Goal: Communication & Community: Answer question/provide support

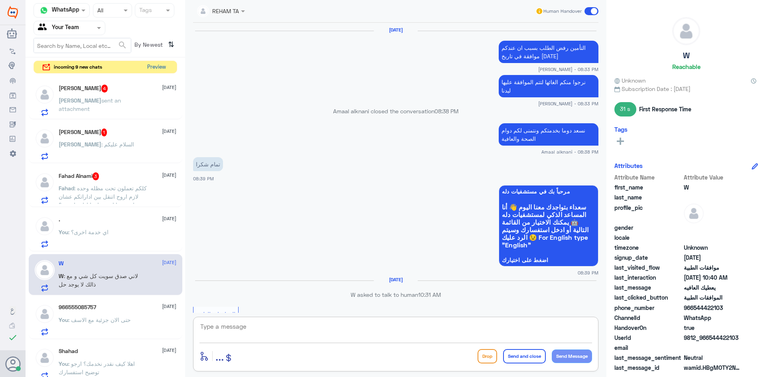
scroll to position [1056, 0]
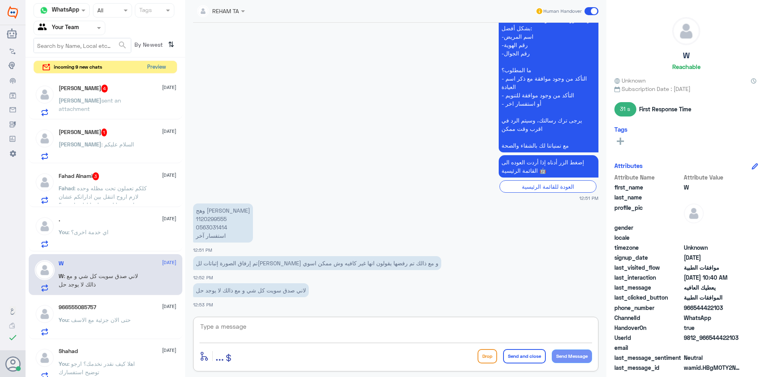
click at [162, 68] on button "Preview" at bounding box center [156, 67] width 25 height 12
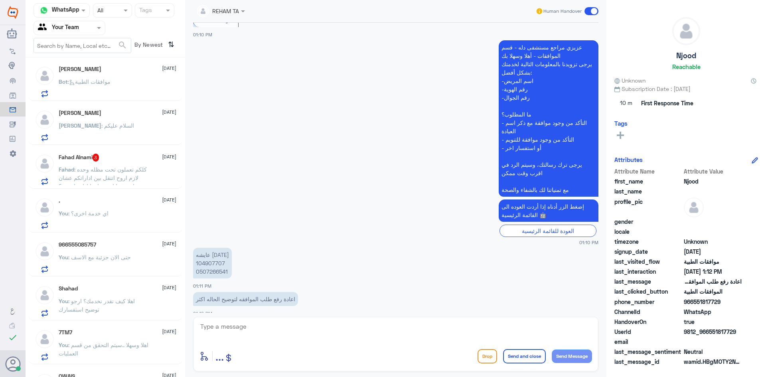
scroll to position [399, 0]
click at [214, 254] on p "عايشه [DATE] 104907707 0507266541" at bounding box center [212, 263] width 39 height 31
copy p "104907707"
click at [206, 263] on p "عايشه [DATE] 104907707 0507266541" at bounding box center [212, 263] width 39 height 31
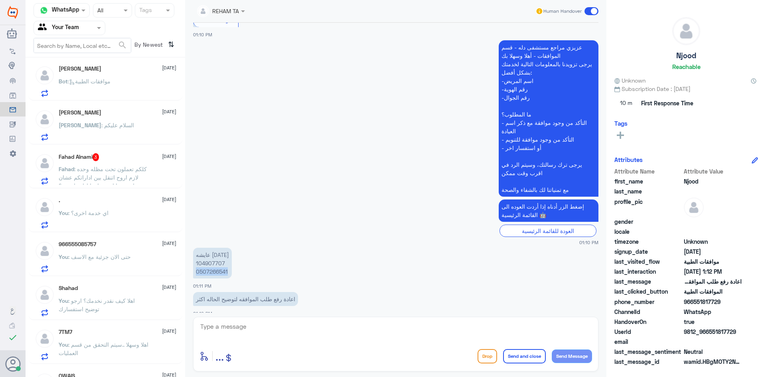
click at [206, 263] on p "عايشه [DATE] 104907707 0507266541" at bounding box center [212, 263] width 39 height 31
copy p "0507266541"
click at [299, 332] on textarea at bounding box center [396, 331] width 393 height 20
type textarea "هل في دلة النخيل؟"
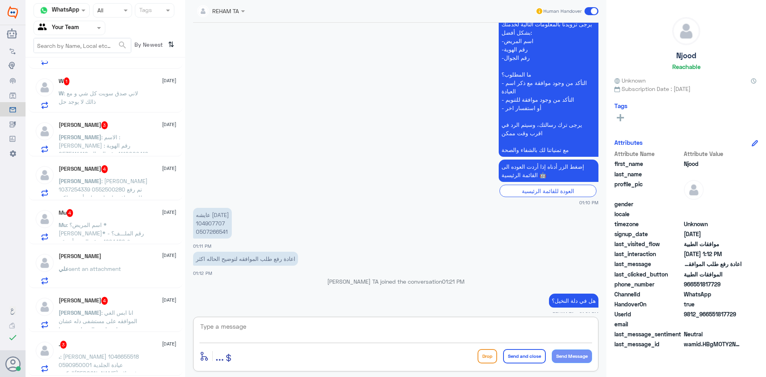
scroll to position [0, 0]
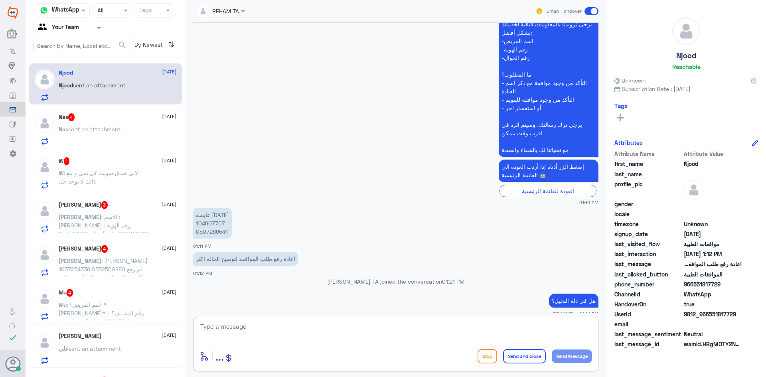
click at [107, 135] on p "Nas sent an attachment" at bounding box center [90, 135] width 62 height 20
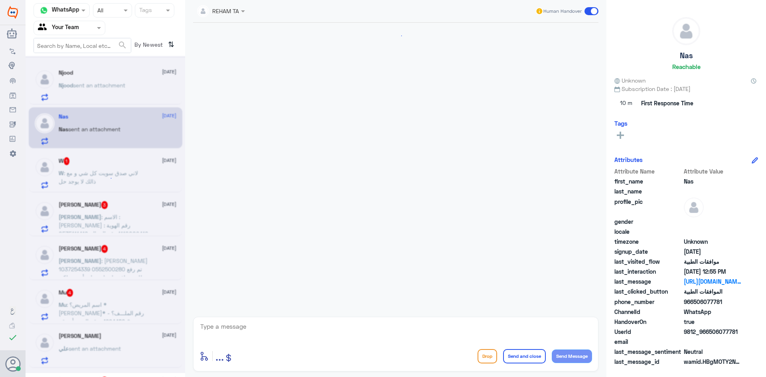
scroll to position [272, 0]
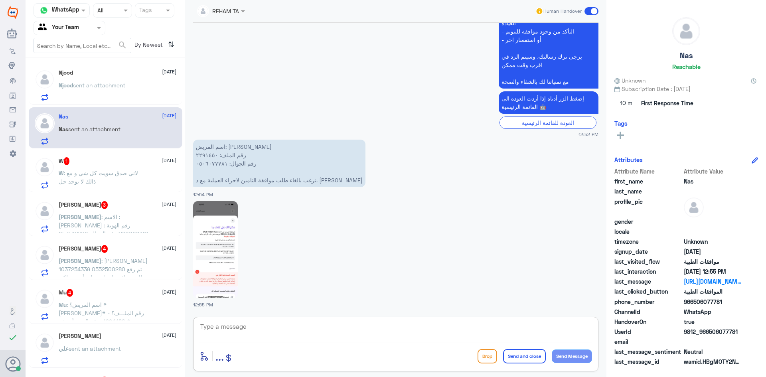
click at [253, 339] on textarea at bounding box center [396, 331] width 393 height 20
type textarea "اهلا وسهلا سبب الالغاء؟"
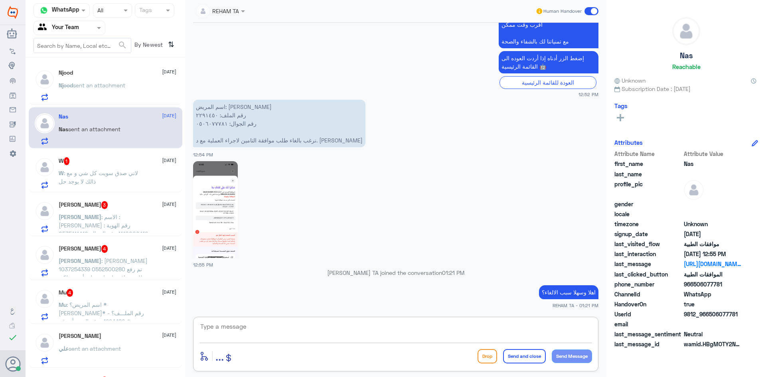
click at [247, 325] on textarea at bounding box center [396, 331] width 393 height 20
drag, startPoint x: 247, startPoint y: 325, endPoint x: 151, endPoint y: 315, distance: 96.3
click at [151, 315] on div "Channel WhatsApp Status × All Tags Agent Filter Your Team search By Newest ⇅ Nj…" at bounding box center [396, 190] width 741 height 380
type textarea "2291450"
click at [145, 98] on div "Njood sent an attachment" at bounding box center [118, 92] width 118 height 18
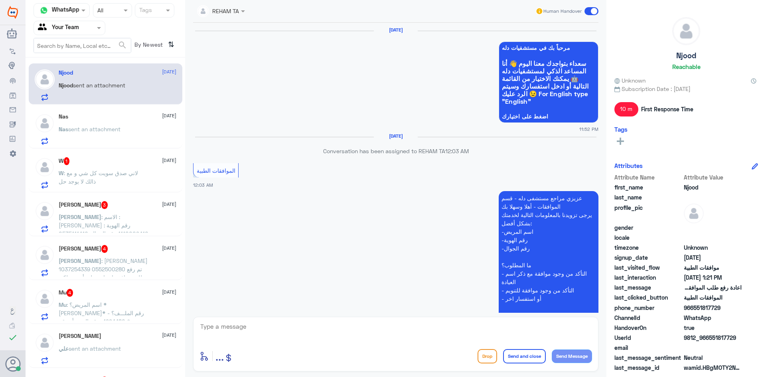
scroll to position [715, 0]
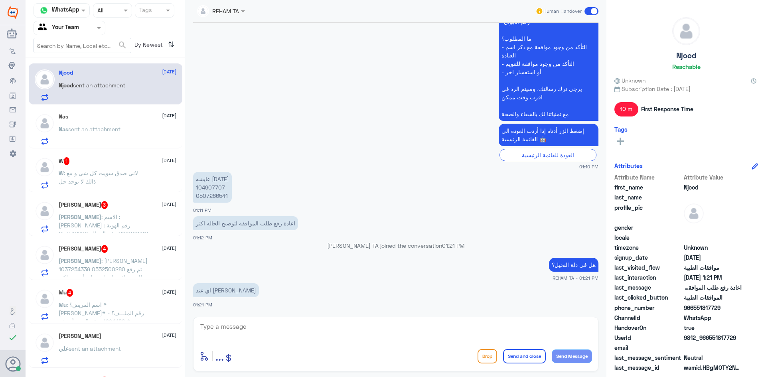
click at [205, 188] on p "عايشه [DATE] 104907707 0507266541" at bounding box center [212, 187] width 39 height 31
copy p "104907707"
click at [208, 196] on p "عايشه [DATE] 104907707 0507266541" at bounding box center [212, 187] width 39 height 31
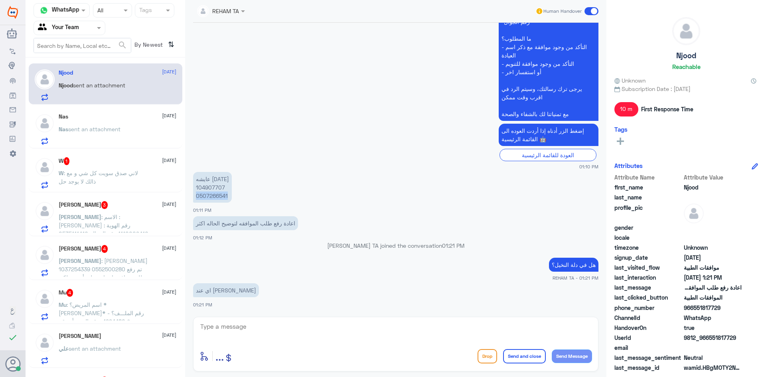
copy p "0507266541"
click at [332, 356] on div "enter flow name ... Drop Send and close Send Message" at bounding box center [396, 356] width 393 height 18
click at [332, 352] on div "enter flow name ... Drop Send and close Send Message" at bounding box center [396, 356] width 393 height 18
click at [310, 333] on textarea at bounding box center [396, 331] width 393 height 20
type textarea "s"
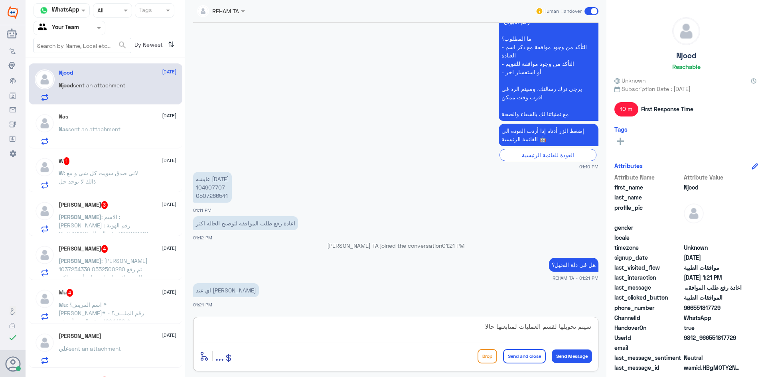
type textarea "سيتم تحويلها لقسم العمليات لمتابعتها حالا"
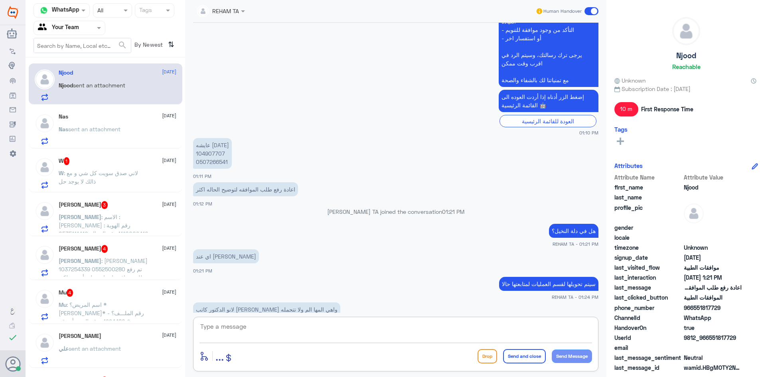
scroll to position [831, 0]
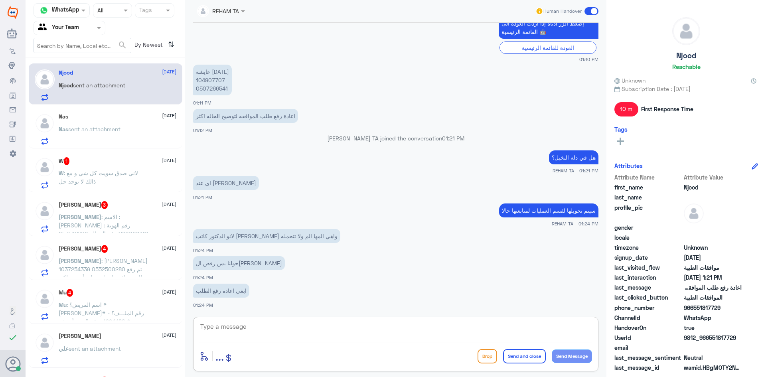
click at [286, 324] on textarea at bounding box center [396, 331] width 393 height 20
click at [290, 338] on textarea at bounding box center [396, 331] width 393 height 20
click at [291, 332] on textarea at bounding box center [396, 331] width 393 height 20
click at [294, 326] on textarea at bounding box center [396, 331] width 393 height 20
type textarea "h"
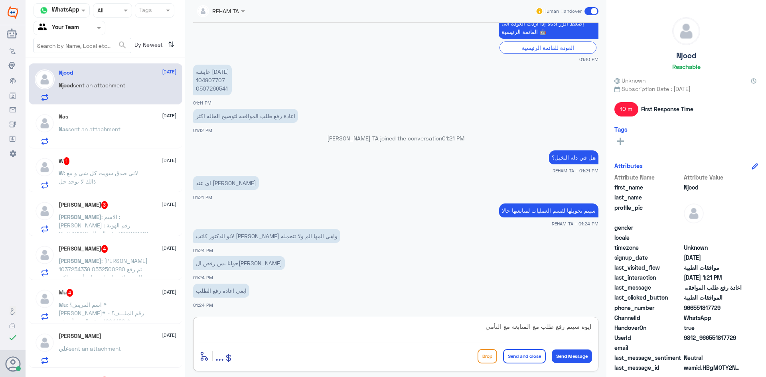
type textarea "ايوه سيتم رفع طلب مع المتابعه مع التأمين"
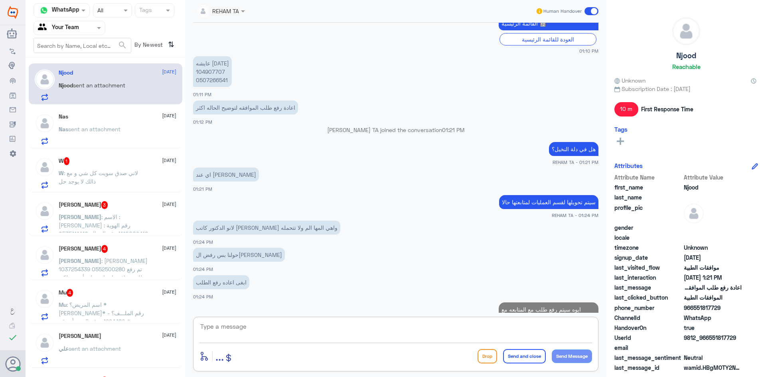
scroll to position [865, 0]
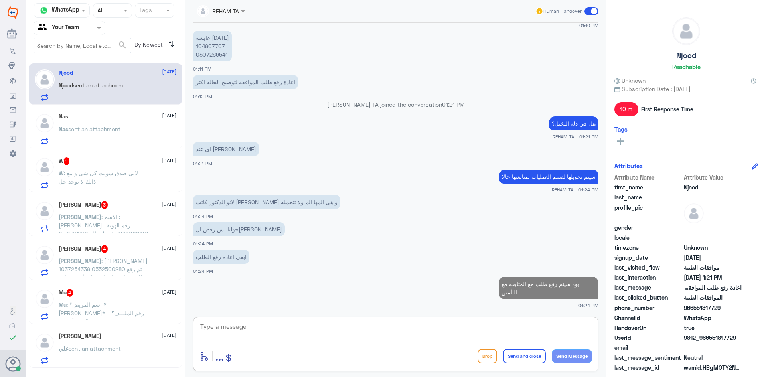
click at [88, 184] on span ": لاني صدق سويت كل شي و مع ذالك لا يوجد حل" at bounding box center [98, 177] width 79 height 15
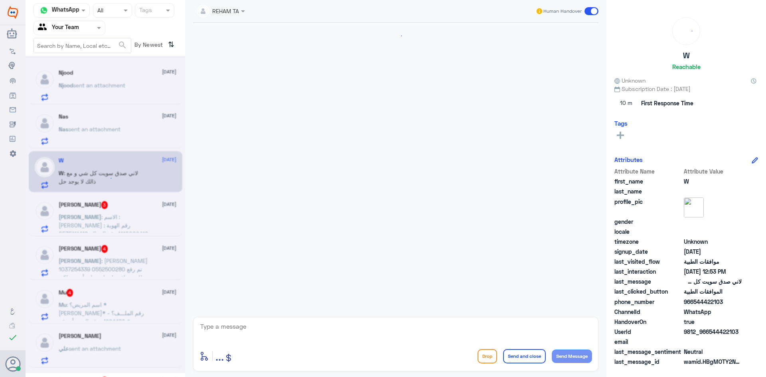
scroll to position [439, 0]
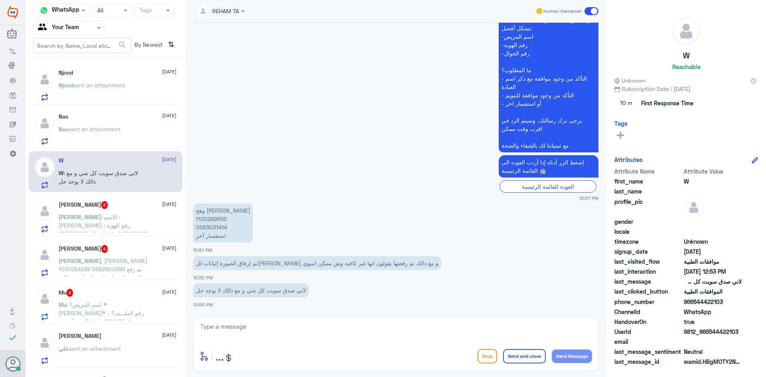
click at [218, 223] on p "وهج [PERSON_NAME] 1120299555 0563031414 استفسار آخر" at bounding box center [223, 223] width 60 height 39
click at [218, 218] on p "وهج [PERSON_NAME] 1120299555 0563031414 استفسار آخر" at bounding box center [223, 223] width 60 height 39
copy p "1120299555"
click at [306, 329] on textarea at bounding box center [396, 331] width 393 height 20
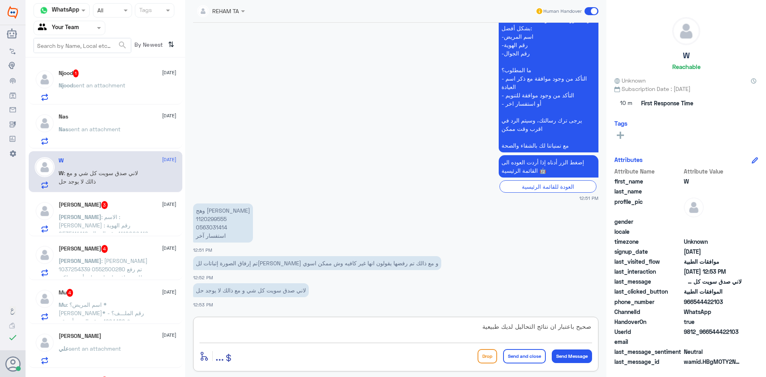
type textarea "صحيح باعتبار ان نتائج التحاليل لديك طبيعية"
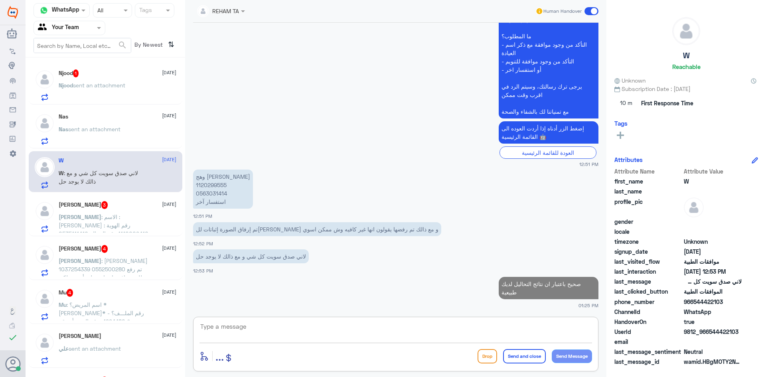
click at [79, 98] on p "Njood sent an attachment" at bounding box center [92, 91] width 67 height 20
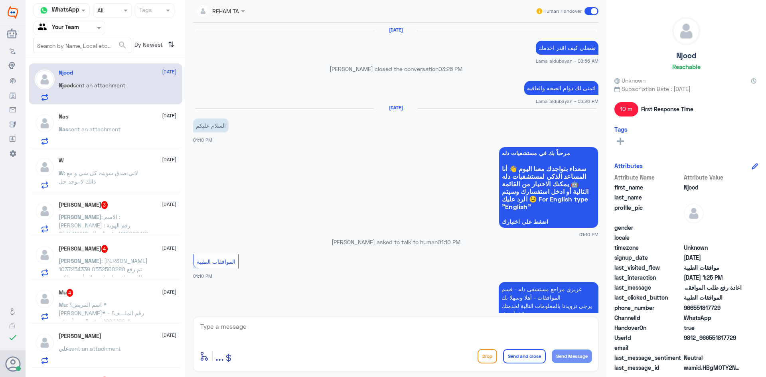
scroll to position [494, 0]
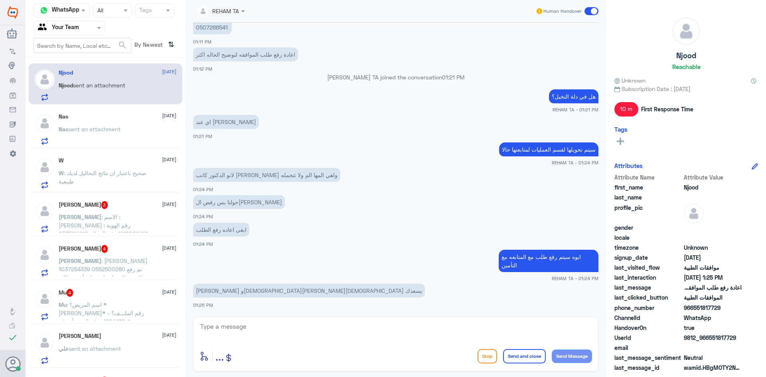
click at [249, 331] on textarea at bounding box center [396, 331] width 393 height 20
click at [105, 131] on span "sent an attachment" at bounding box center [94, 129] width 52 height 7
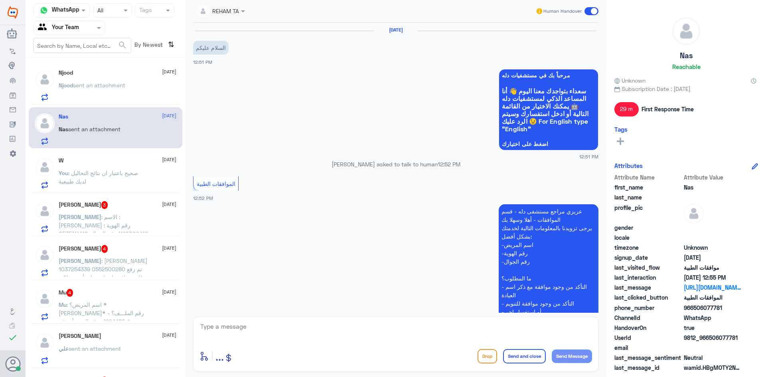
scroll to position [312, 0]
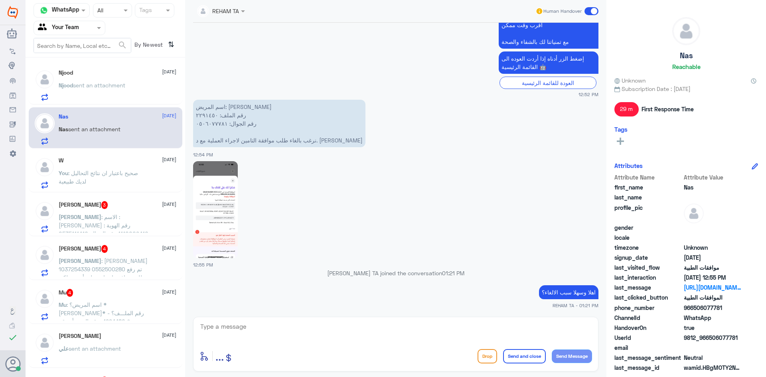
click at [105, 216] on span ": الاسم : [PERSON_NAME] رقم الهوية : 1110009410 رقم الجوال: 0535111416 التأكد م…" at bounding box center [104, 234] width 90 height 40
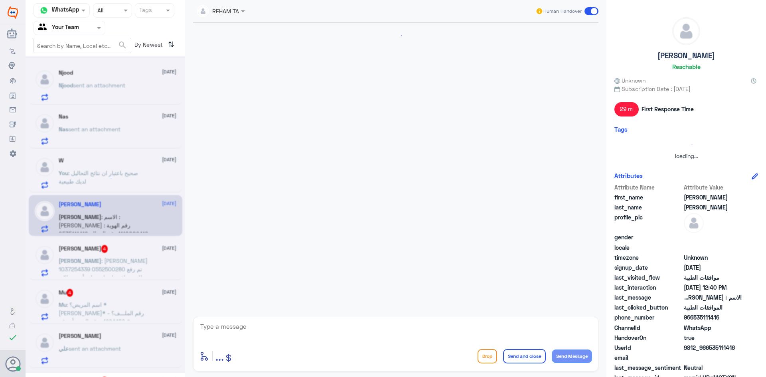
scroll to position [153, 0]
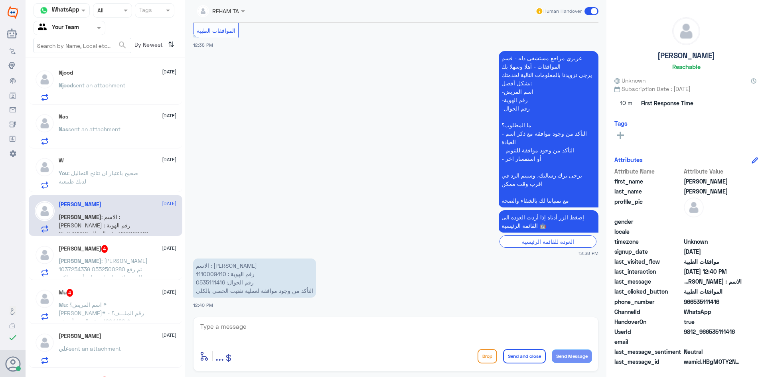
click at [103, 127] on span "sent an attachment" at bounding box center [94, 129] width 52 height 7
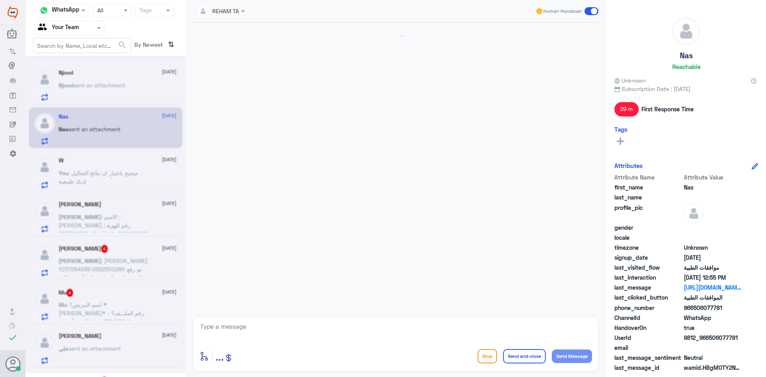
scroll to position [312, 0]
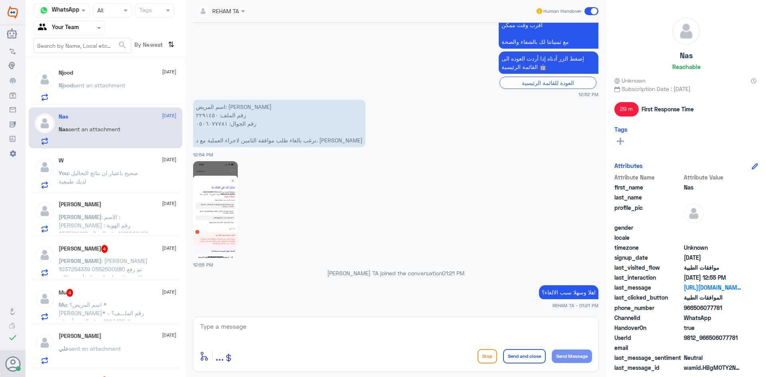
click at [90, 71] on div "Njood [DATE]" at bounding box center [118, 72] width 118 height 7
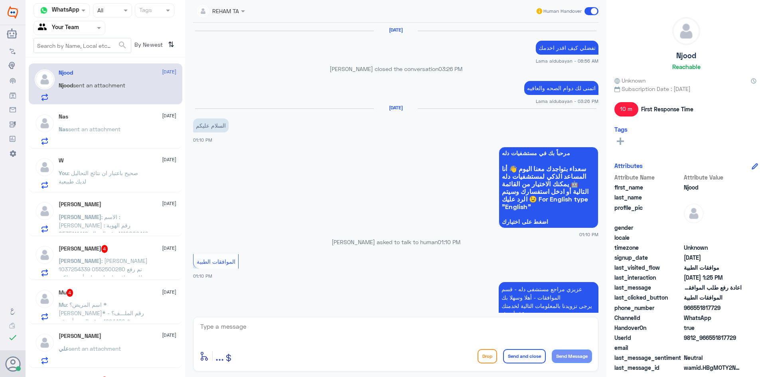
scroll to position [494, 0]
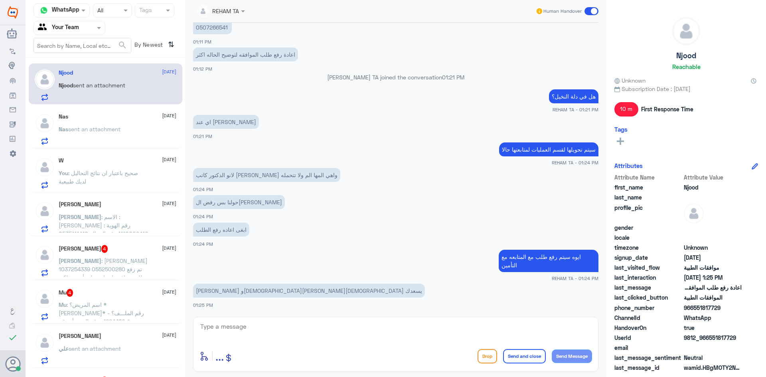
click at [248, 324] on textarea at bounding box center [396, 331] width 393 height 20
type textarea "تم التحويل بانتظار رد القسم"
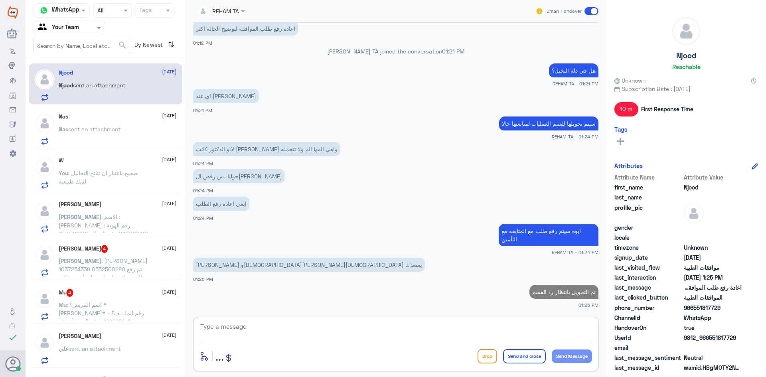
click at [145, 255] on div "[PERSON_NAME] 4 [DATE][PERSON_NAME] : [PERSON_NAME] 1037254339 0552500280 تم رف…" at bounding box center [118, 261] width 118 height 32
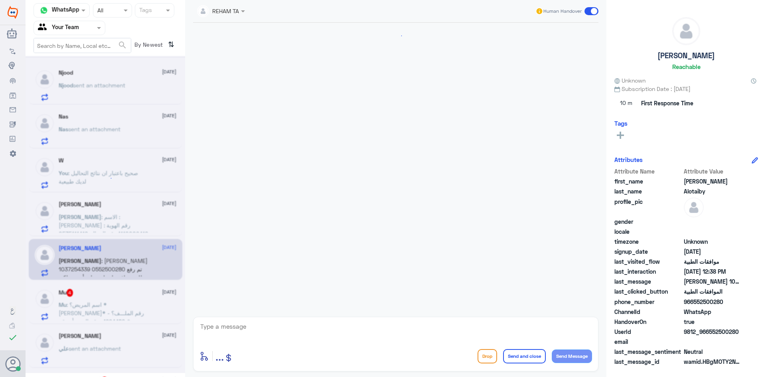
scroll to position [256, 0]
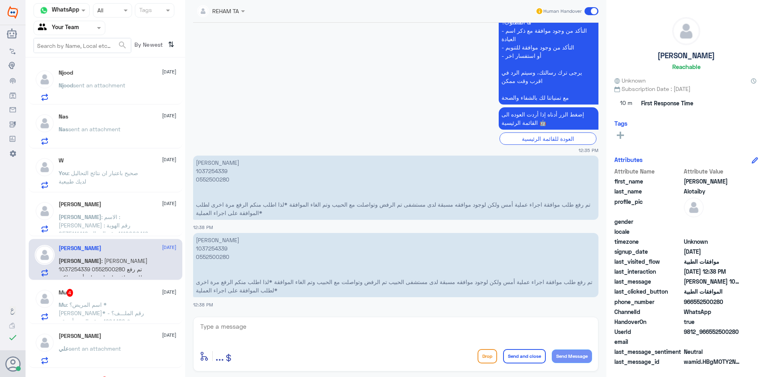
click at [206, 166] on p "[PERSON_NAME] 1037254339 0552500280 تم رفع طلب موافقة اجراء عملية أمس ولكن لوجو…" at bounding box center [395, 188] width 405 height 64
click at [204, 169] on p "[PERSON_NAME] 1037254339 0552500280 تم رفع طلب موافقة اجراء عملية أمس ولكن لوجو…" at bounding box center [395, 188] width 405 height 64
copy p "1037254339"
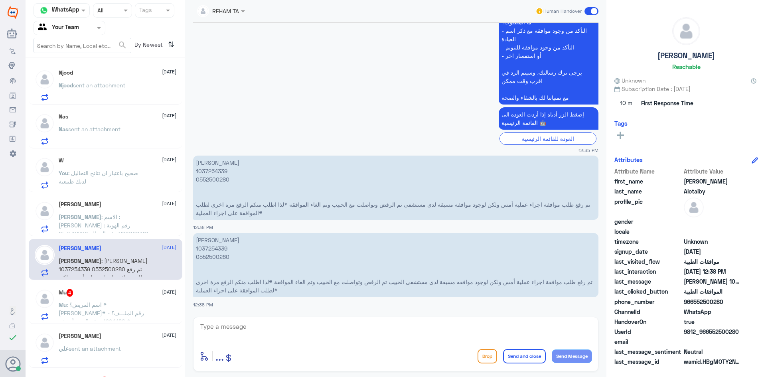
click at [275, 333] on textarea at bounding box center [396, 331] width 393 height 20
type textarea "اهلا وسهلا سيتم تحويلها لقسم العمليات لمتابعتها ورفع طلب اخر"
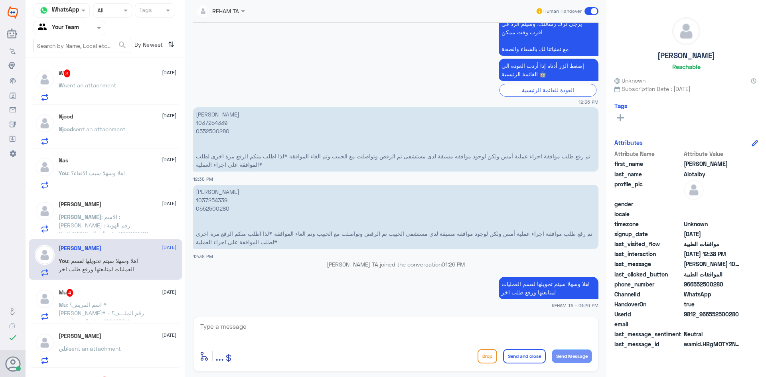
click at [102, 306] on span ": اسم المريض؟ *[PERSON_NAME]* - رقم الملـــف؟ * 1994480 -رقم الهويه أو رقم الجـ…" at bounding box center [103, 354] width 89 height 107
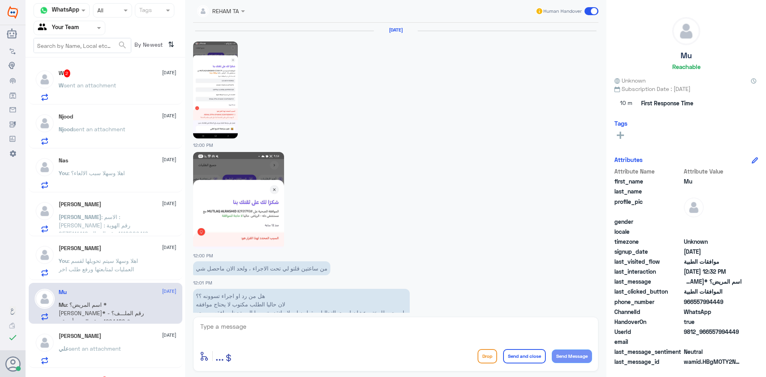
scroll to position [1126, 0]
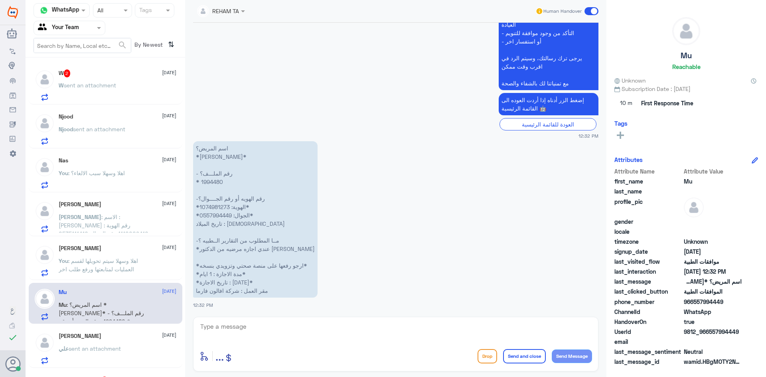
click at [234, 335] on textarea at bounding box center [396, 331] width 393 height 20
type textarea "h"
type textarea "اهلا و[PERSON_NAME] التواصل مع قسم التقارير الطبية نحن قسم الموافقات الطبية فقط"
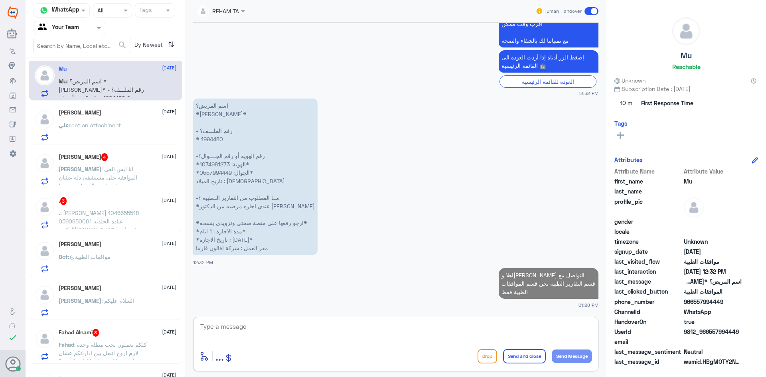
scroll to position [279, 0]
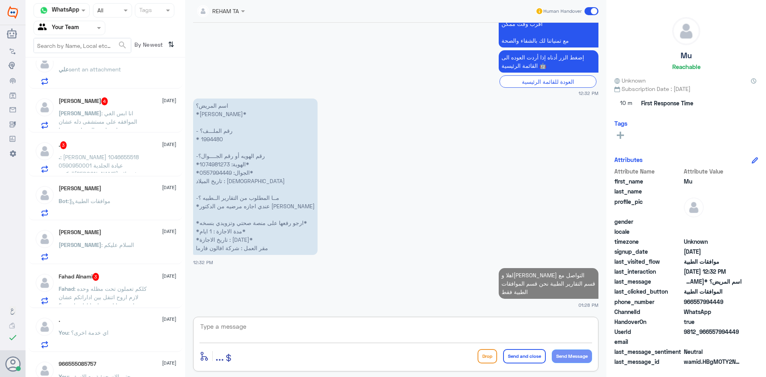
click at [106, 76] on p "علي sent an attachment" at bounding box center [90, 75] width 62 height 20
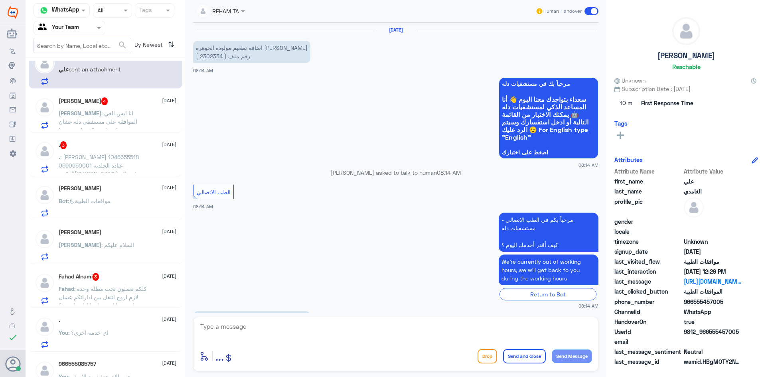
scroll to position [769, 0]
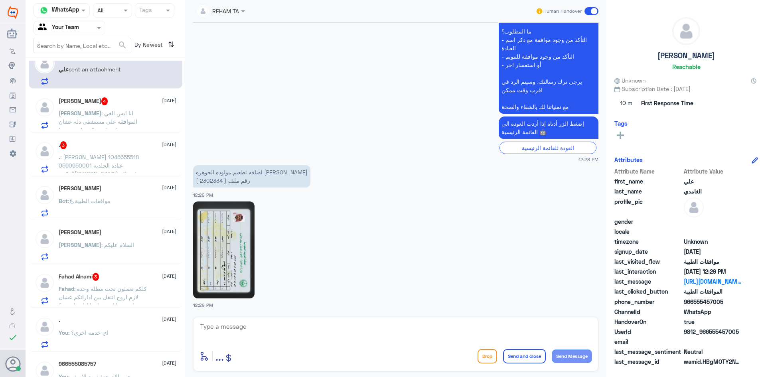
click at [212, 181] on p "اضافه تطعيم مولوده الجوهره علي [PERSON_NAME] رقم ملف ( 2302334 )" at bounding box center [251, 176] width 117 height 22
copy p "2302334"
click at [265, 324] on textarea at bounding box center [396, 331] width 393 height 20
paste textarea "اهلا كيف نقدر نخدمك؟ ارجو توضيح استفسارك"
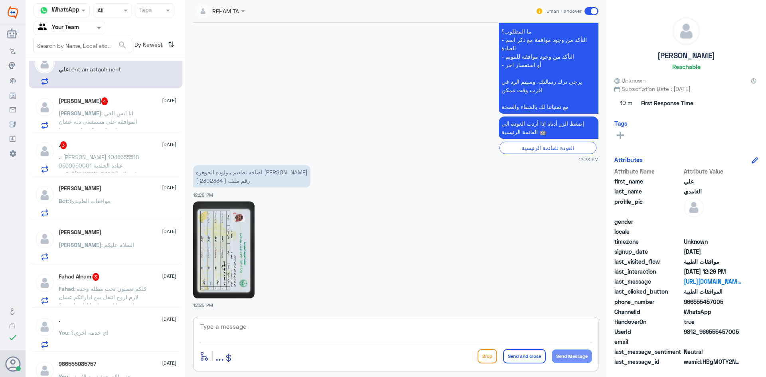
type textarea "اهلا كيف نقدر نخدمك؟ ارجو توضيح استفسارك"
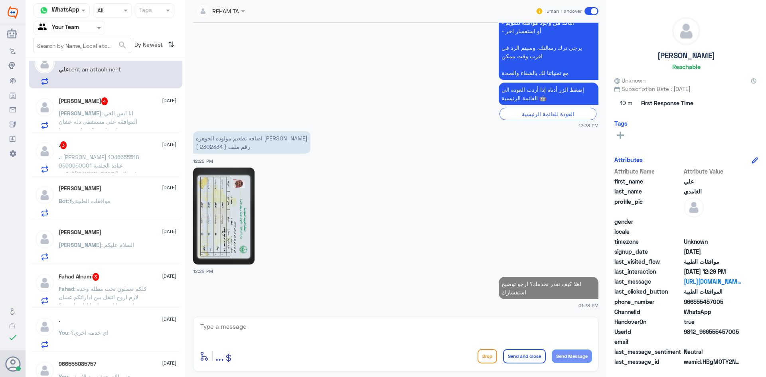
click at [57, 105] on div "[PERSON_NAME] 4 [DATE][PERSON_NAME] : انا ابس الغي الموافقه على مستشفى دله عشان…" at bounding box center [106, 113] width 142 height 32
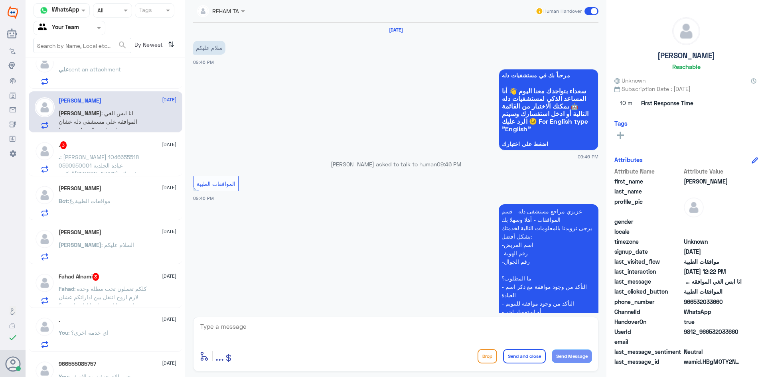
scroll to position [692, 0]
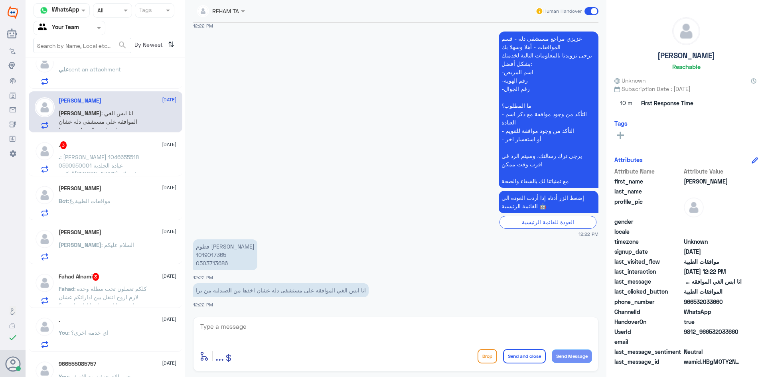
click at [216, 255] on p "فطوم [PERSON_NAME] 1019017365 0503713686" at bounding box center [225, 254] width 64 height 31
copy p "1019017365"
click at [307, 345] on div "enter flow name ... Drop Send and close Send Message" at bounding box center [395, 344] width 405 height 55
click at [309, 338] on textarea at bounding box center [396, 331] width 393 height 20
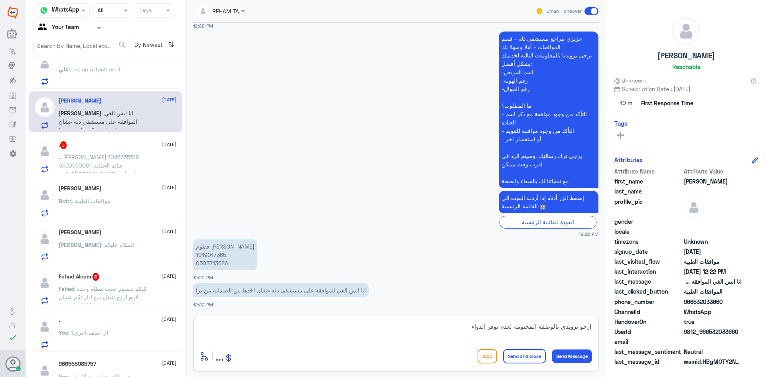
type textarea "ارجو تزويدي بالوصفة المختومه لعدم توفر الدواء"
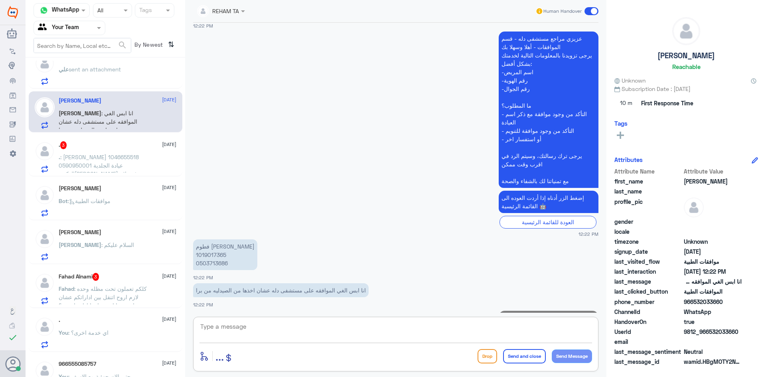
scroll to position [726, 0]
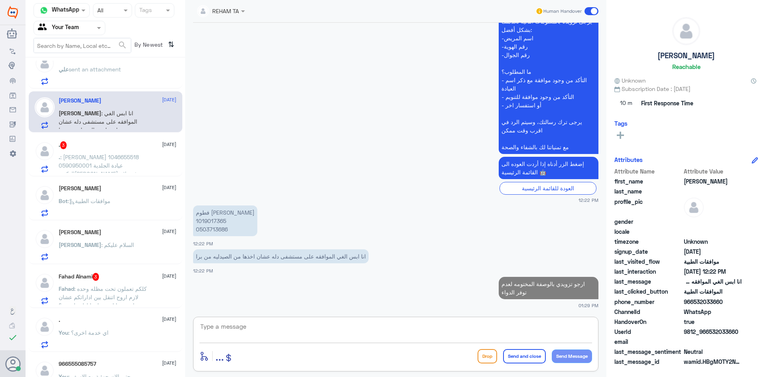
click at [66, 151] on div ". 3 [DATE] . : [PERSON_NAME] 1046655518 0590950001 عيادة الجلدية الدكتور[PERSON…" at bounding box center [118, 157] width 118 height 32
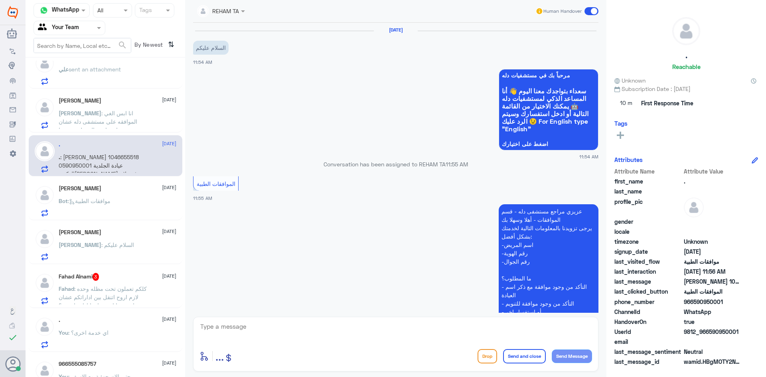
scroll to position [153, 0]
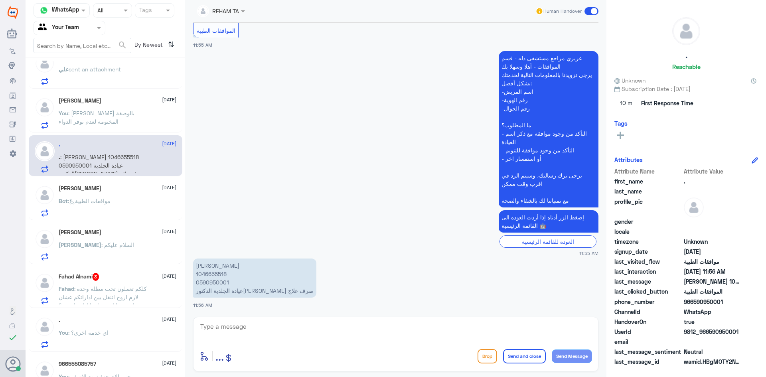
click at [214, 278] on p "[PERSON_NAME] 1046655518 0590950001 عيادة الجلدية الدكتور[PERSON_NAME] صرف علاج" at bounding box center [254, 278] width 123 height 39
copy p "1046655518"
click at [141, 291] on p "Fahad : كلكم تعملون تحت مظله وحده لازم اروح اتنقل بين اداراتكم عشان اجيب بيانات…" at bounding box center [104, 295] width 90 height 20
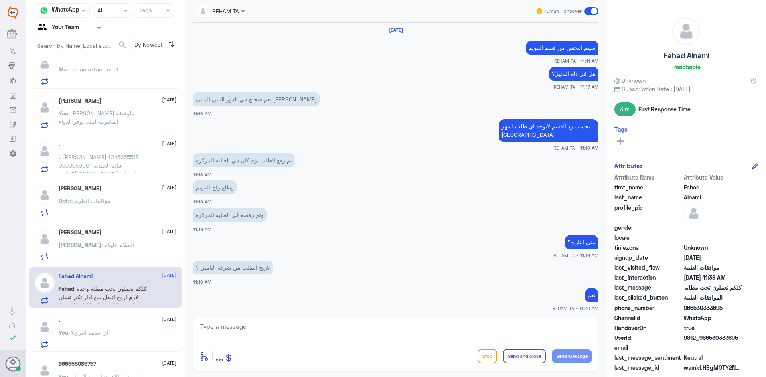
scroll to position [306, 0]
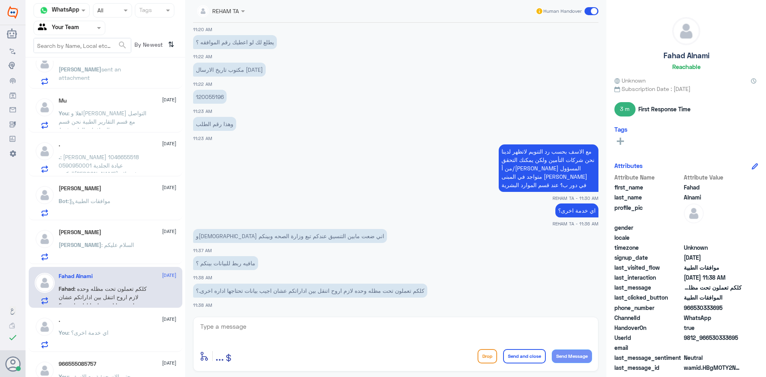
click at [238, 327] on textarea at bounding box center [396, 331] width 393 height 20
click at [238, 332] on textarea at bounding box center [396, 331] width 393 height 20
type textarea "ل"
type textarea "نعتذر منك"
drag, startPoint x: 250, startPoint y: 322, endPoint x: 625, endPoint y: 330, distance: 375.2
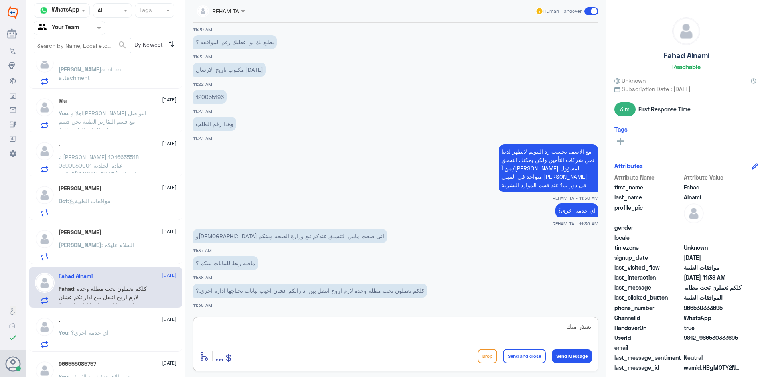
click at [625, 330] on div "Channel WhatsApp Status × All Tags Agent Filter Your Team search By Newest ⇅ [P…" at bounding box center [396, 190] width 741 height 380
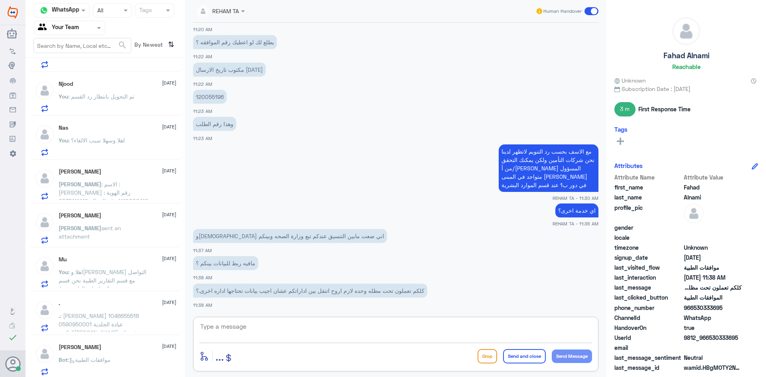
scroll to position [0, 0]
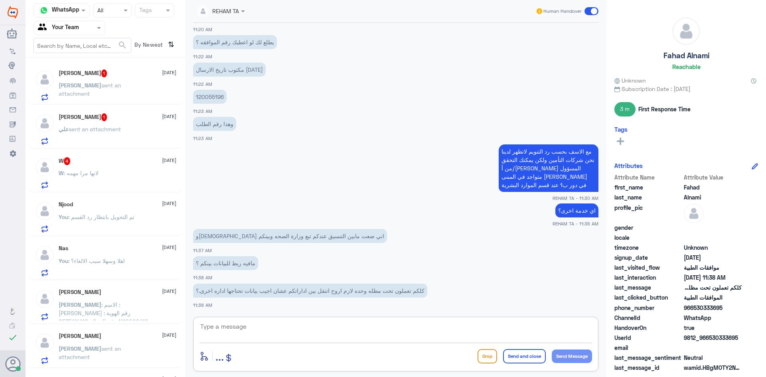
click at [128, 79] on div "[PERSON_NAME] 1 [DATE][PERSON_NAME] sent an attachment" at bounding box center [118, 85] width 118 height 32
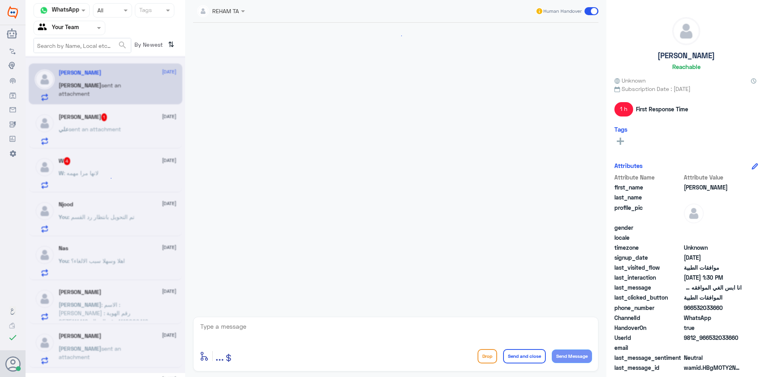
scroll to position [662, 0]
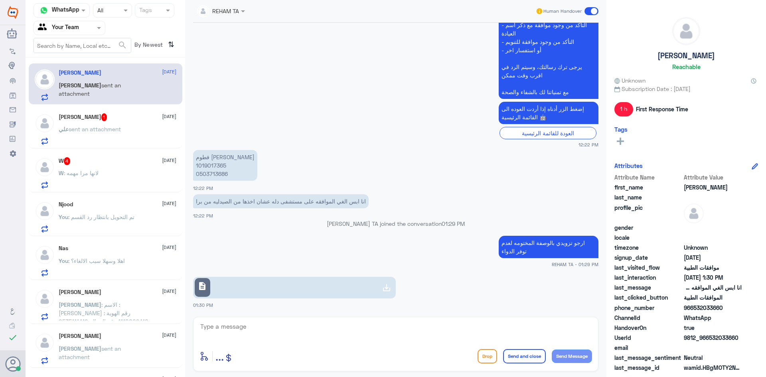
click at [265, 289] on link "description" at bounding box center [294, 288] width 203 height 22
click at [246, 327] on textarea at bounding box center [396, 331] width 393 height 20
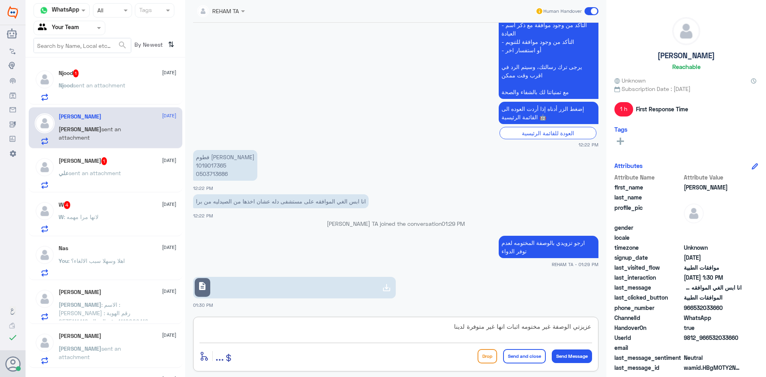
type textarea "عزيزتي الوصفة غير مختومه اثبات انها غير متوفرة لدينا"
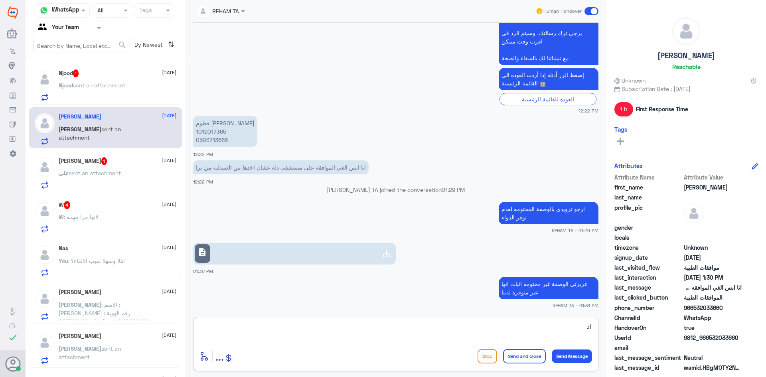
type textarea "ا"
type textarea "للتحويل يلز وصفة مختومه من المستشفى"
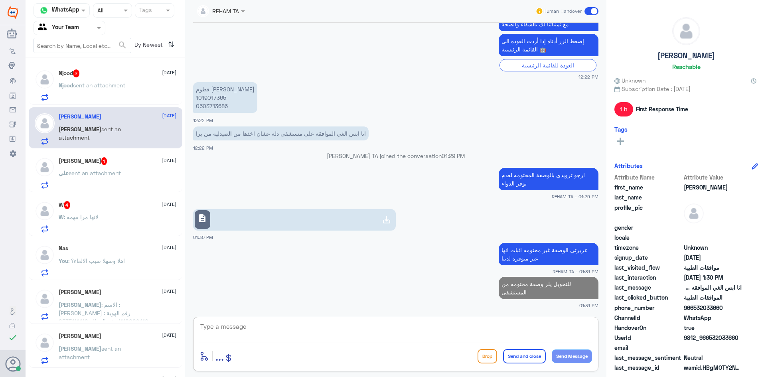
click at [113, 88] on span "sent an attachment" at bounding box center [99, 85] width 52 height 7
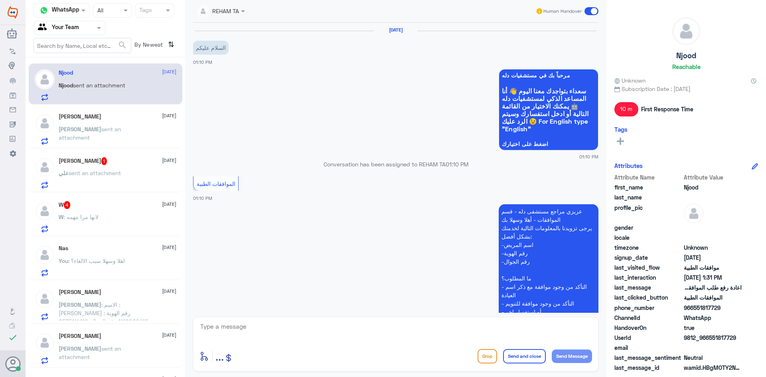
scroll to position [497, 0]
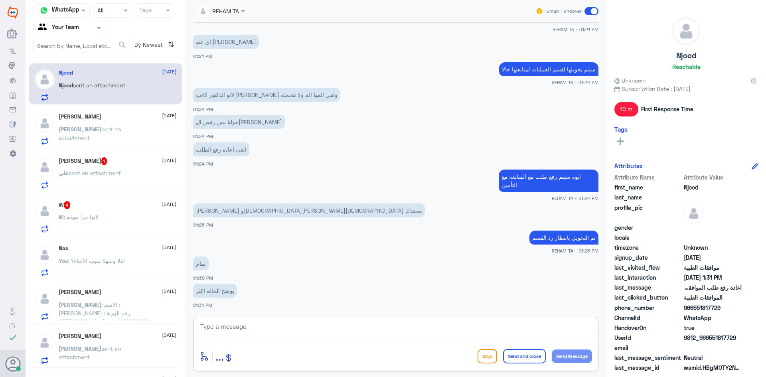
click at [235, 328] on textarea at bounding box center [396, 331] width 393 height 20
click at [103, 183] on p "علي sent an attachment" at bounding box center [90, 179] width 62 height 20
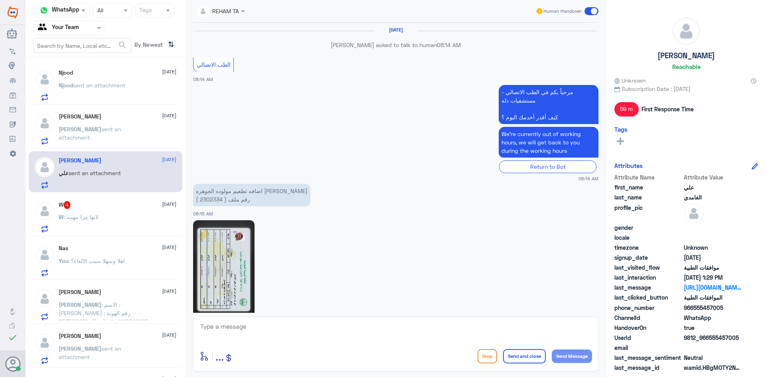
scroll to position [725, 0]
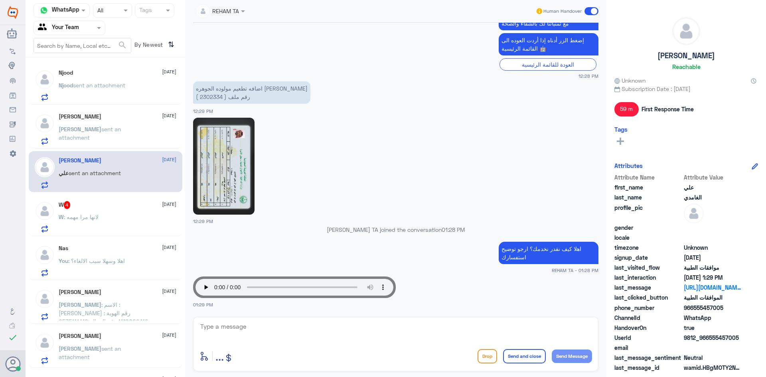
click at [274, 331] on textarea at bounding box center [396, 331] width 393 height 20
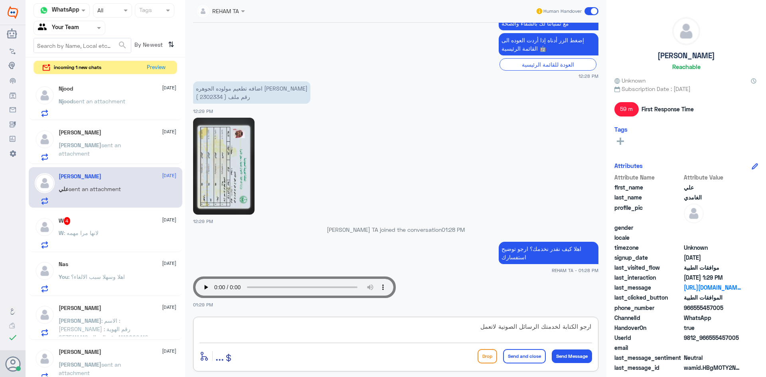
type textarea "ارجو الكتابة لخدمتك الرسائل الصوتية لاتعمل"
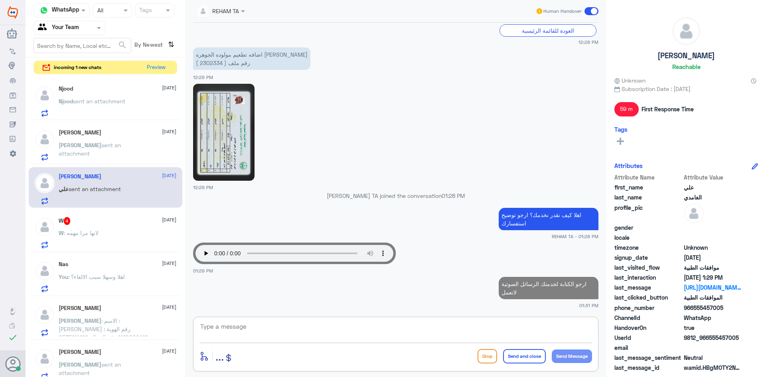
click at [110, 229] on div "W 4 [DATE] W : لانها مرا مهمه" at bounding box center [118, 233] width 118 height 32
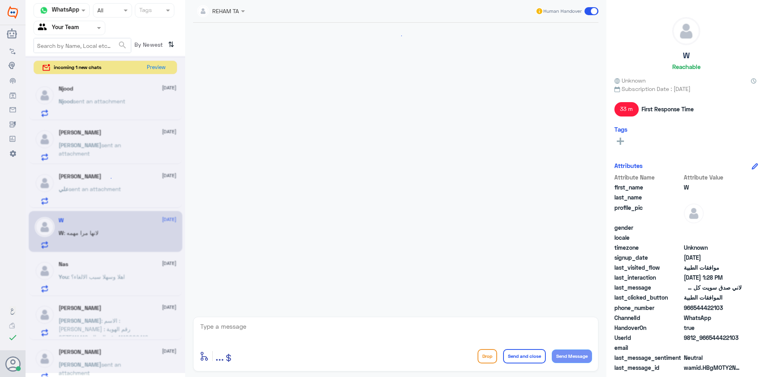
scroll to position [427, 0]
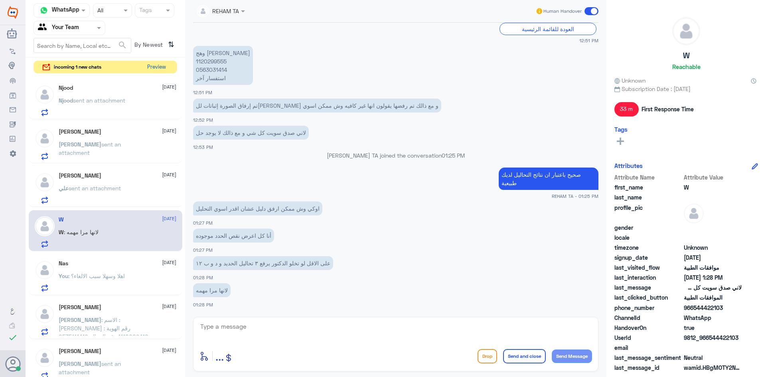
click at [153, 67] on button "Preview" at bounding box center [156, 67] width 25 height 12
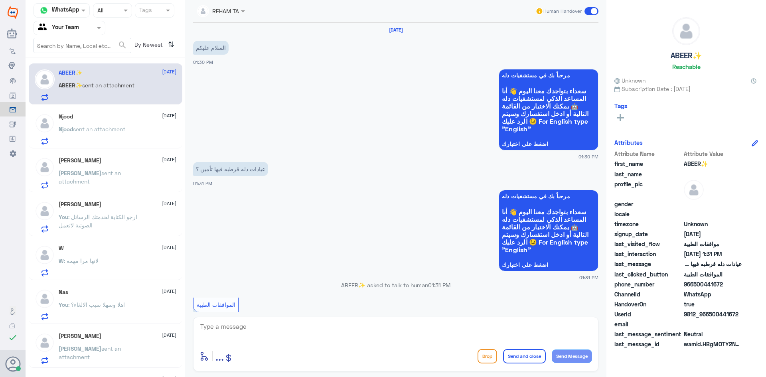
click at [271, 326] on textarea at bounding box center [396, 331] width 393 height 20
click at [270, 330] on textarea at bounding box center [396, 331] width 393 height 20
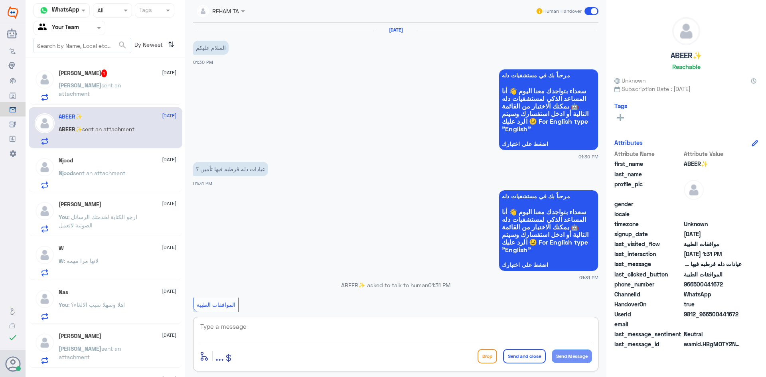
click at [113, 77] on div "[PERSON_NAME] 1 [DATE][PERSON_NAME] sent an attachment" at bounding box center [118, 85] width 118 height 32
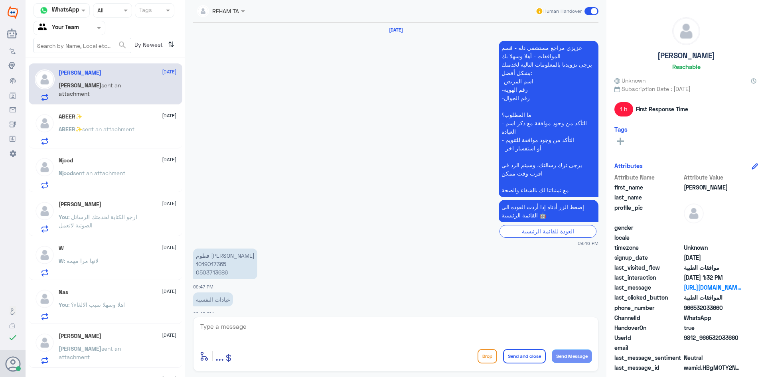
scroll to position [713, 0]
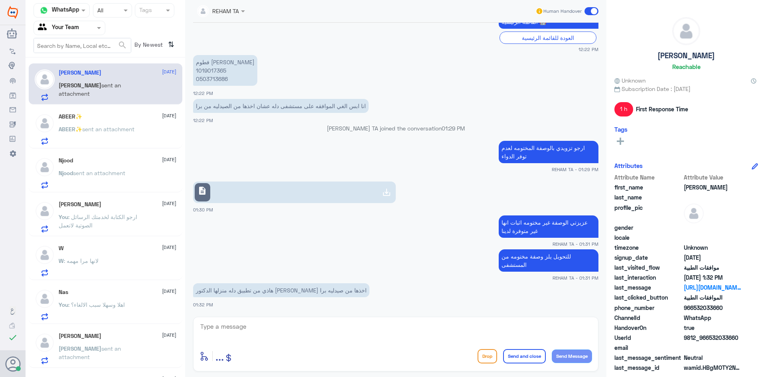
click at [234, 323] on textarea at bounding box center [396, 331] width 393 height 20
type textarea "لايوجد عليها ختم التحويل"
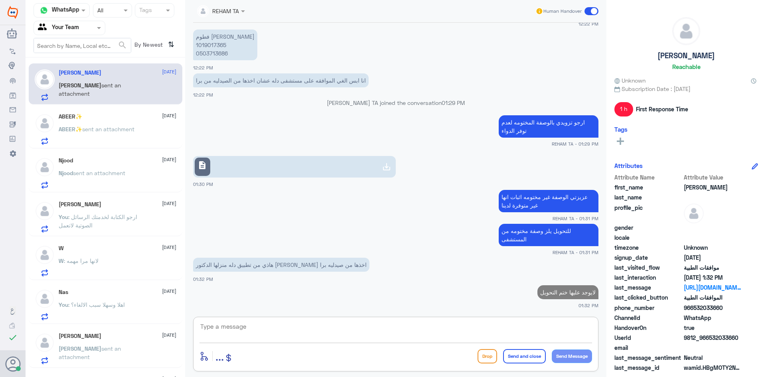
click at [83, 117] on div "ABEER✨ [DATE]" at bounding box center [118, 116] width 118 height 7
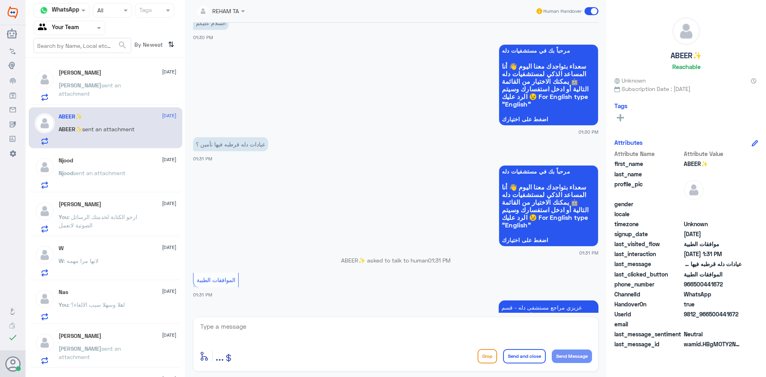
scroll to position [23, 0]
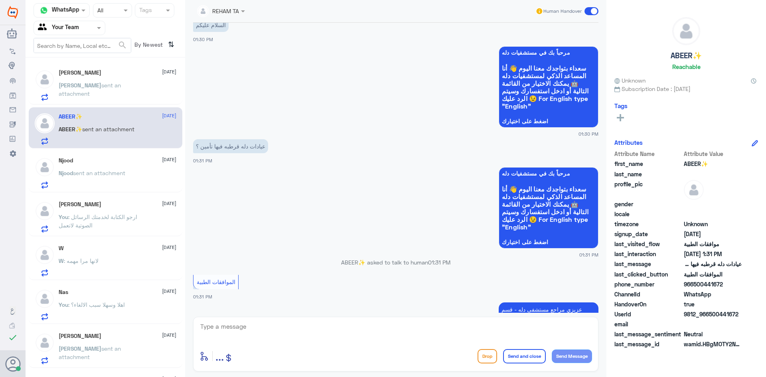
click at [107, 179] on p "Njood sent an attachment" at bounding box center [92, 179] width 67 height 20
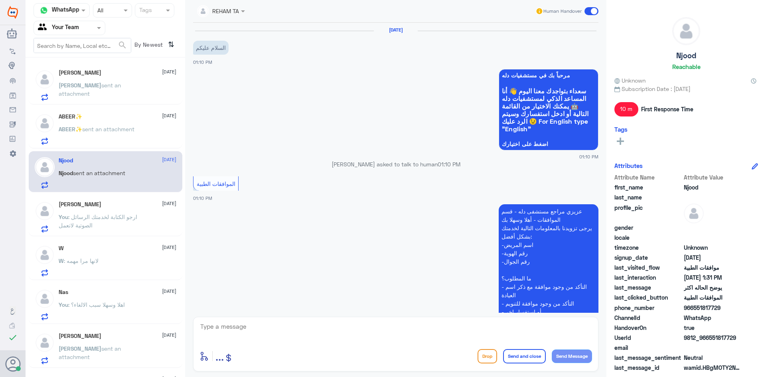
scroll to position [497, 0]
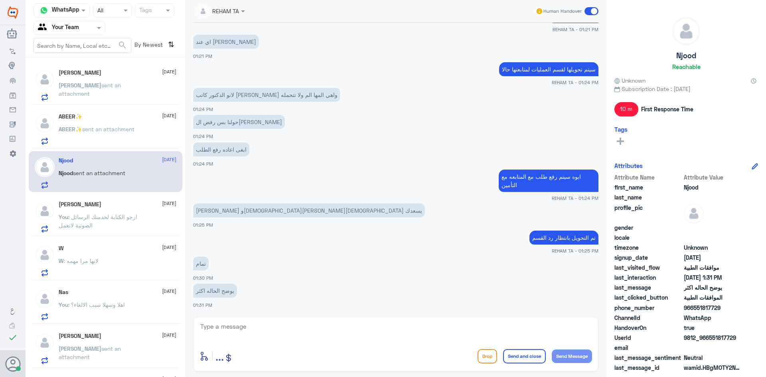
click at [113, 219] on span ": ارجو الكتابة لخدمتك الرسائل الصوتية لاتعمل" at bounding box center [98, 221] width 79 height 15
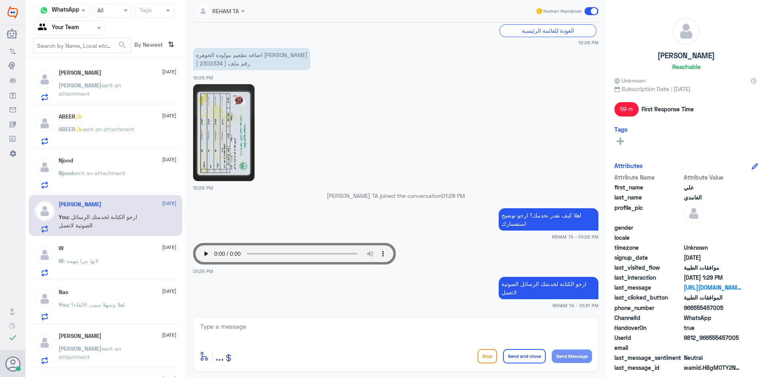
scroll to position [622, 0]
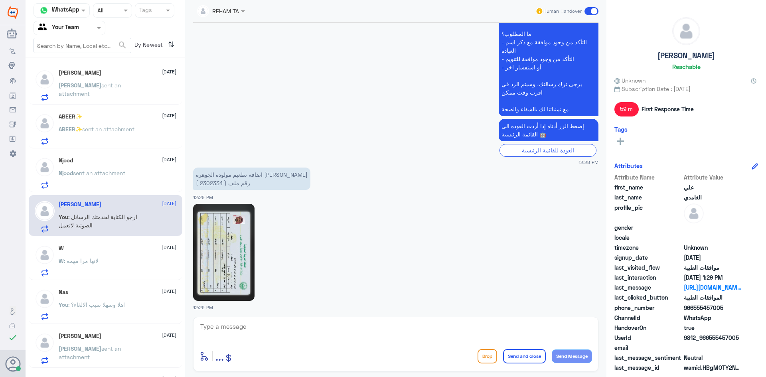
click at [96, 265] on p "W : لانها مرا مهمه" at bounding box center [79, 267] width 40 height 20
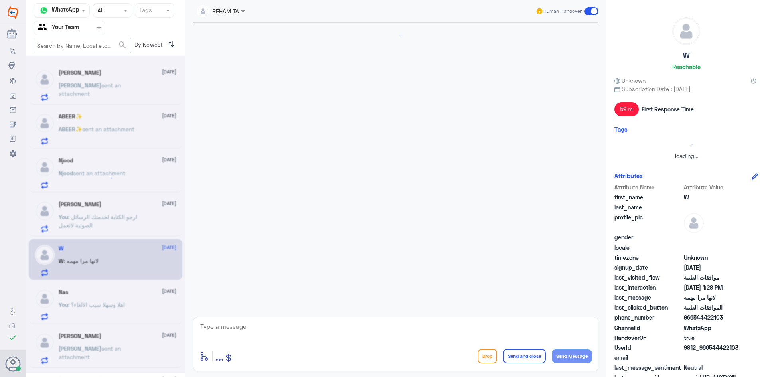
scroll to position [427, 0]
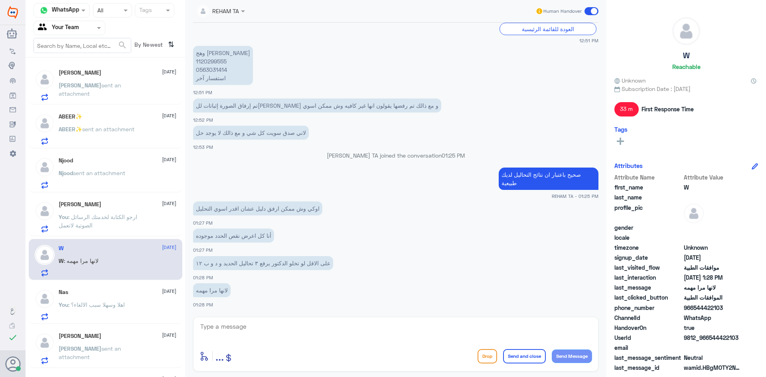
click at [104, 300] on div "Nas [DATE] You : اهلا وسهلا سبب الالغاء؟" at bounding box center [118, 305] width 118 height 32
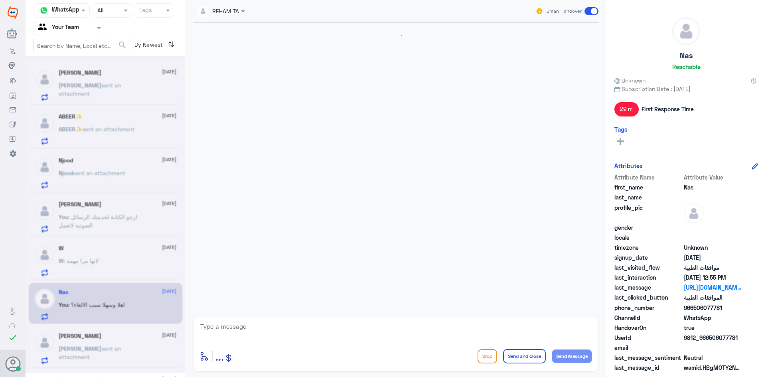
scroll to position [312, 0]
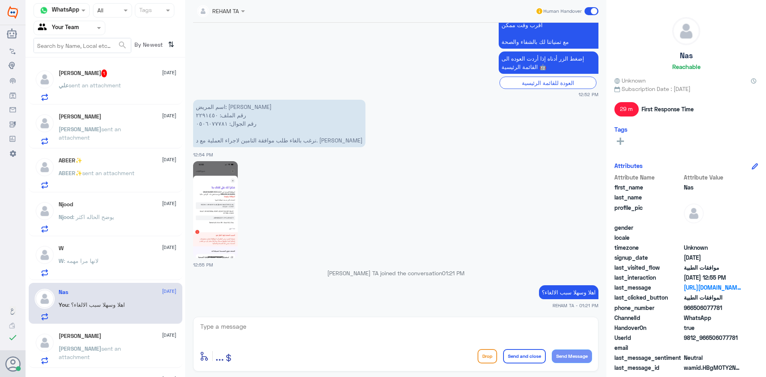
click at [127, 83] on div "[PERSON_NAME] 1 [DATE] علي sent an attachment" at bounding box center [118, 85] width 118 height 32
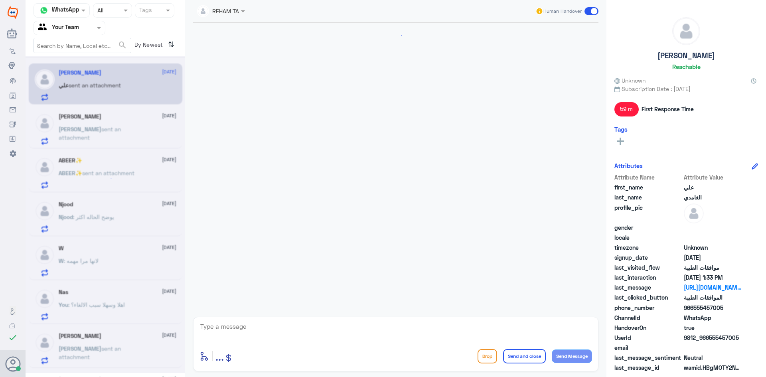
scroll to position [742, 0]
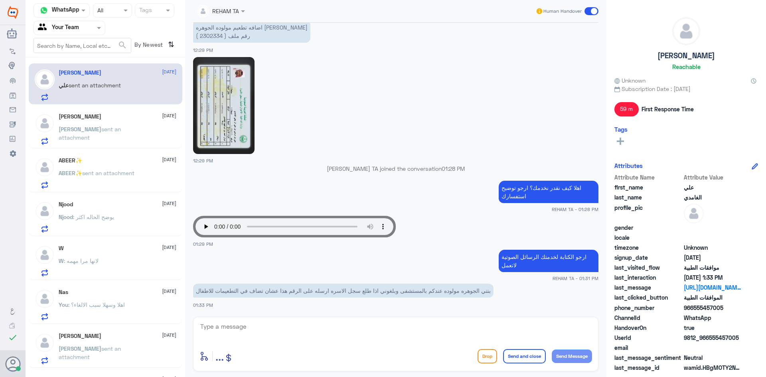
click at [303, 317] on div "enter flow name ... Drop Send and close Send Message" at bounding box center [395, 344] width 405 height 55
click at [307, 324] on textarea at bounding box center [396, 331] width 393 height 20
click at [326, 324] on textarea at bounding box center [396, 331] width 393 height 20
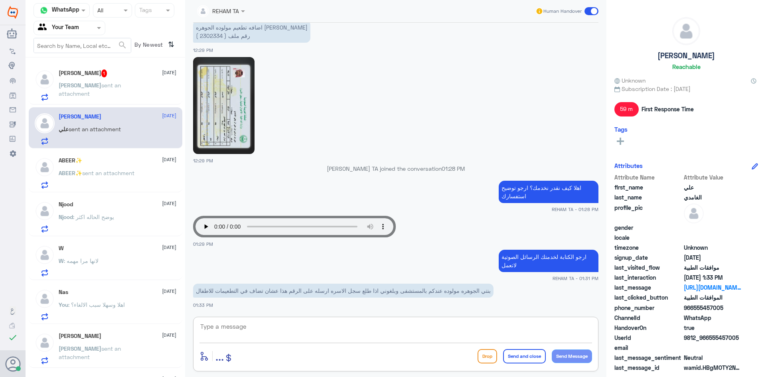
click at [305, 327] on textarea at bounding box center [396, 331] width 393 height 20
type textarea "م"
type textarea "ا"
click at [75, 19] on nav "Channel WhatsApp Status × All Tags Agent Filter Your Team search By Newest ⇅" at bounding box center [106, 30] width 160 height 54
click at [72, 86] on span "[PERSON_NAME]" at bounding box center [80, 85] width 43 height 7
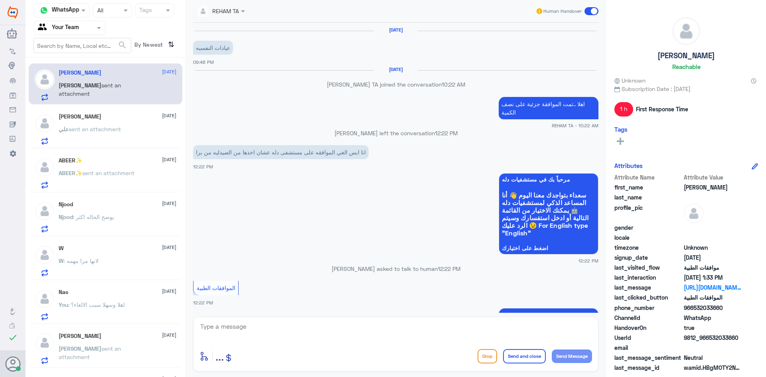
scroll to position [514, 0]
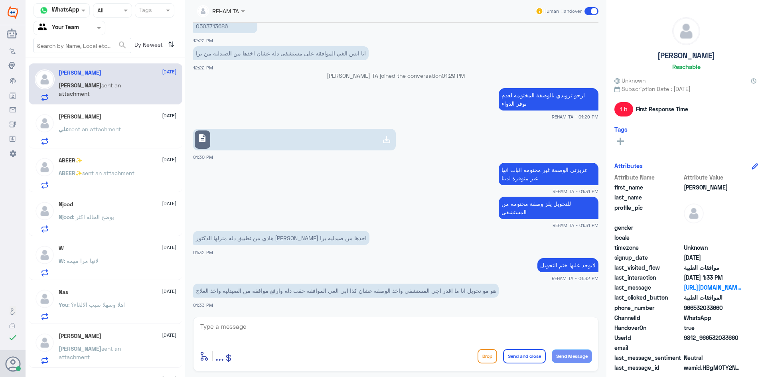
click at [332, 343] on div "enter flow name ... Drop Send and close Send Message" at bounding box center [395, 344] width 405 height 55
click at [333, 336] on textarea at bounding box center [396, 331] width 393 height 20
type textarea "ا"
click at [159, 127] on div "[PERSON_NAME] [DATE][PERSON_NAME] sent an attachment" at bounding box center [118, 129] width 118 height 32
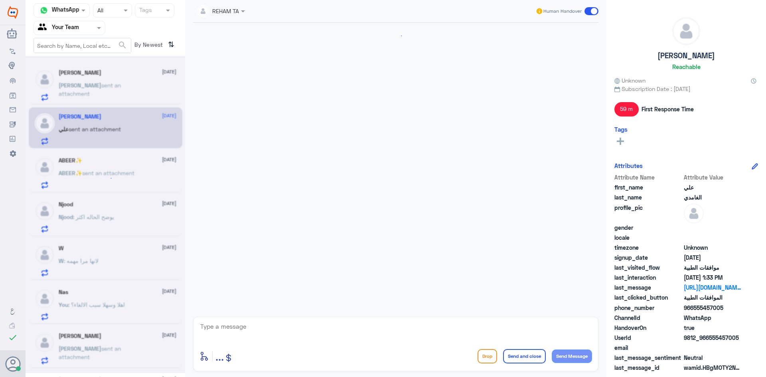
scroll to position [742, 0]
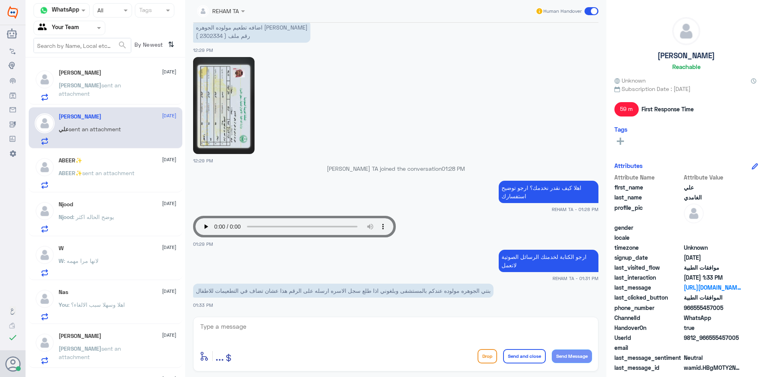
click at [141, 168] on div "ABEER✨ [DATE] ABEER✨ sent an attachment" at bounding box center [118, 173] width 118 height 32
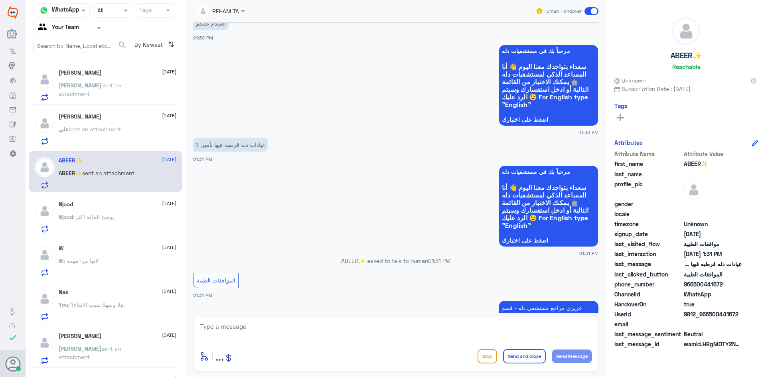
scroll to position [23, 0]
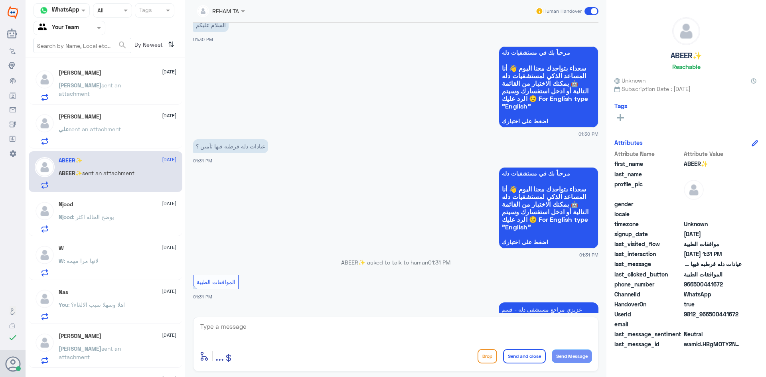
click at [109, 131] on span "sent an attachment" at bounding box center [95, 129] width 52 height 7
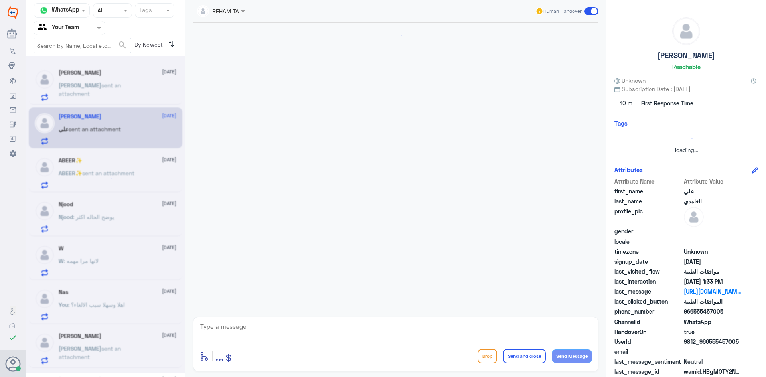
scroll to position [742, 0]
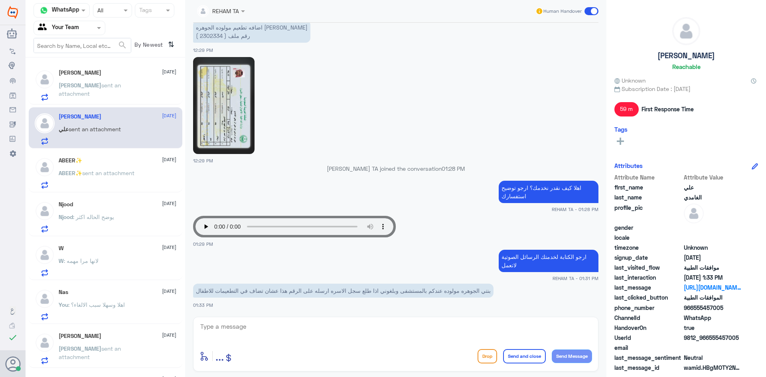
click at [282, 324] on textarea at bounding box center [396, 331] width 393 height 20
type textarea "تواصل مع التقارير الطبية لخدمتك نحن قسم الموافقات الطبية فقط"
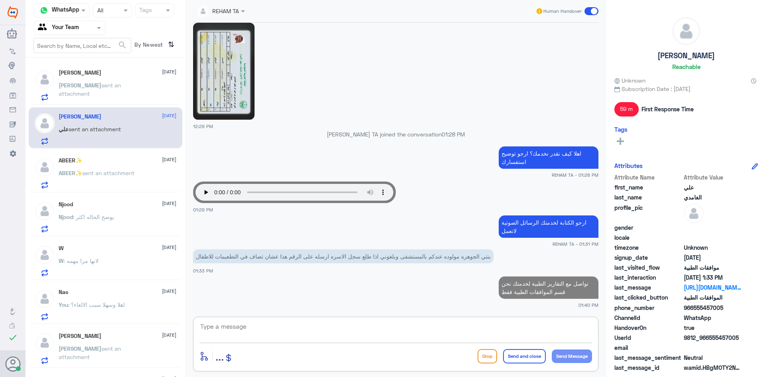
click at [124, 163] on div "ABEER✨ [DATE]" at bounding box center [118, 160] width 118 height 7
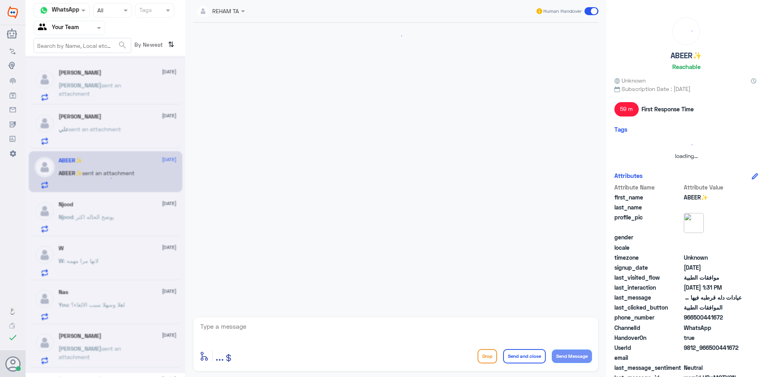
scroll to position [222, 0]
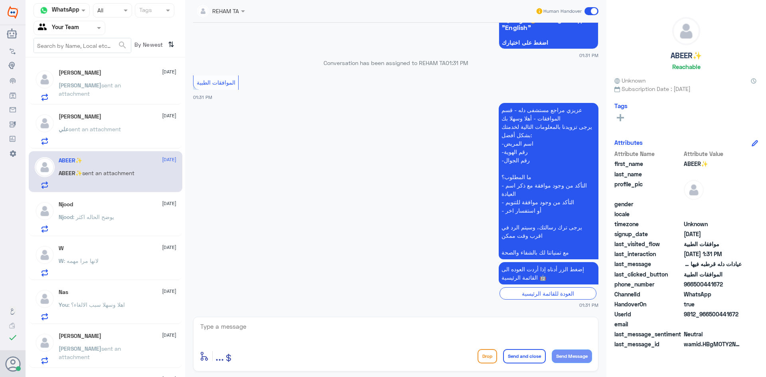
click at [301, 350] on div "enter flow name ... Drop Send and close Send Message" at bounding box center [396, 356] width 393 height 18
click at [301, 340] on textarea at bounding box center [396, 331] width 393 height 20
type textarea "نعم جميع الفروع يوجد بها تأمين طبي"
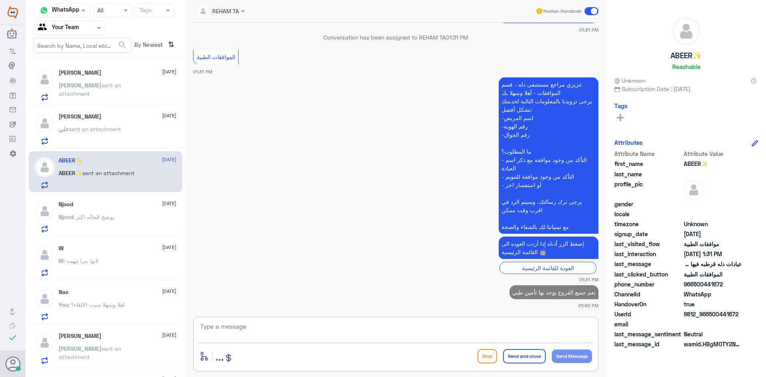
click at [136, 76] on div "[PERSON_NAME] [DATE]" at bounding box center [118, 72] width 118 height 7
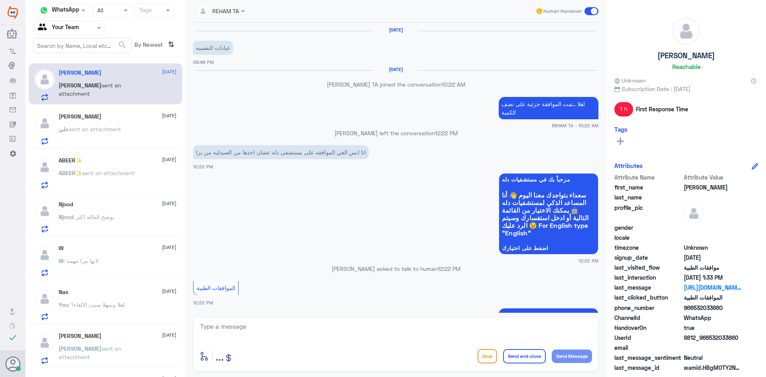
scroll to position [514, 0]
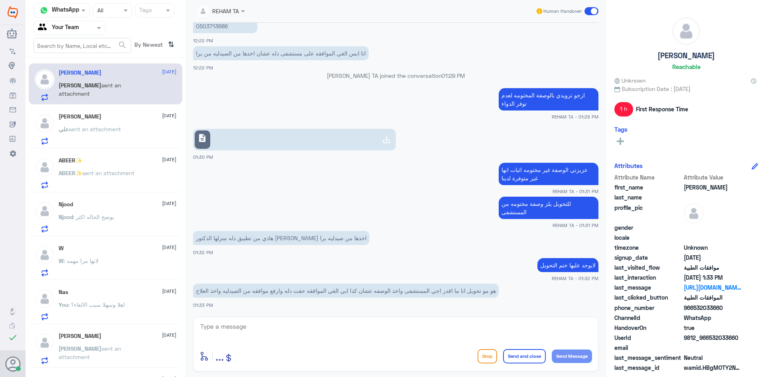
click at [393, 336] on textarea at bounding box center [396, 331] width 393 height 20
click at [393, 335] on textarea at bounding box center [396, 331] width 393 height 20
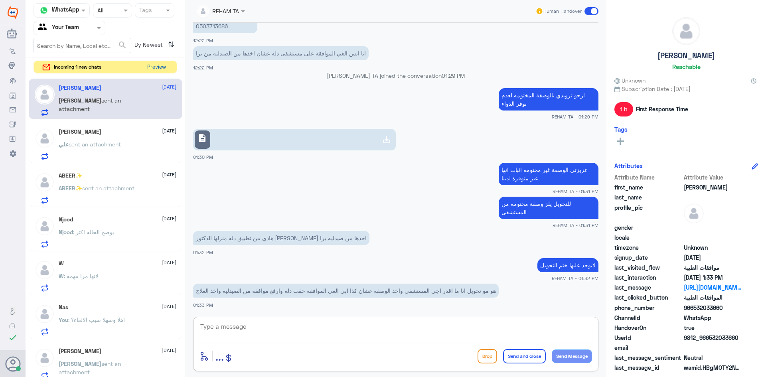
click at [150, 67] on button "Preview" at bounding box center [156, 67] width 25 height 12
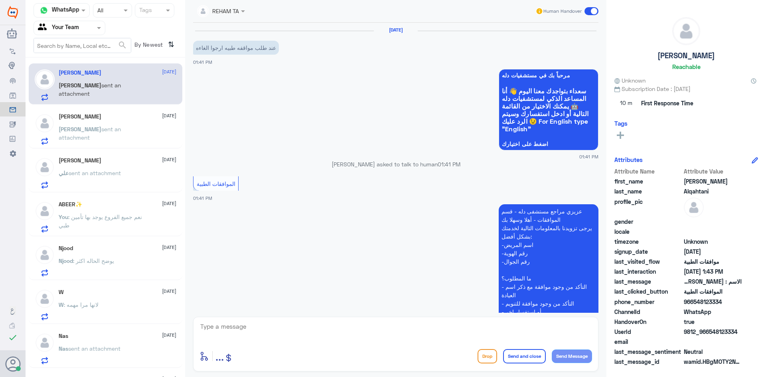
scroll to position [162, 0]
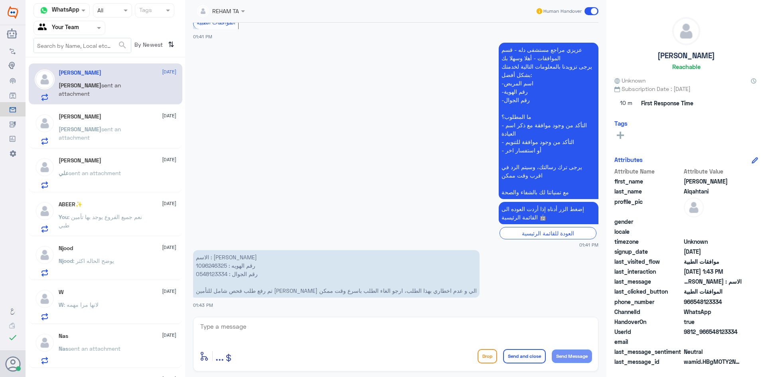
click at [212, 263] on p "الاسم : [PERSON_NAME] رقم الهويه : 1096246325 رقم الجوال : 0548123334 تم رفع طل…" at bounding box center [336, 273] width 287 height 47
copy p "1096246325"
click at [353, 348] on div "enter flow name ... Drop Send and close Send Message" at bounding box center [396, 356] width 393 height 18
click at [350, 323] on textarea at bounding box center [396, 331] width 393 height 20
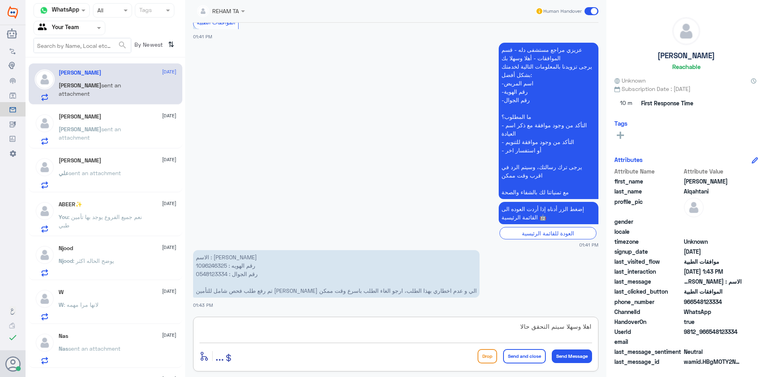
type textarea "اهلا وسهلا سيتم التحقق حالا"
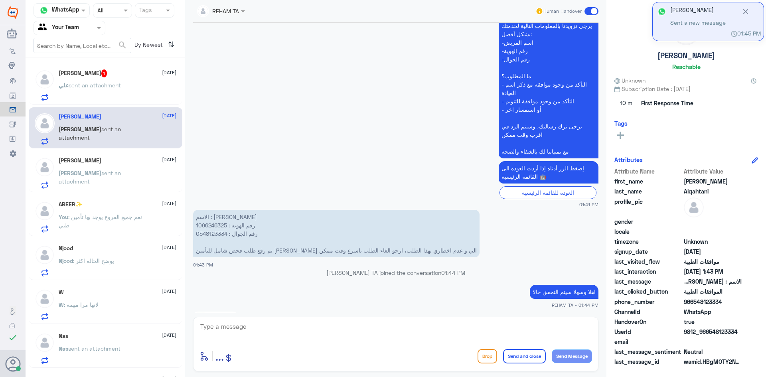
scroll to position [546, 0]
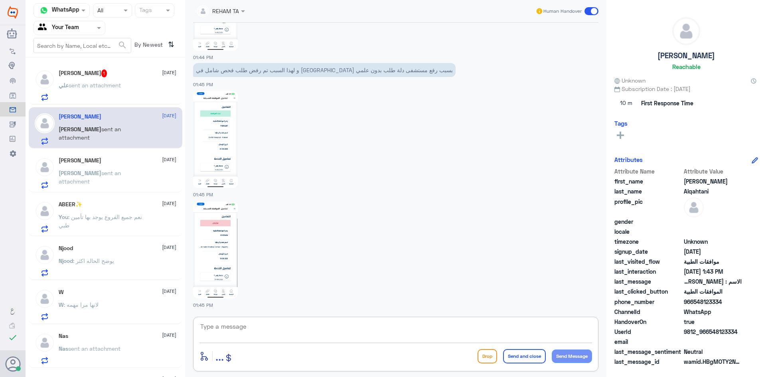
click at [119, 85] on span "sent an attachment" at bounding box center [95, 85] width 52 height 7
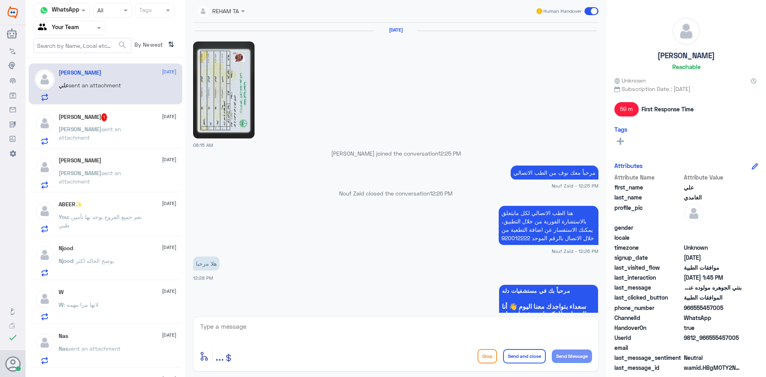
scroll to position [668, 0]
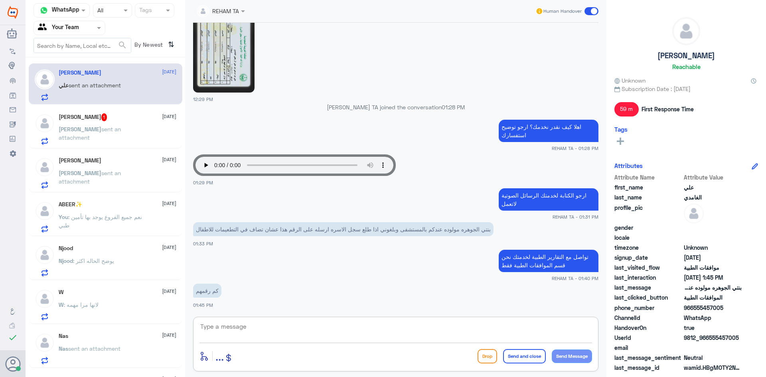
click at [300, 335] on textarea at bounding box center [396, 331] width 393 height 20
type textarea "0550181732"
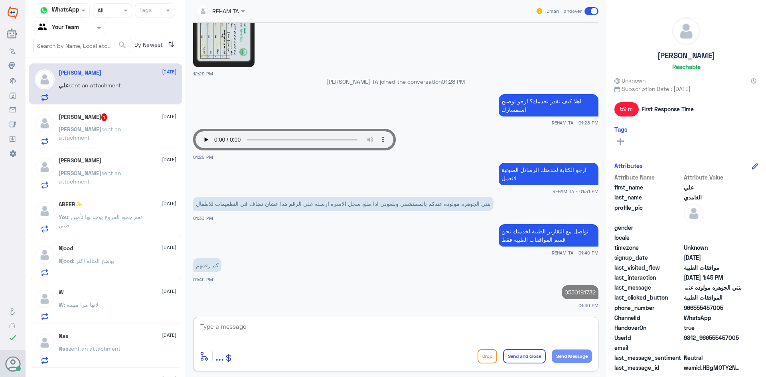
click at [140, 131] on div "[PERSON_NAME] sent an attachment" at bounding box center [118, 136] width 118 height 18
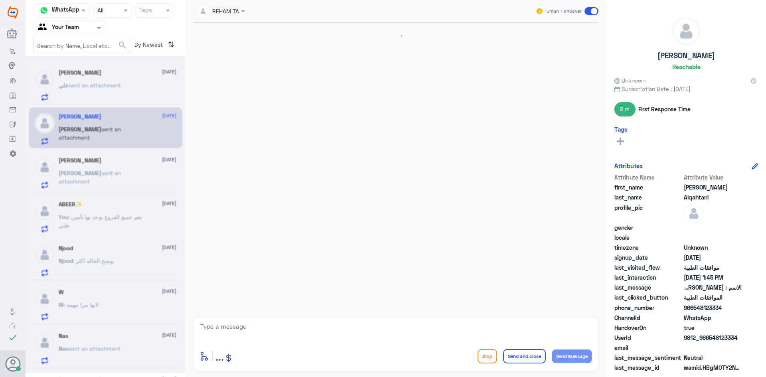
scroll to position [560, 0]
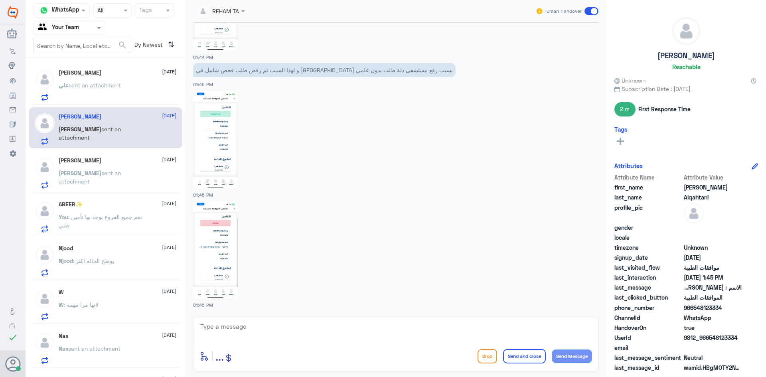
click at [265, 327] on textarea at bounding box center [396, 331] width 393 height 20
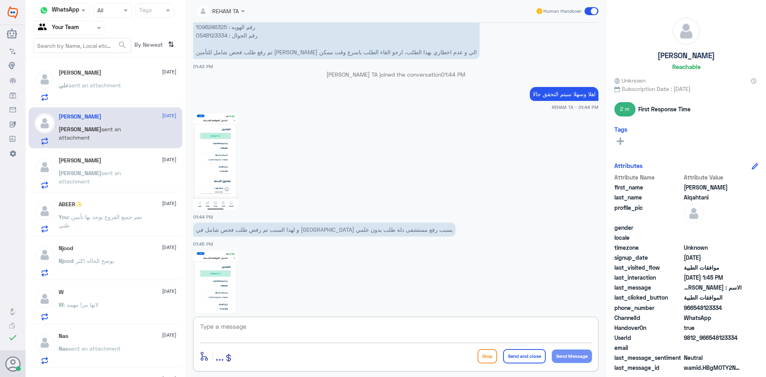
scroll to position [360, 0]
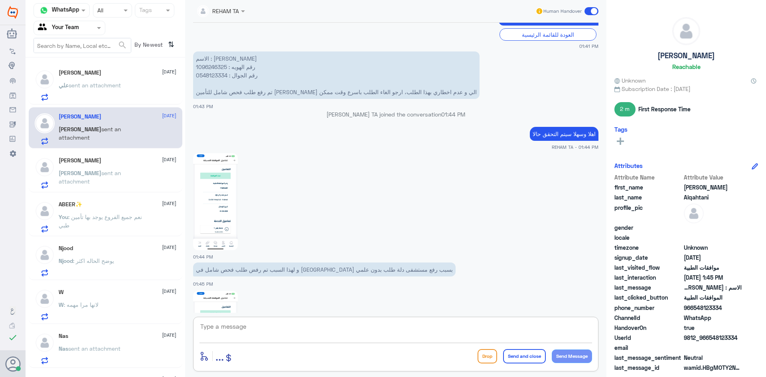
click at [307, 341] on div at bounding box center [396, 332] width 393 height 22
click at [307, 330] on textarea at bounding box center [396, 331] width 393 height 20
type textarea "ت"
type textarea "تم تحويلك حالتك لمسؤولي ارامكو سيتم التواصل معك هاتفيا الان"
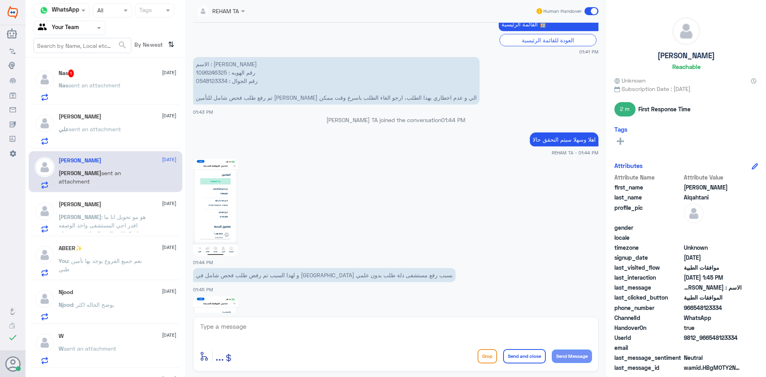
scroll to position [621, 0]
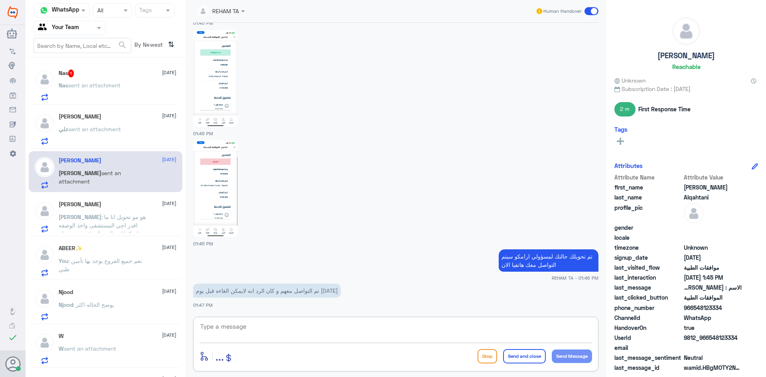
click at [284, 323] on textarea at bounding box center [396, 331] width 393 height 20
click at [134, 90] on div "Nas sent an attachment" at bounding box center [118, 92] width 118 height 18
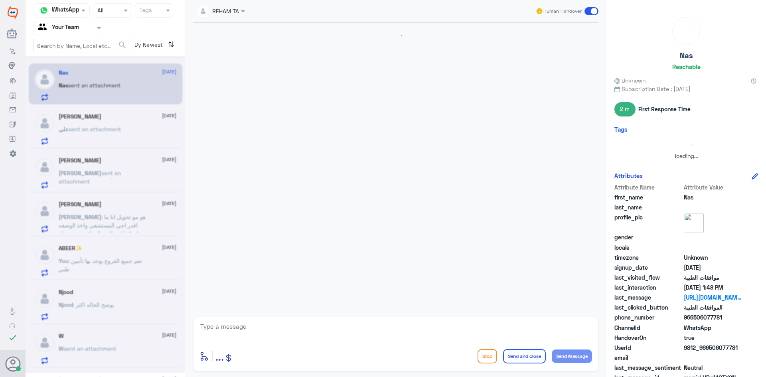
scroll to position [340, 0]
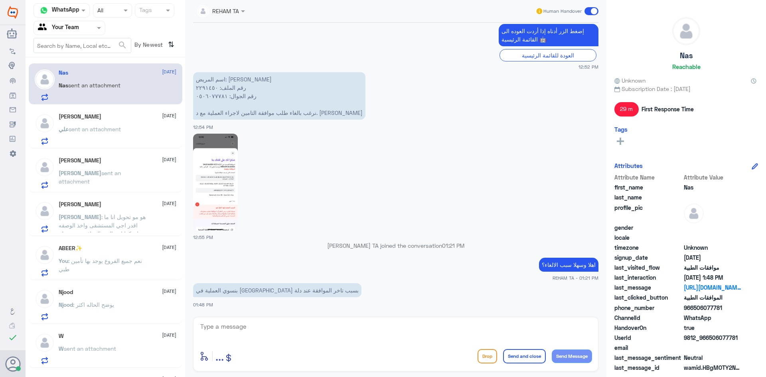
click at [348, 336] on textarea at bounding box center [396, 331] width 393 height 20
type textarea "j"
type textarea "h"
type textarea "تمام تم تبليغ القسم المختص"
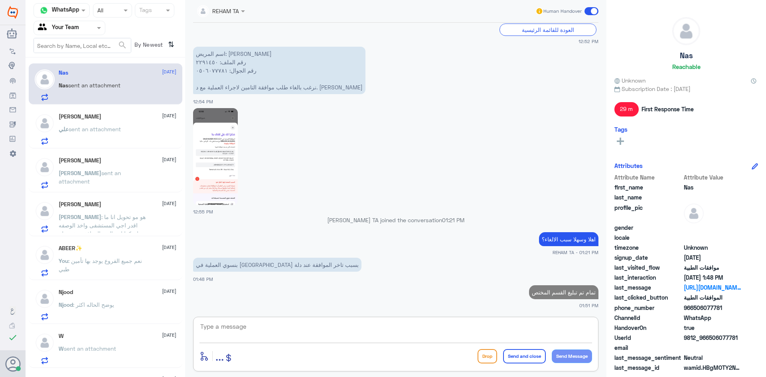
click at [139, 126] on div "[PERSON_NAME] [DATE][PERSON_NAME] sent an attachment" at bounding box center [118, 129] width 118 height 32
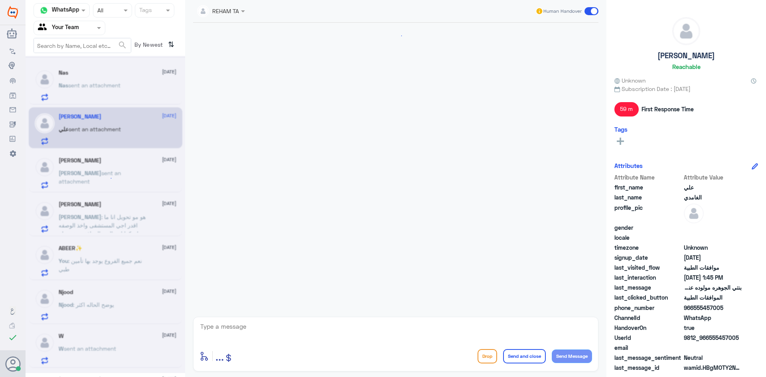
scroll to position [586, 0]
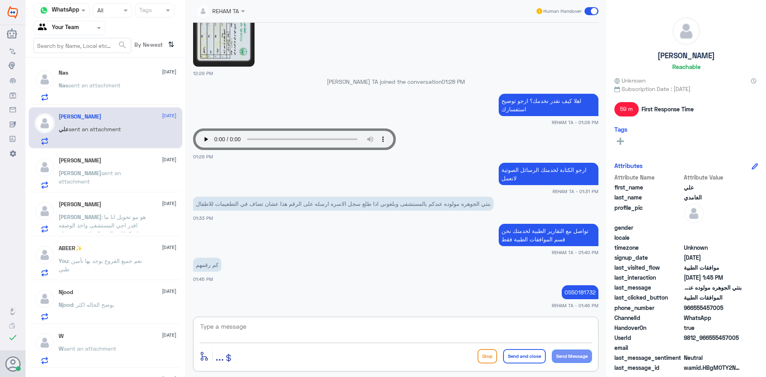
click at [230, 334] on textarea at bounding box center [396, 331] width 393 height 20
paste textarea "اي خدمة اخرى؟"
type textarea "اي خدمة اخرى؟"
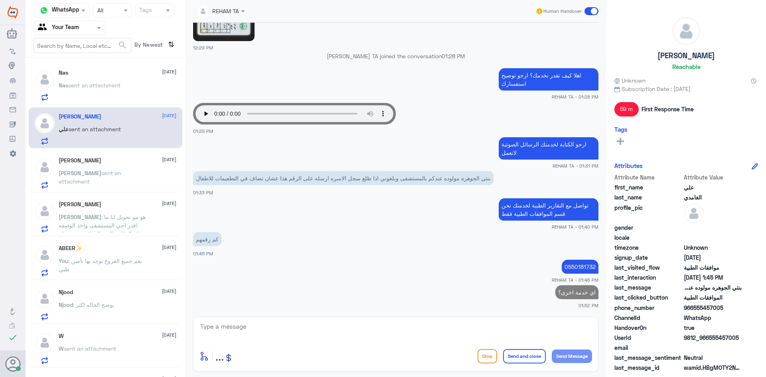
click at [114, 182] on p "[PERSON_NAME] sent an attachment" at bounding box center [104, 179] width 90 height 20
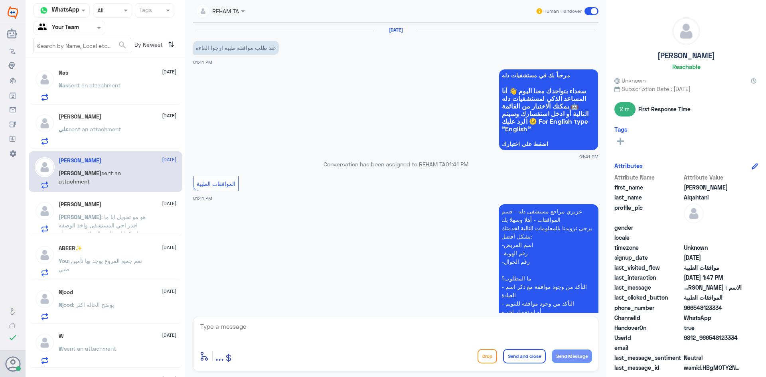
scroll to position [621, 0]
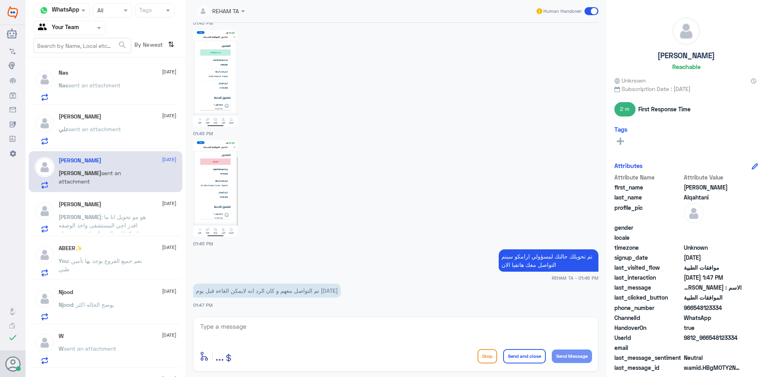
click at [106, 207] on div "[PERSON_NAME] [DATE]" at bounding box center [118, 204] width 118 height 7
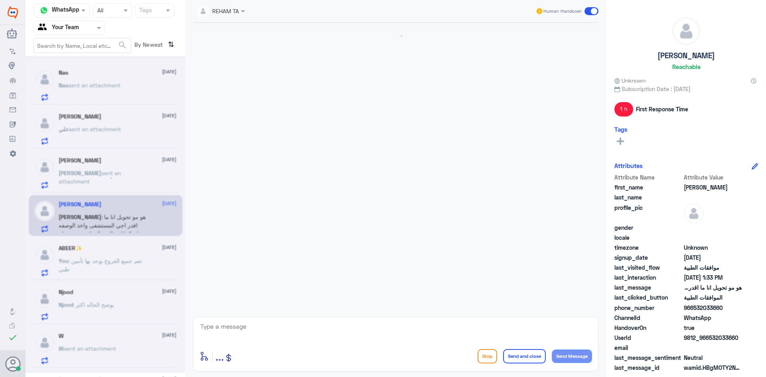
scroll to position [514, 0]
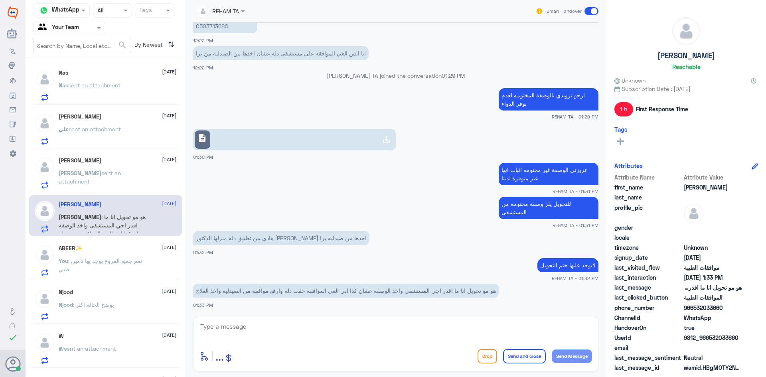
click at [104, 252] on div "ABEER✨ [DATE] You : نعم جميع الفروع يوجد بها تأمين طبي" at bounding box center [118, 261] width 118 height 32
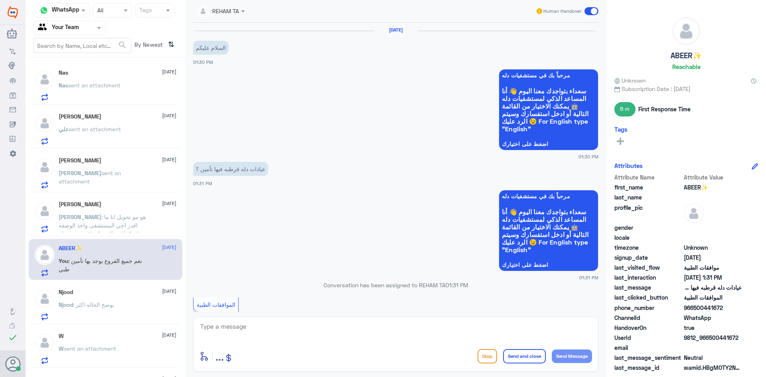
scroll to position [262, 0]
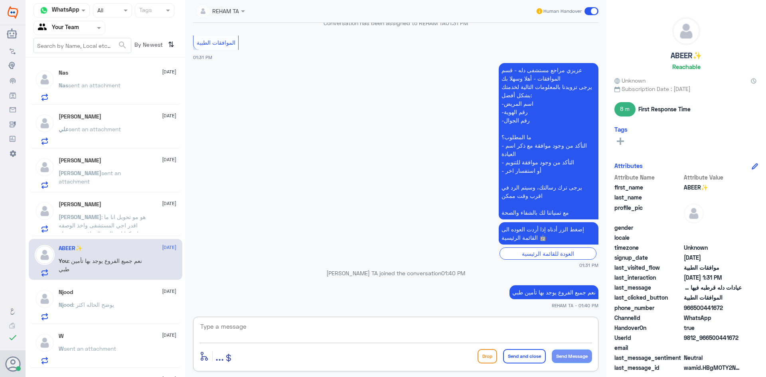
click at [303, 321] on textarea at bounding box center [396, 331] width 393 height 20
click at [295, 334] on textarea at bounding box center [396, 331] width 393 height 20
paste textarea "اي خدمة اخرى؟"
type textarea "اي خدمة اخرى؟"
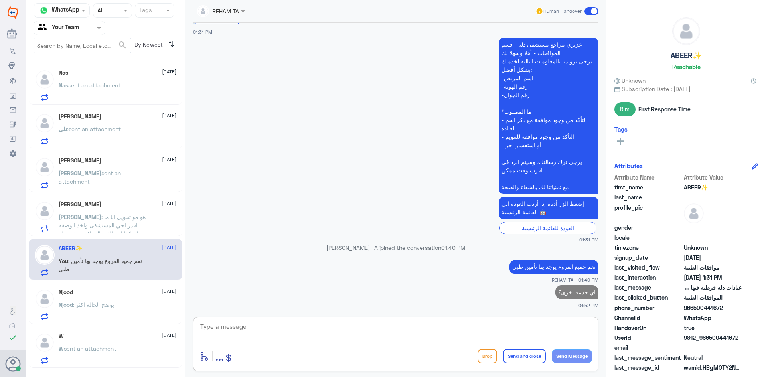
scroll to position [80, 0]
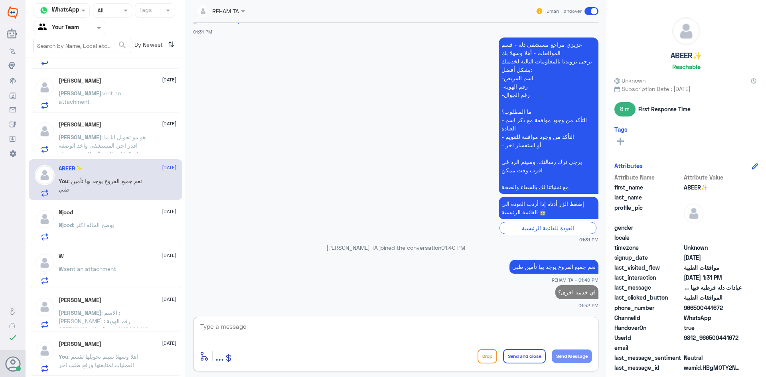
click at [102, 259] on div "W [DATE]" at bounding box center [118, 256] width 118 height 7
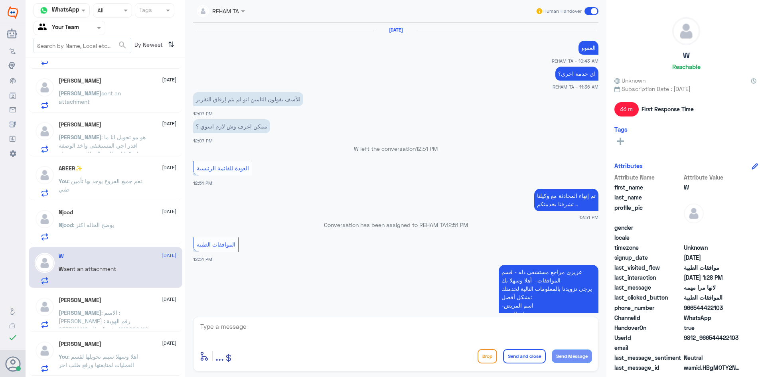
scroll to position [427, 0]
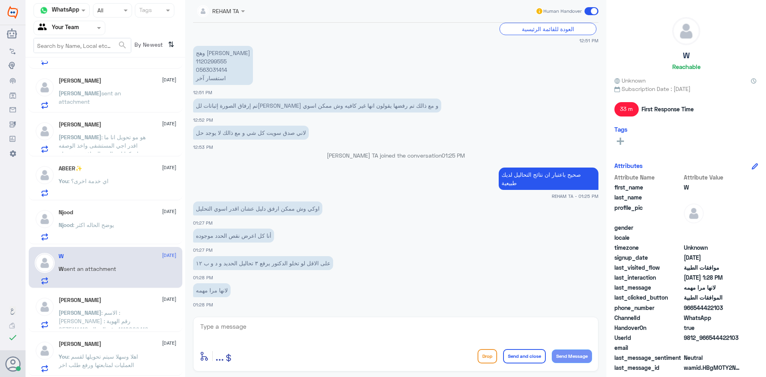
click at [93, 312] on span ": الاسم : [PERSON_NAME] رقم الهوية : 1110009410 رقم الجوال: 0535111416 التأكد م…" at bounding box center [104, 329] width 90 height 40
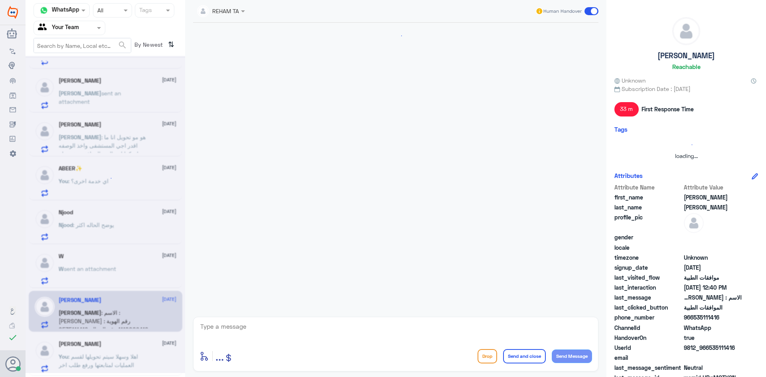
scroll to position [153, 0]
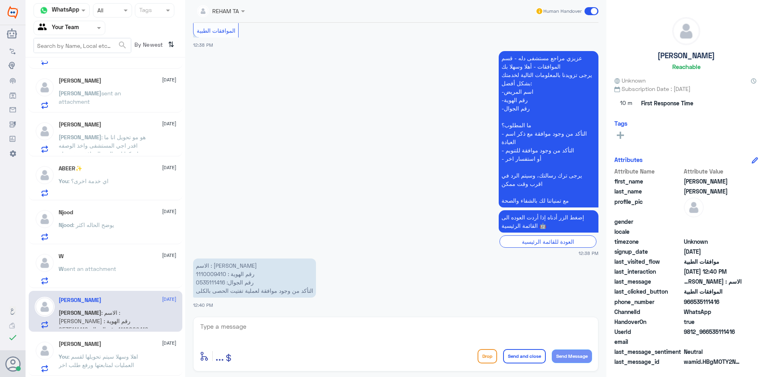
click at [212, 273] on p "الاسم : [PERSON_NAME] رقم الهوية : 1110009410 رقم الجوال: 0535111416 التأكد من …" at bounding box center [254, 278] width 123 height 39
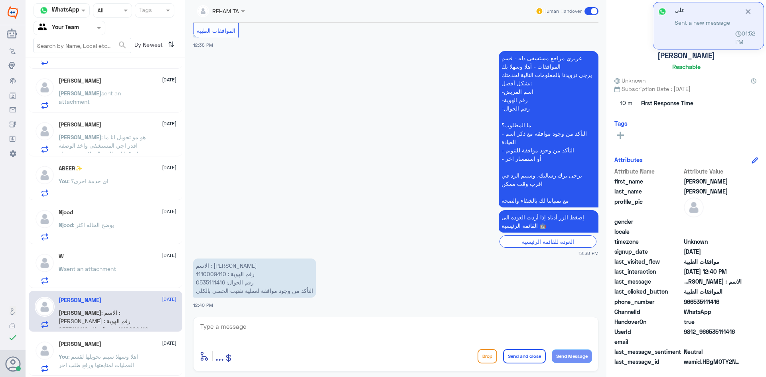
click at [356, 346] on div "enter flow name ... Drop Send and close Send Message" at bounding box center [395, 344] width 405 height 55
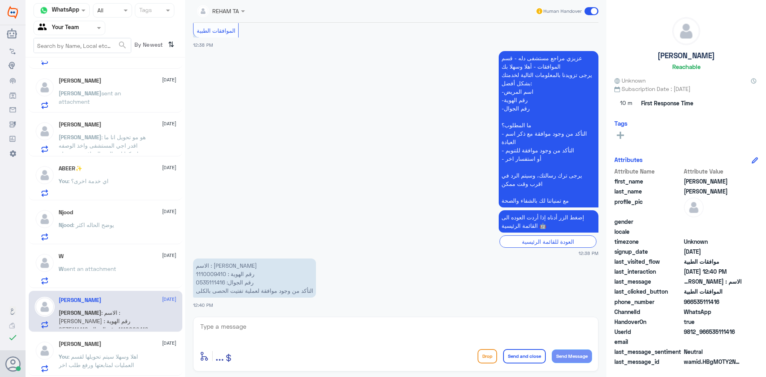
click at [345, 341] on div at bounding box center [396, 332] width 393 height 22
click at [336, 325] on textarea at bounding box center [396, 331] width 393 height 20
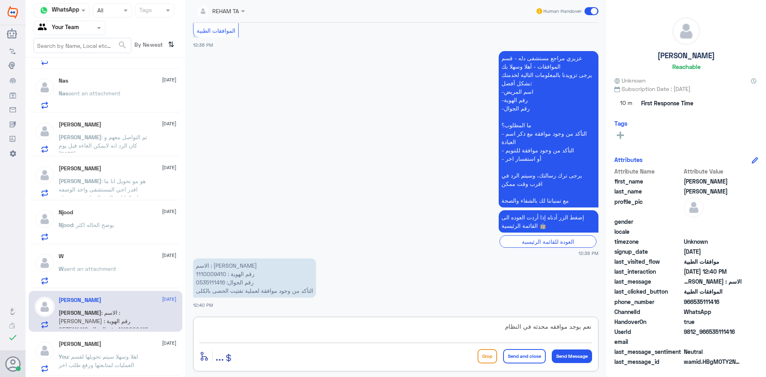
type textarea "نعم يوجد موافقه محدثه في النظام"
click at [213, 276] on p "الاسم : [PERSON_NAME] رقم الهوية : 1110009410 رقم الجوال: 0535111416 التأكد من …" at bounding box center [254, 278] width 123 height 39
click at [333, 323] on textarea "نعم يوجد موافقه محدثه في النظام" at bounding box center [396, 331] width 393 height 20
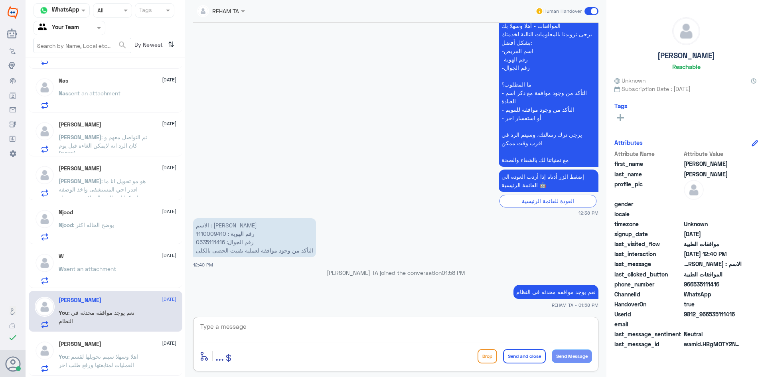
click at [220, 332] on textarea at bounding box center [396, 331] width 393 height 20
paste textarea "اي خدمة اخرى؟"
type textarea "اي خدمة اخرى؟"
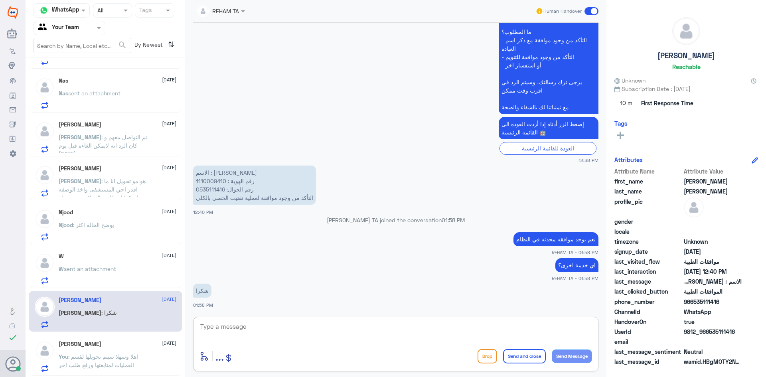
scroll to position [160, 0]
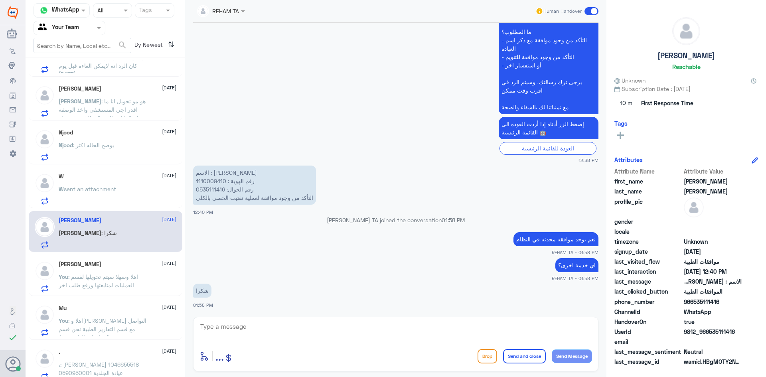
click at [251, 329] on textarea at bounding box center [396, 331] width 393 height 20
paste textarea "العفو قدامكم العافية"
type textarea "العفو قدامكم العافية"
click at [514, 361] on button "Send and close" at bounding box center [524, 356] width 43 height 14
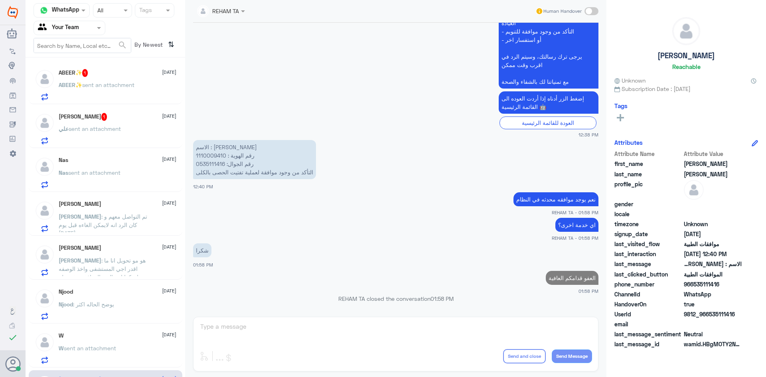
scroll to position [0, 0]
click at [111, 123] on div "[PERSON_NAME] 1 [DATE] علي sent an attachment" at bounding box center [118, 129] width 118 height 32
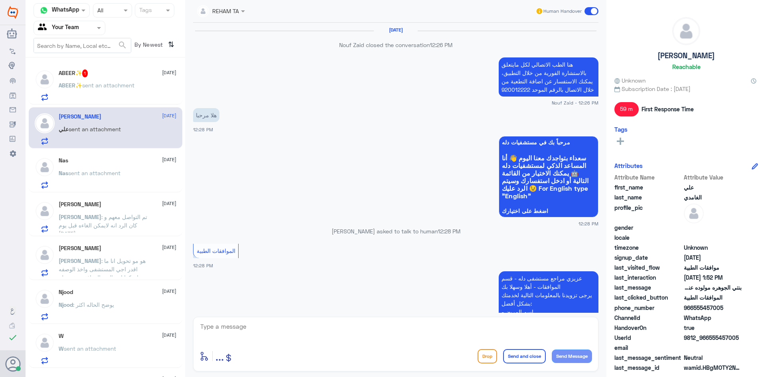
scroll to position [599, 0]
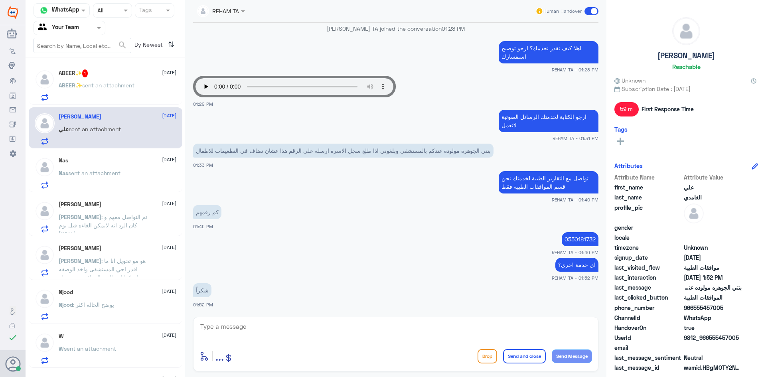
click at [330, 327] on textarea at bounding box center [396, 331] width 393 height 20
paste textarea "العفو قدامكم العافية"
type textarea "العفو قدامكم العافية"
click at [538, 354] on button "Send and close" at bounding box center [524, 356] width 43 height 14
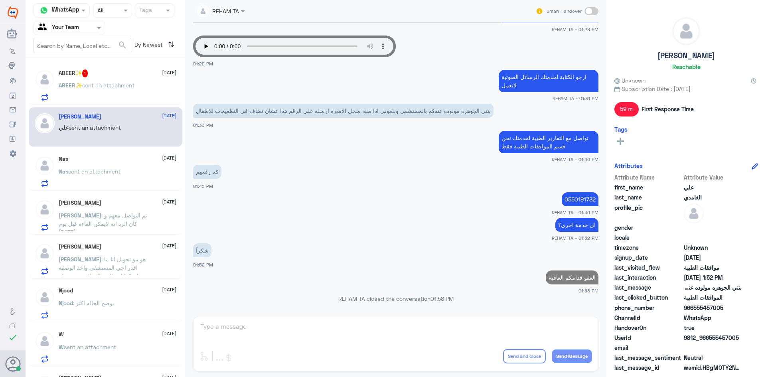
scroll to position [622, 0]
click at [114, 101] on div "ABEER✨ 1 [DATE] ABEER✨ sent an attachment" at bounding box center [106, 83] width 154 height 41
click at [114, 91] on p "ABEER✨ sent an attachment" at bounding box center [97, 91] width 76 height 20
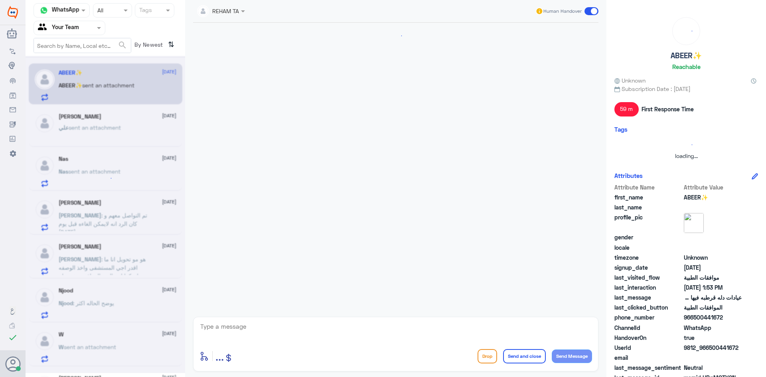
scroll to position [315, 0]
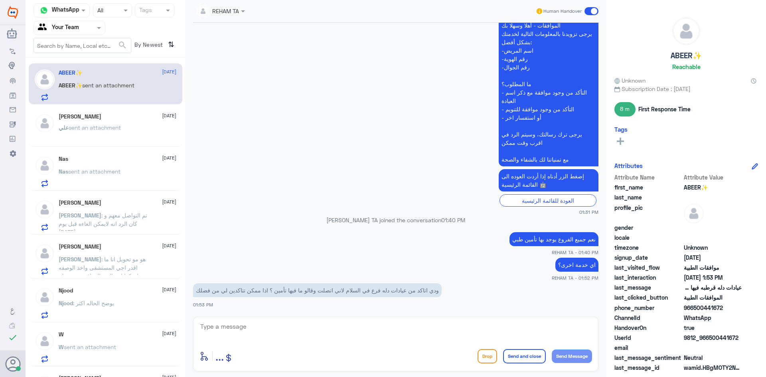
click at [277, 332] on textarea at bounding box center [396, 331] width 393 height 20
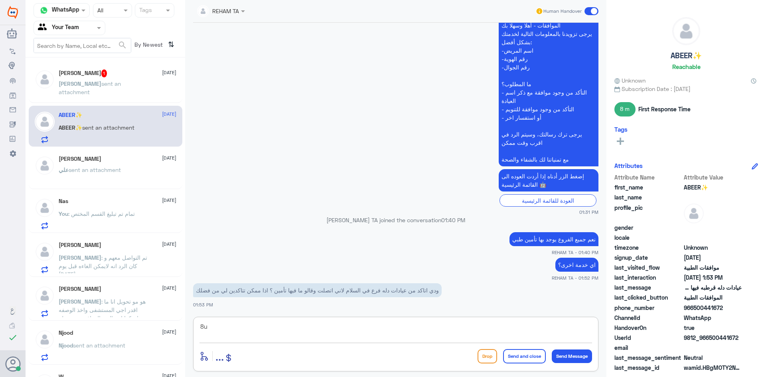
type textarea "8"
type textarea "عزيزتي يمكنك التواصل مع خدمة العملاء لخدمتك نحن دلة النخيل فقط"
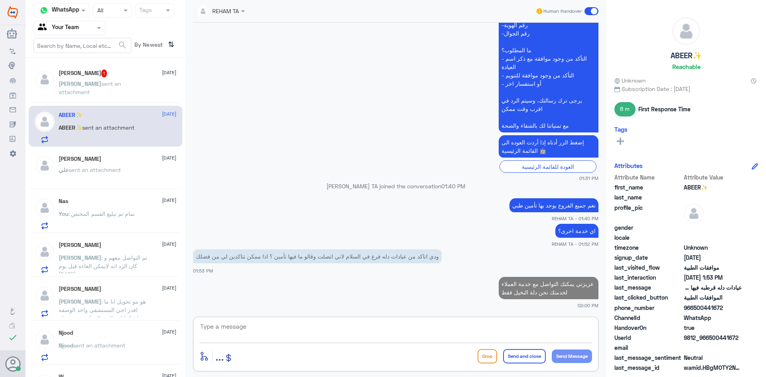
click at [115, 81] on span "sent an attachment" at bounding box center [90, 87] width 62 height 15
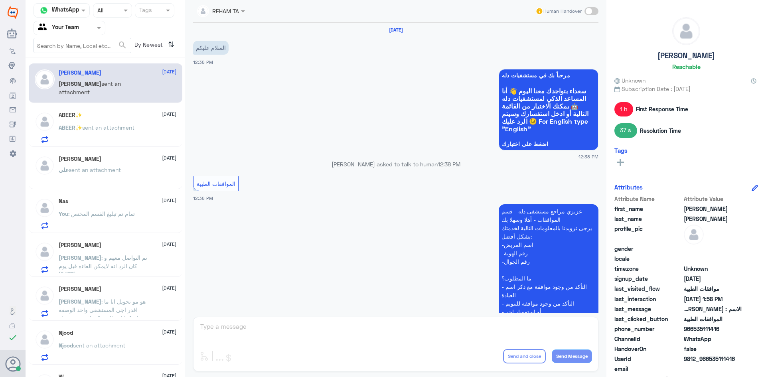
scroll to position [407, 0]
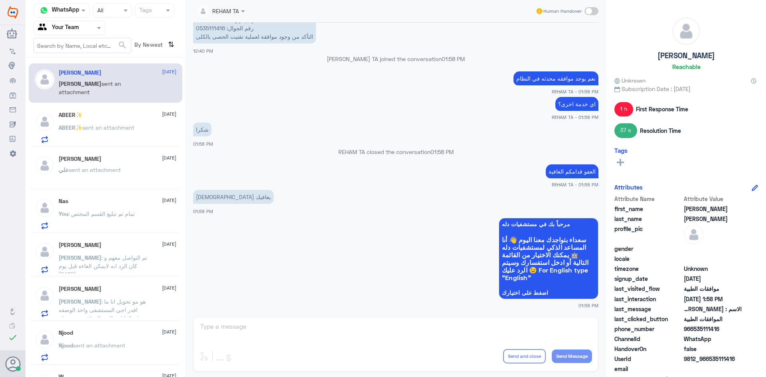
click at [82, 155] on div "[PERSON_NAME] [DATE][PERSON_NAME] sent an attachment" at bounding box center [106, 170] width 154 height 40
click at [93, 170] on span "sent an attachment" at bounding box center [95, 169] width 52 height 7
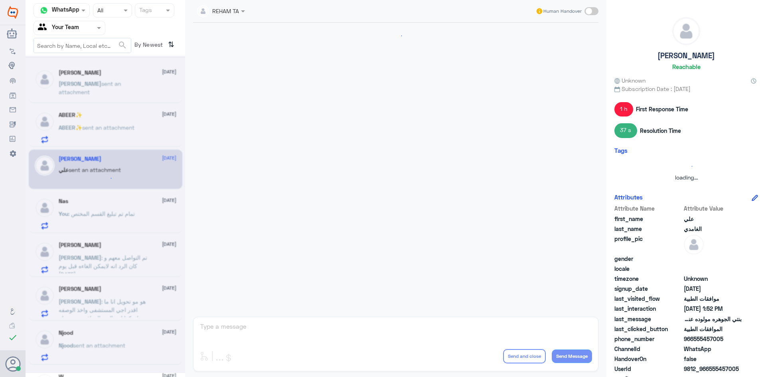
click at [94, 202] on div at bounding box center [106, 214] width 160 height 317
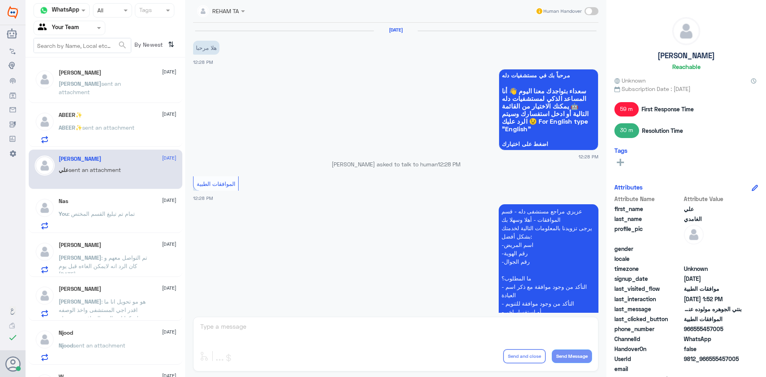
scroll to position [571, 0]
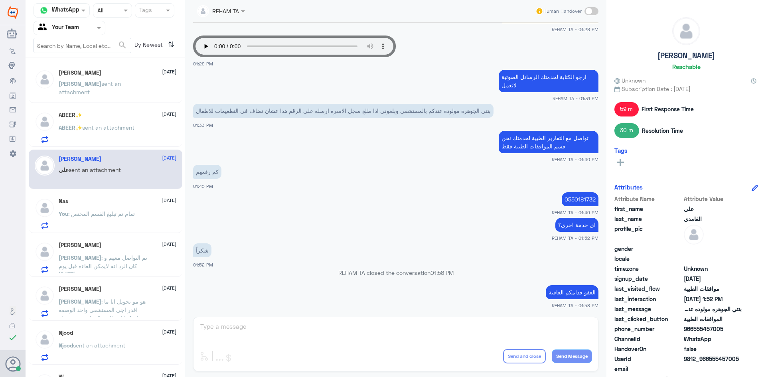
click at [108, 210] on span ": تمام تم تبليغ القسم المختص" at bounding box center [101, 213] width 67 height 7
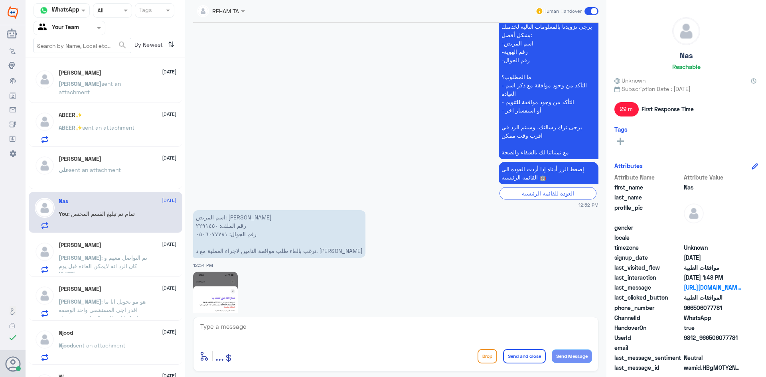
scroll to position [206, 0]
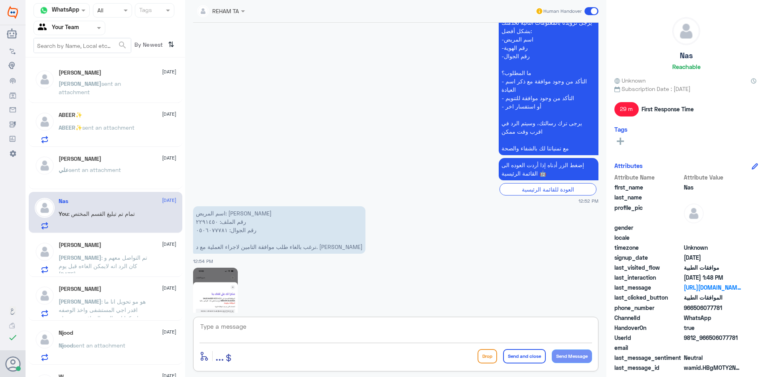
click at [249, 326] on textarea at bounding box center [396, 331] width 393 height 20
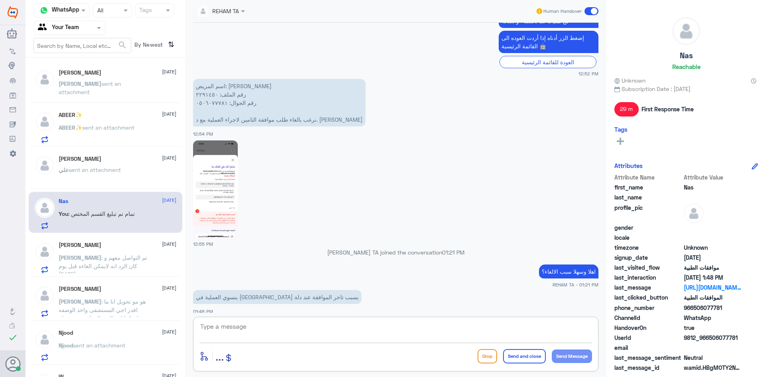
scroll to position [365, 0]
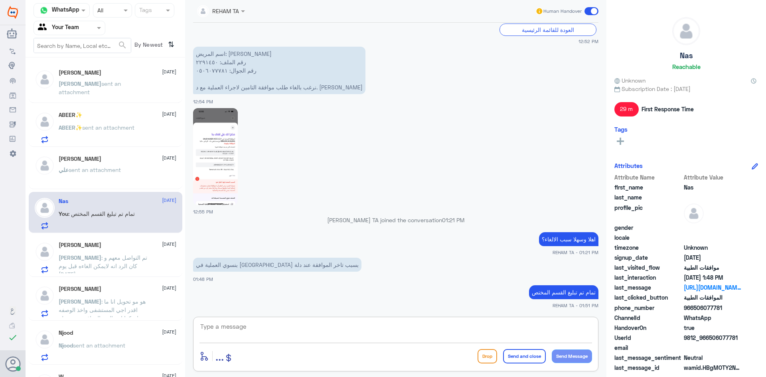
click at [127, 145] on div "ABEER✨ [DATE] ABEER✨ sent an attachment" at bounding box center [106, 126] width 154 height 41
click at [109, 244] on div "[PERSON_NAME] [DATE]" at bounding box center [118, 245] width 118 height 7
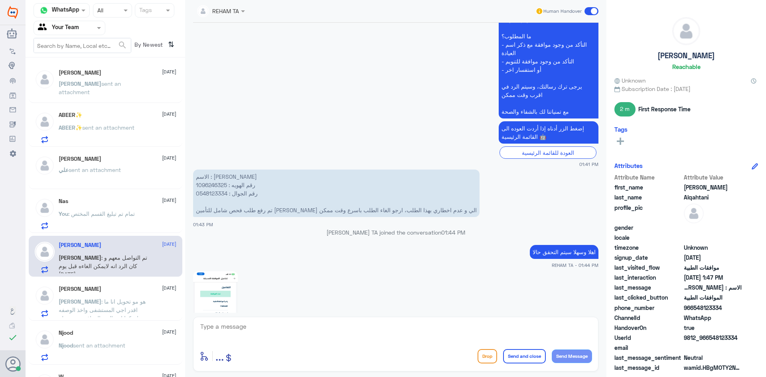
scroll to position [222, 0]
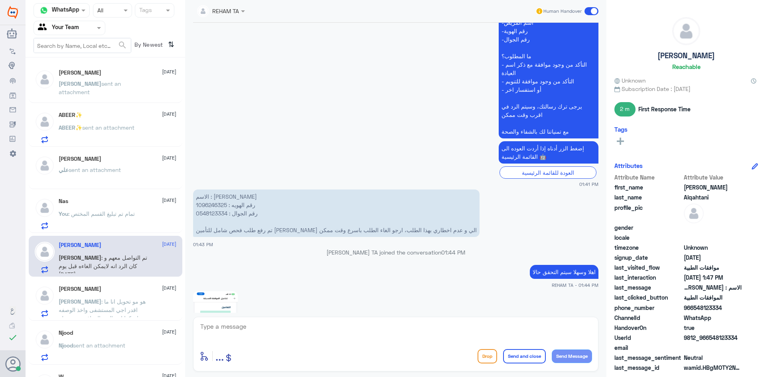
click at [208, 206] on p "الاسم : [PERSON_NAME] رقم الهويه : 1096246325 رقم الجوال : 0548123334 تم رفع طل…" at bounding box center [336, 213] width 287 height 47
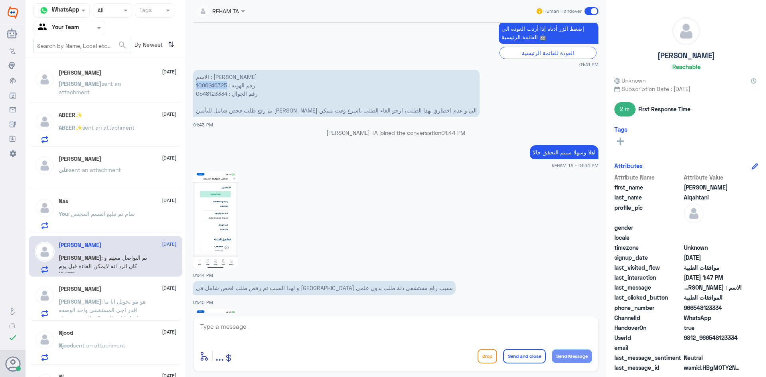
click at [210, 224] on img at bounding box center [215, 220] width 45 height 97
click at [277, 339] on textarea at bounding box center [396, 331] width 393 height 20
type textarea "h"
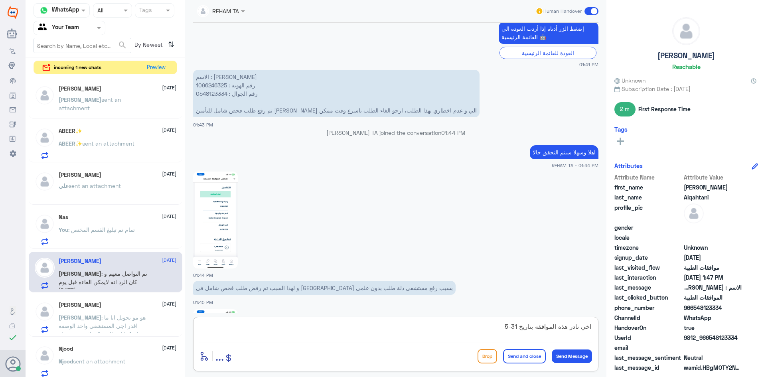
drag, startPoint x: 517, startPoint y: 327, endPoint x: 488, endPoint y: 324, distance: 29.3
click at [488, 324] on textarea "اخي نادر هذه الموافقه بتاريخ 31-5" at bounding box center [396, 331] width 393 height 20
paste textarea "05-2025"
type textarea "اخي نادر هذه الموافقه بتاريخ [DATE]"
click at [348, 315] on div "REHAM TA Human Handover [DATE] عند طلب مواقفه طبيه ارجوا الغاءه 01:41 PM مرحباً…" at bounding box center [395, 190] width 421 height 380
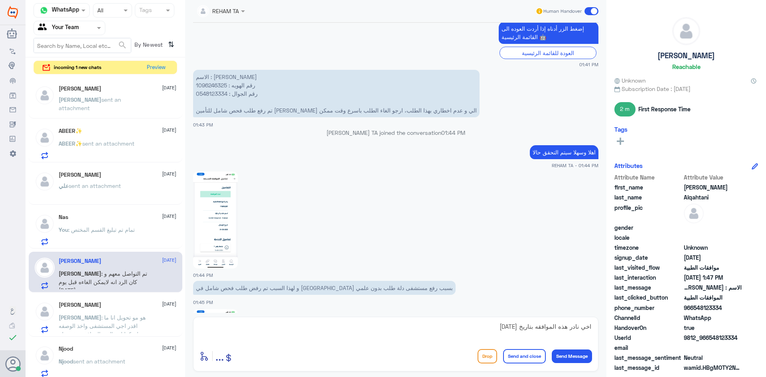
click at [356, 318] on div "اخي نادر هذه الموافقه بتاريخ [DATE] enter flow name ... Drop Send and close Sen…" at bounding box center [395, 344] width 405 height 55
click at [359, 326] on textarea "اخي نادر هذه الموافقه بتاريخ [DATE]" at bounding box center [396, 331] width 393 height 20
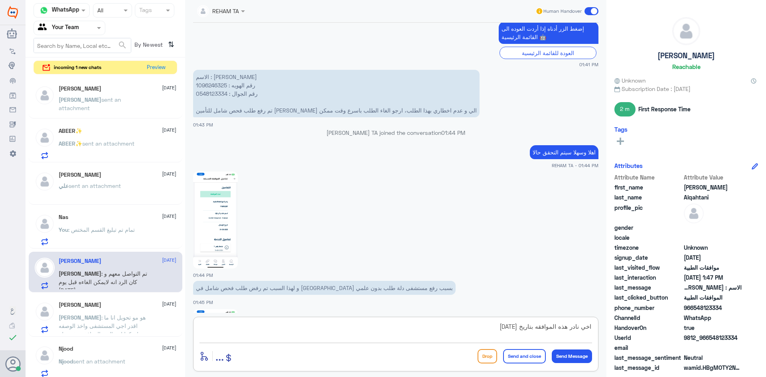
click at [359, 326] on textarea "اخي نادر هذه الموافقه بتاريخ [DATE]" at bounding box center [396, 331] width 393 height 20
click at [541, 327] on textarea "اخي نادر هذه الموافقه بتاريخ [DATE]" at bounding box center [396, 331] width 393 height 20
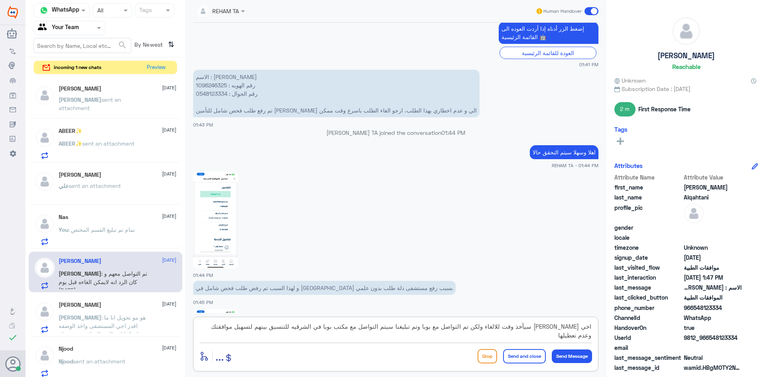
type textarea "اخي [PERSON_NAME] سيأخذ وقت للالغاء ولكن تم التواصل مع بوبا وتم تبليغنا سيتم ال…"
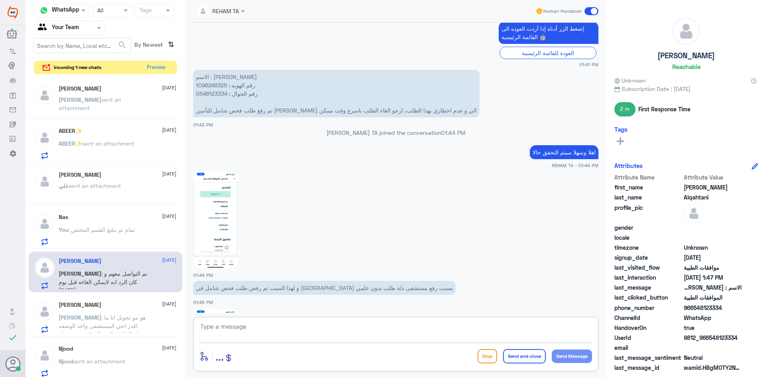
scroll to position [680, 0]
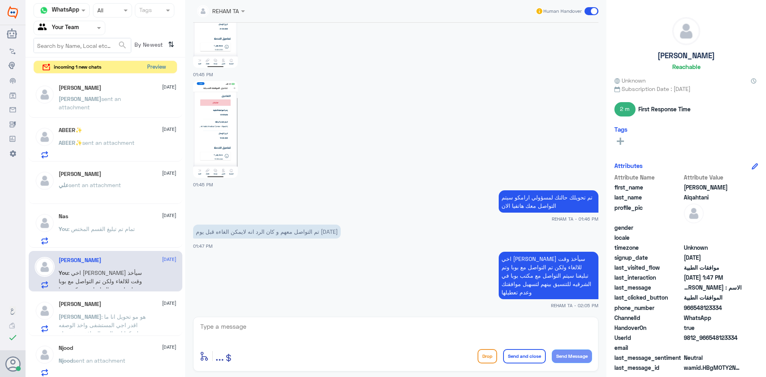
click at [157, 67] on button "Preview" at bounding box center [156, 67] width 25 height 12
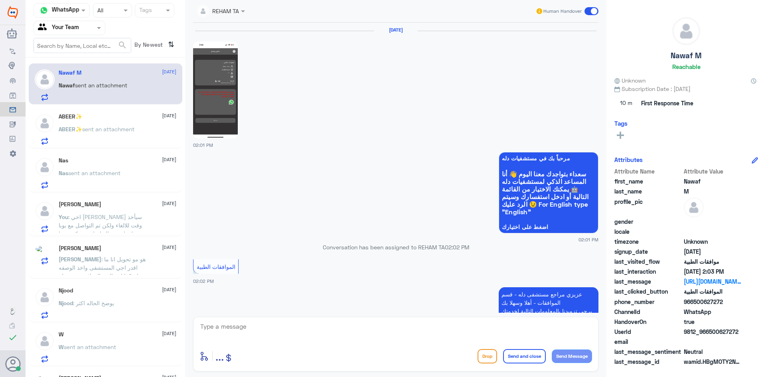
scroll to position [355, 0]
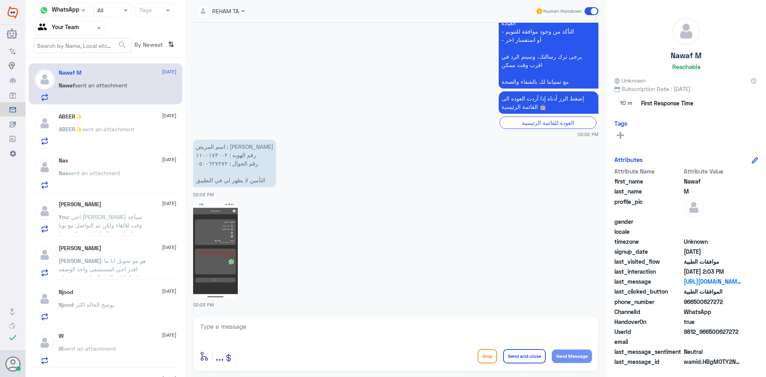
click at [134, 134] on p "ABEER✨ sent an attachment" at bounding box center [97, 135] width 76 height 20
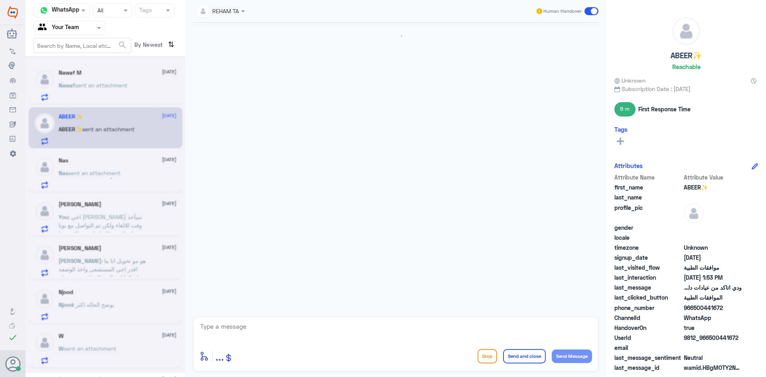
scroll to position [349, 0]
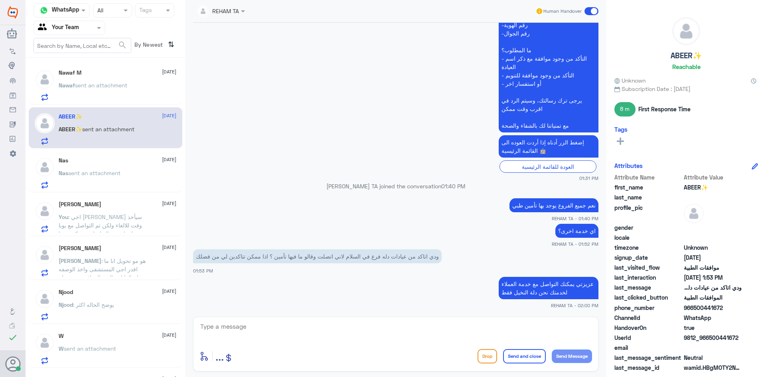
click at [242, 335] on textarea at bounding box center [396, 331] width 393 height 20
paste textarea "اي خدمة اخرى؟"
type textarea "اي خدمة اخرى؟"
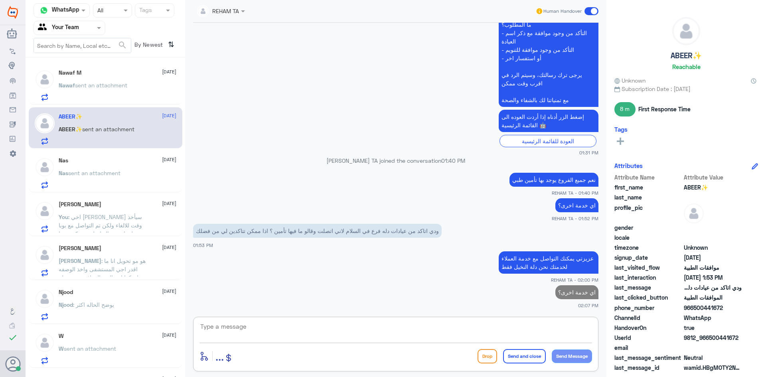
click at [101, 181] on p "Nas sent an attachment" at bounding box center [90, 179] width 62 height 20
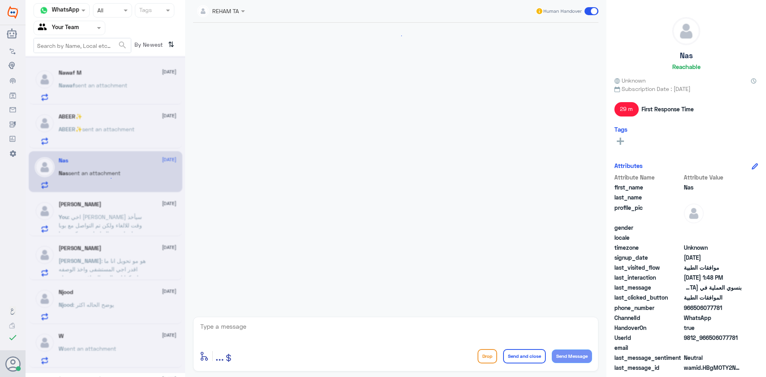
scroll to position [365, 0]
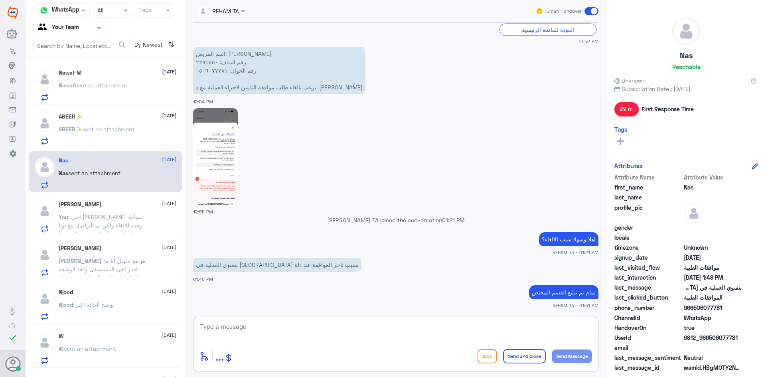
click at [277, 329] on textarea at bounding box center [396, 331] width 393 height 20
paste textarea "اي خدمة اخرى؟"
type textarea "اي خدمة اخرى؟"
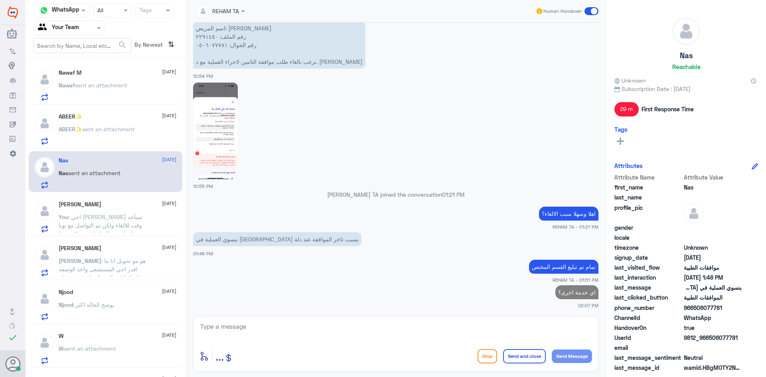
click at [144, 228] on p "You : اخي [PERSON_NAME] سيأخذ وقت للالغاء ولكن تم التواصل مع بوبا وتم تبليغنا س…" at bounding box center [104, 223] width 90 height 20
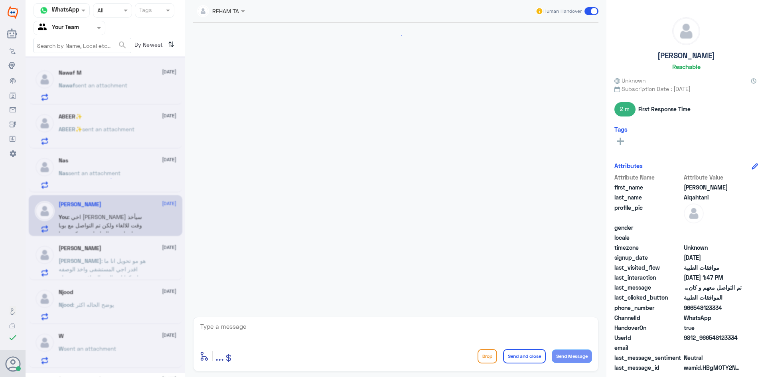
scroll to position [680, 0]
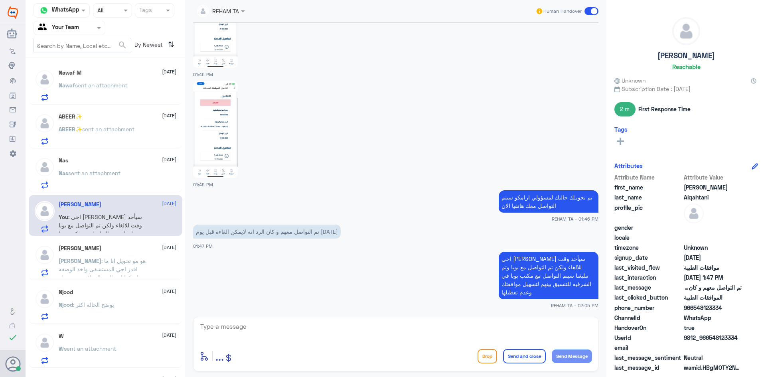
click at [91, 256] on div "[PERSON_NAME] [DATE][PERSON_NAME] : هو مو تحويل انا ما اقدر اجي المستشفى واخذ ا…" at bounding box center [118, 261] width 118 height 32
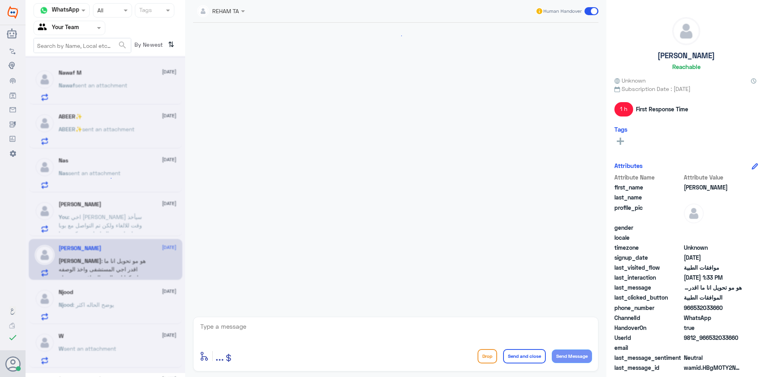
scroll to position [514, 0]
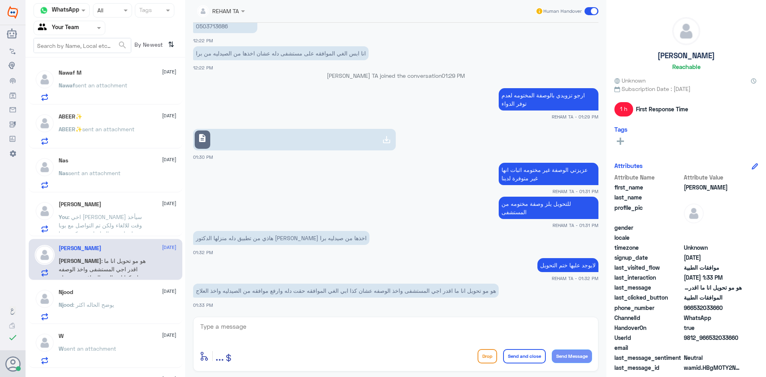
click at [110, 305] on div "Njood [DATE][PERSON_NAME] : يوضح الحاله اكثر" at bounding box center [118, 305] width 118 height 32
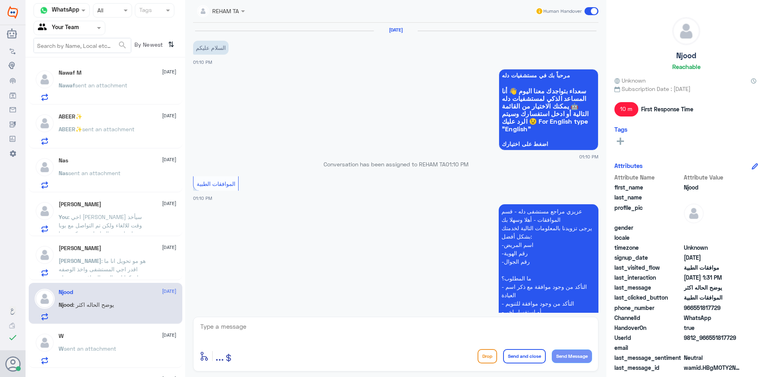
scroll to position [497, 0]
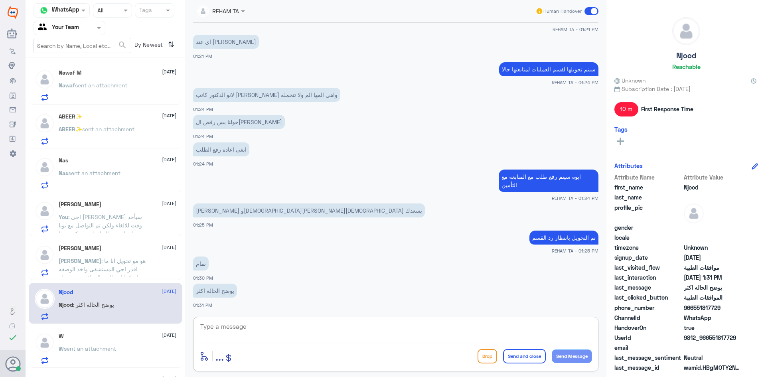
click at [284, 327] on textarea at bounding box center [396, 331] width 393 height 20
paste textarea "اي خدمة اخرى؟"
type textarea "اي خدمة اخرى؟"
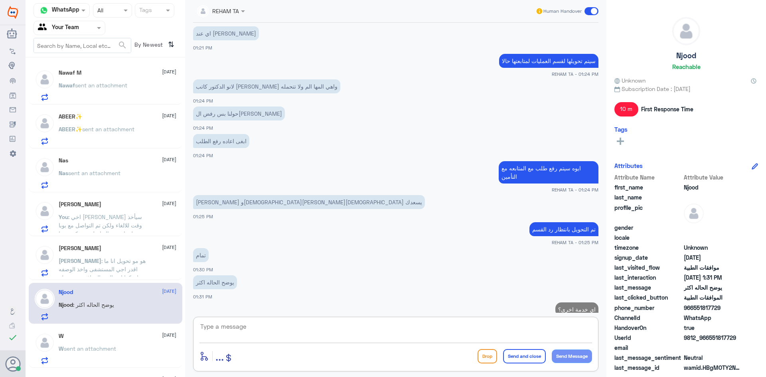
scroll to position [522, 0]
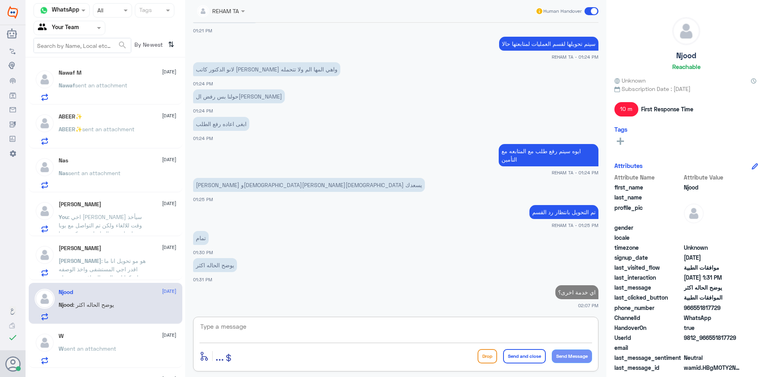
click at [111, 341] on div "W [DATE] W sent an attachment" at bounding box center [118, 349] width 118 height 32
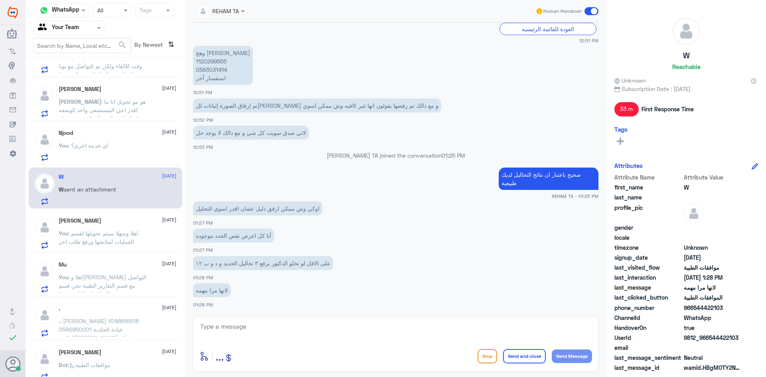
scroll to position [160, 0]
click at [90, 235] on span ": اهلا وسهلا سيتم تحويلها لقسم العمليات لمتابعتها ورفع طلب اخر" at bounding box center [98, 236] width 79 height 15
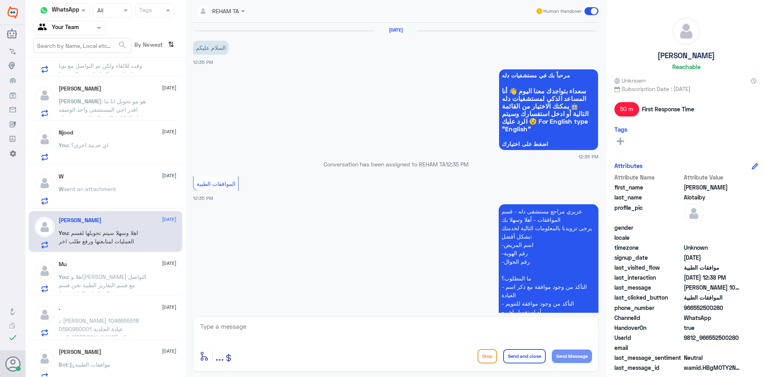
scroll to position [305, 0]
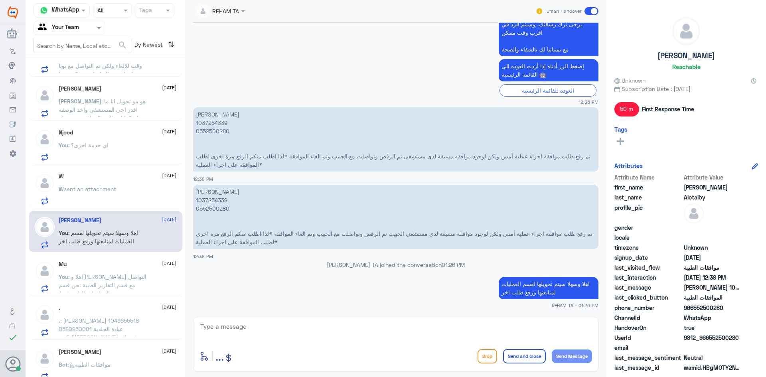
click at [318, 352] on div "enter flow name ... Drop Send and close Send Message" at bounding box center [396, 356] width 393 height 18
click at [319, 343] on div at bounding box center [396, 332] width 393 height 22
click at [324, 330] on textarea at bounding box center [396, 331] width 393 height 20
paste textarea "اي خدمة اخرى؟"
type textarea "اي خدمة اخرى؟"
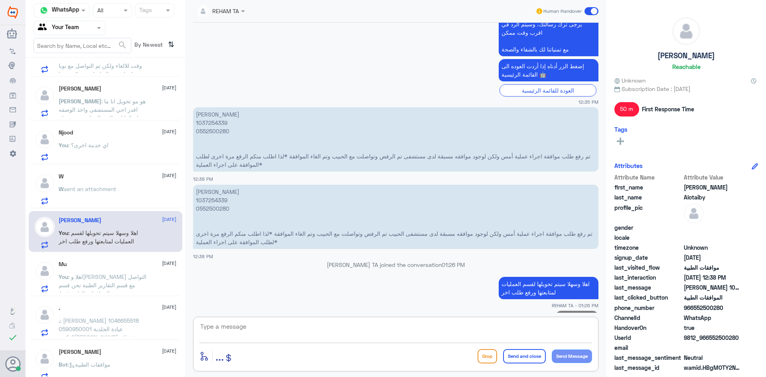
scroll to position [330, 0]
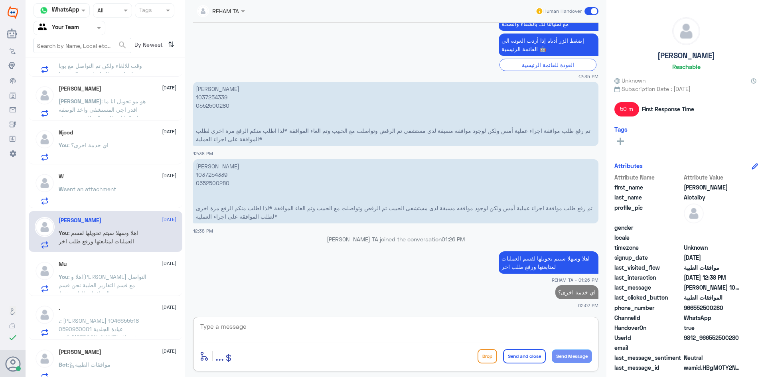
click at [107, 289] on p "You : اهلا و[PERSON_NAME] التواصل مع قسم التقارير الطبية نحن قسم الموافقات الطب…" at bounding box center [104, 283] width 90 height 20
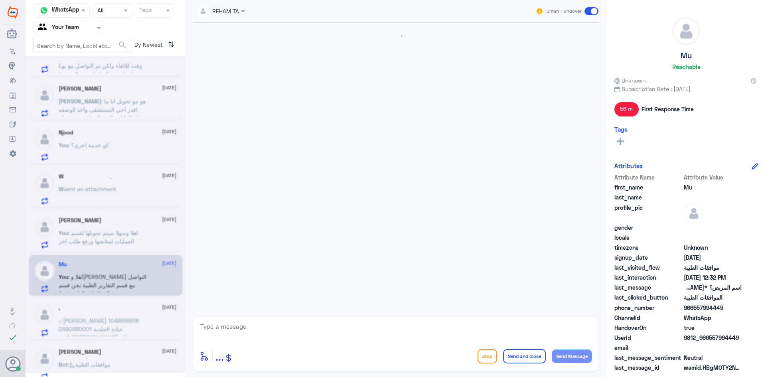
scroll to position [963, 0]
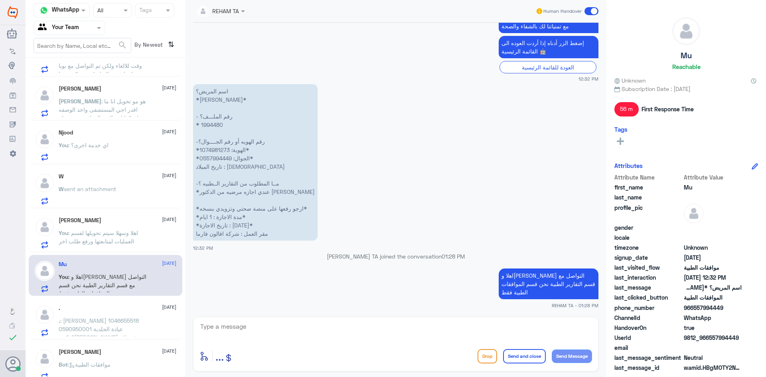
click at [322, 331] on textarea at bounding box center [396, 331] width 393 height 20
paste textarea "اي خدمة اخرى؟"
type textarea "اي خدمة اخرى؟"
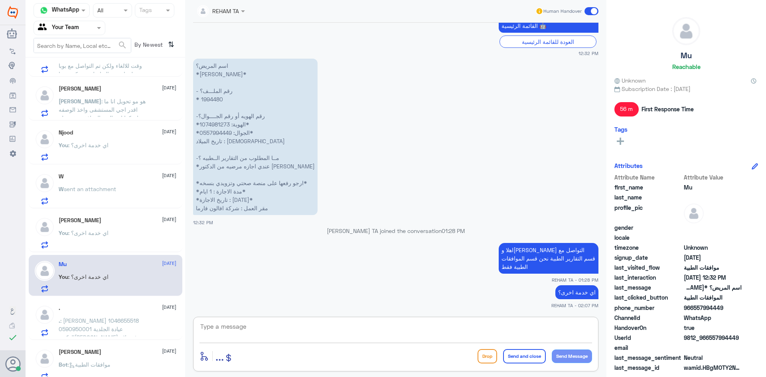
click at [125, 320] on span ": [PERSON_NAME] 1046655518 0590950001 عيادة الجلدية الدكتور[PERSON_NAME] صرف عل…" at bounding box center [102, 329] width 87 height 24
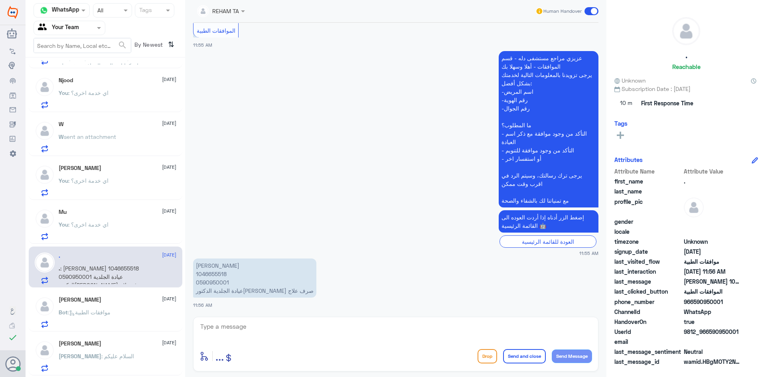
scroll to position [279, 0]
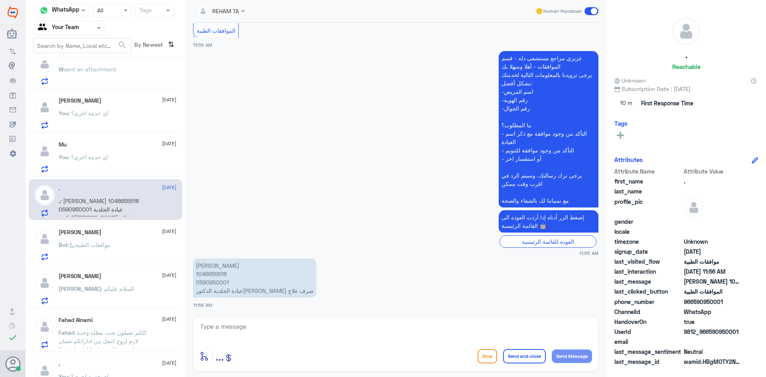
click at [97, 243] on span ": موافقات الطبية" at bounding box center [89, 244] width 43 height 7
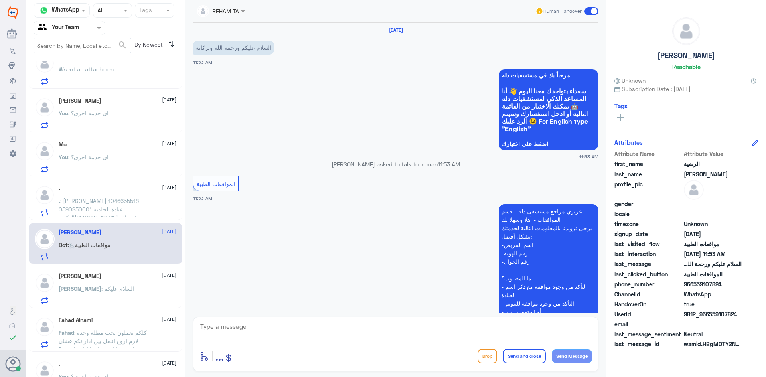
click at [220, 332] on textarea at bounding box center [396, 331] width 393 height 20
paste textarea "اهلا كيف نقدر نخدمك؟ ارجو توضيح استفسارك"
type textarea "اهلا كيف نقدر نخدمك؟ ارجو توضيح استفسارك"
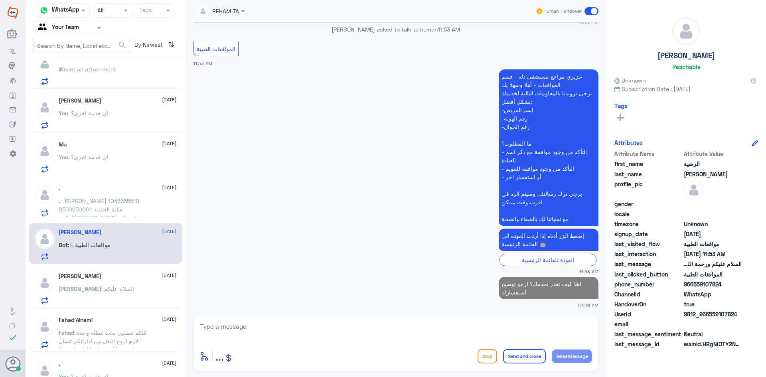
click at [83, 275] on h5 "[PERSON_NAME]" at bounding box center [80, 276] width 43 height 7
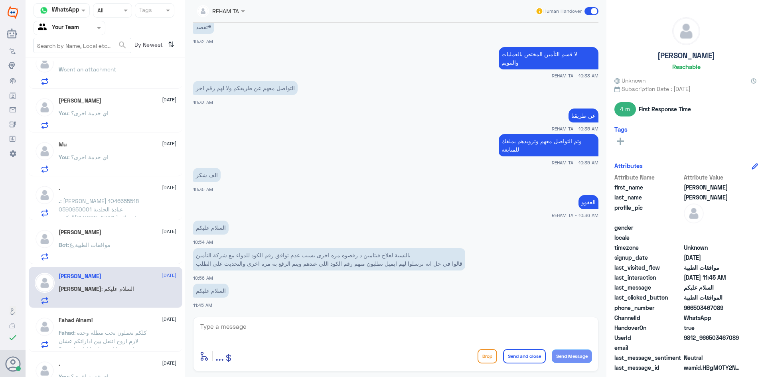
click at [281, 342] on div at bounding box center [396, 332] width 393 height 22
click at [282, 338] on textarea at bounding box center [396, 331] width 393 height 20
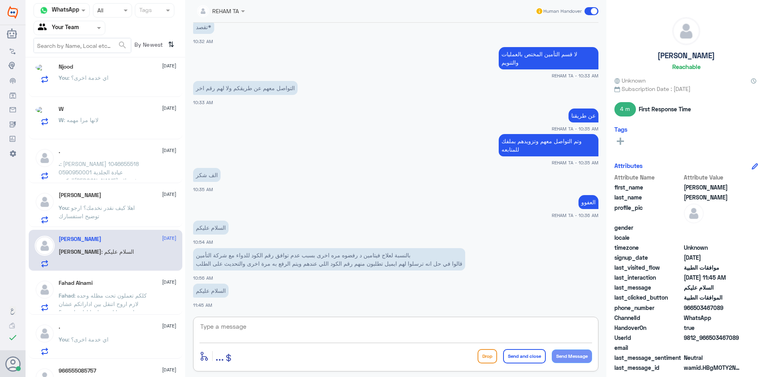
scroll to position [319, 0]
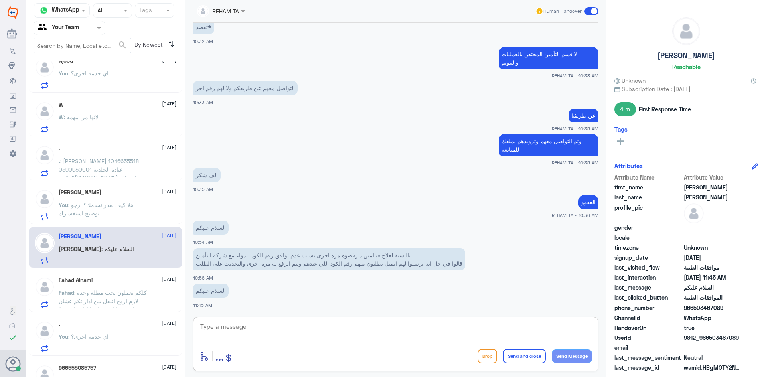
click at [125, 290] on span ": كلكم تعملون تحت مظله وحده لازم اروح اتنقل بين اداراتكم عشان اجيب بيانات تحتاج…" at bounding box center [103, 301] width 88 height 24
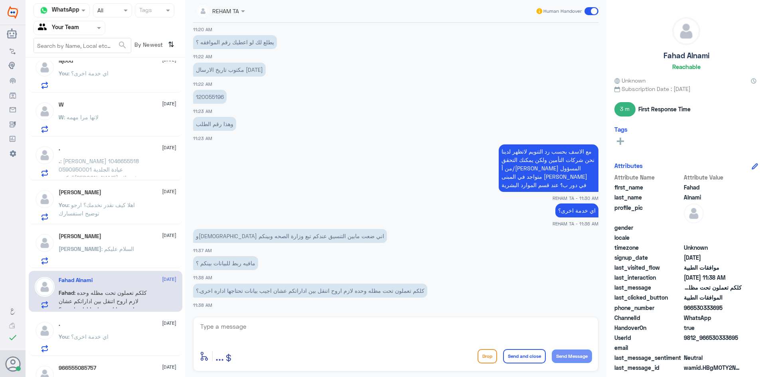
click at [117, 324] on div ". [DATE]" at bounding box center [118, 324] width 118 height 7
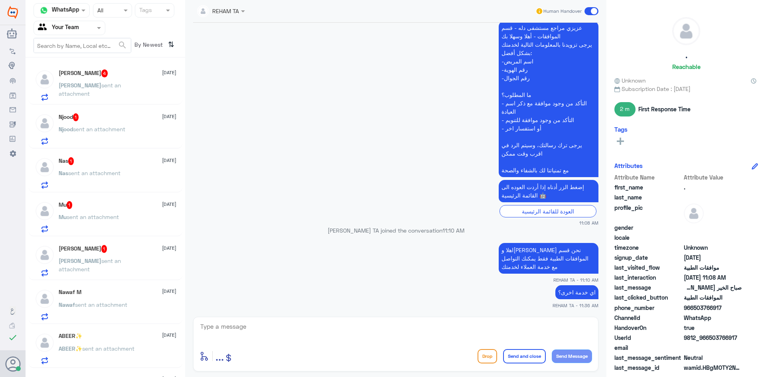
click at [107, 90] on p "[PERSON_NAME] sent an attachment" at bounding box center [104, 91] width 90 height 20
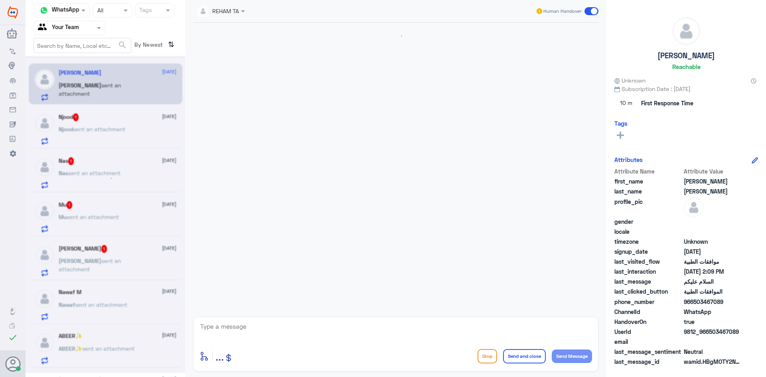
scroll to position [514, 0]
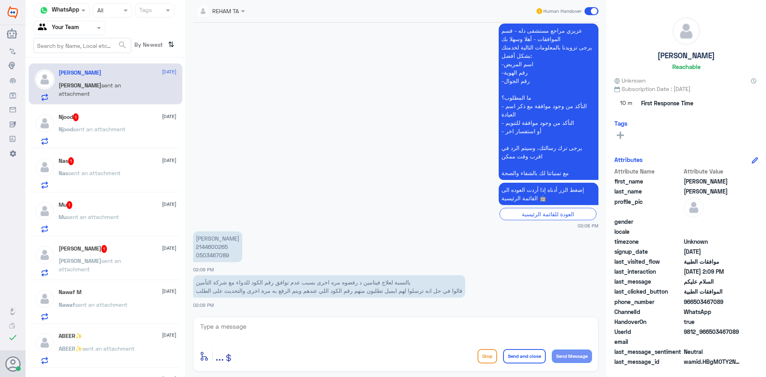
click at [102, 121] on div "Njood 1 [DATE]" at bounding box center [118, 117] width 118 height 8
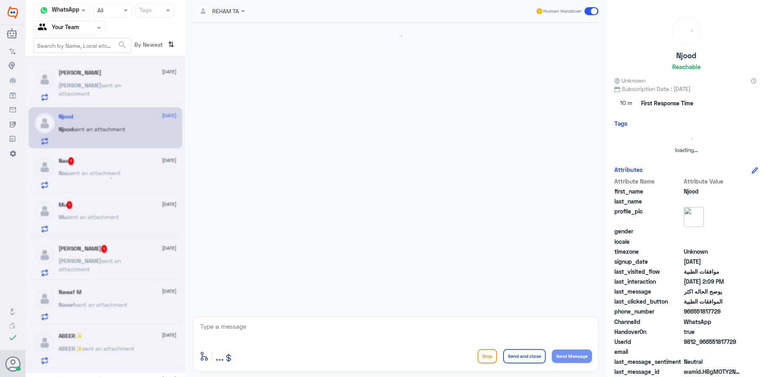
click at [102, 121] on div at bounding box center [106, 214] width 160 height 317
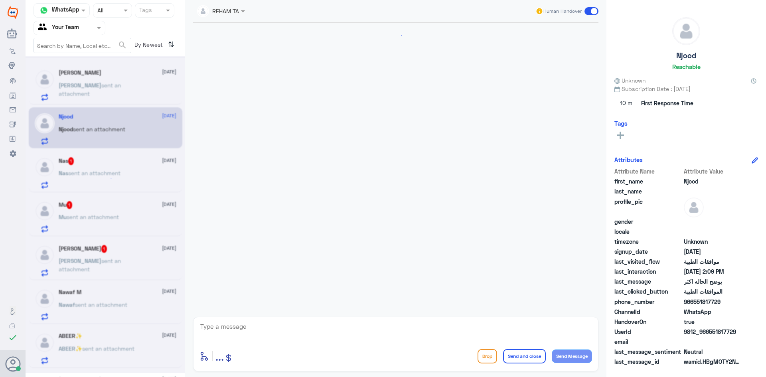
scroll to position [431, 0]
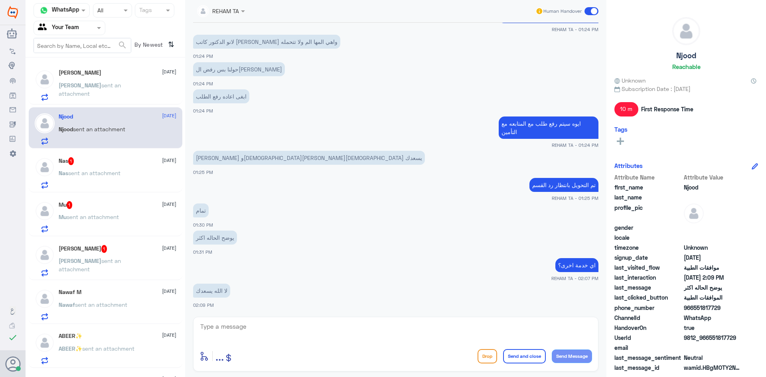
click at [291, 316] on div "REHAM TA Human Handover [DATE] Conversation has been assigned to REHAM TA 01:10…" at bounding box center [395, 190] width 421 height 380
click at [294, 330] on textarea at bounding box center [396, 331] width 393 height 20
paste textarea "العفو قدامكم العافية"
type textarea "العفو قدامكم العافية"
click at [524, 353] on button "Send and close" at bounding box center [524, 356] width 43 height 14
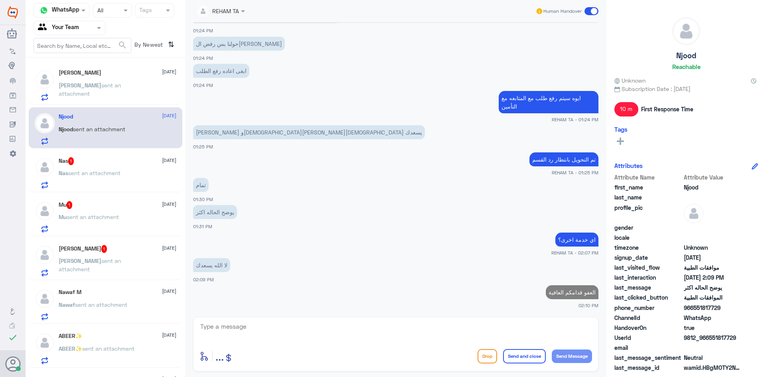
scroll to position [454, 0]
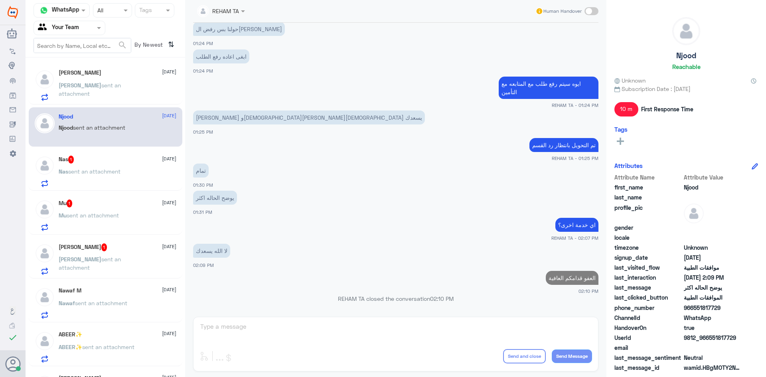
click at [99, 170] on span "sent an attachment" at bounding box center [94, 171] width 52 height 7
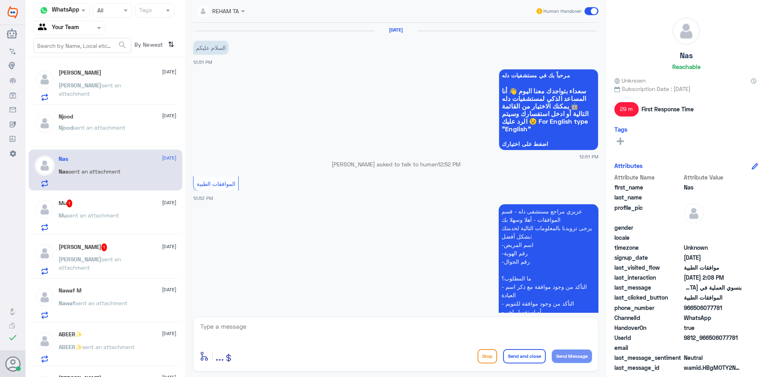
scroll to position [418, 0]
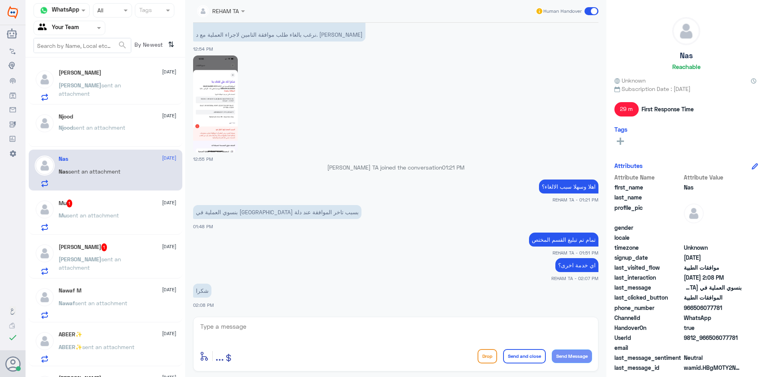
click at [255, 335] on textarea at bounding box center [396, 331] width 393 height 20
paste textarea "العفو قدامكم العافية"
type textarea "العفو قدامكم العافية"
click at [522, 359] on button "Send and close" at bounding box center [524, 356] width 43 height 14
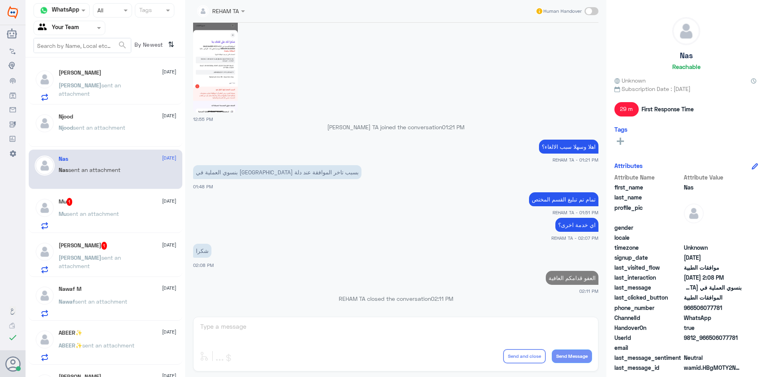
click at [69, 207] on div "Mu 1 [DATE] Mu sent an attachment" at bounding box center [118, 214] width 118 height 32
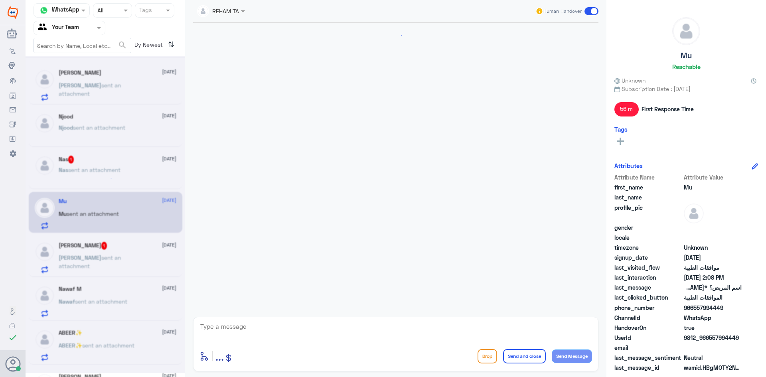
scroll to position [944, 0]
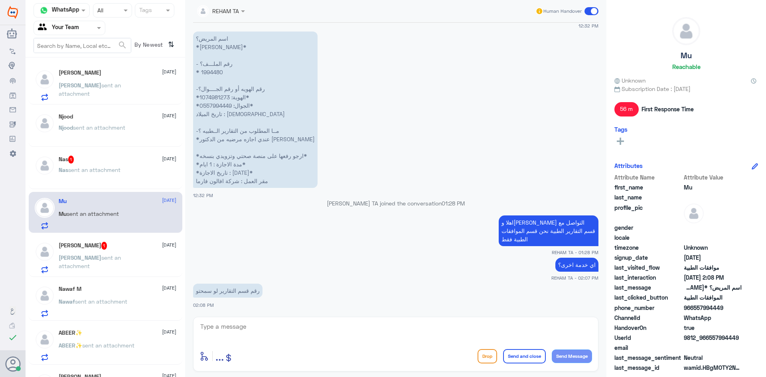
click at [292, 334] on textarea at bounding box center [396, 331] width 393 height 20
type textarea "0550181732"
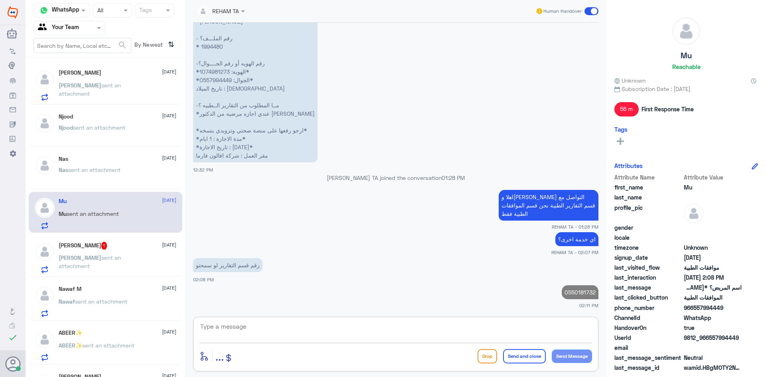
click at [138, 268] on div "[PERSON_NAME] sent an attachment" at bounding box center [118, 264] width 118 height 18
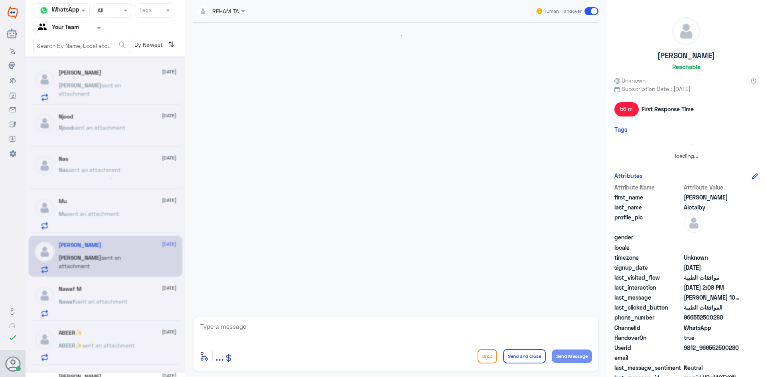
scroll to position [358, 0]
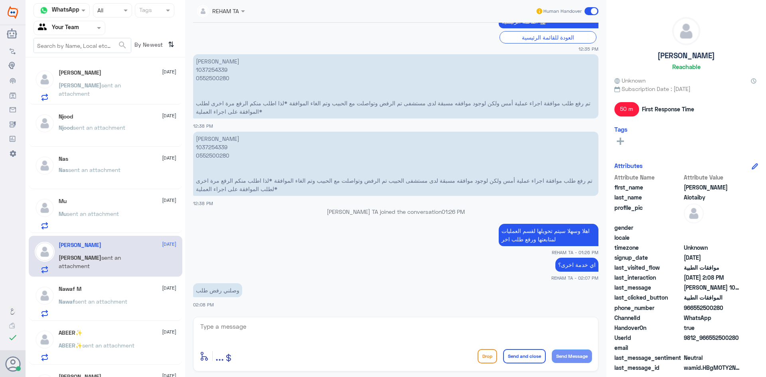
click at [214, 148] on p "[PERSON_NAME] 1037254339 0552500280 تم رفع طلب موافقة اجراء عملية أمس ولكن لوجو…" at bounding box center [395, 164] width 405 height 64
click at [386, 336] on textarea at bounding box center [396, 331] width 393 height 20
type textarea "ن"
type textarea "ارجو التواصل مع التأمين حيث ان تمت متابعة طلبك وإرفاق المبررات"
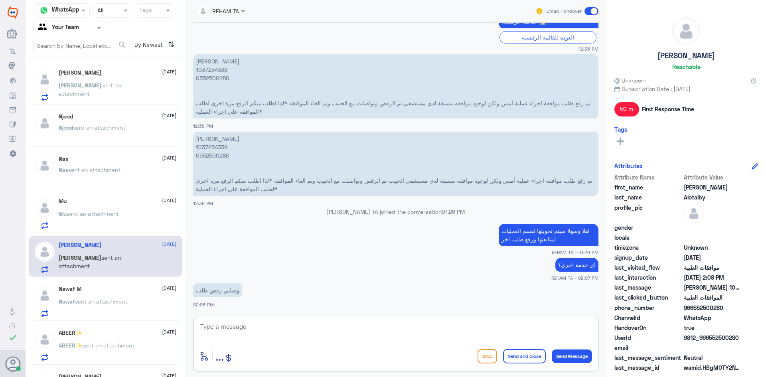
scroll to position [392, 0]
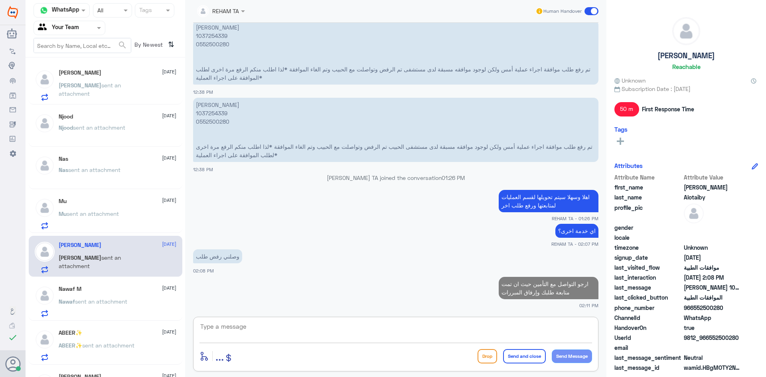
click at [126, 306] on p "Nawaf sent an attachment" at bounding box center [93, 307] width 69 height 20
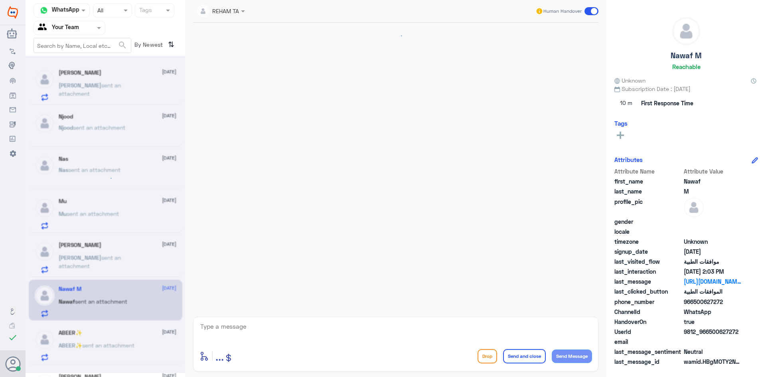
scroll to position [355, 0]
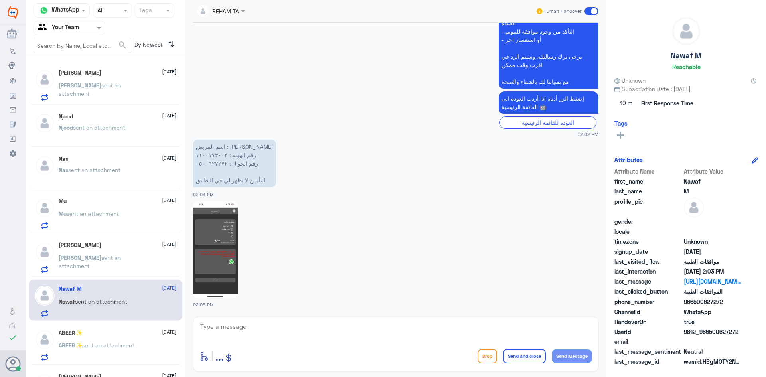
click at [243, 326] on textarea at bounding box center [396, 331] width 393 height 20
click at [214, 251] on img at bounding box center [215, 249] width 45 height 97
click at [245, 327] on textarea at bounding box center [396, 331] width 393 height 20
drag, startPoint x: 245, startPoint y: 327, endPoint x: 96, endPoint y: 307, distance: 151.0
click at [121, 314] on div "Channel WhatsApp Status × All Tags Agent Filter Your Team search By Newest ⇅ [P…" at bounding box center [396, 190] width 741 height 380
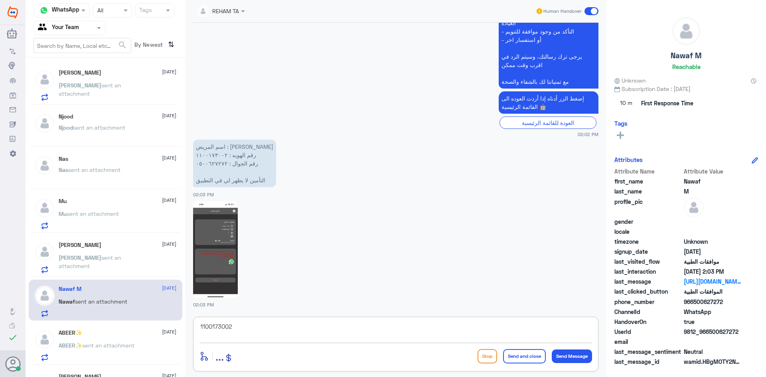
click at [257, 331] on textarea "1100173002" at bounding box center [396, 331] width 393 height 20
click at [257, 330] on textarea "1100173002" at bounding box center [396, 331] width 393 height 20
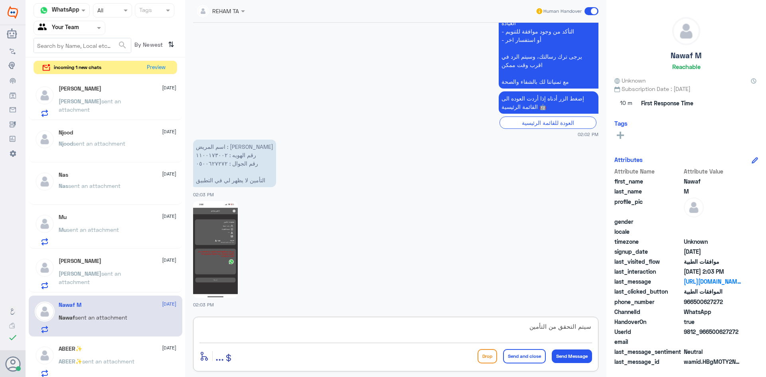
type textarea "سيتم التحقق من التأمين"
drag, startPoint x: 513, startPoint y: 323, endPoint x: 722, endPoint y: 320, distance: 208.7
click at [722, 321] on div "Channel WhatsApp Status × All Tags Agent Filter Your Team search By Newest ⇅ in…" at bounding box center [396, 190] width 741 height 380
click at [270, 332] on textarea at bounding box center [396, 331] width 393 height 20
click at [233, 334] on textarea "هل" at bounding box center [396, 331] width 393 height 20
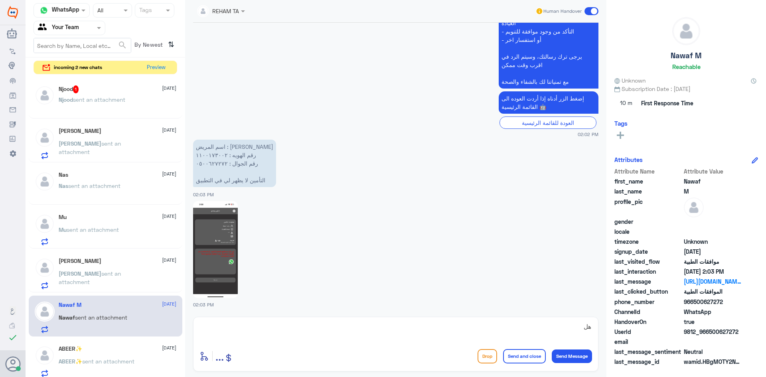
click at [313, 338] on textarea "هل" at bounding box center [396, 331] width 393 height 20
click at [313, 337] on textarea "هل" at bounding box center [396, 331] width 393 height 20
paste textarea "اهلا كيف نقدر نخدمك؟ ارجو توضيح استفسارك"
type textarea "اهلا كيف نقدر نخدمك؟ ارجو توضيح استفسارك"
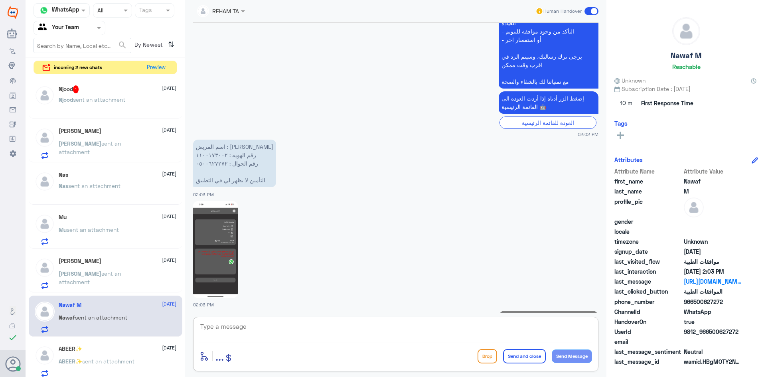
scroll to position [389, 0]
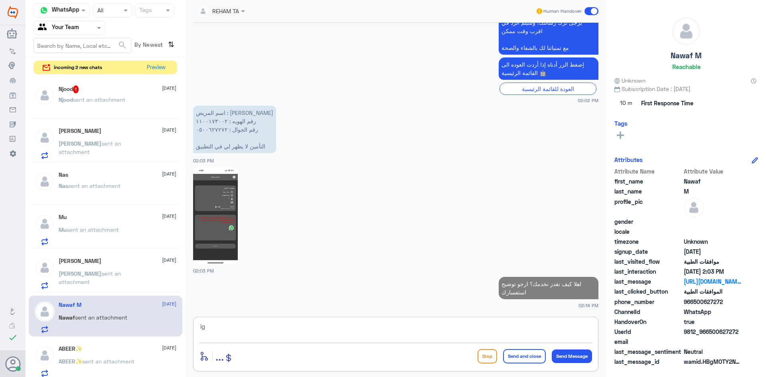
type textarea "i"
type textarea "ل"
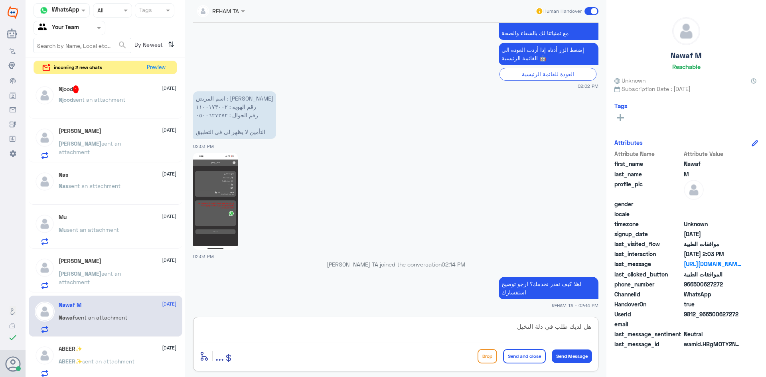
type textarea "هل لديك طلب في دلة النخيل؟"
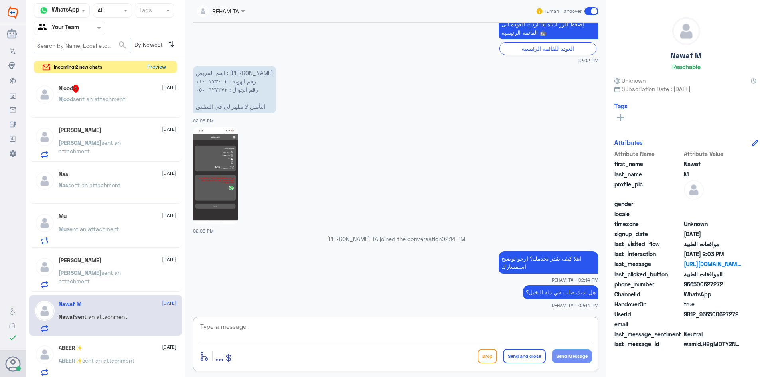
click at [152, 67] on button "Preview" at bounding box center [156, 67] width 25 height 12
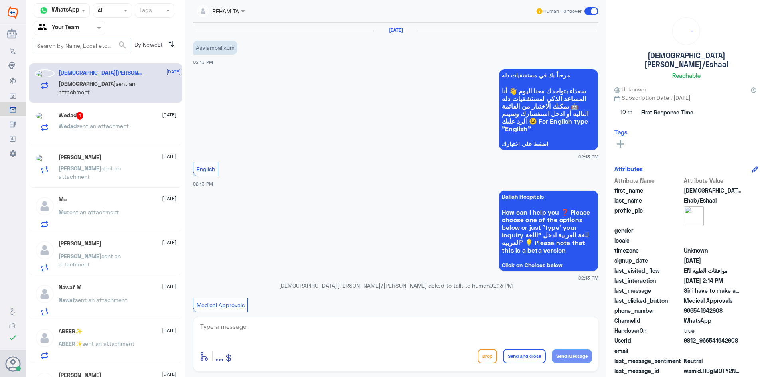
scroll to position [216, 0]
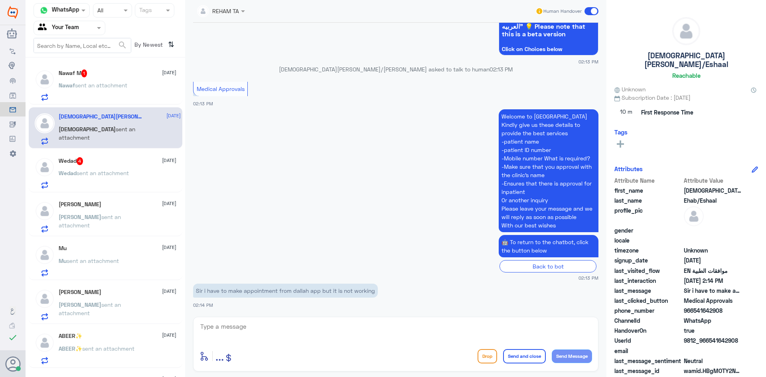
click at [255, 332] on textarea at bounding box center [396, 331] width 393 height 20
type textarea "ي"
type textarea "d"
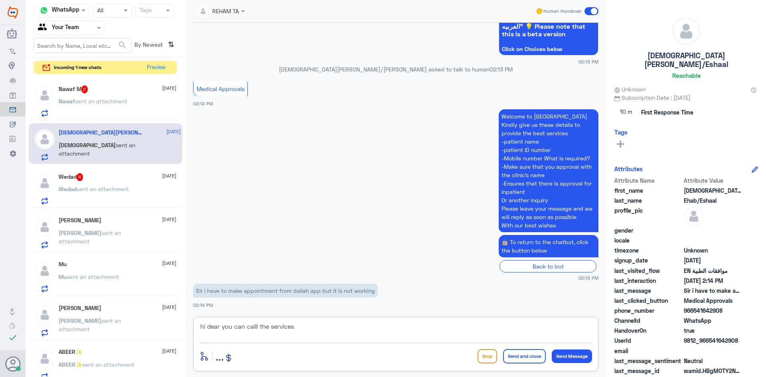
click at [305, 327] on textarea "hi dear you can calll the services" at bounding box center [396, 331] width 393 height 20
type textarea "ا"
paste textarea ""Please contact customer service for assistance, or you can book an appointment…"
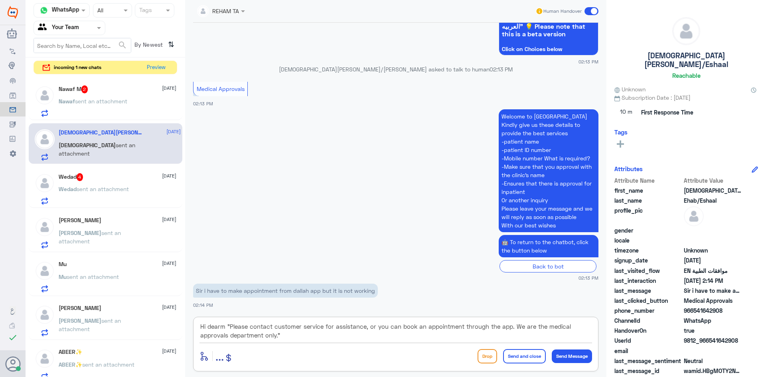
click at [227, 324] on textarea "Hi dearm "Please contact customer service for assistance, or you can book an ap…" at bounding box center [396, 331] width 393 height 20
click at [229, 327] on textarea "Hi dearm "Please contact customer service for assistance, or you can book an ap…" at bounding box center [396, 331] width 393 height 20
click at [261, 291] on p "Sir i have to make appointment from dallah app but it is not working" at bounding box center [285, 291] width 185 height 14
click at [347, 326] on textarea "Hi dear, Please contact customer service for assistance, or you can book an app…" at bounding box center [396, 331] width 393 height 20
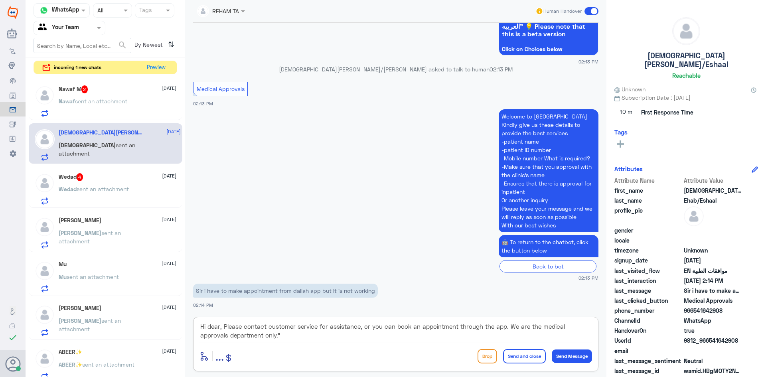
click at [344, 335] on textarea "Hi dear, Please contact customer service for assistance, or you can book an app…" at bounding box center [396, 331] width 393 height 20
click at [400, 326] on textarea "Hi dear, Please contact customer service for assistance, or you can book an app…" at bounding box center [396, 331] width 393 height 20
click at [500, 326] on textarea "Hi dear, Please contact customer service for assistance, or you can take an app…" at bounding box center [396, 331] width 393 height 20
click at [297, 337] on textarea "Hi dear, Please contact customer service for assistance, or you can take an app…" at bounding box center [396, 331] width 393 height 20
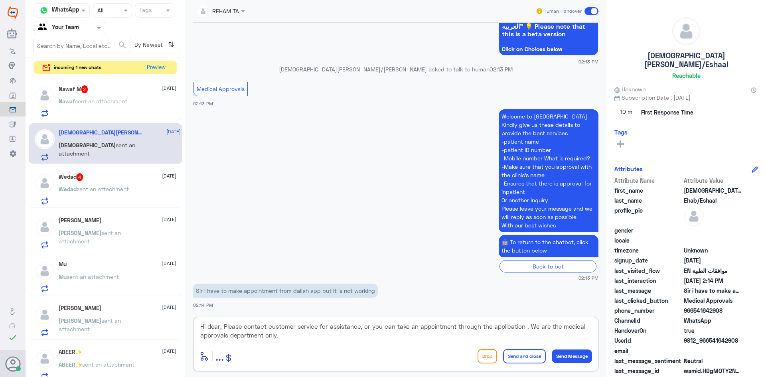
type textarea "Hi dear, Please contact customer service for assistance, or you can take an app…"
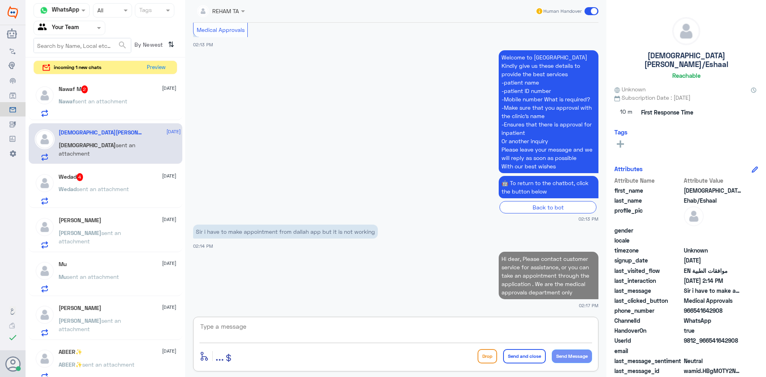
click at [125, 121] on div "Nawaf M 2 [DATE][PERSON_NAME] sent an attachment [PERSON_NAME]/Eshaal [DATE][PE…" at bounding box center [106, 227] width 160 height 303
click at [122, 104] on span "sent an attachment" at bounding box center [101, 101] width 52 height 7
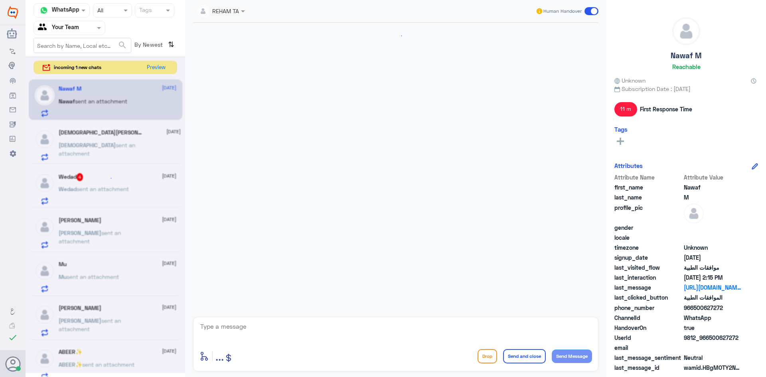
scroll to position [567, 0]
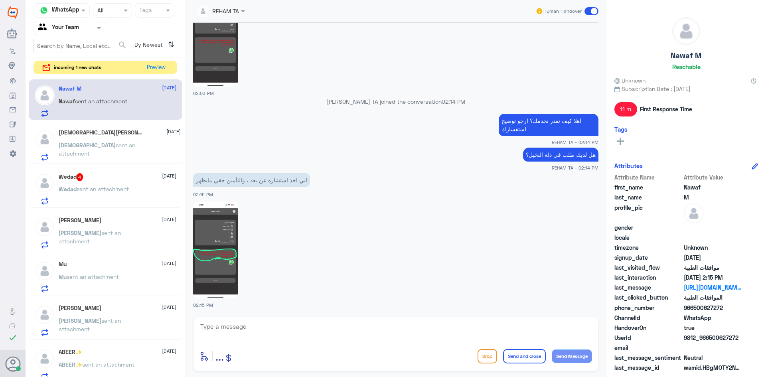
click at [253, 310] on div "[DATE] 02:01 PM مرحباً بك في مستشفيات دله سعداء بتواجدك معنا [DATE] 👋 أنا المسا…" at bounding box center [395, 168] width 413 height 290
click at [254, 330] on textarea at bounding box center [396, 331] width 393 height 20
type textarea "d"
type textarea "يمكنك التواصل مع خدمة العملاء لخدمتك نحن قسم الموافقات الطبية فقط"
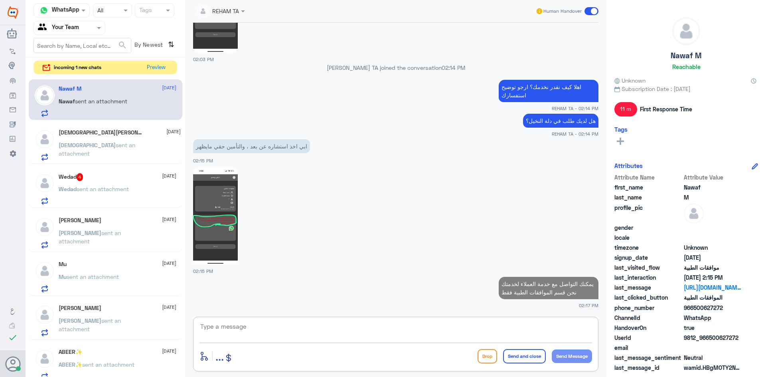
click at [59, 192] on p "Wedad sent an attachment" at bounding box center [94, 195] width 70 height 20
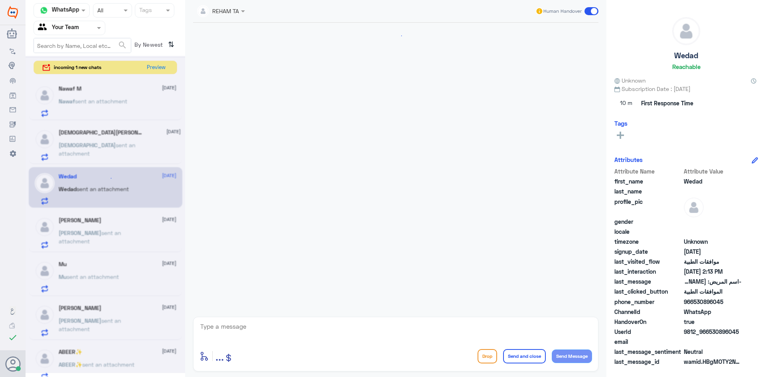
scroll to position [822, 0]
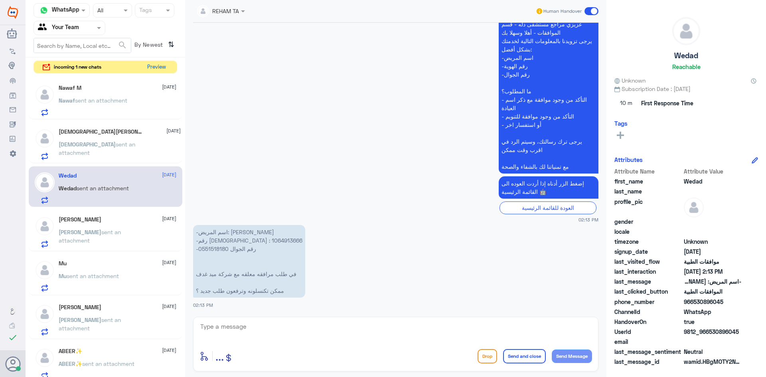
click at [160, 67] on button "Preview" at bounding box center [156, 67] width 25 height 12
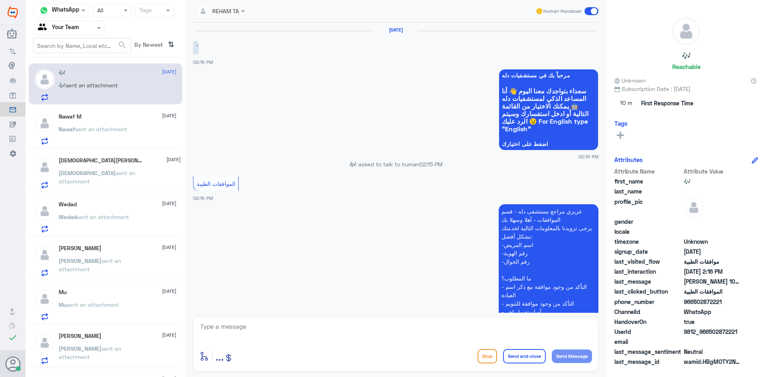
scroll to position [153, 0]
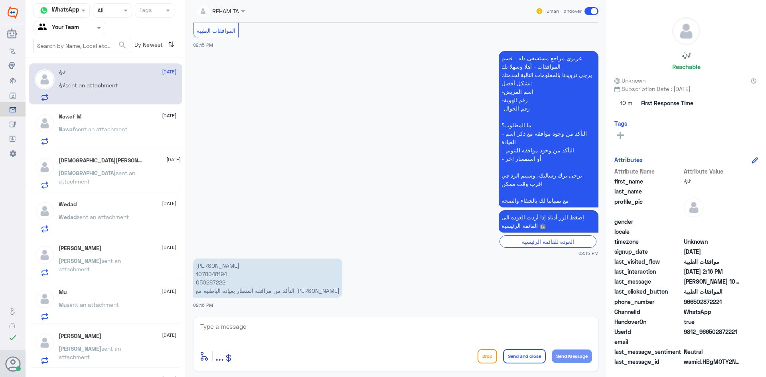
click at [208, 271] on p "[PERSON_NAME] 1078048194 050287222 التأكد من مرافقه المتظار بعياده الباطنيه مع …" at bounding box center [267, 278] width 149 height 39
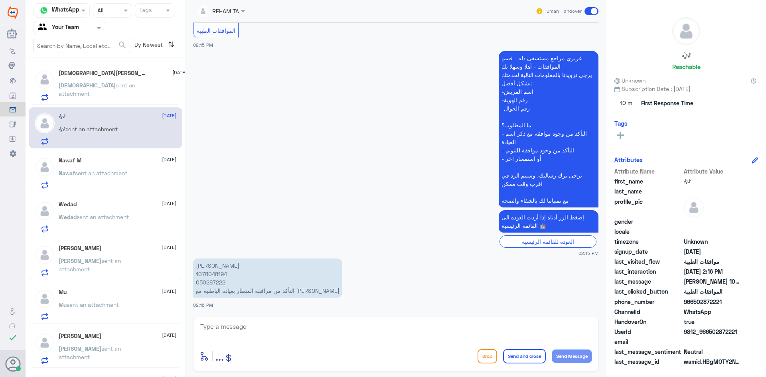
click at [374, 338] on textarea at bounding box center [396, 331] width 393 height 20
type textarea "هل الطلب في دلة النخيل؟"
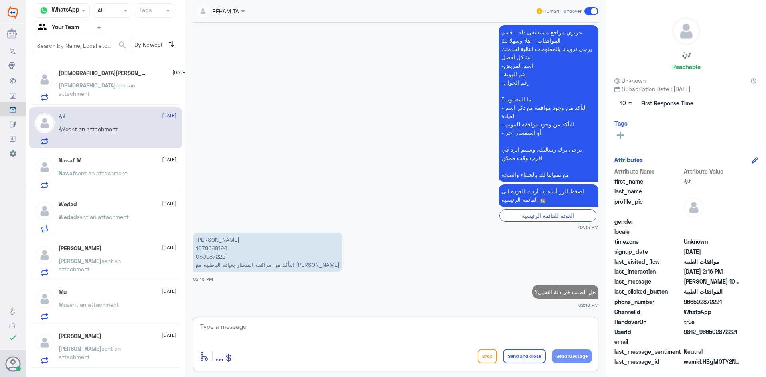
click at [132, 93] on p "[PERSON_NAME] sent an attachment" at bounding box center [104, 91] width 90 height 20
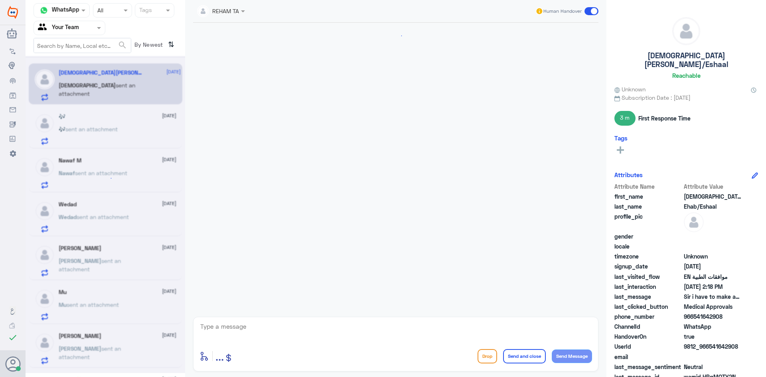
scroll to position [317, 0]
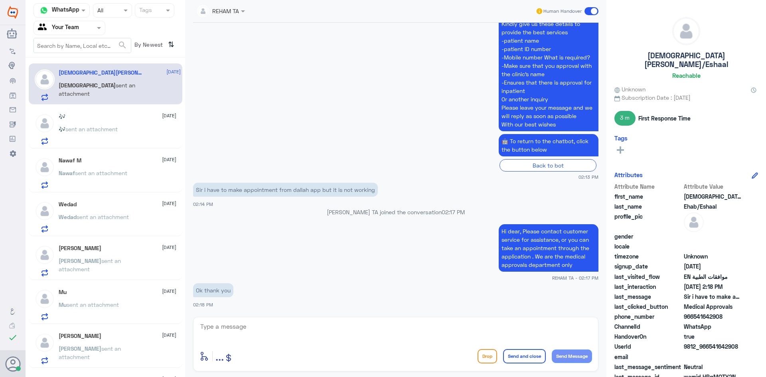
click at [296, 344] on div "enter flow name ... Drop Send and close Send Message" at bounding box center [395, 344] width 405 height 55
click at [296, 338] on textarea at bounding box center [396, 331] width 393 height 20
type textarea "غ"
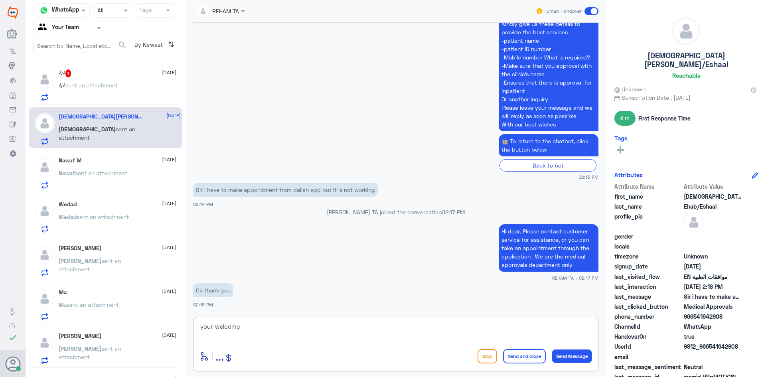
type textarea "your welcome"
click at [516, 351] on button "Send and close" at bounding box center [524, 356] width 43 height 14
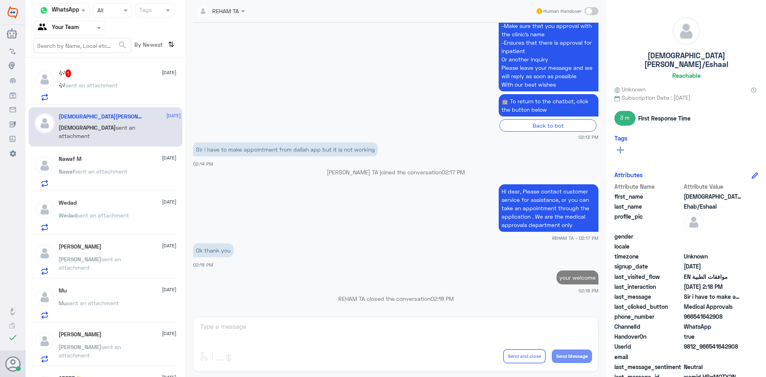
click at [127, 82] on div "🎶 1 [DATE] 🎶 sent an attachment" at bounding box center [118, 85] width 118 height 32
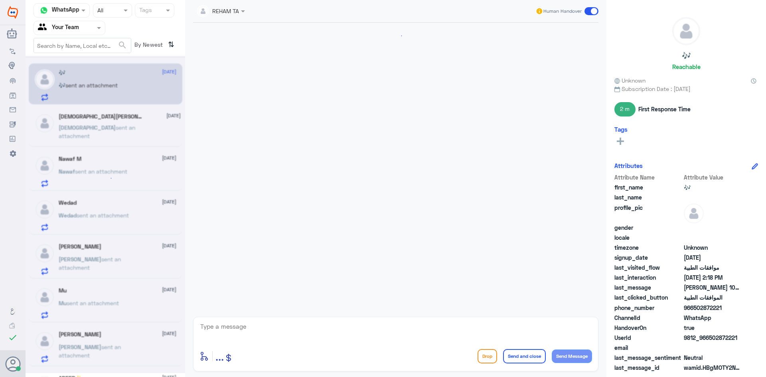
scroll to position [221, 0]
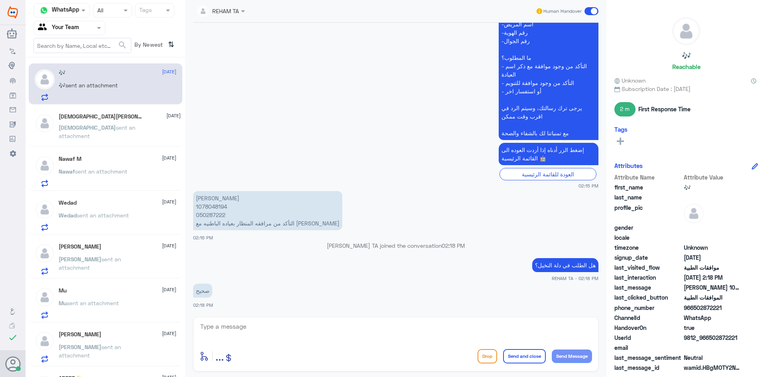
click at [214, 205] on p "[PERSON_NAME] 1078048194 050287222 التأكد من مرافقه المتظار بعياده الباطنيه مع …" at bounding box center [267, 210] width 149 height 39
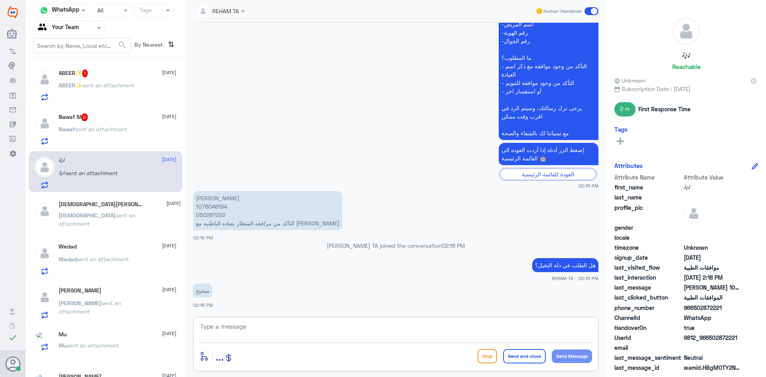
click at [330, 331] on textarea at bounding box center [396, 331] width 393 height 20
type textarea "i"
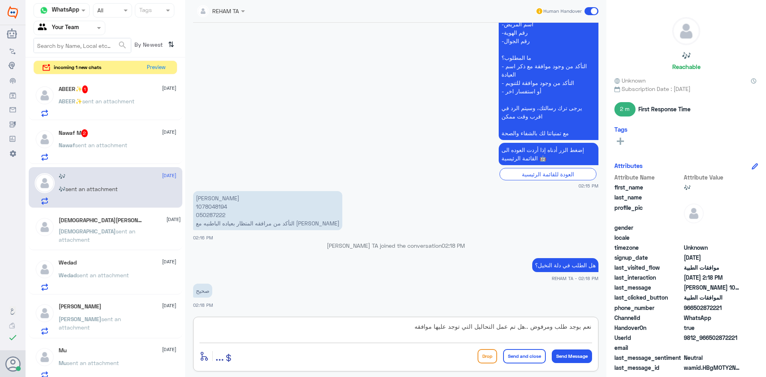
type textarea "نعم يوجد طلب ومرفوض ..هل تم عمل التحاليل التي توجد عليها موافقه؟"
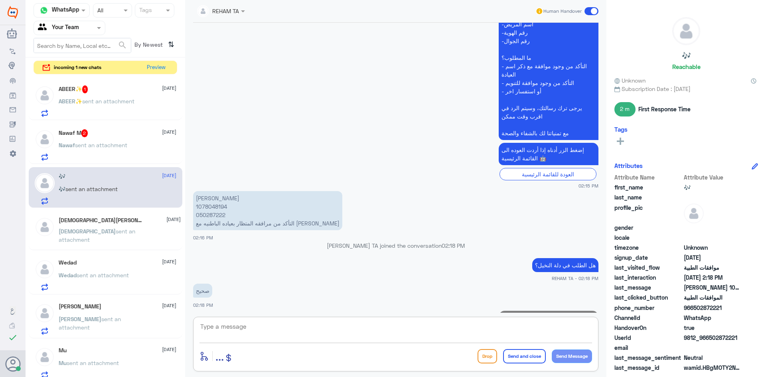
scroll to position [255, 0]
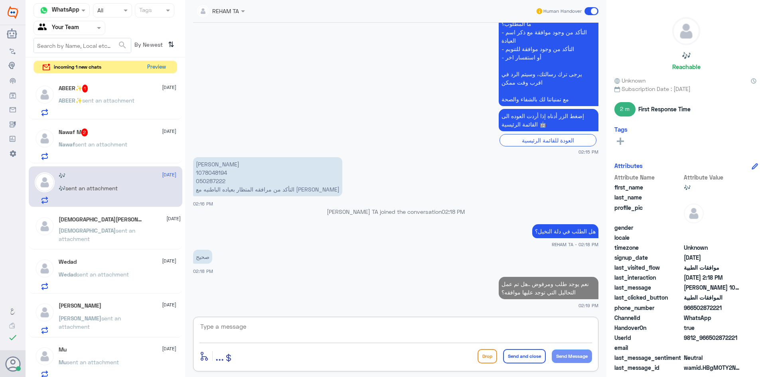
click at [162, 69] on button "Preview" at bounding box center [156, 67] width 25 height 12
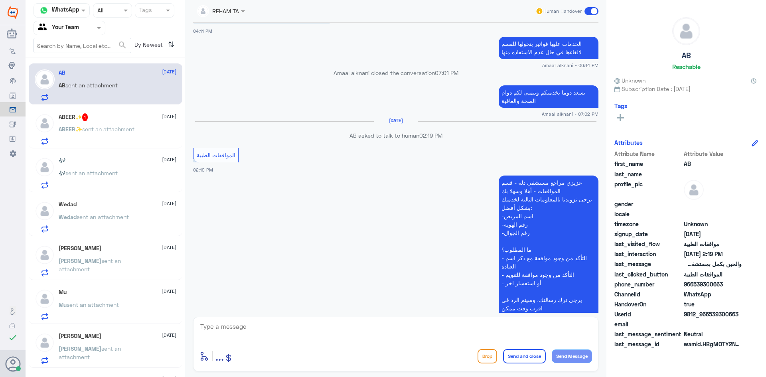
scroll to position [424, 0]
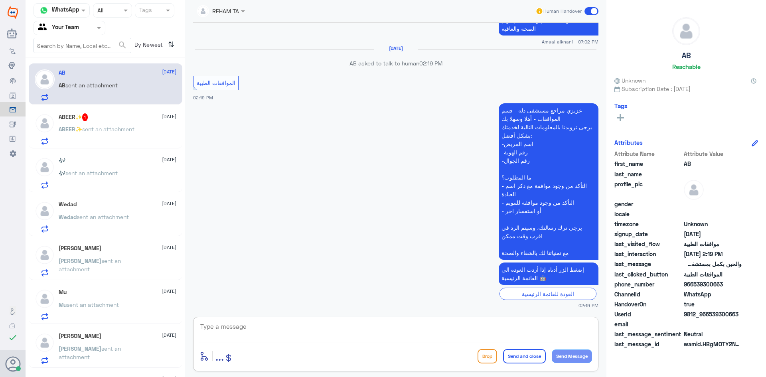
click at [247, 328] on textarea at bounding box center [396, 331] width 393 height 20
paste textarea "اهلا كيف نقدر نخدمك؟ ارجو توضيح استفسارك"
type textarea "اهلا كيف نقدر نخدمك؟ ارجو توضيح استفسارك"
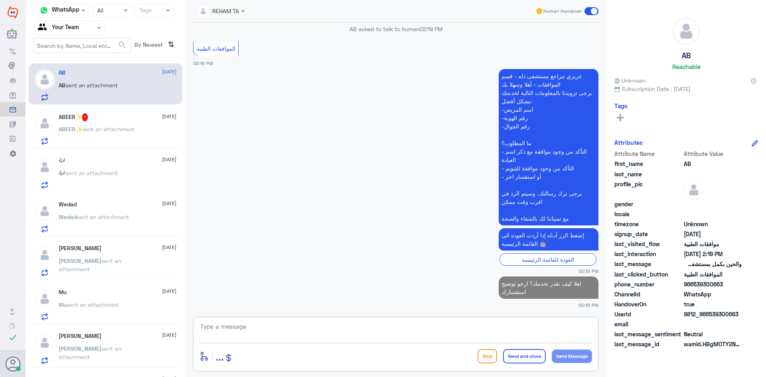
click at [123, 133] on p "ABEER✨ sent an attachment" at bounding box center [97, 135] width 76 height 20
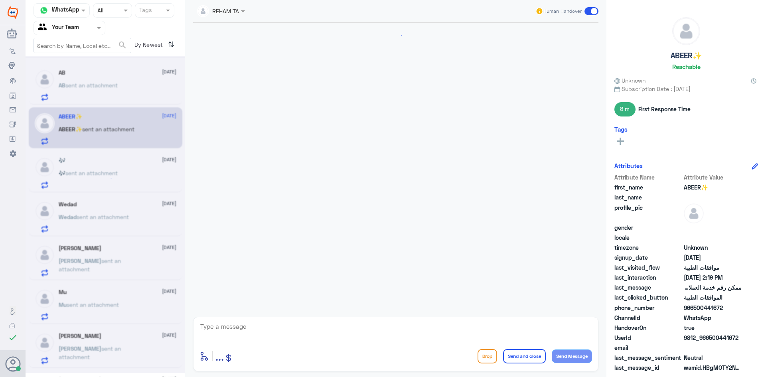
scroll to position [402, 0]
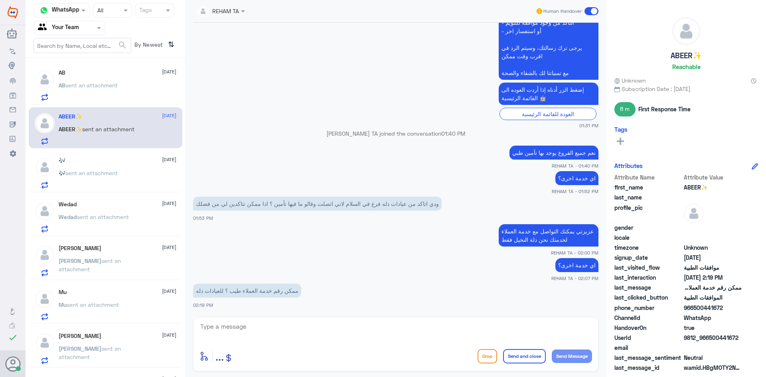
click at [303, 336] on textarea at bounding box center [396, 331] width 393 height 20
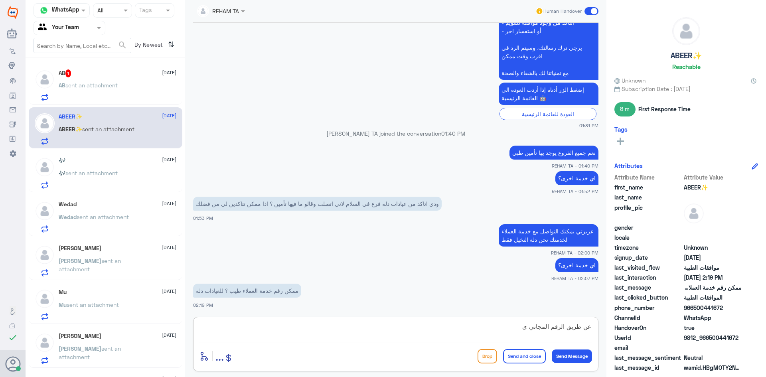
type textarea "عن طريق الرقم المجاني"
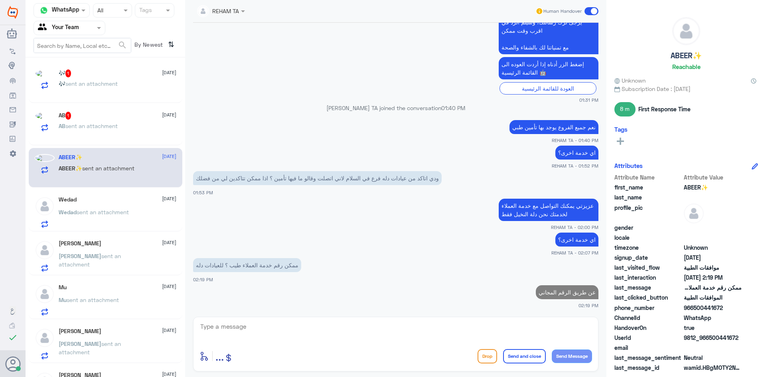
click at [89, 93] on p "🎶 sent an attachment" at bounding box center [88, 89] width 59 height 20
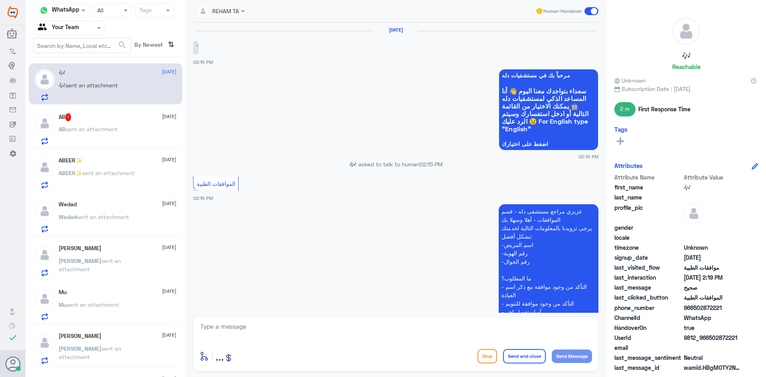
scroll to position [282, 0]
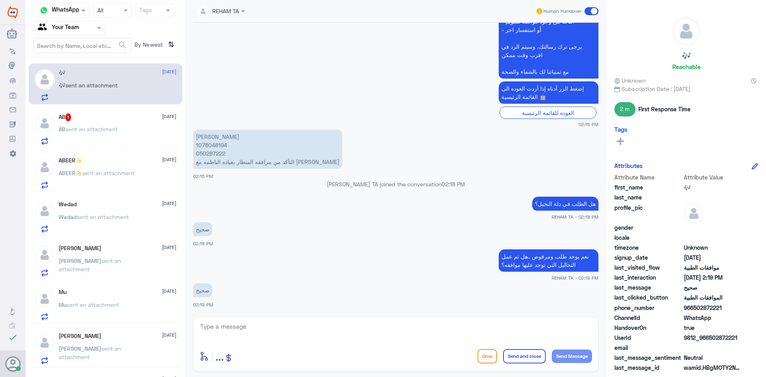
click at [262, 340] on textarea at bounding box center [396, 331] width 393 height 20
click at [263, 336] on textarea at bounding box center [396, 331] width 393 height 20
type textarea "سيتم رفعها للتأمين ومتابعة طلبك حالا"
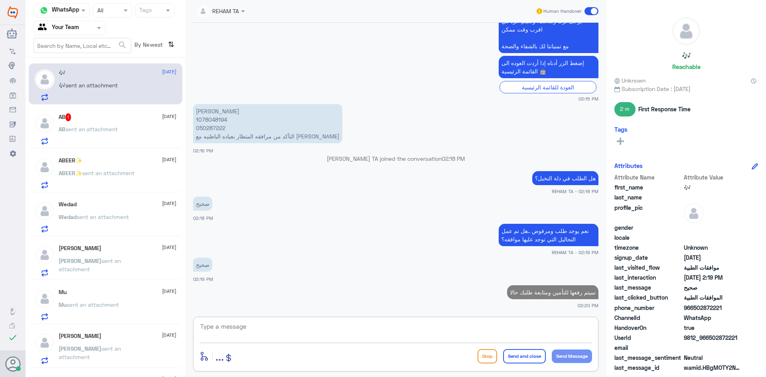
click at [96, 130] on span "sent an attachment" at bounding box center [91, 129] width 52 height 7
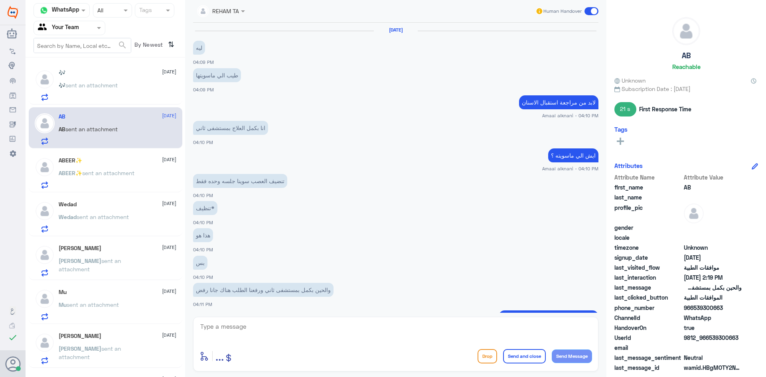
scroll to position [505, 0]
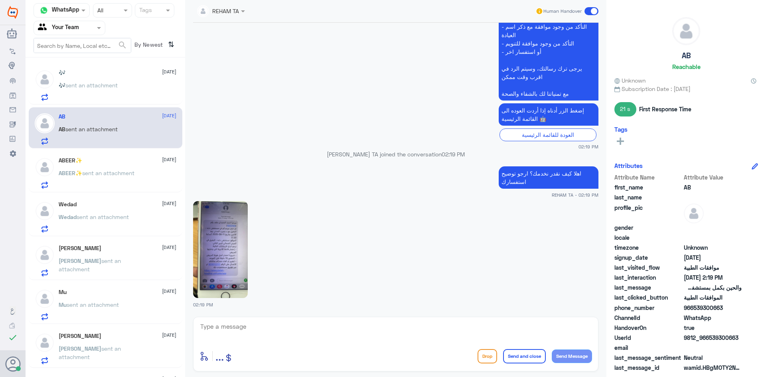
click at [80, 80] on div "🎶 [DATE] 🎶 sent an attachment" at bounding box center [118, 85] width 118 height 32
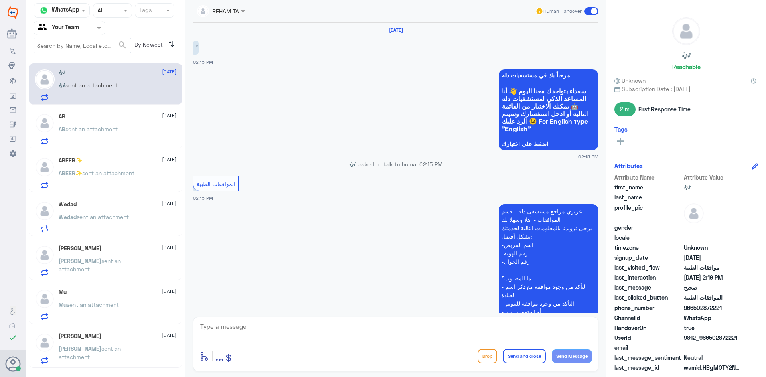
scroll to position [308, 0]
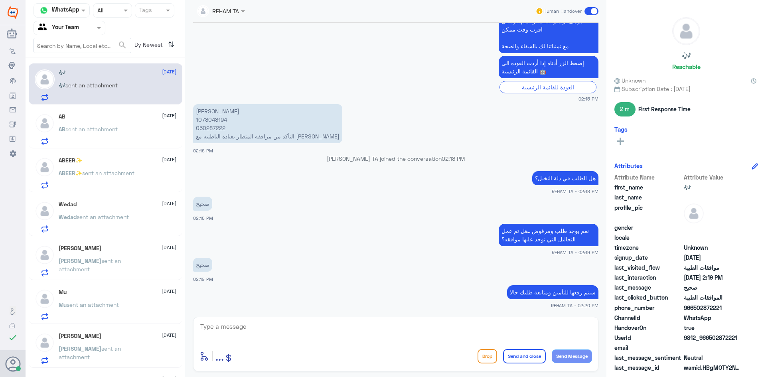
click at [212, 125] on p "[PERSON_NAME] 1078048194 050287222 التأكد من مرافقه المتظار بعياده الباطنيه مع …" at bounding box center [267, 123] width 149 height 39
click at [212, 121] on p "[PERSON_NAME] 1078048194 050287222 التأكد من مرافقه المتظار بعياده الباطنيه مع …" at bounding box center [267, 123] width 149 height 39
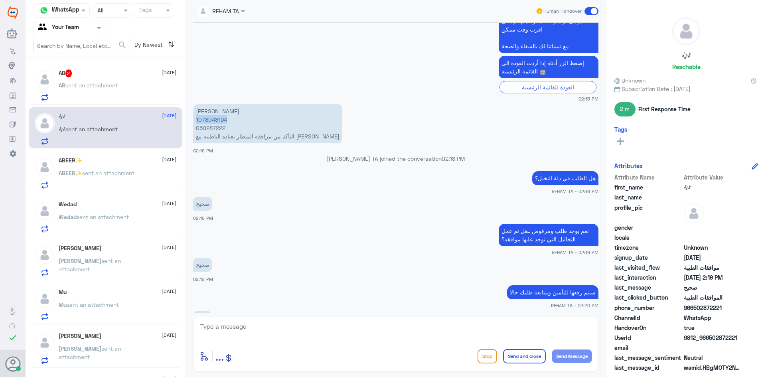
scroll to position [335, 0]
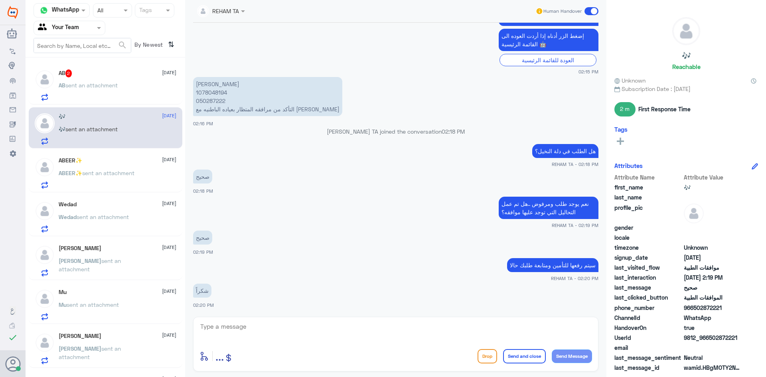
click at [405, 345] on div "enter flow name ... Drop Send and close Send Message" at bounding box center [395, 344] width 405 height 55
click at [402, 330] on textarea at bounding box center [396, 331] width 393 height 20
type textarea "تحت الاجراء طلبك حاليا"
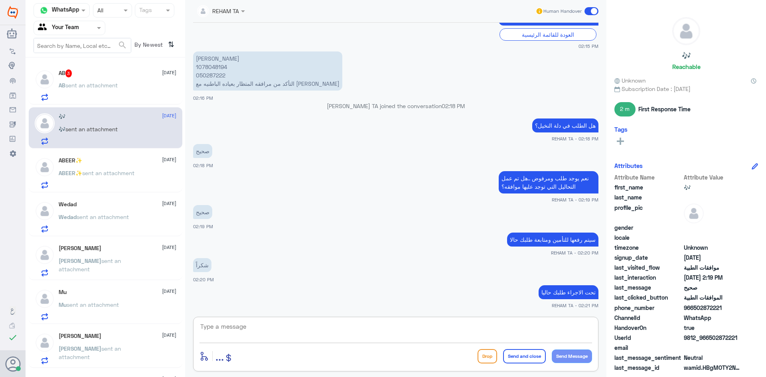
click at [210, 339] on textarea at bounding box center [396, 331] width 393 height 20
paste textarea "اي خدمة اخرى؟"
type textarea "اي خدمة اخرى؟"
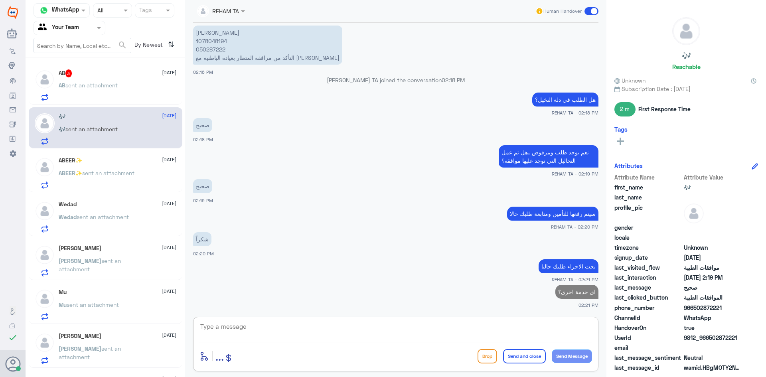
click at [94, 95] on p "AB sent an attachment" at bounding box center [88, 91] width 59 height 20
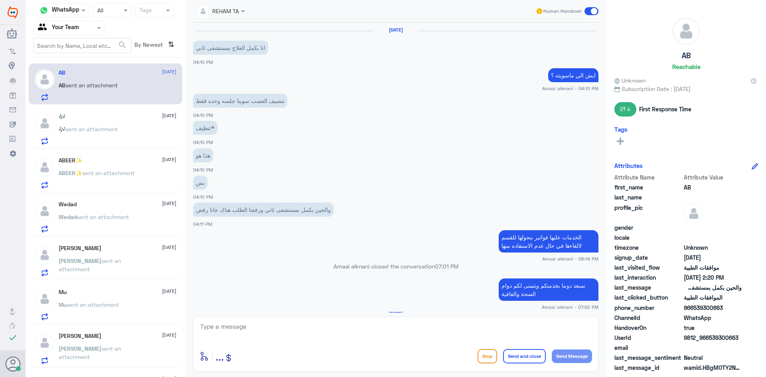
scroll to position [506, 0]
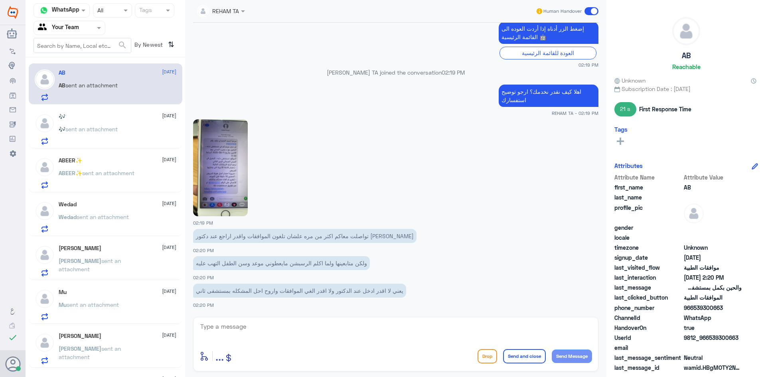
click at [334, 334] on textarea at bounding box center [396, 331] width 393 height 20
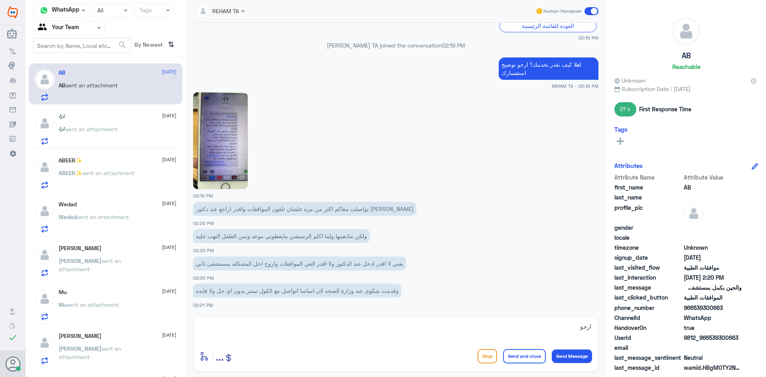
click at [223, 319] on div "ارجو enter flow name ... Drop Send and close Send Message" at bounding box center [395, 344] width 405 height 55
click at [228, 327] on textarea "ارجو" at bounding box center [396, 331] width 393 height 20
paste textarea "تزويدي برقم الملف أو الهوية"
type textarea "ارجو تزويدي برقم الملف أو الهوية"
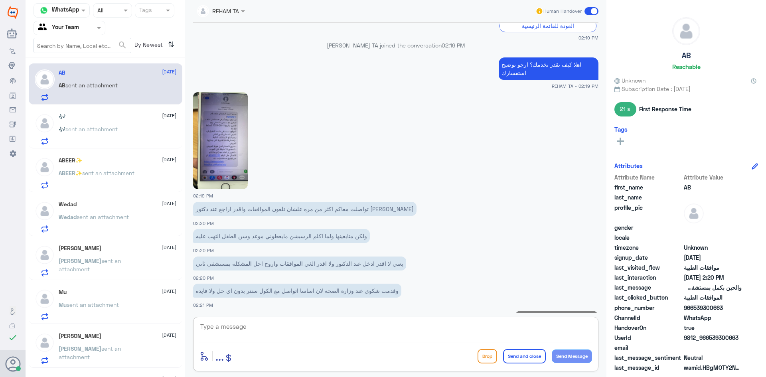
scroll to position [559, 0]
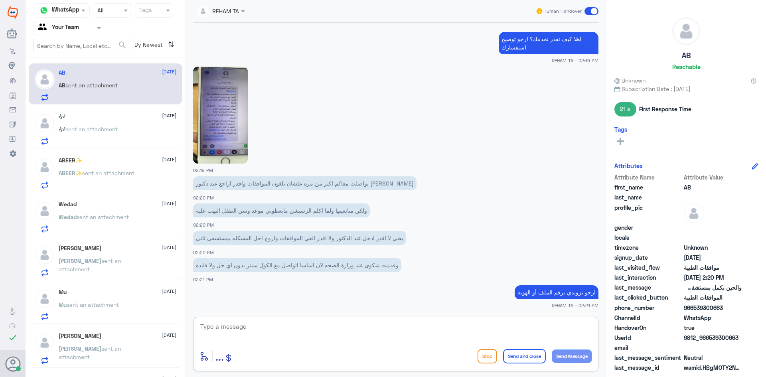
click at [99, 114] on div "🎶 [DATE]" at bounding box center [118, 116] width 118 height 7
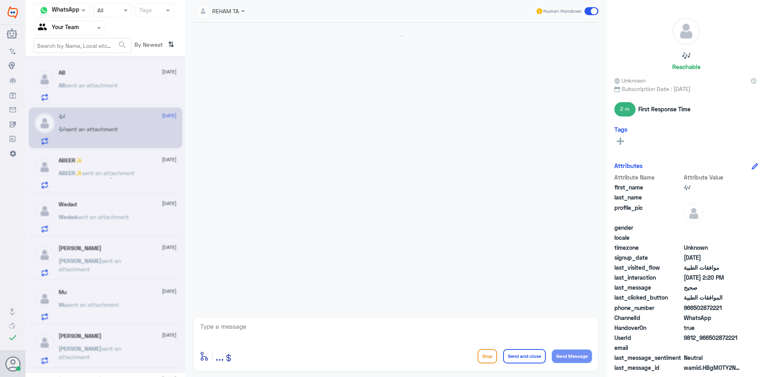
scroll to position [386, 0]
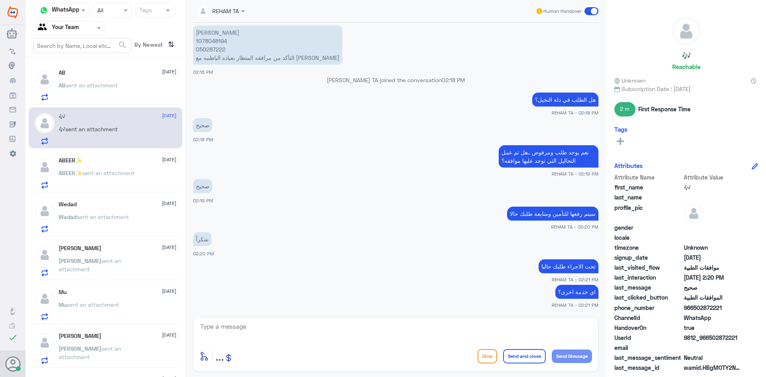
click at [93, 165] on div "ABEER✨ [DATE] ABEER✨ sent an attachment" at bounding box center [118, 173] width 118 height 32
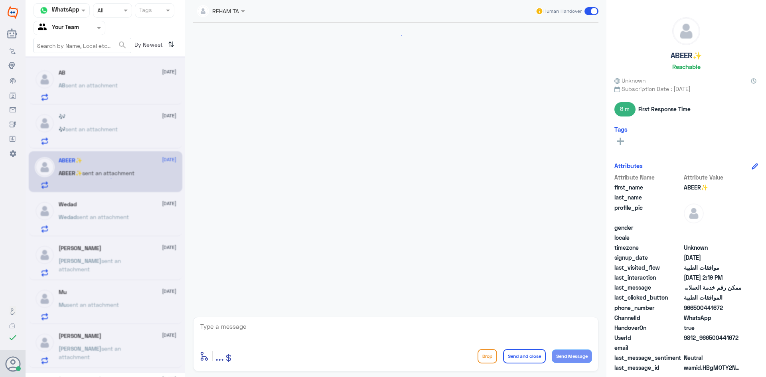
scroll to position [427, 0]
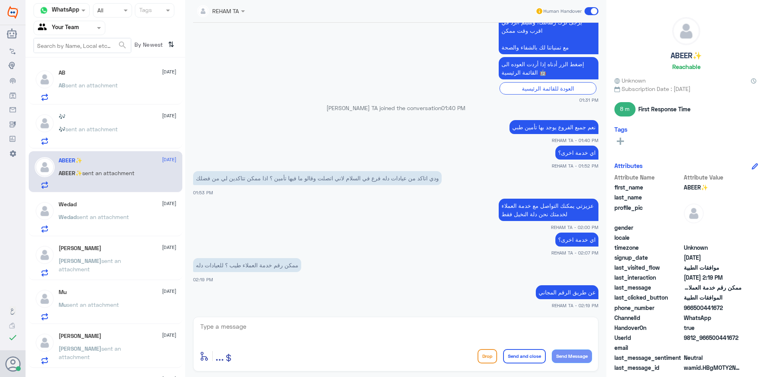
click at [418, 340] on textarea at bounding box center [396, 331] width 393 height 20
click at [310, 317] on div "enter flow name ... Drop Send and close Send Message" at bounding box center [395, 344] width 405 height 55
click at [310, 327] on textarea at bounding box center [396, 331] width 393 height 20
paste textarea "قدامكم العافية"
type textarea "قدامكم العافية"
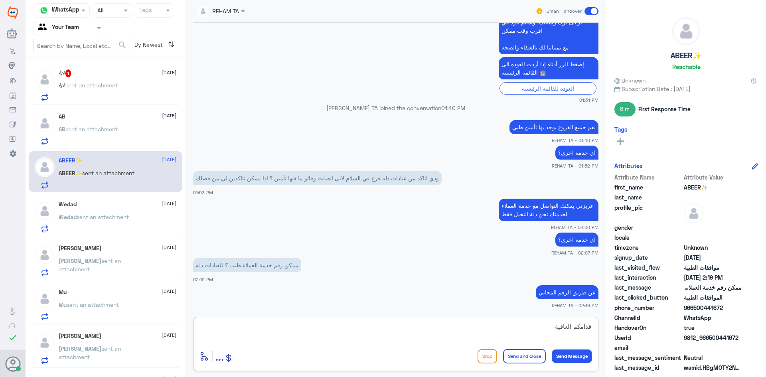
click at [526, 358] on button "Send and close" at bounding box center [524, 356] width 43 height 14
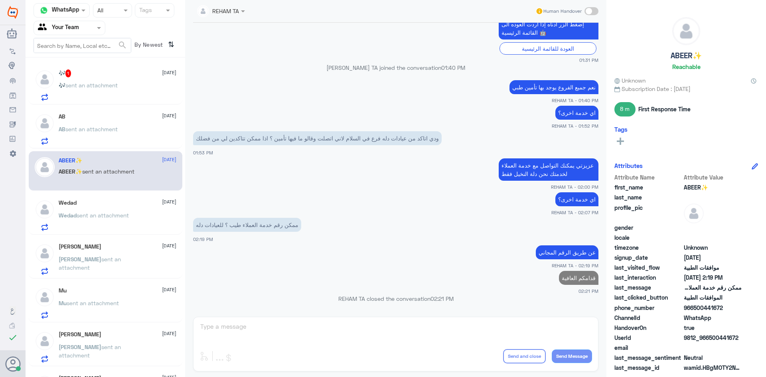
click at [129, 87] on div "🎶 sent an attachment" at bounding box center [118, 92] width 118 height 18
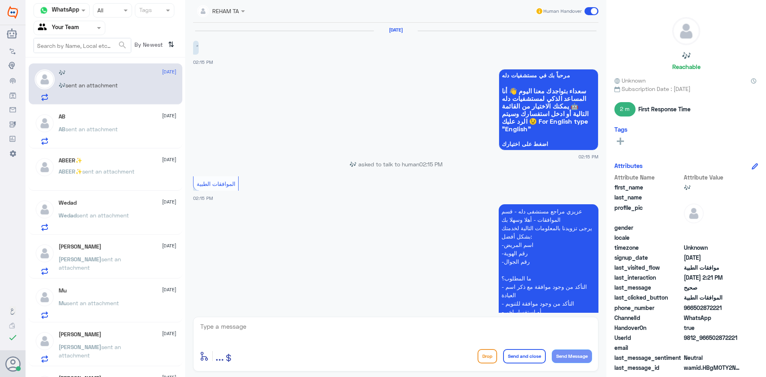
scroll to position [413, 0]
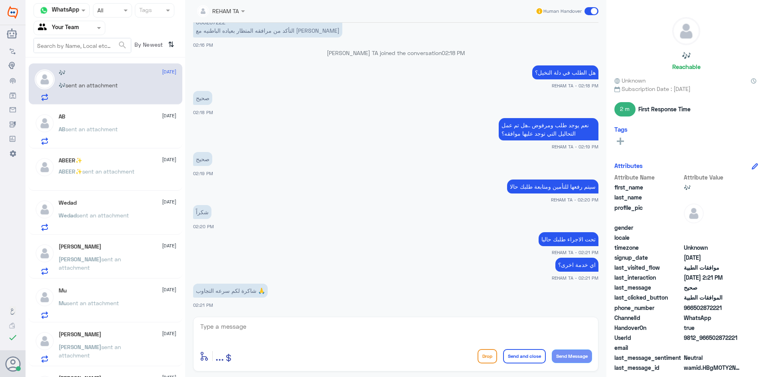
click at [266, 324] on textarea at bounding box center [396, 331] width 393 height 20
paste textarea "قدامكم العافية"
click at [380, 331] on textarea "قدامكم العافية" at bounding box center [396, 331] width 393 height 20
click at [381, 330] on textarea "قدامكم العافية" at bounding box center [396, 331] width 393 height 20
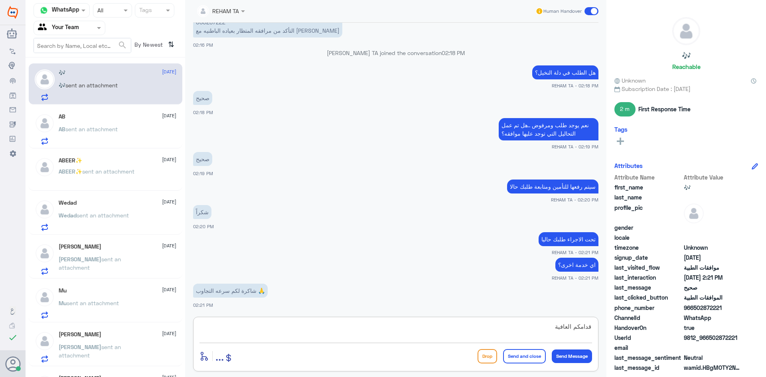
click at [381, 330] on textarea "قدامكم العافية" at bounding box center [396, 331] width 393 height 20
paste textarea "العفو قدامكم العافية"
type textarea "العفو قدامكم العافية"
click at [526, 353] on button "Send and close" at bounding box center [524, 356] width 43 height 14
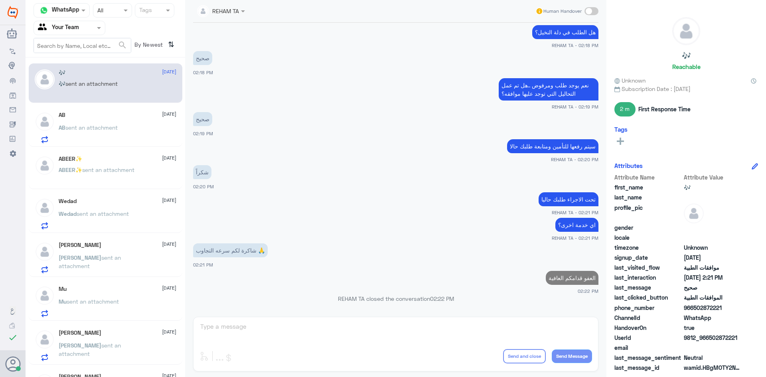
click at [92, 119] on div "AB [DATE] AB sent an attachment" at bounding box center [118, 128] width 118 height 32
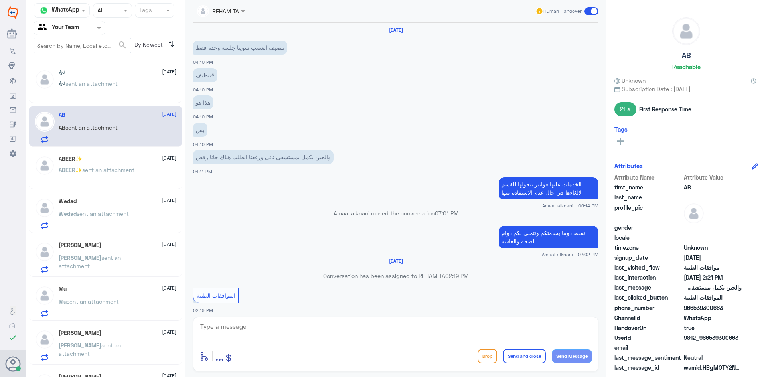
scroll to position [506, 0]
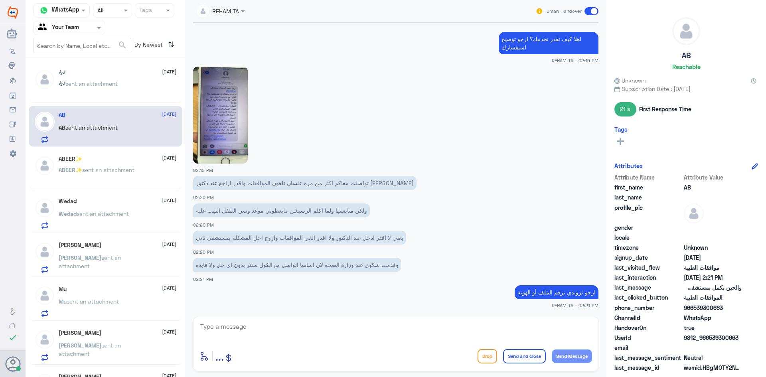
click at [92, 147] on div "🎶 [DATE] 🎶 sent an attachment AB [DATE] AB sent an attachment ABEER✨ [DATE] ABE…" at bounding box center [106, 220] width 160 height 319
click at [92, 198] on div "Wedad [DATE]" at bounding box center [118, 201] width 118 height 7
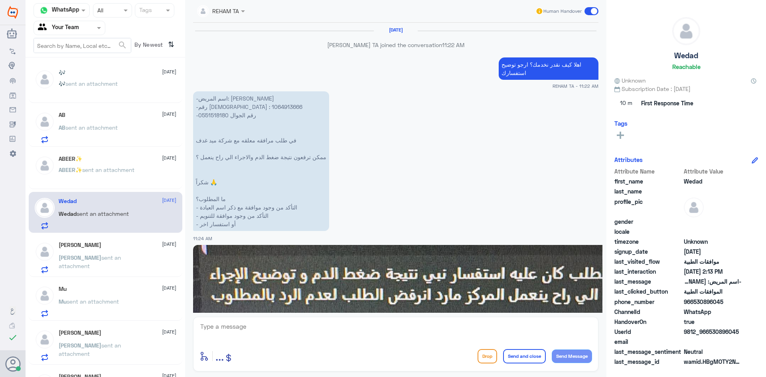
scroll to position [822, 0]
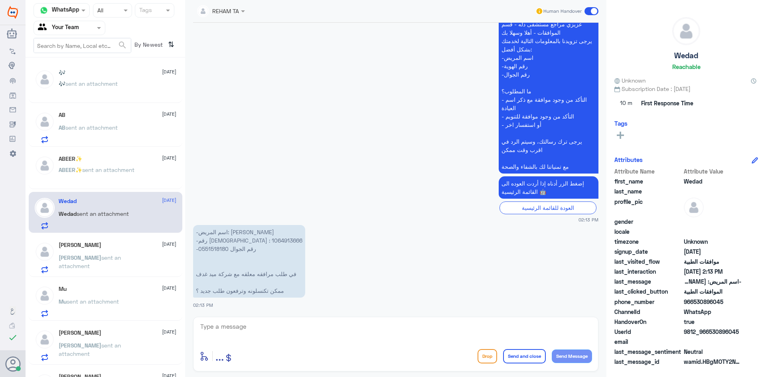
click at [216, 243] on p "-اسم المريض: [PERSON_NAME] -رقم الهوية : 1064913666 -رقم الجوال 0551518180 في ط…" at bounding box center [249, 261] width 112 height 73
click at [343, 324] on textarea at bounding box center [396, 331] width 393 height 20
type textarea "تم تحويله لقسم التنويم لمتابعتها حالا"
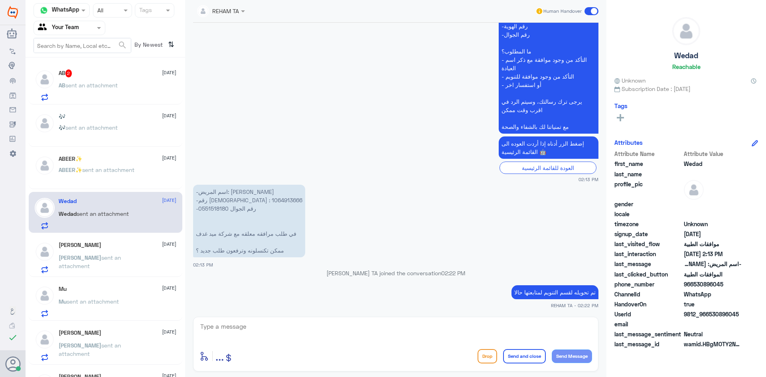
scroll to position [846, 0]
click at [108, 89] on p "AB sent an attachment" at bounding box center [88, 91] width 59 height 20
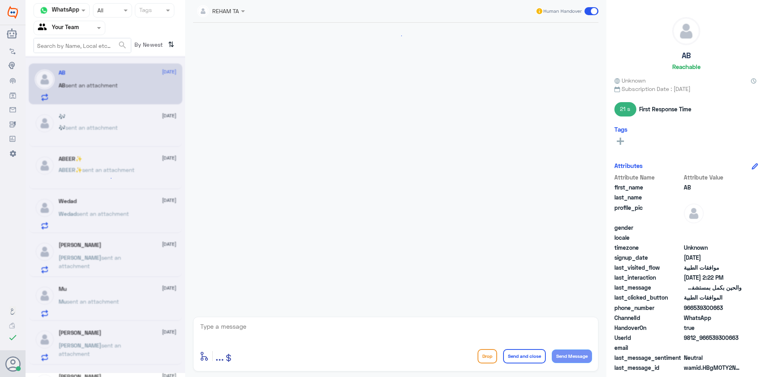
scroll to position [589, 0]
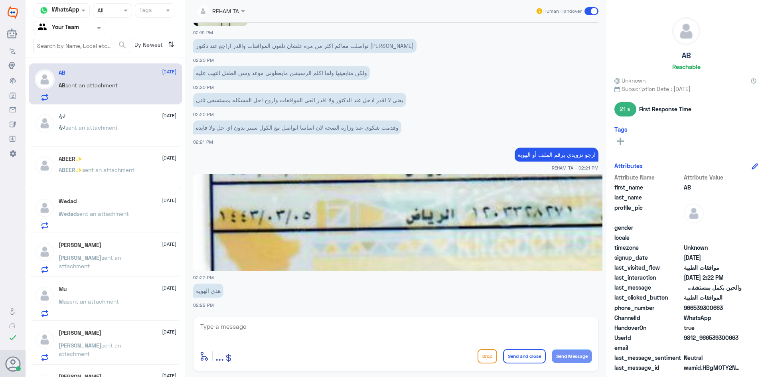
click at [304, 348] on div "enter flow name ... Drop Send and close Send Message" at bounding box center [396, 356] width 393 height 18
click at [307, 337] on textarea at bounding box center [396, 331] width 393 height 20
drag, startPoint x: 307, startPoint y: 336, endPoint x: 113, endPoint y: 336, distance: 194.0
click at [113, 336] on div "Channel WhatsApp Status × All Tags Agent Filter Your Team search By Newest ⇅ AB…" at bounding box center [396, 190] width 741 height 380
type textarea "1203328271"
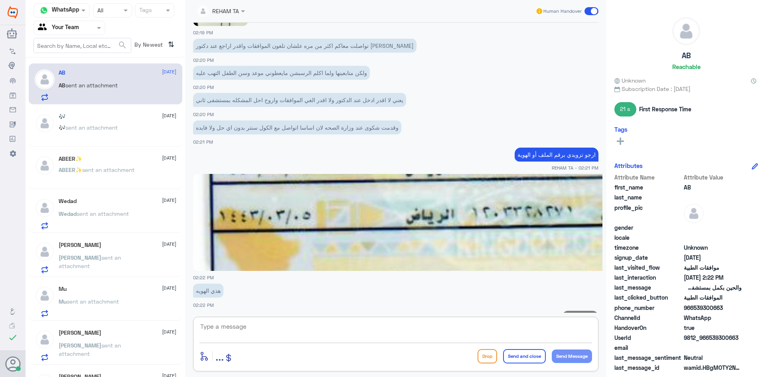
scroll to position [615, 0]
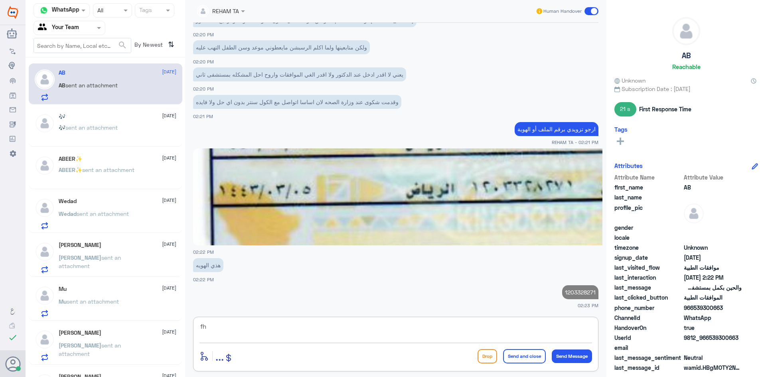
type textarea "f"
type textarea "[PERSON_NAME]؟"
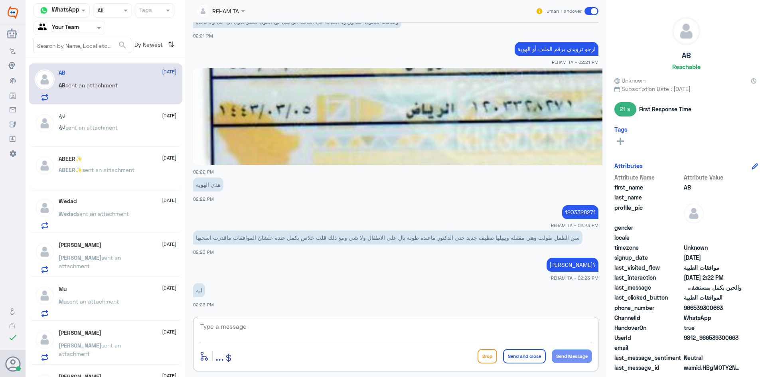
scroll to position [695, 0]
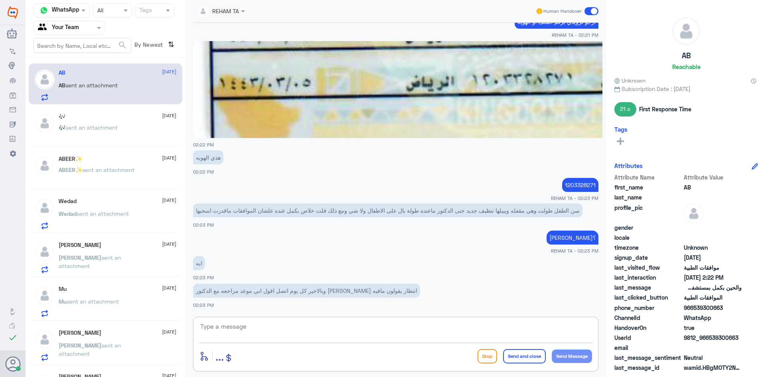
click at [322, 328] on textarea at bounding box center [396, 331] width 393 height 20
type textarea "ت"
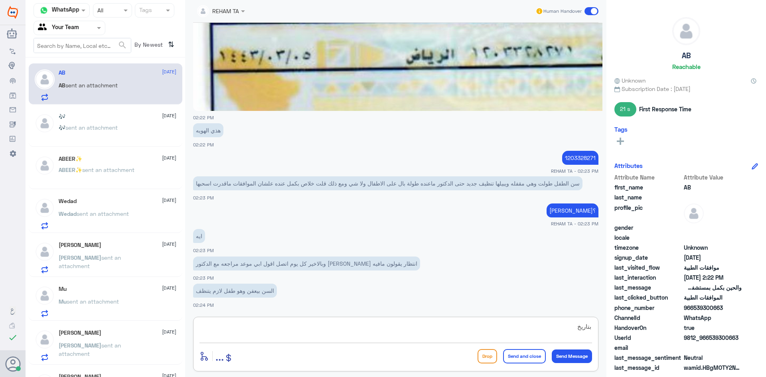
paste textarea "[DATE]"
type textarea "بتاريخ [DATE]؟"
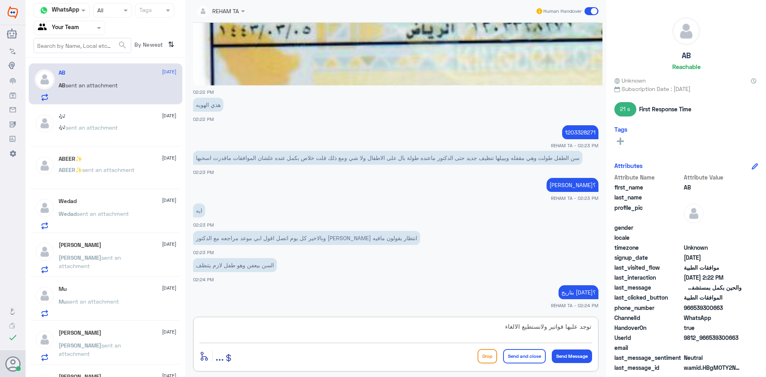
type textarea "توجد عليها فواتير ولانستطيع الالغاء"
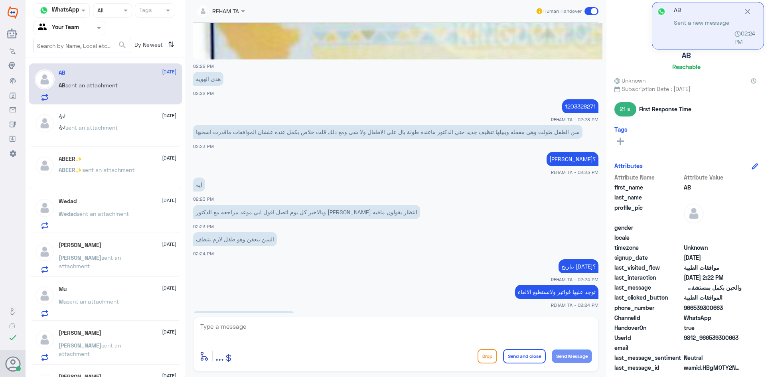
scroll to position [883, 0]
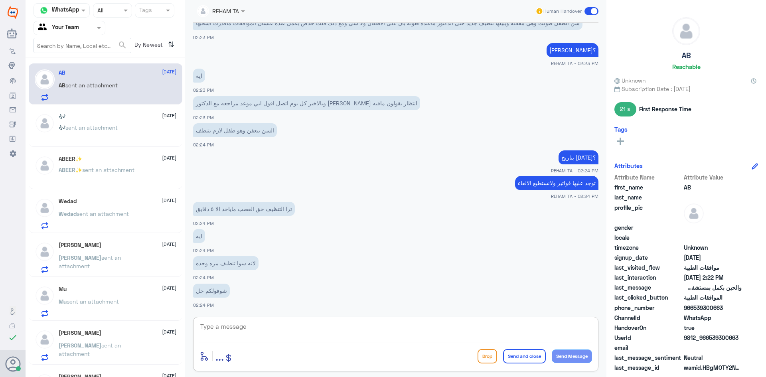
click at [263, 330] on textarea at bounding box center [396, 331] width 393 height 20
click at [347, 330] on textarea at bounding box center [396, 331] width 393 height 20
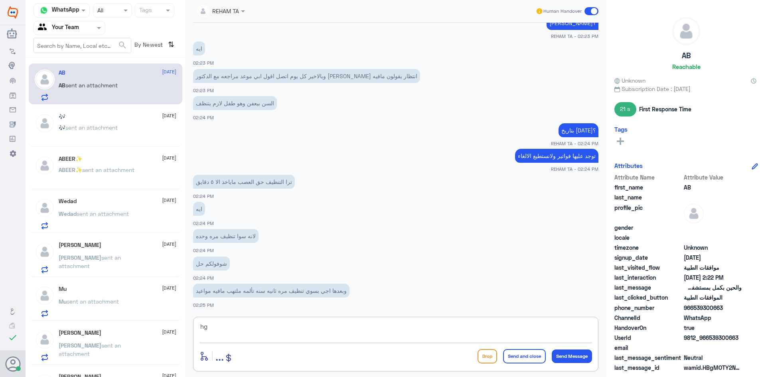
type textarea "h"
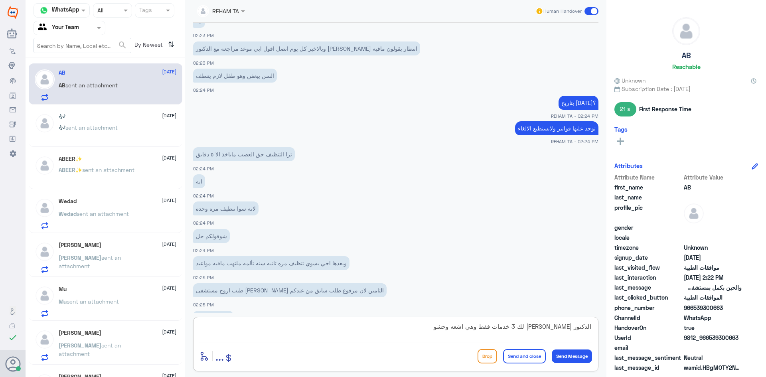
scroll to position [965, 0]
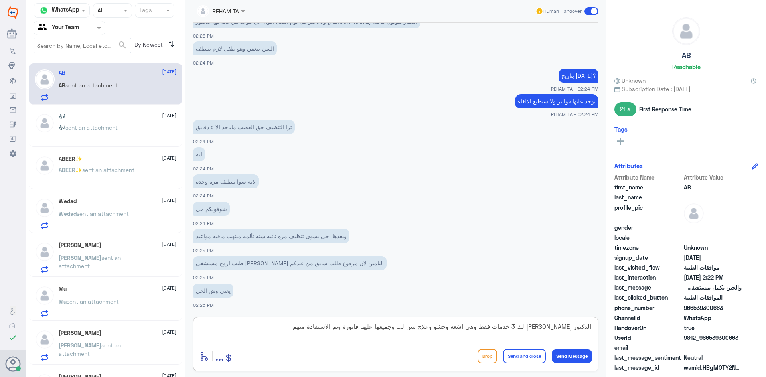
type textarea "الدكتور [PERSON_NAME] لك 3 خدمات فقط وهي اشعه وحشو وعلاج سن لب وجميعها عليها فا…"
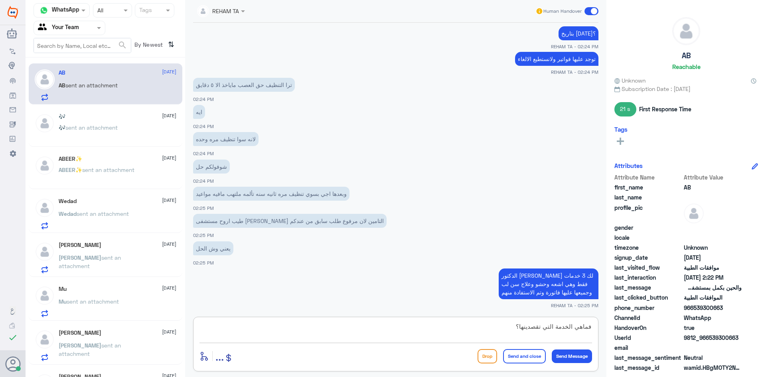
type textarea "فماهي الخدمة التي تقصدينها؟"
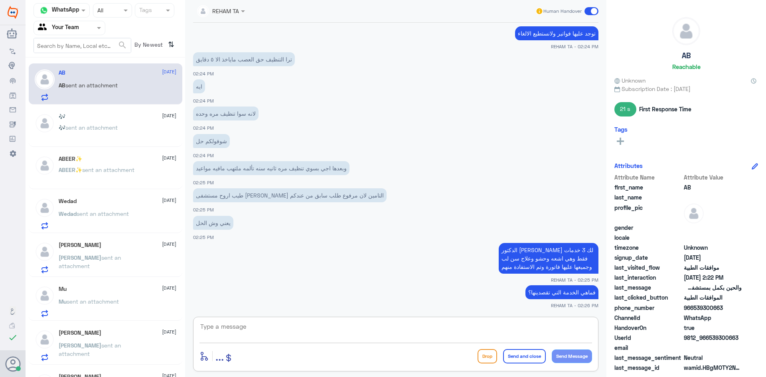
click at [292, 317] on div "enter flow name ... Drop Send and close Send Message" at bounding box center [395, 344] width 405 height 55
click at [291, 325] on textarea at bounding box center [396, 331] width 393 height 20
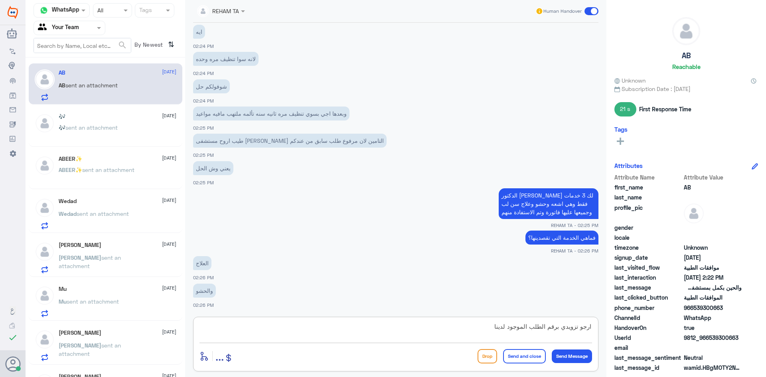
type textarea "ارجو تزويدي برقم الطلب الموجود لدينا"
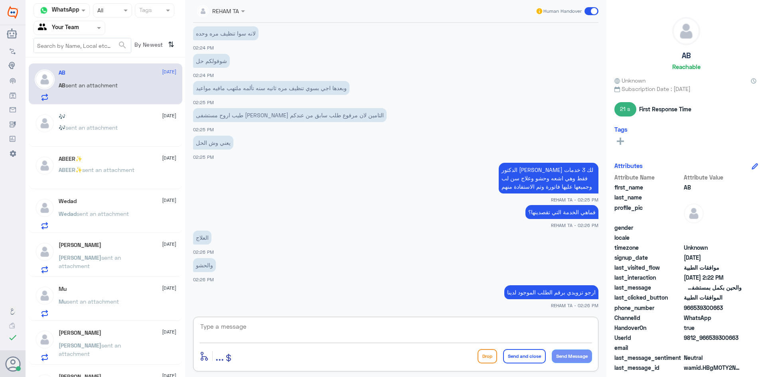
click at [115, 121] on div "🎶 [DATE] 🎶 sent an attachment" at bounding box center [118, 128] width 118 height 30
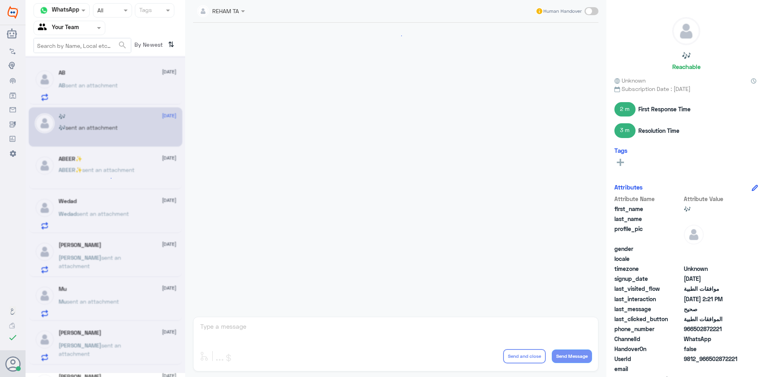
scroll to position [453, 0]
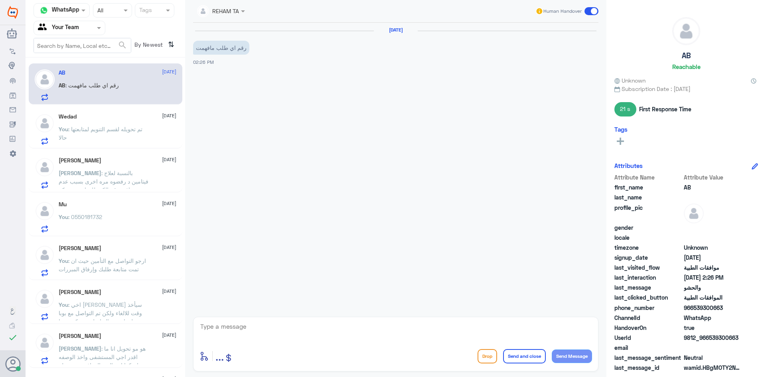
click at [260, 341] on div at bounding box center [396, 332] width 393 height 22
click at [261, 334] on textarea at bounding box center [396, 331] width 393 height 20
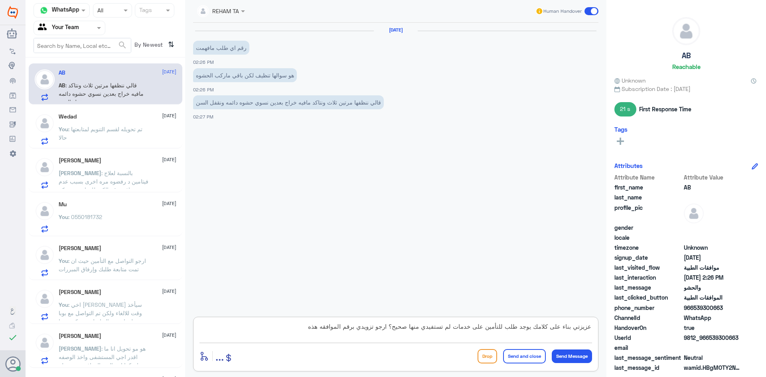
type textarea "عزيزتي بناء على كلامك يوجد طلب للتأمين على خدمات لم تستفيدي منها صحيح؟ ارجو تزو…"
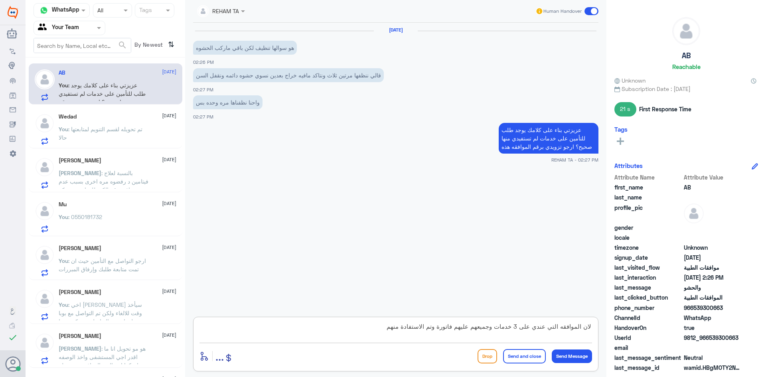
type textarea "لان الموافقه التي عندي على 3 خدمات وجميعهم عليهم فاتورة وتم الاستفادة منهم"
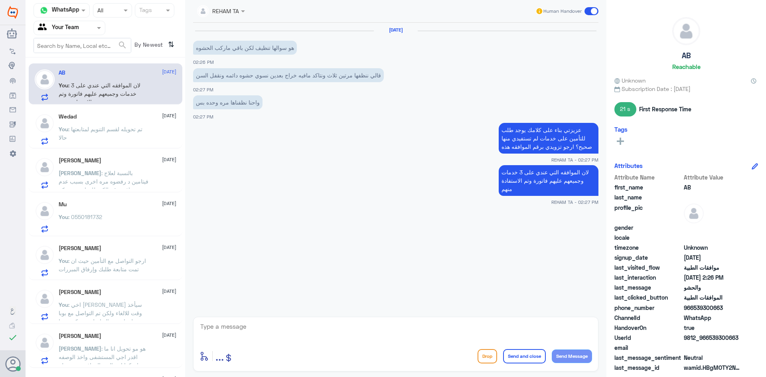
drag, startPoint x: 316, startPoint y: 235, endPoint x: 91, endPoint y: 174, distance: 233.4
click at [91, 174] on span ": بالنسبة لعلاج فيتامين د رفضوه مره اخرى بسبب عدم توافق رقم الكود للدواء مع شرك…" at bounding box center [104, 198] width 90 height 57
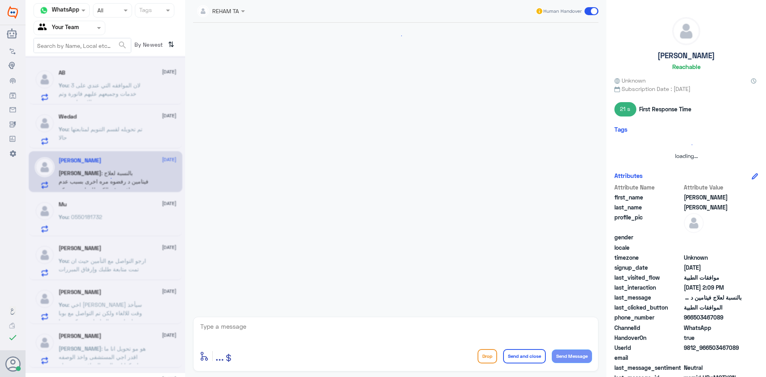
click at [95, 142] on div at bounding box center [106, 214] width 160 height 317
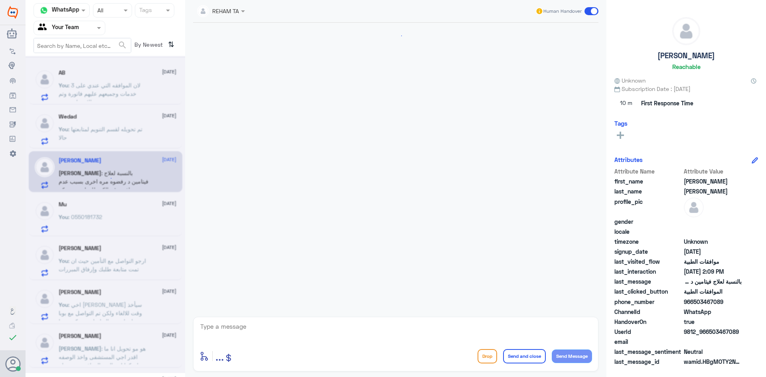
scroll to position [514, 0]
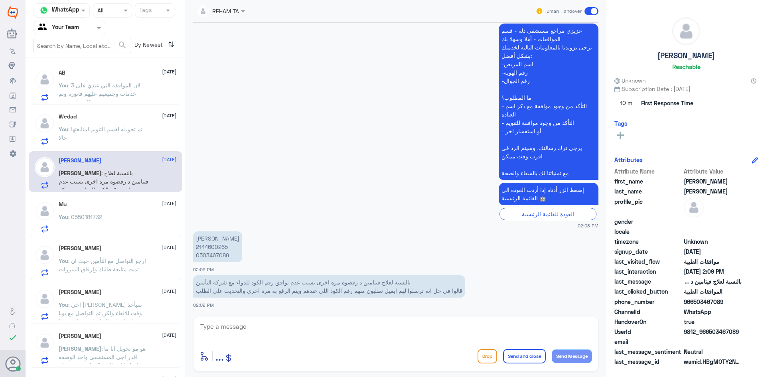
click at [105, 128] on span ": تم تحويله لقسم التنويم لمتابعتها حالا" at bounding box center [101, 133] width 84 height 15
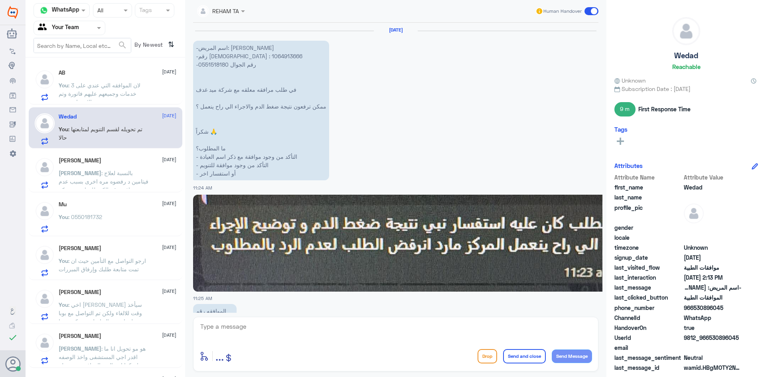
scroll to position [812, 0]
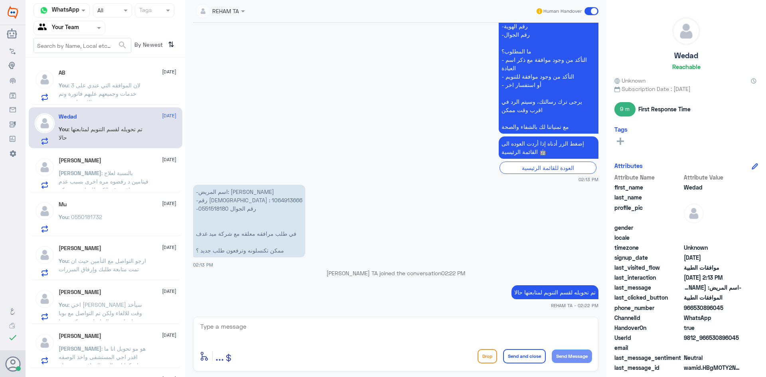
click at [103, 176] on span ": بالنسبة لعلاج فيتامين د رفضوه مره اخرى بسبب عدم توافق رقم الكود للدواء مع شرك…" at bounding box center [104, 198] width 90 height 57
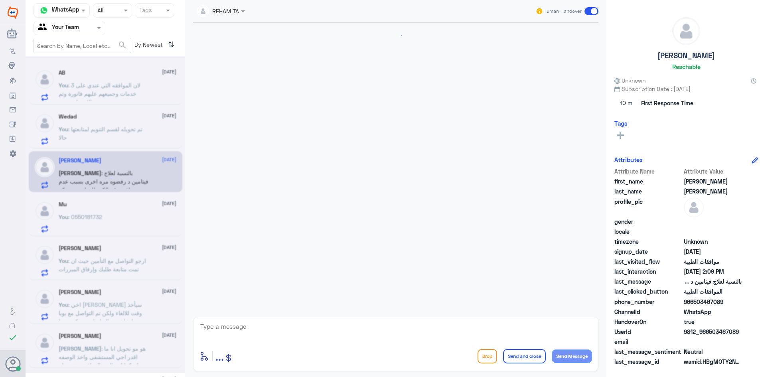
scroll to position [514, 0]
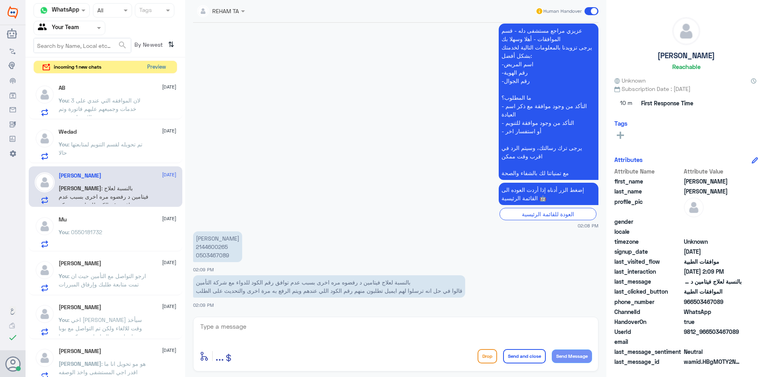
click at [144, 64] on button "Preview" at bounding box center [156, 67] width 25 height 12
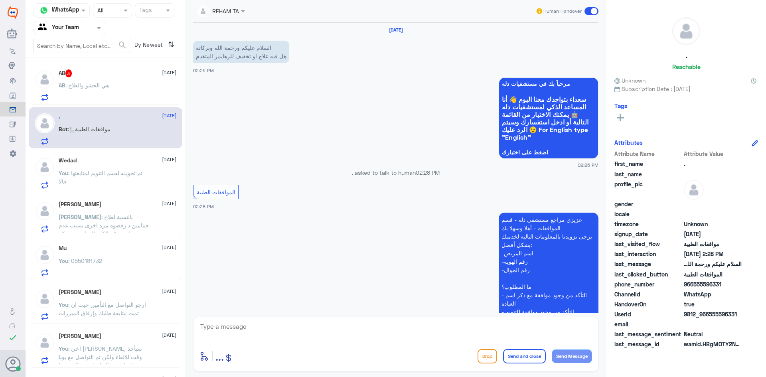
click at [95, 82] on span ": هي الحشو والعلاج" at bounding box center [87, 85] width 44 height 7
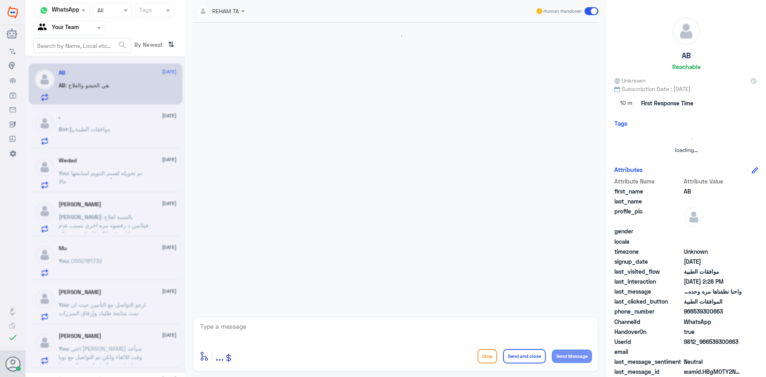
scroll to position [316, 0]
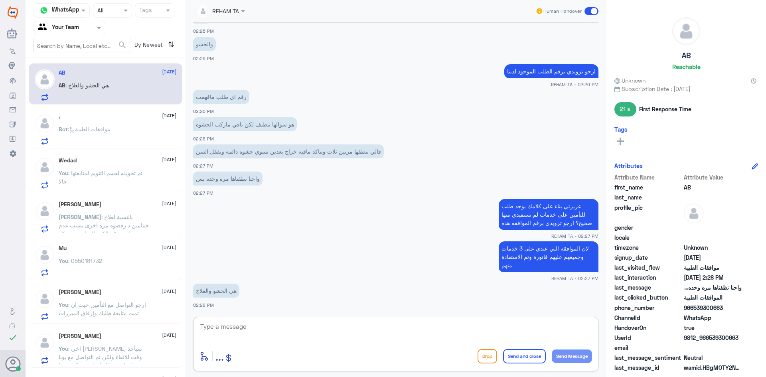
click at [251, 326] on textarea at bounding box center [396, 331] width 393 height 20
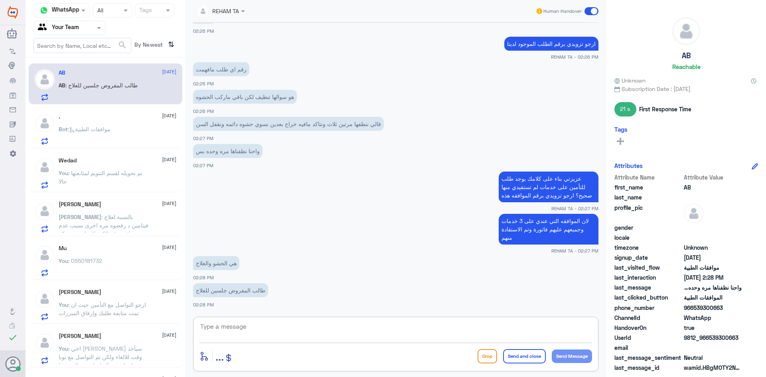
click at [276, 336] on textarea at bounding box center [396, 331] width 393 height 20
click at [274, 329] on textarea at bounding box center [396, 331] width 393 height 20
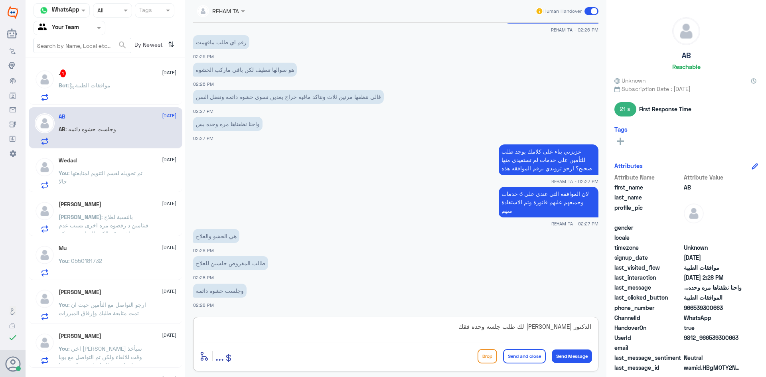
scroll to position [397, 0]
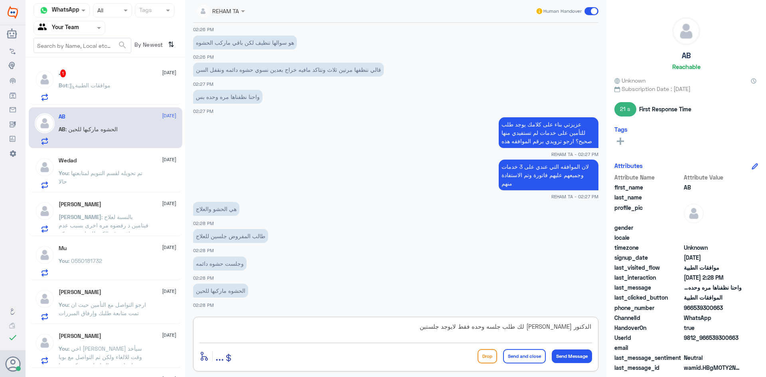
type textarea "الدكتور رافع لك طلب جلسه وحده فقط لايوجد جلستين"
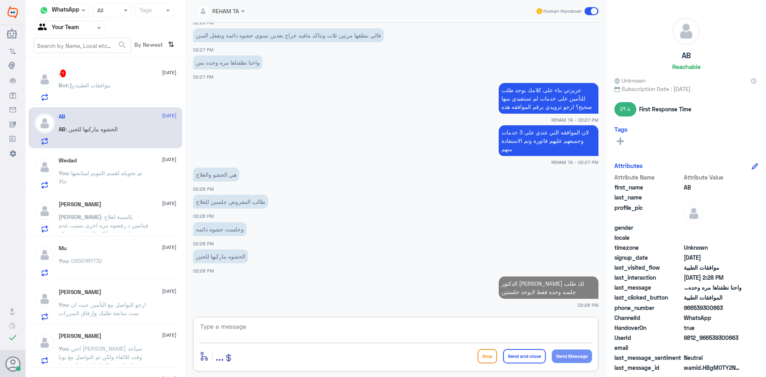
click at [69, 81] on p "Bot : موافقات الطبية" at bounding box center [85, 91] width 52 height 20
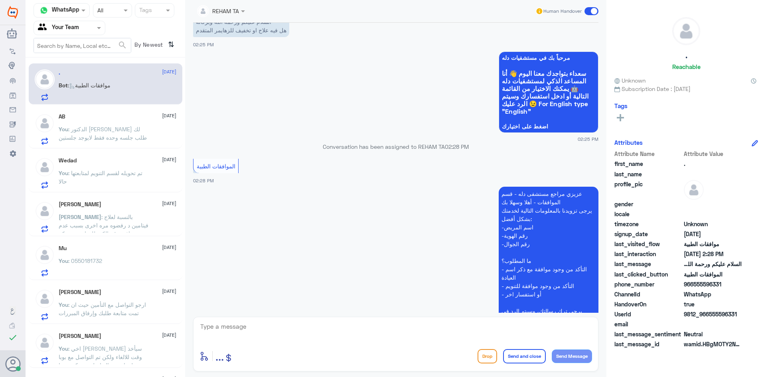
scroll to position [186, 0]
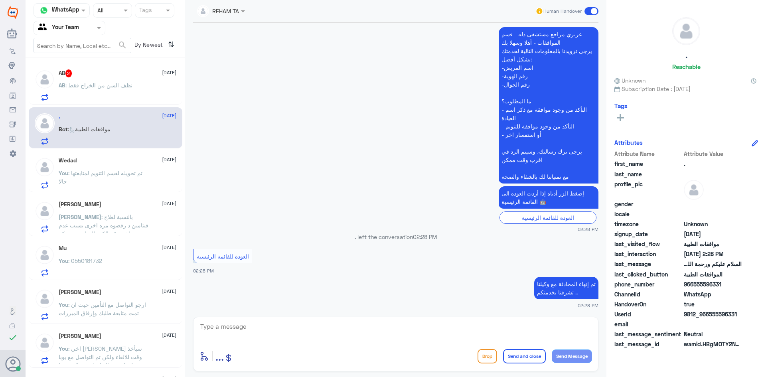
click at [113, 81] on div "AB 2 21 August AB : نظف السن من الخراج فقط" at bounding box center [118, 85] width 118 height 32
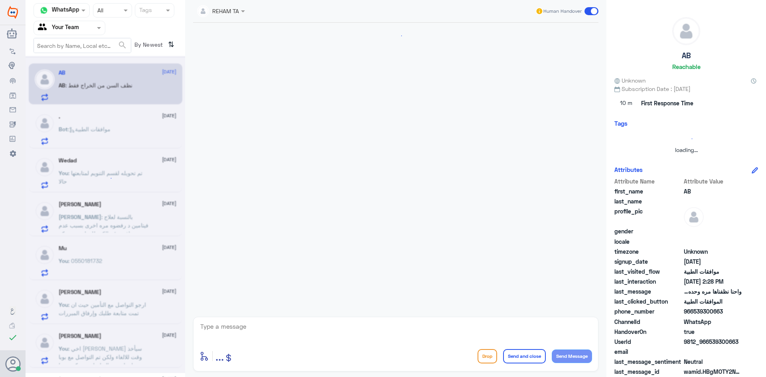
scroll to position [324, 0]
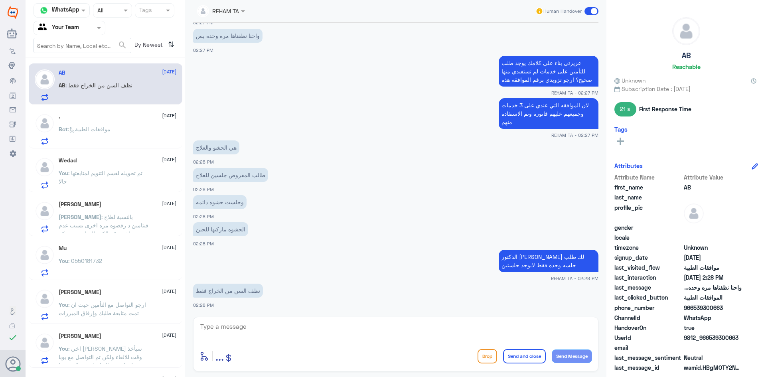
click at [239, 333] on textarea at bounding box center [396, 331] width 393 height 20
type textarea "يعني تبغين الغاء الحشو؟"
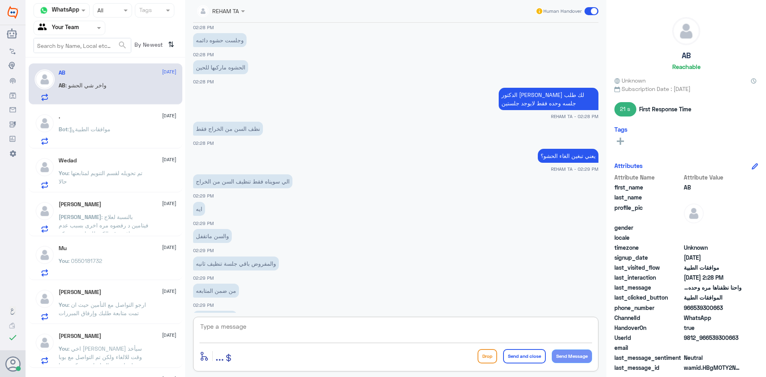
scroll to position [514, 0]
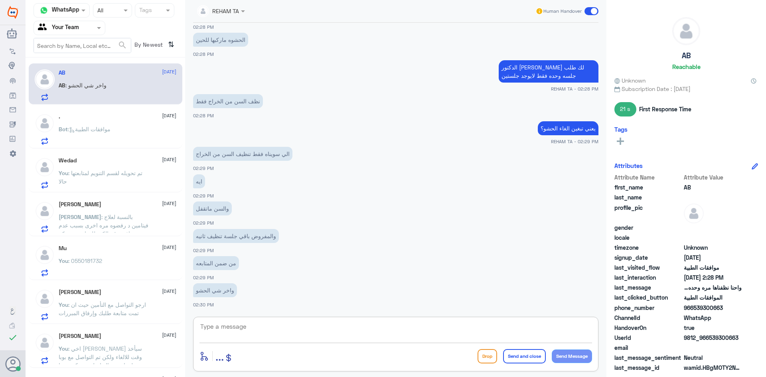
click at [237, 327] on textarea at bounding box center [396, 331] width 393 height 20
click at [62, 130] on span "Bot" at bounding box center [63, 129] width 9 height 7
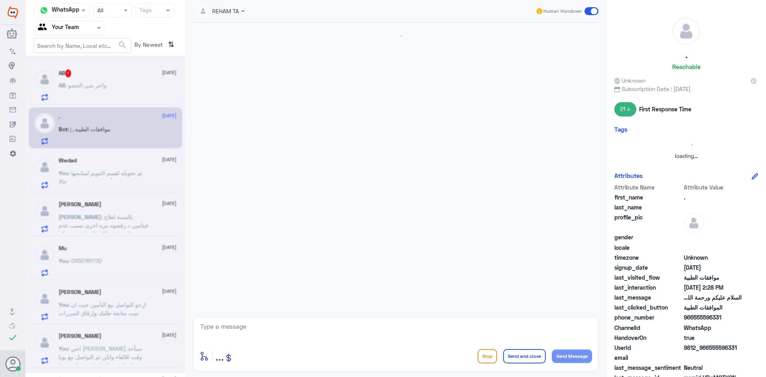
scroll to position [186, 0]
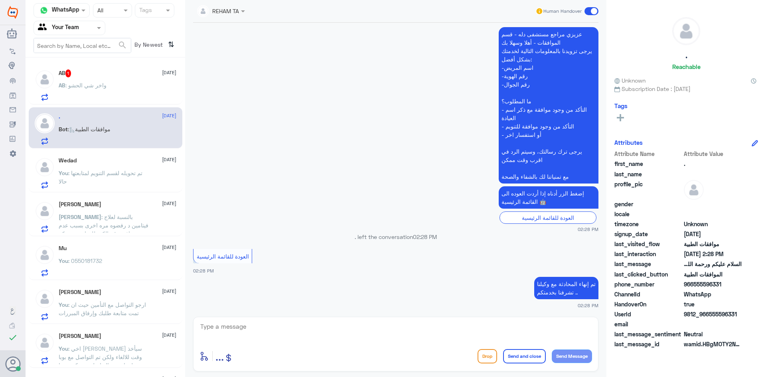
click at [102, 85] on span ": واخر شي الحشو" at bounding box center [85, 85] width 41 height 7
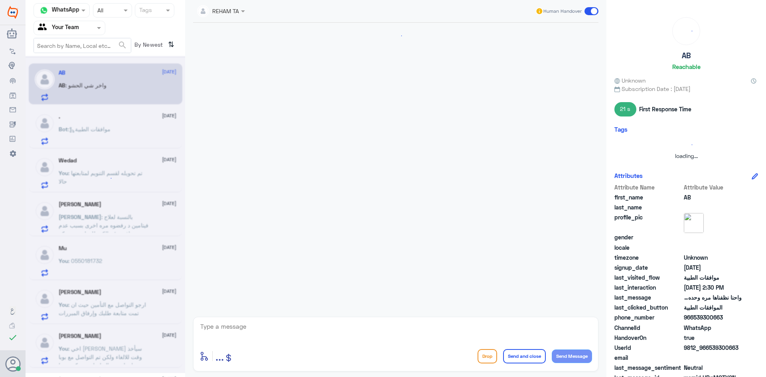
scroll to position [309, 0]
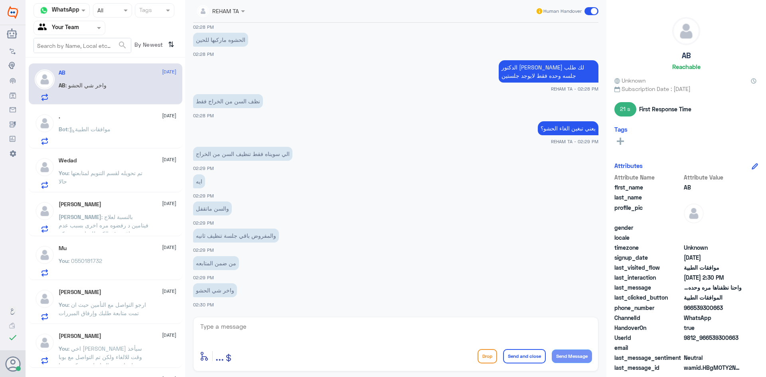
click at [102, 134] on p "Bot : موافقات الطبية" at bounding box center [85, 135] width 52 height 20
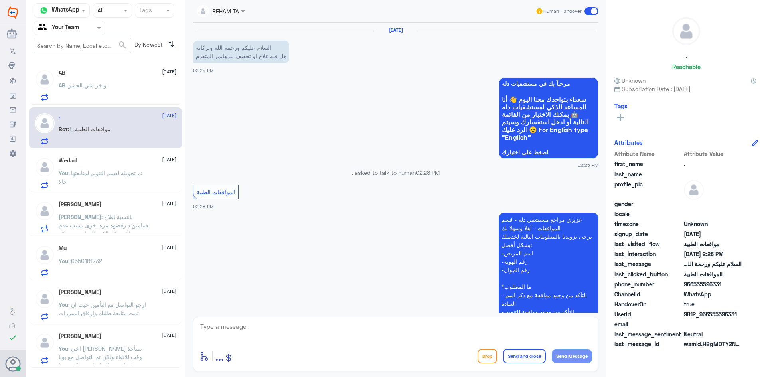
scroll to position [186, 0]
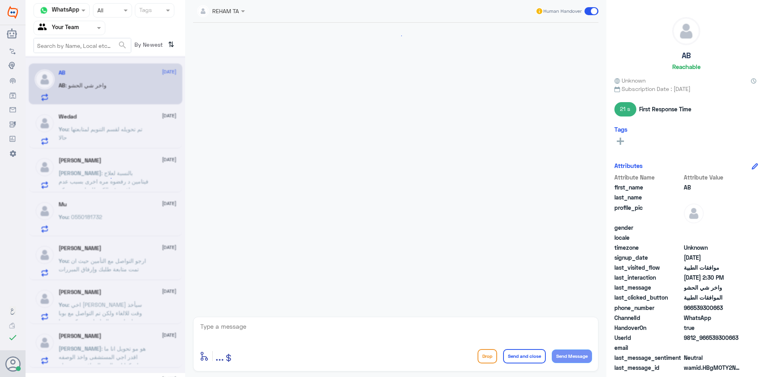
scroll to position [309, 0]
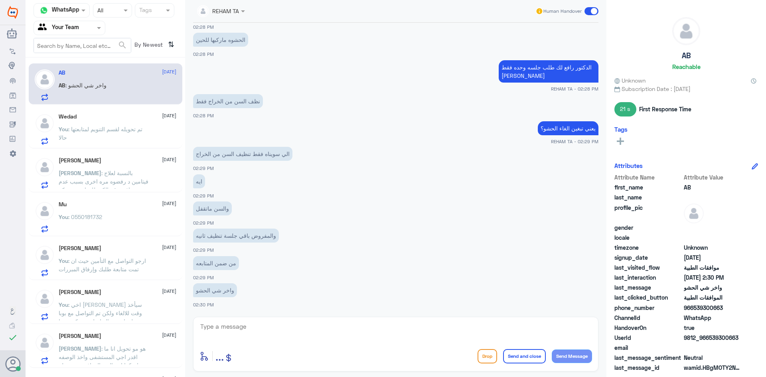
click at [93, 121] on div "Wedad 21 August You : تم تحويله لقسم التنويم لمتابعتها حالا" at bounding box center [118, 129] width 118 height 32
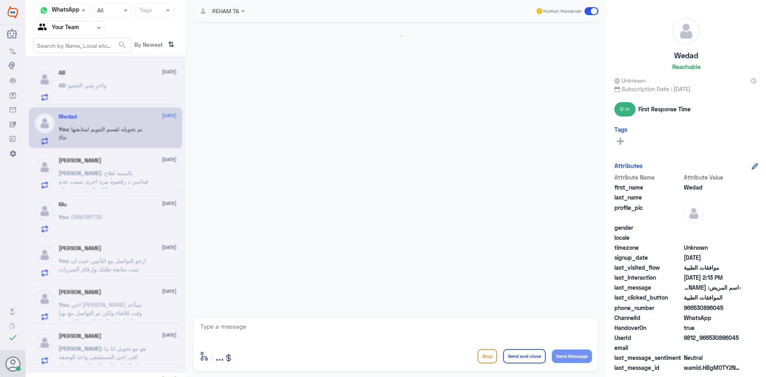
scroll to position [812, 0]
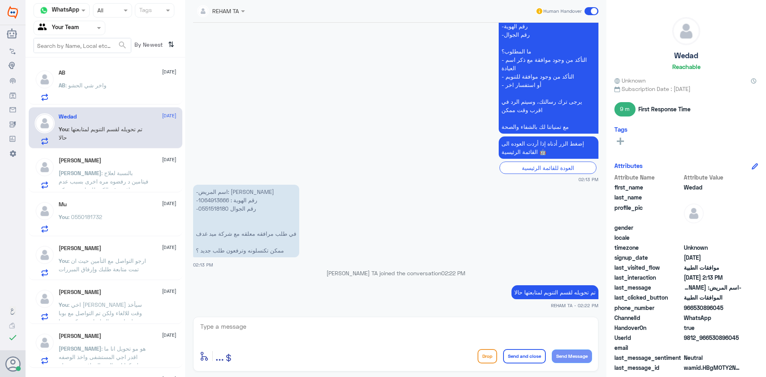
click at [122, 183] on span ": بالنسبة لعلاج فيتامين د رفضوه مره اخرى بسبب عدم توافق رقم الكود للدواء مع شرك…" at bounding box center [104, 198] width 90 height 57
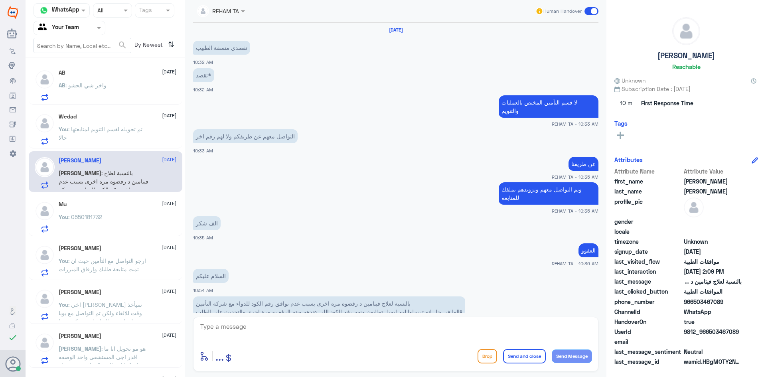
scroll to position [514, 0]
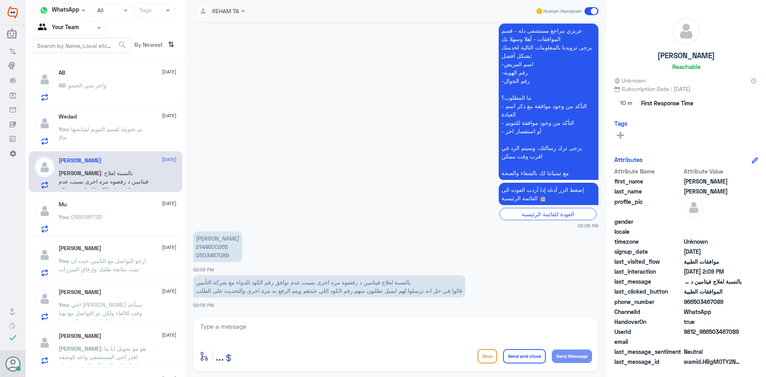
click at [232, 336] on textarea at bounding box center [396, 331] width 393 height 20
click at [213, 244] on p "حنان عبدالله محمد 2144600265 0503467089" at bounding box center [217, 246] width 49 height 31
copy p "2144600265"
click at [241, 328] on textarea "نعم هذه العلاج غير مسجل فتم الرفض" at bounding box center [396, 331] width 393 height 20
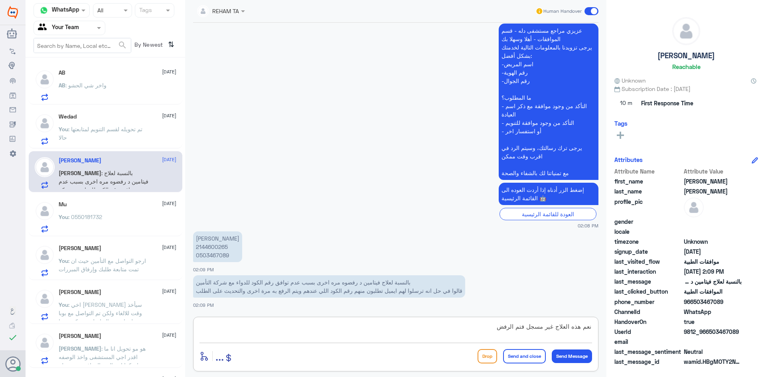
click at [241, 328] on textarea "نعم هذه العلاج غير مسجل فتم الرفض" at bounding box center [396, 331] width 393 height 20
type textarea "ن"
type textarea "اهلا نعم صحيح حتى الان مرفوض بالرغم من المتابعه اكثر من مرة"
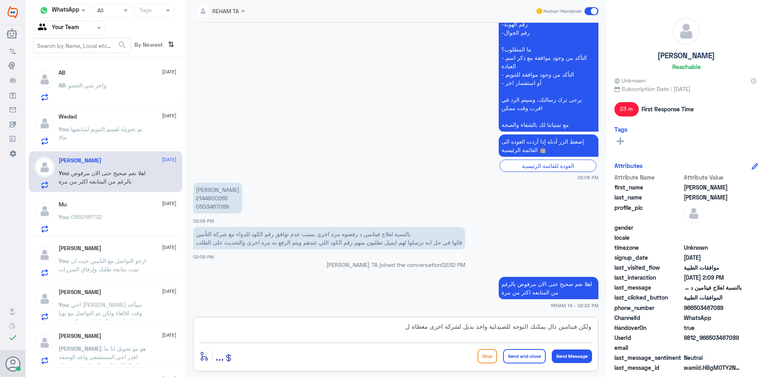
type textarea "ولكن فيتامين دال يمكنك التوجه للصيدلية واخذ بديل لشركة اخرى مغطاة"
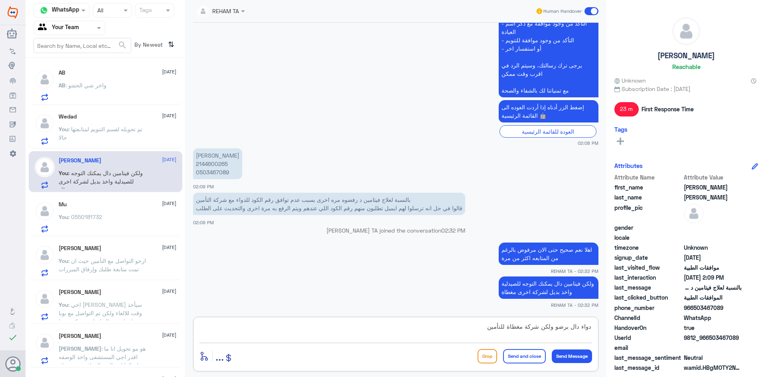
type textarea "دواء دال برضو ولكن شركة مغطاة للتأمين"
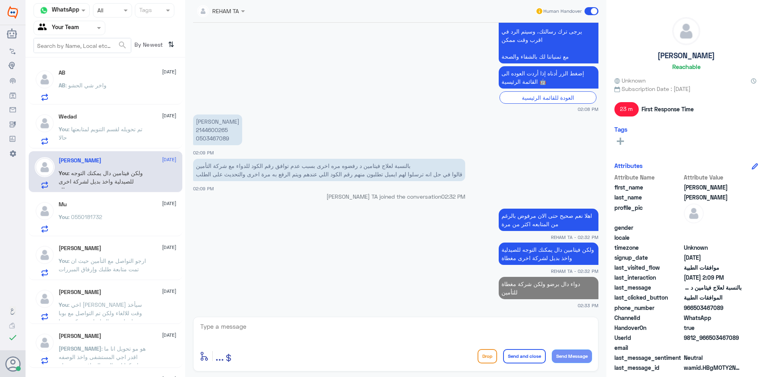
click at [121, 95] on div "AB : واخر شي الحشو" at bounding box center [118, 92] width 118 height 18
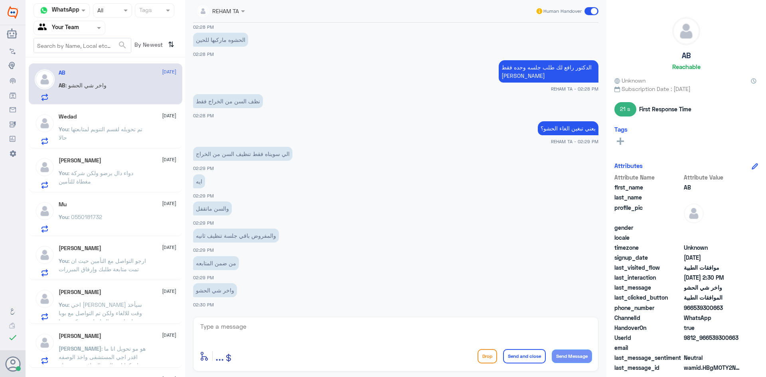
click at [131, 138] on p "You : تم تحويله لقسم التنويم لمتابعتها حالا" at bounding box center [104, 135] width 90 height 20
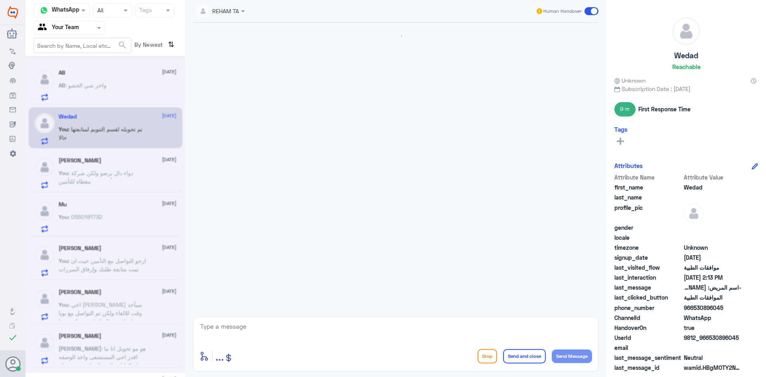
scroll to position [812, 0]
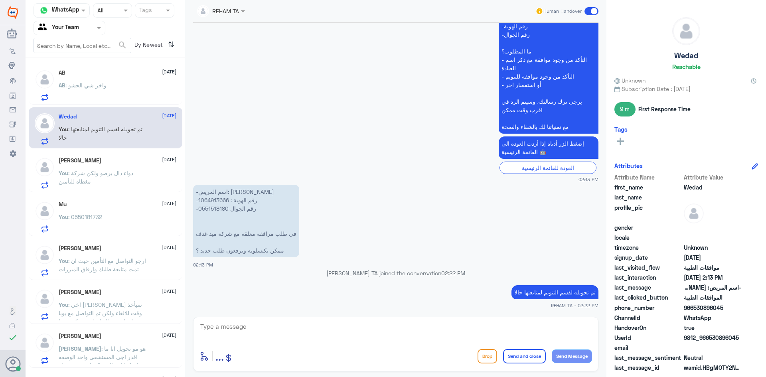
click at [103, 221] on div "You : 0550181732" at bounding box center [118, 224] width 118 height 18
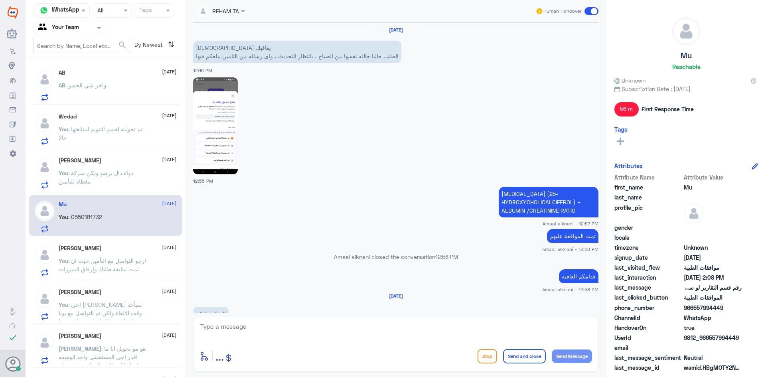
scroll to position [936, 0]
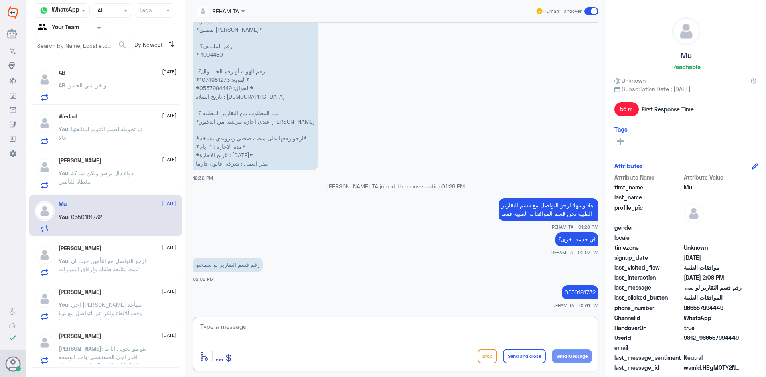
click at [235, 324] on textarea at bounding box center [396, 331] width 393 height 20
paste textarea "قدامكم العافية"
type textarea "قدامكم العافية"
click at [535, 353] on button "Send and close" at bounding box center [524, 356] width 43 height 14
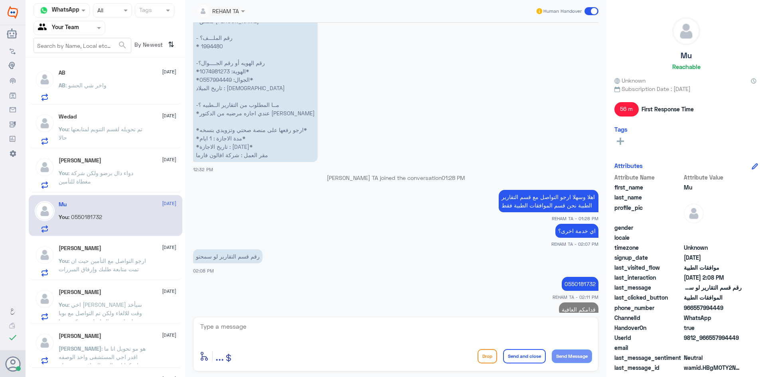
scroll to position [961, 0]
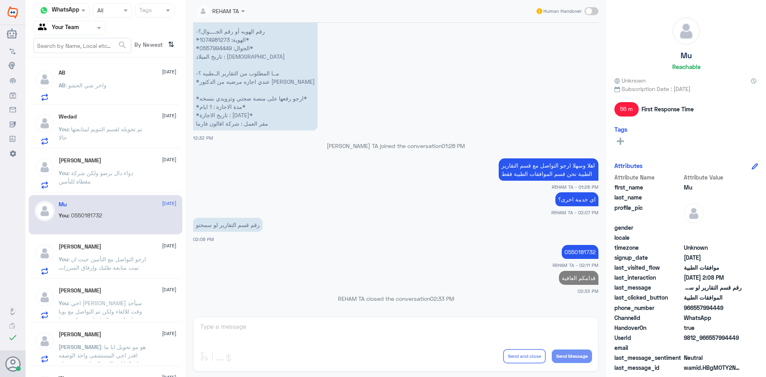
click at [118, 267] on span ": ارجو التواصل مع التأمين حيث ان تمت متابعة طلبك وإرفاق المبررات" at bounding box center [102, 263] width 87 height 15
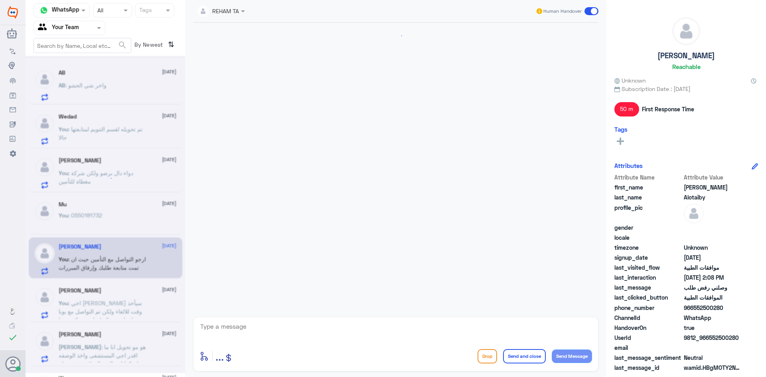
scroll to position [392, 0]
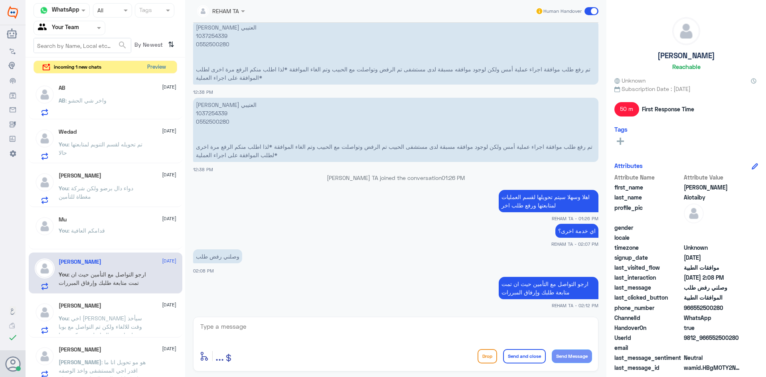
click at [153, 69] on button "Preview" at bounding box center [156, 67] width 25 height 12
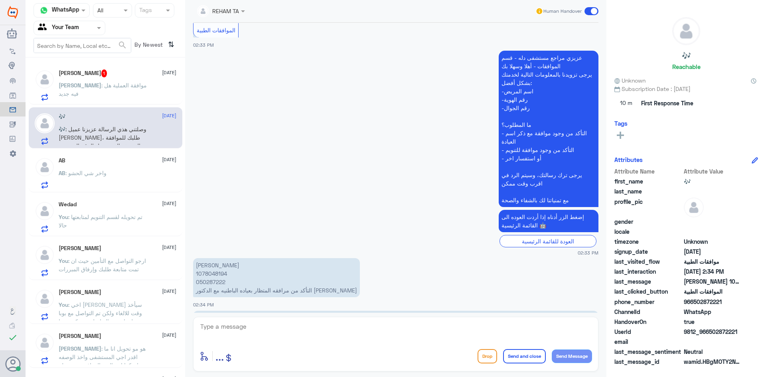
scroll to position [575, 0]
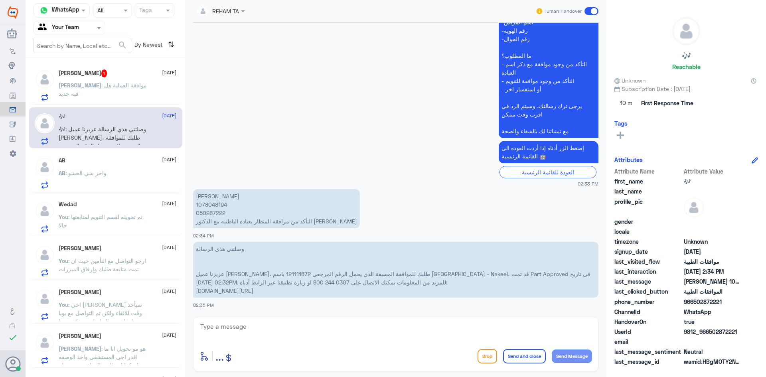
click at [219, 106] on app-msgs-text "عزيزي مراجع مستشفى دله - قسم الموافقات - أهلا وسهلا بك يرجى تزويدنا بالمعلومات …" at bounding box center [395, 60] width 405 height 157
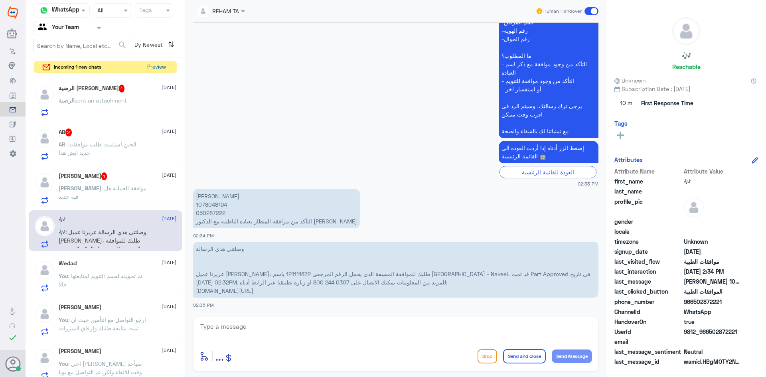
click at [153, 70] on button "Preview" at bounding box center [156, 67] width 25 height 12
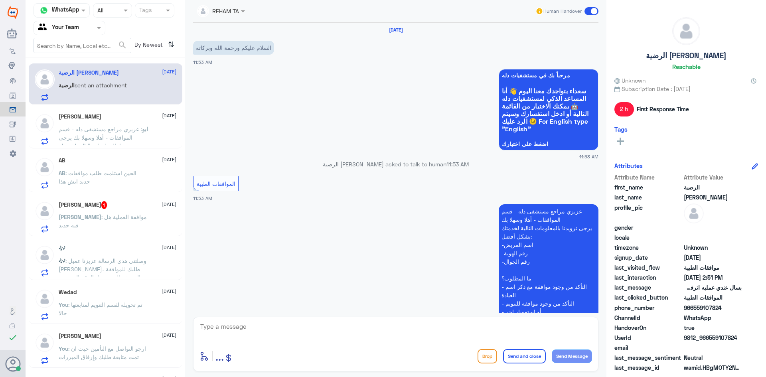
scroll to position [202, 0]
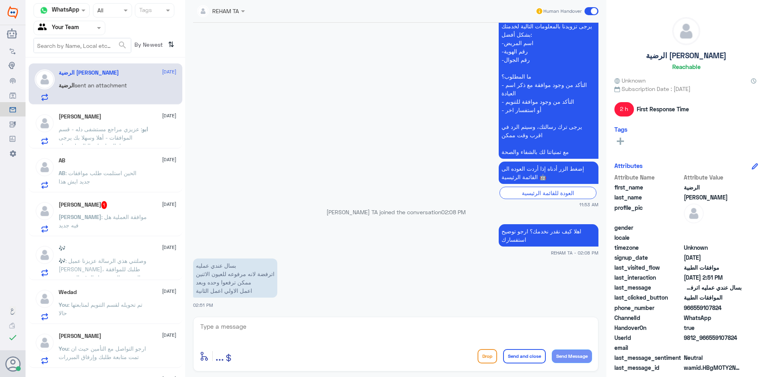
click at [119, 136] on span ": عزيزي مراجع مستشفى دله - قسم الموافقات - أهلا وسهلا بك يرجى تزويدنا بالمعلوما…" at bounding box center [103, 175] width 88 height 99
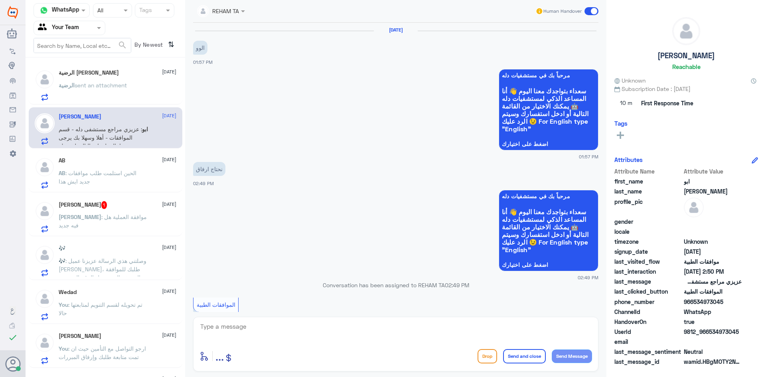
scroll to position [358, 0]
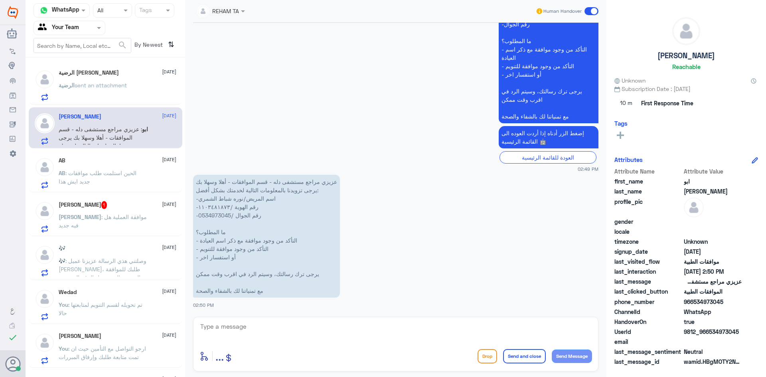
click at [126, 176] on span ": الحين استلمت طلب موافقات جديد ايش هذا" at bounding box center [98, 177] width 78 height 15
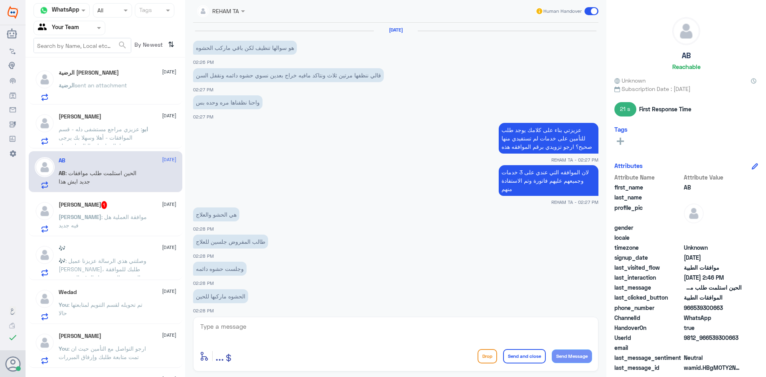
scroll to position [394, 0]
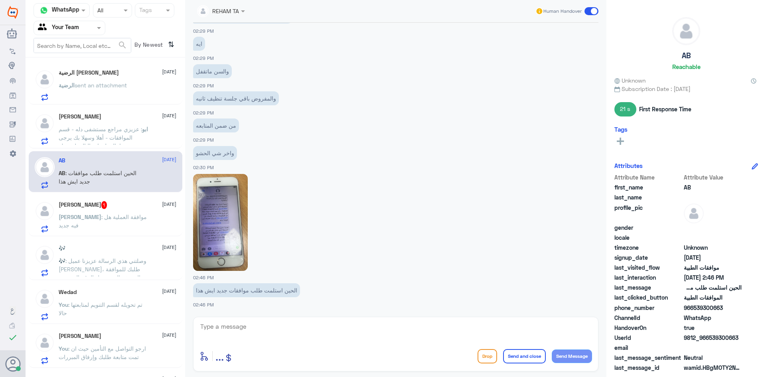
click at [225, 235] on img at bounding box center [220, 222] width 55 height 97
drag, startPoint x: 271, startPoint y: 342, endPoint x: 275, endPoint y: 336, distance: 6.6
click at [273, 342] on div at bounding box center [396, 332] width 393 height 22
click at [275, 331] on textarea at bounding box center [396, 331] width 393 height 20
type textarea "j"
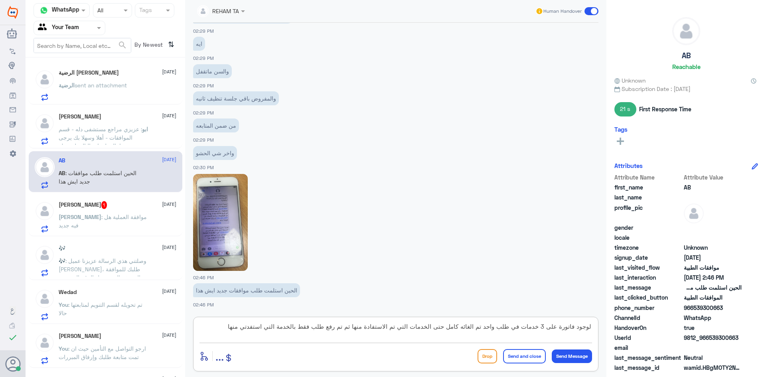
type textarea "لوجود فاتورة على 3 خدمات في طلب واحد تم الغائه كامل حتى الخدمات التي تم الاستفا…"
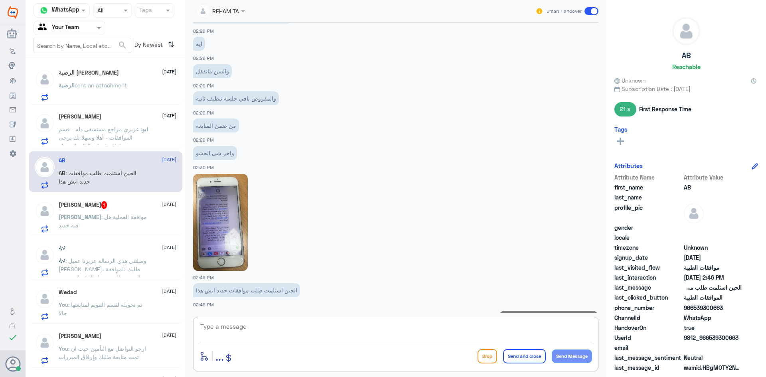
scroll to position [445, 0]
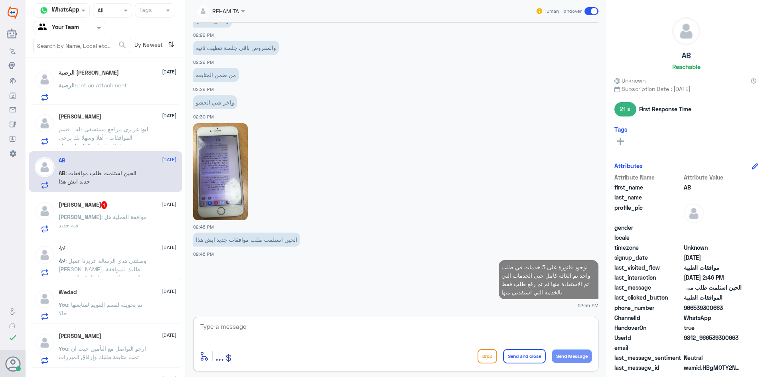
click at [218, 336] on textarea at bounding box center [396, 331] width 393 height 20
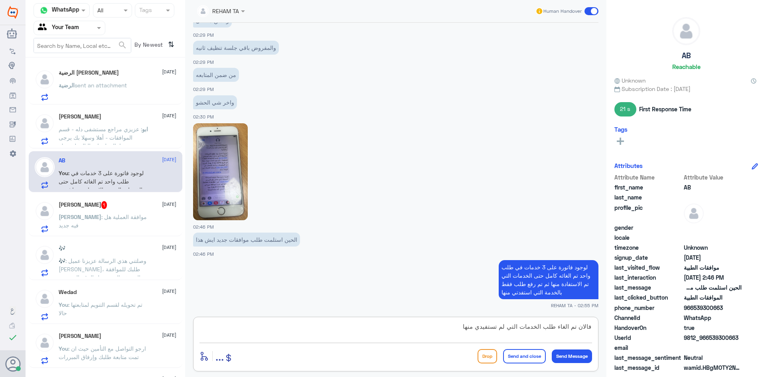
type textarea "فالان تم الغاء طلب الخدمات التي لم تستفيدي منها"
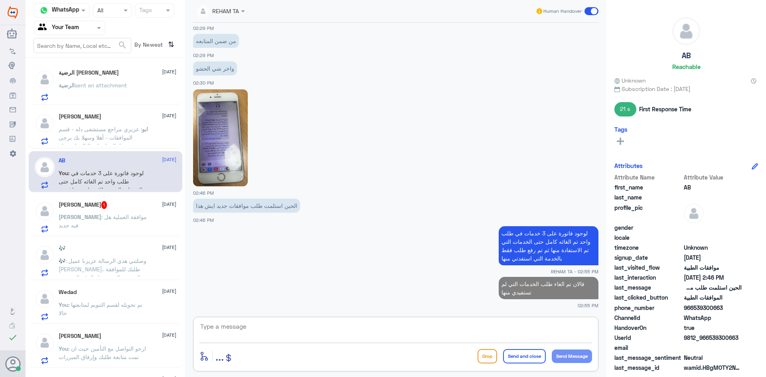
click at [102, 261] on span ": وصلتني هذي الرسالة عزيزنا عميل بوبا، طلبك للموافقة المسبقة الذي يحمل الرقم ال…" at bounding box center [101, 306] width 85 height 99
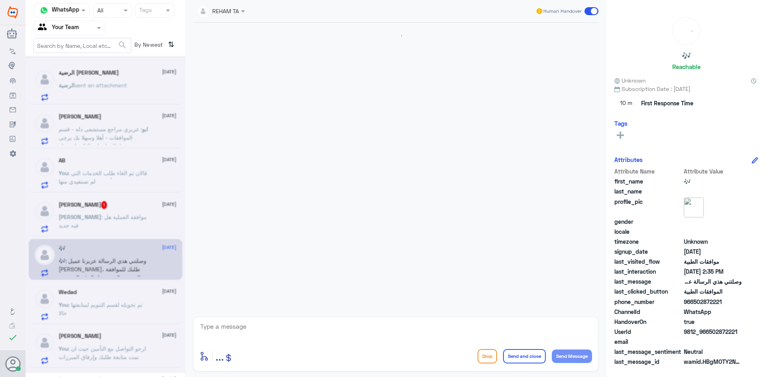
scroll to position [525, 0]
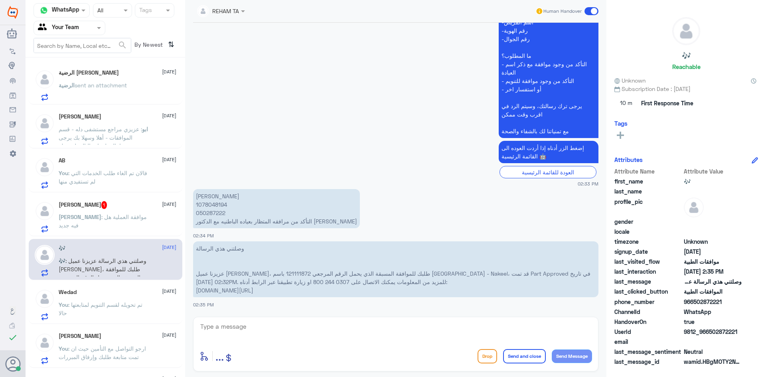
click at [120, 215] on span ": موافقة العملية هل فيه جديد" at bounding box center [103, 221] width 88 height 15
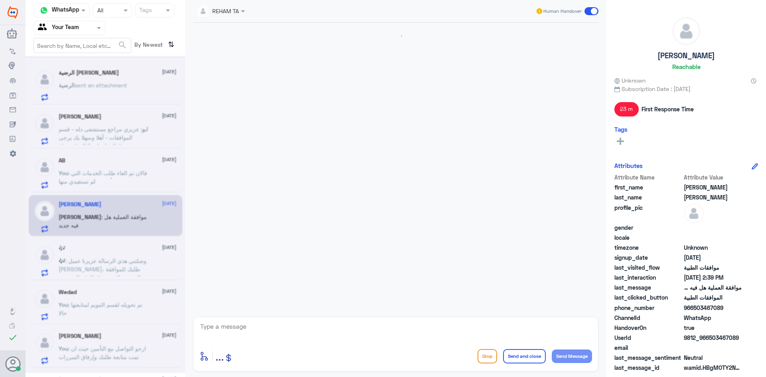
scroll to position [509, 0]
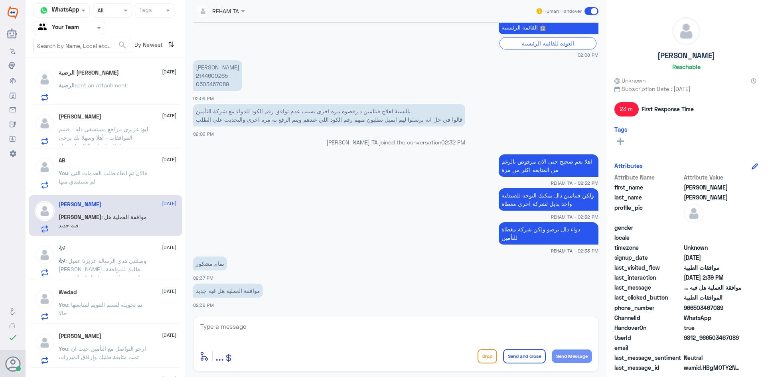
click at [263, 332] on textarea at bounding box center [396, 331] width 393 height 20
type textarea "لا حتى الان"
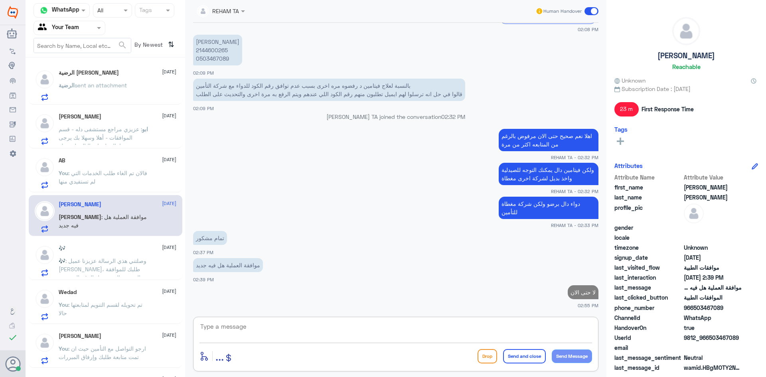
click at [111, 358] on span ": ارجو التواصل مع التأمين حيث ان تمت متابعة طلبك وإرفاق المبررات" at bounding box center [102, 352] width 87 height 15
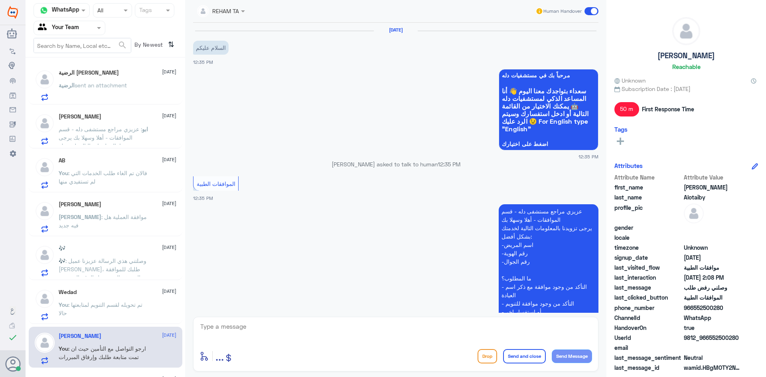
scroll to position [392, 0]
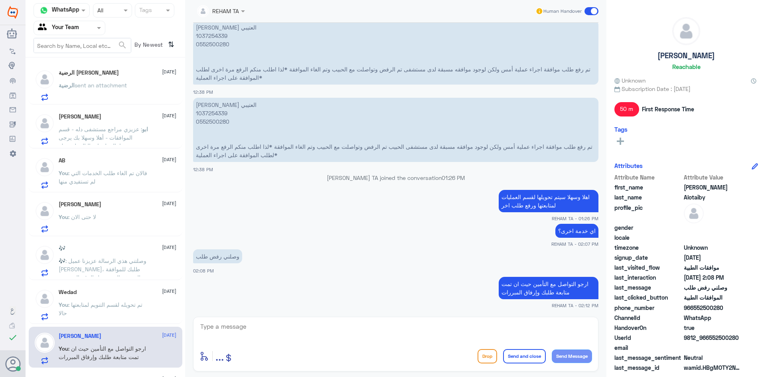
click at [267, 330] on textarea at bounding box center [396, 331] width 393 height 20
click at [577, 227] on p "اي خدمة اخرى؟" at bounding box center [577, 231] width 43 height 14
click at [429, 330] on textarea at bounding box center [396, 331] width 393 height 20
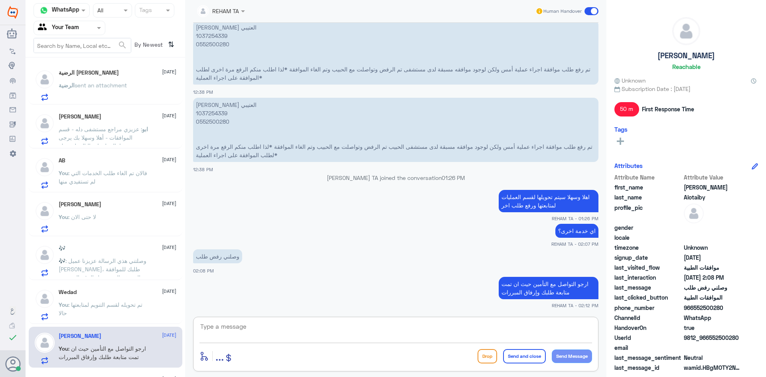
paste textarea "قدامكم العافية"
type textarea "قدامكم العافية"
click at [524, 354] on button "Send and close" at bounding box center [524, 356] width 43 height 14
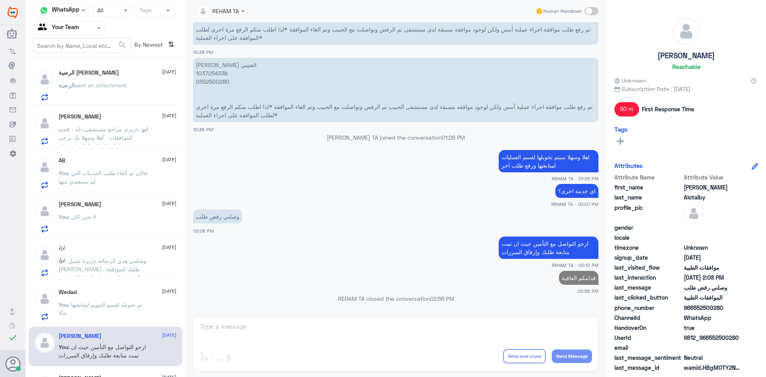
scroll to position [160, 0]
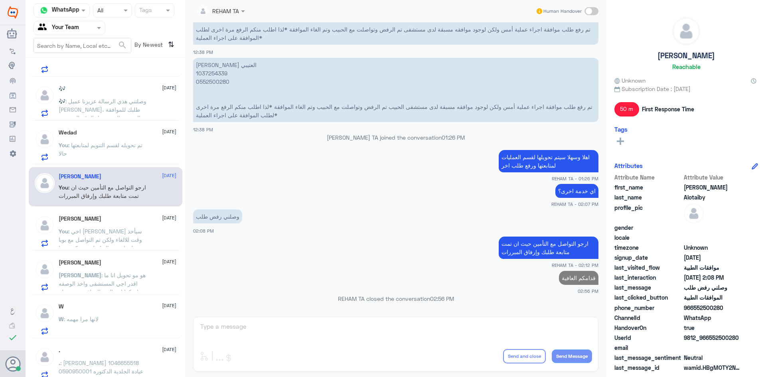
click at [141, 220] on div "[PERSON_NAME] [DATE]" at bounding box center [118, 219] width 118 height 7
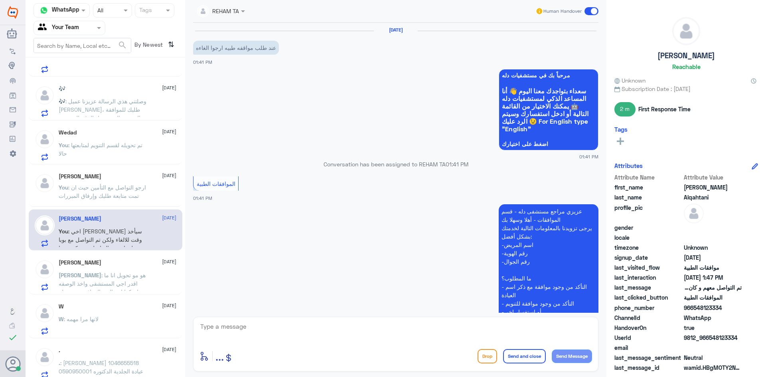
scroll to position [680, 0]
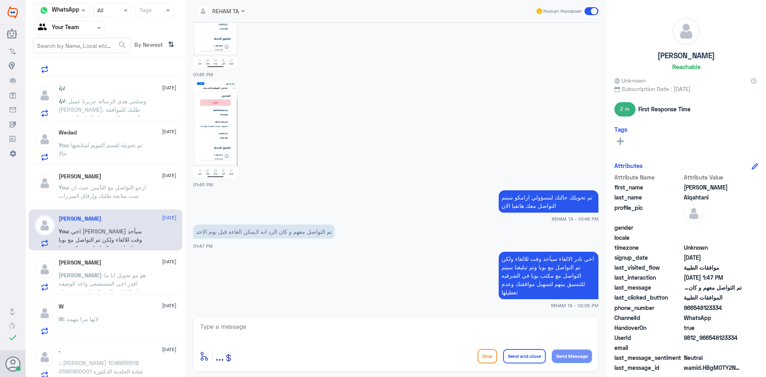
click at [253, 340] on textarea at bounding box center [396, 331] width 393 height 20
paste textarea "اي خدمة اخرى؟"
type textarea "اي خدمة اخرى؟"
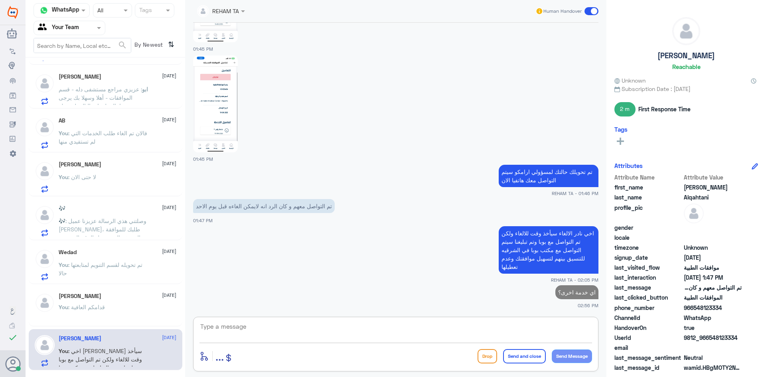
scroll to position [0, 0]
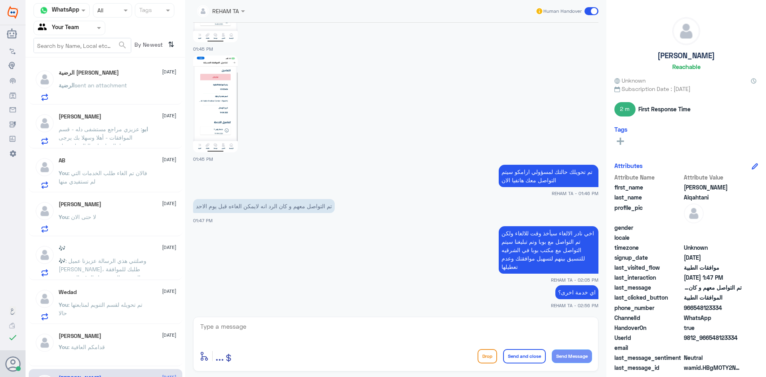
click at [116, 85] on span "sent an attachment" at bounding box center [101, 85] width 52 height 7
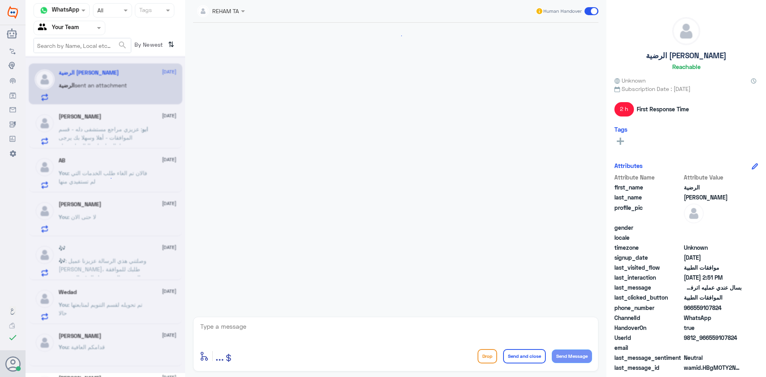
scroll to position [202, 0]
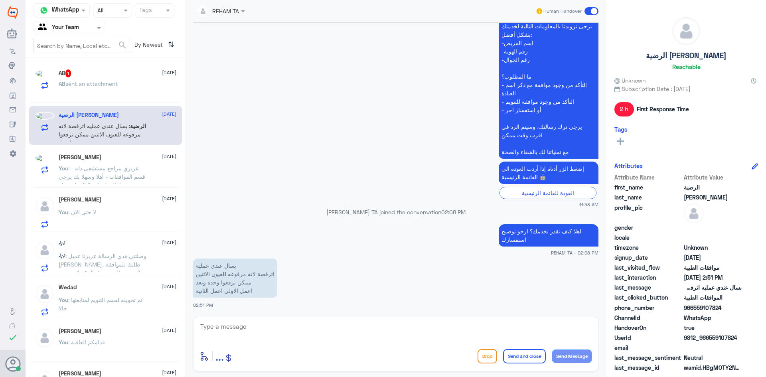
click at [116, 115] on div "الرضية حامد 21 August" at bounding box center [118, 115] width 118 height 7
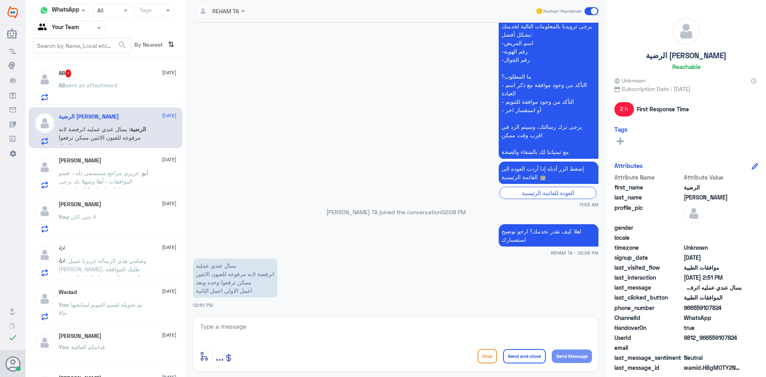
click at [117, 87] on span "sent an attachment" at bounding box center [91, 85] width 52 height 7
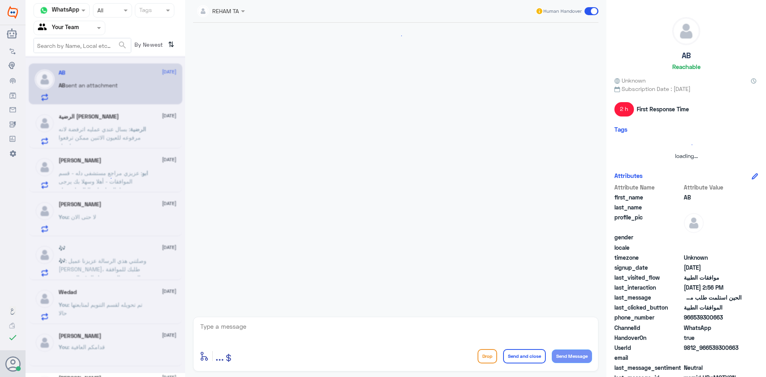
scroll to position [424, 0]
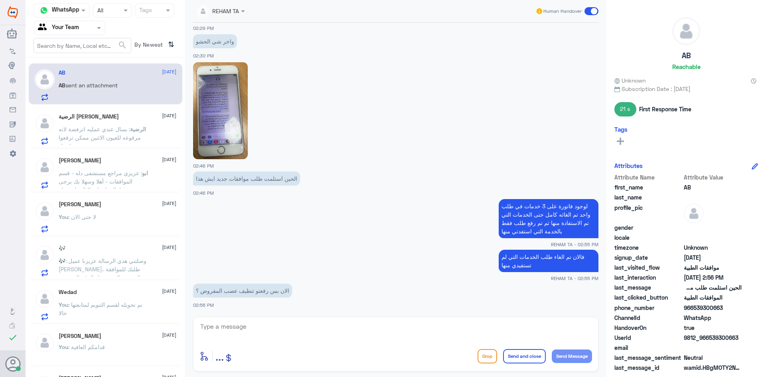
click at [277, 320] on div "enter flow name ... Drop Send and close Send Message" at bounding box center [395, 344] width 405 height 55
click at [278, 333] on textarea at bounding box center [396, 331] width 393 height 20
type textarea "نعم"
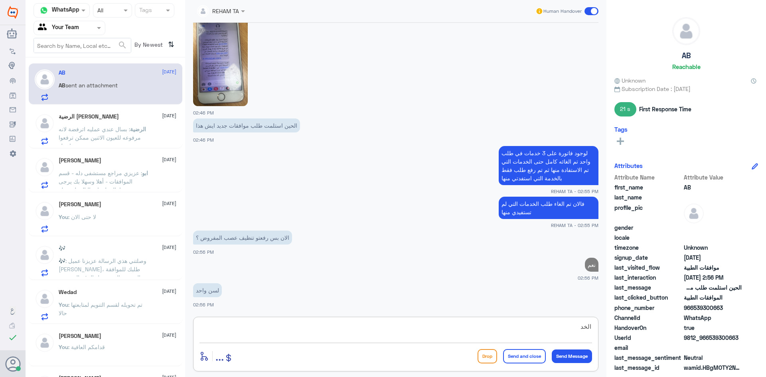
scroll to position [435, 0]
type textarea "ا"
type textarea "مع الاشعه التي تم علمها"
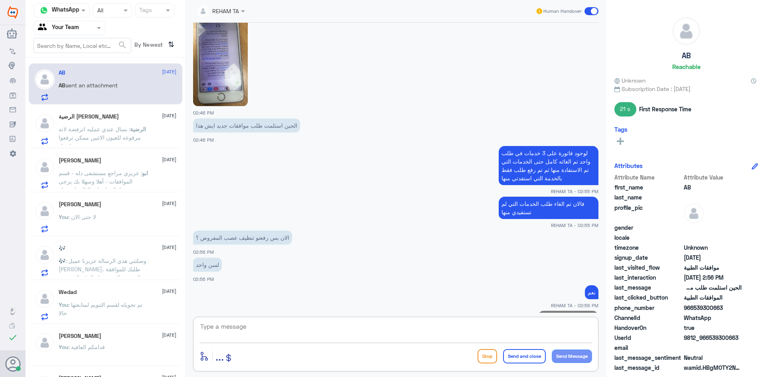
scroll to position [460, 0]
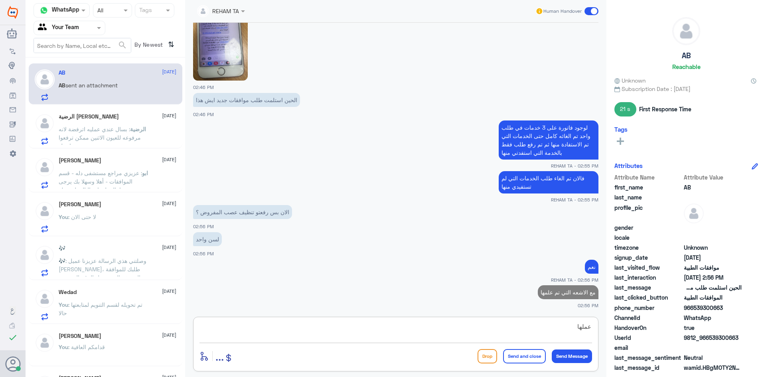
type textarea "عملها*"
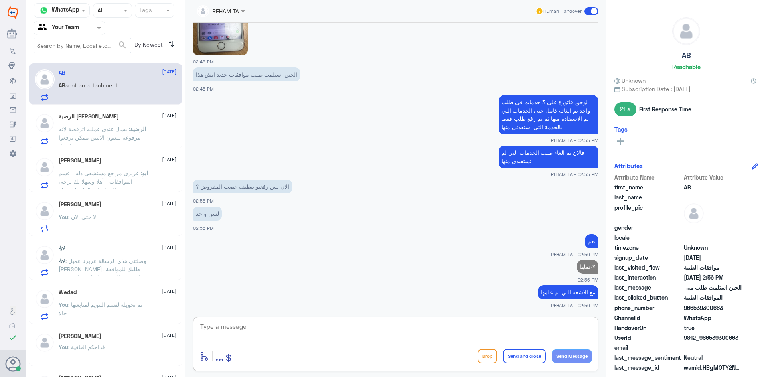
scroll to position [471, 0]
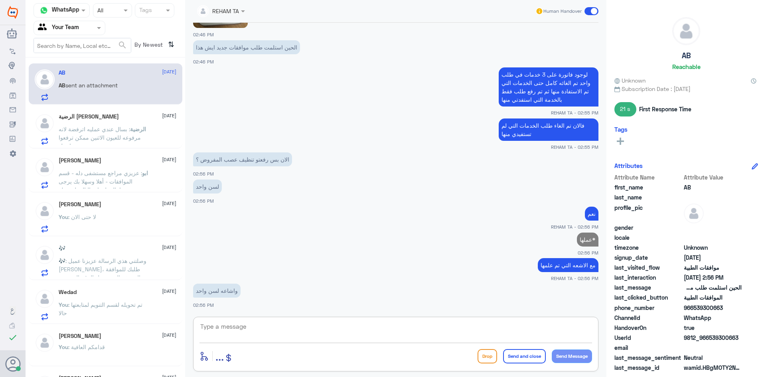
click at [361, 331] on textarea at bounding box center [396, 331] width 393 height 20
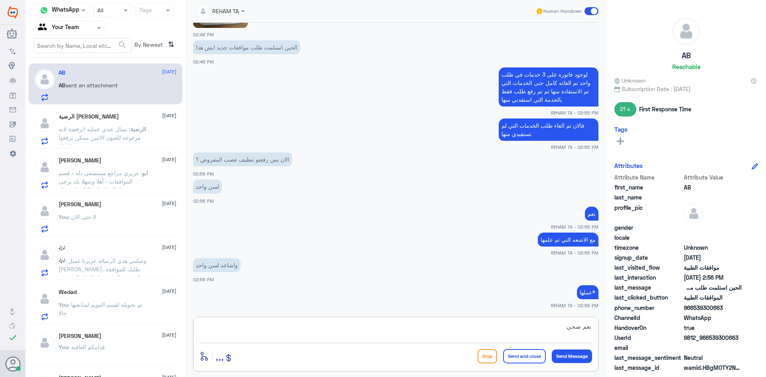
type textarea "نعم صحيح"
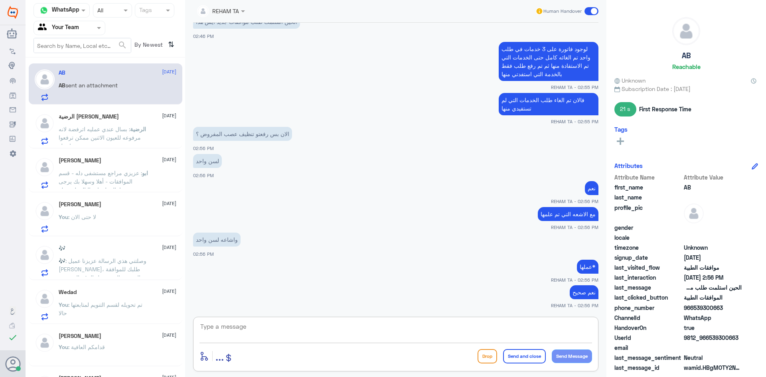
click at [61, 123] on div "الرضية حامد 21 August الرضية : بسال عندي عمليه اترفضة لانه مرفوعه للعيون الاثني…" at bounding box center [118, 129] width 118 height 32
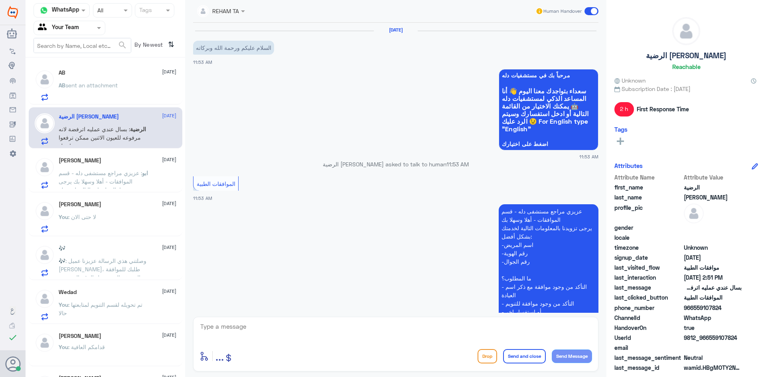
scroll to position [202, 0]
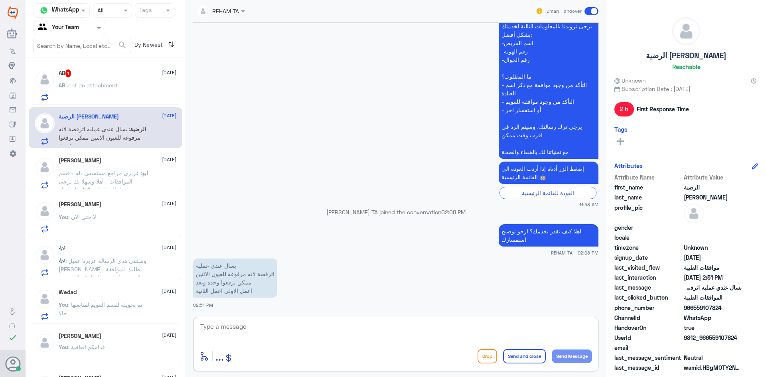
click at [287, 328] on textarea at bounding box center [396, 331] width 393 height 20
paste textarea "ارجو تزويدي برقم الملف أو الهوية"
type textarea "ارجو تزويدي برقم الملف أو الهوية"
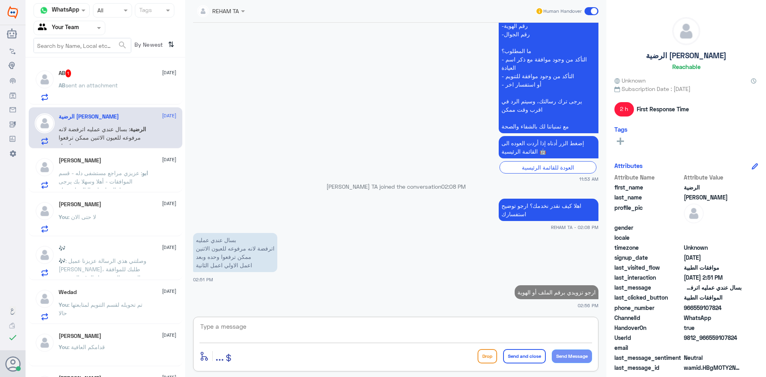
click at [121, 69] on div "AB 1 21 August AB sent an attachment" at bounding box center [106, 83] width 154 height 41
click at [116, 73] on div "AB 1 21 August" at bounding box center [118, 73] width 118 height 8
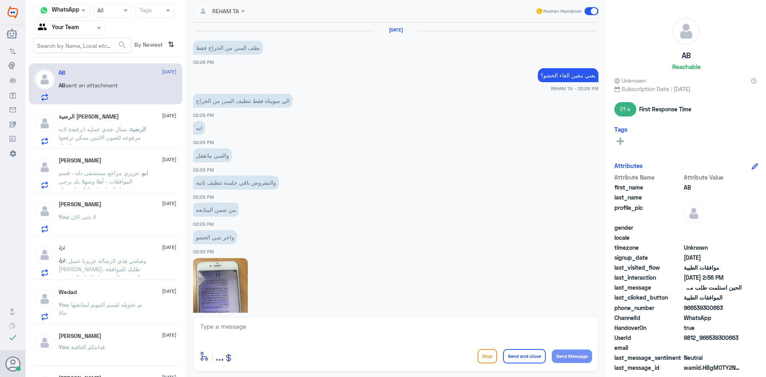
scroll to position [380, 0]
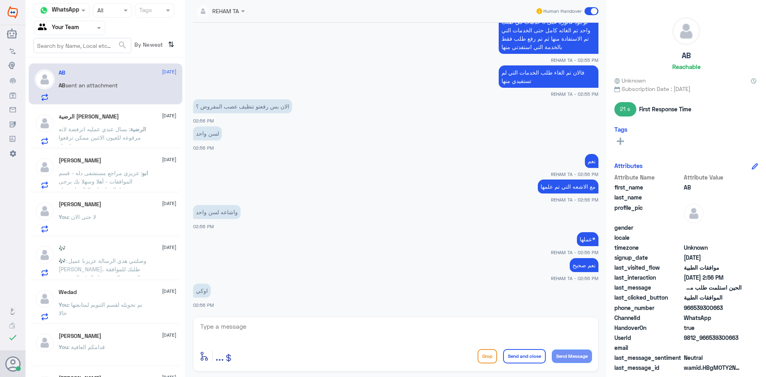
click at [255, 326] on textarea at bounding box center [396, 331] width 393 height 20
type textarea "اي خدمة اخرى؟"
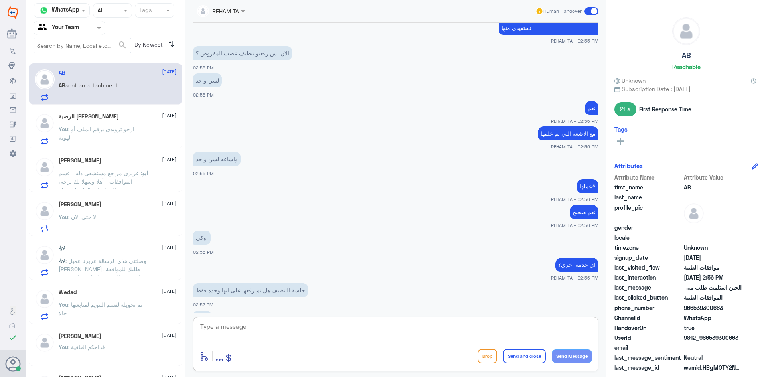
scroll to position [461, 0]
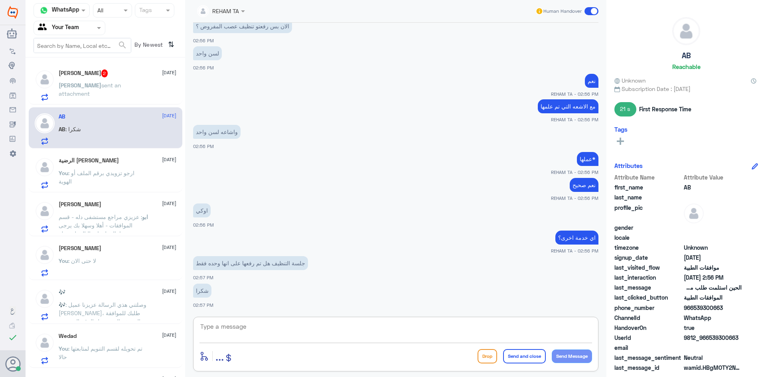
click at [255, 325] on textarea at bounding box center [396, 331] width 393 height 20
type textarea "نعم عزيزتي"
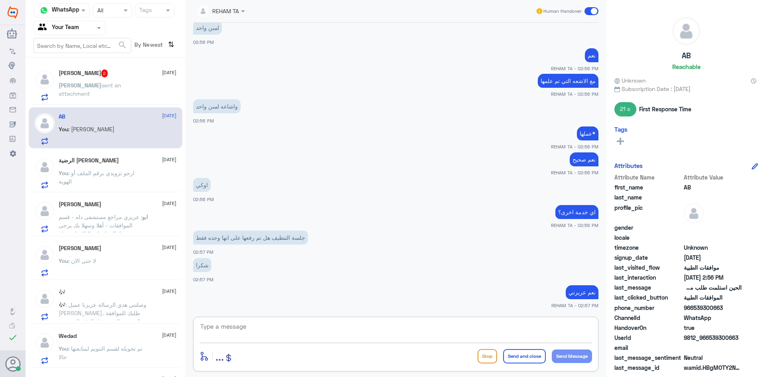
click at [292, 334] on textarea at bounding box center [396, 331] width 393 height 20
drag, startPoint x: 318, startPoint y: 343, endPoint x: 318, endPoint y: 337, distance: 6.4
click at [318, 343] on div "enter flow name ... Drop Send and close Send Message" at bounding box center [395, 344] width 405 height 55
click at [319, 331] on textarea at bounding box center [396, 331] width 393 height 20
paste textarea "العفو قدامكم العافية"
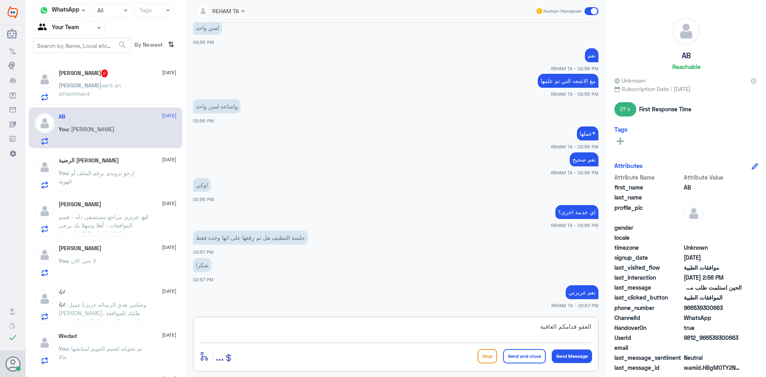
type textarea "العفو قدامكم العافية"
click at [523, 360] on button "Send and close" at bounding box center [524, 356] width 43 height 14
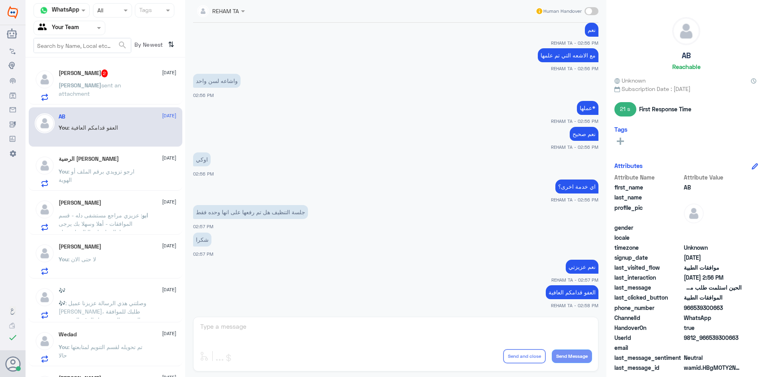
click at [105, 96] on p "[PERSON_NAME] sent an attachment" at bounding box center [104, 91] width 90 height 20
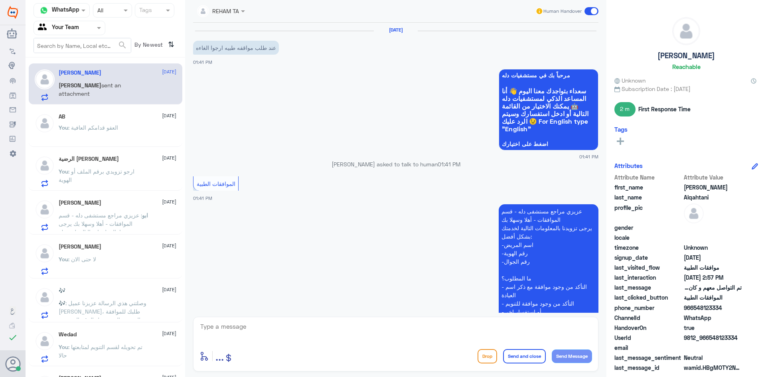
scroll to position [761, 0]
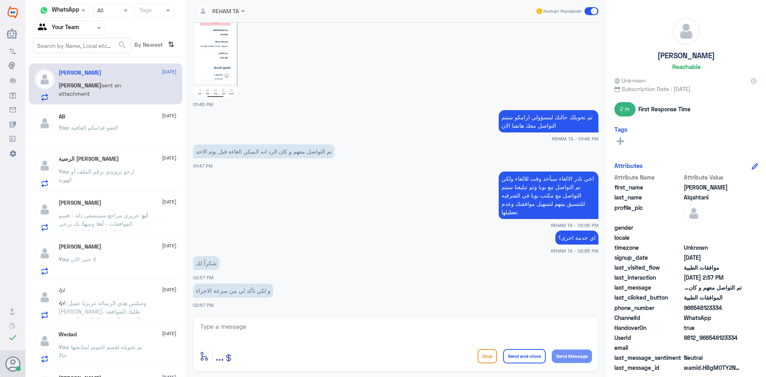
click at [240, 332] on textarea at bounding box center [396, 331] width 393 height 20
click at [240, 321] on textarea at bounding box center [396, 331] width 393 height 20
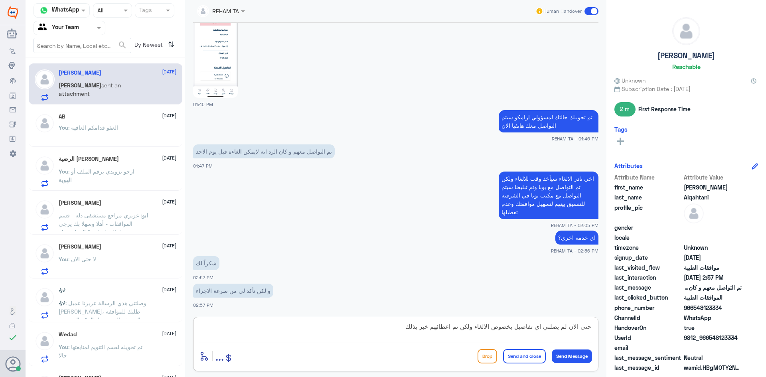
type textarea "حتى الان لم يصلني اي تفاصيل بخصوص الالغاء ولكن تم اعطائهم خبر بذلك"
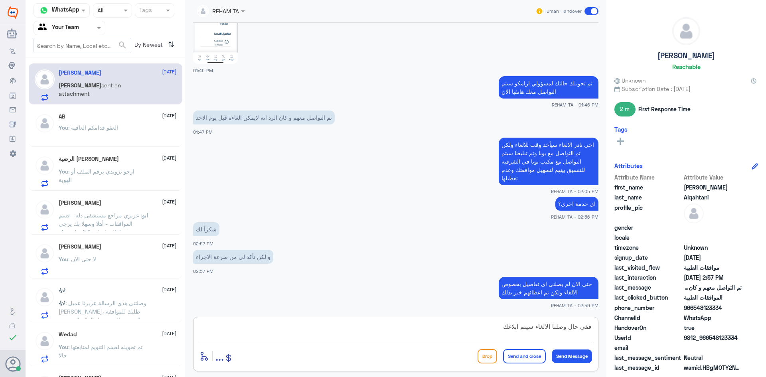
type textarea "ففي حال وصلنا الالغاء سيتم ابلاغك"
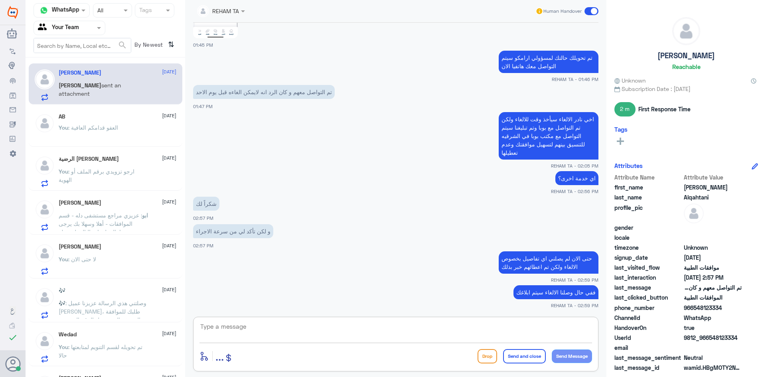
click at [88, 258] on span ": لا حتى الان" at bounding box center [82, 259] width 28 height 7
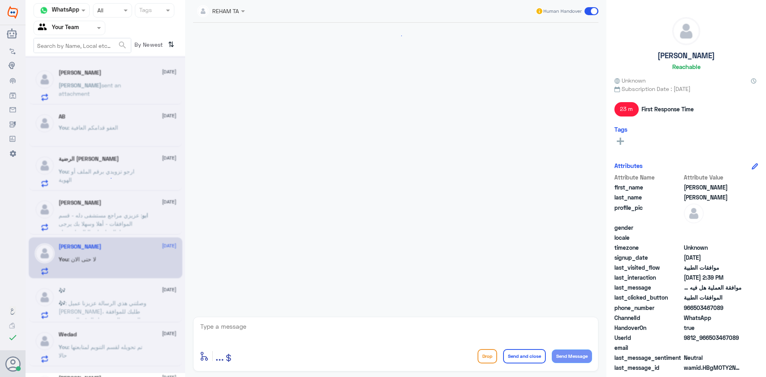
scroll to position [508, 0]
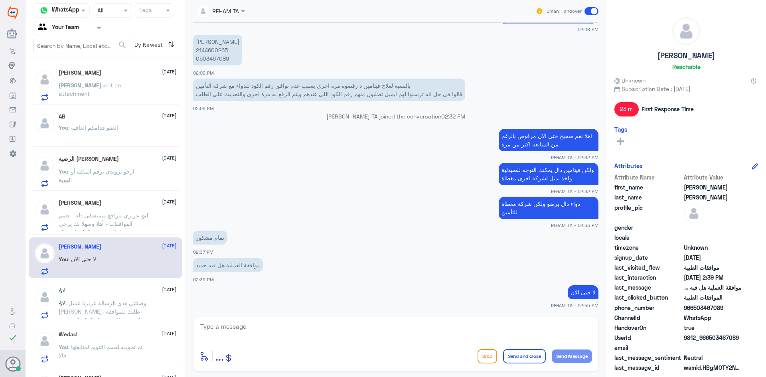
click at [89, 310] on span ": وصلتني هذي الرسالة عزيزنا عميل بوبا، طلبك للموافقة المسبقة الذي يحمل الرقم ال…" at bounding box center [101, 349] width 85 height 99
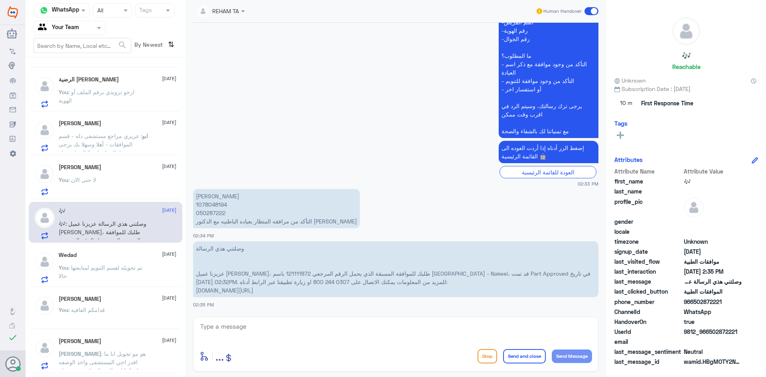
scroll to position [80, 0]
click at [107, 260] on div "Wedad 21 August You : تم تحويله لقسم التنويم لمتابعتها حالا" at bounding box center [118, 267] width 118 height 32
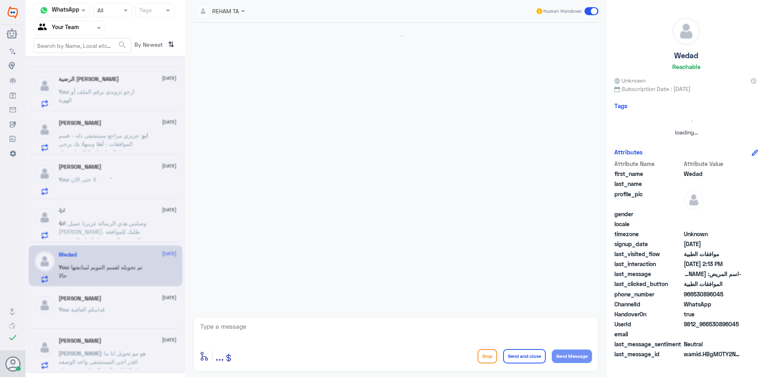
scroll to position [812, 0]
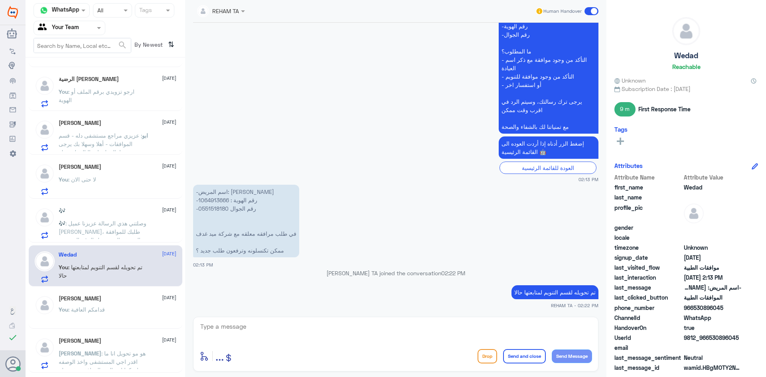
drag, startPoint x: 229, startPoint y: 337, endPoint x: 231, endPoint y: 328, distance: 8.6
click at [229, 337] on textarea at bounding box center [396, 331] width 393 height 20
click at [231, 328] on textarea at bounding box center [396, 331] width 393 height 20
click at [253, 329] on textarea at bounding box center [396, 331] width 393 height 20
type textarea "l"
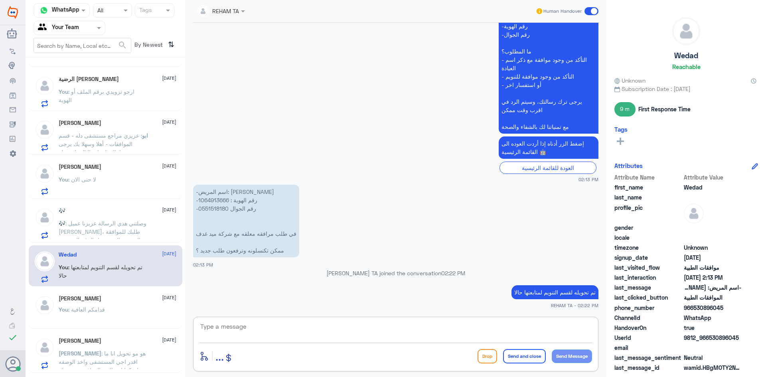
click at [329, 324] on textarea at bounding box center [396, 331] width 393 height 20
paste textarea "PH manometry"
type textarea "اهلا وسهلا التأمين يحتاج اختبار PH manometry والتي تم عمله بالخارج"
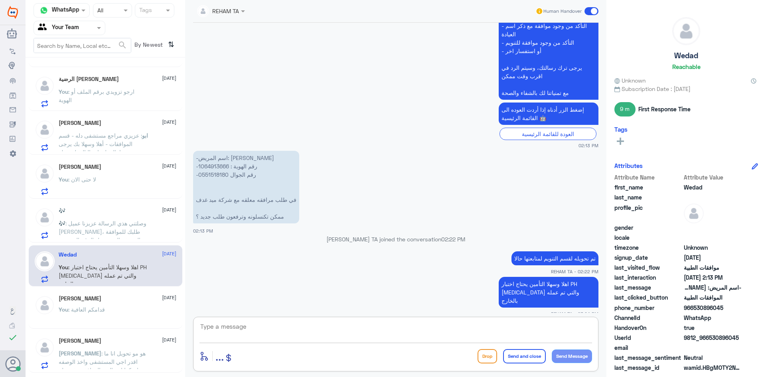
scroll to position [0, 0]
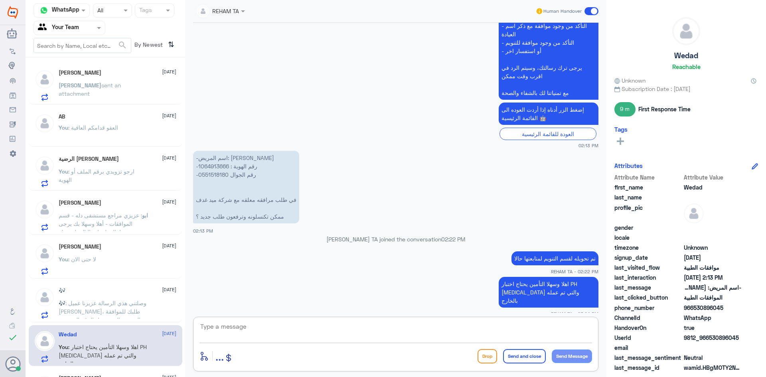
click at [115, 99] on p "[PERSON_NAME] sent an attachment" at bounding box center [104, 91] width 90 height 20
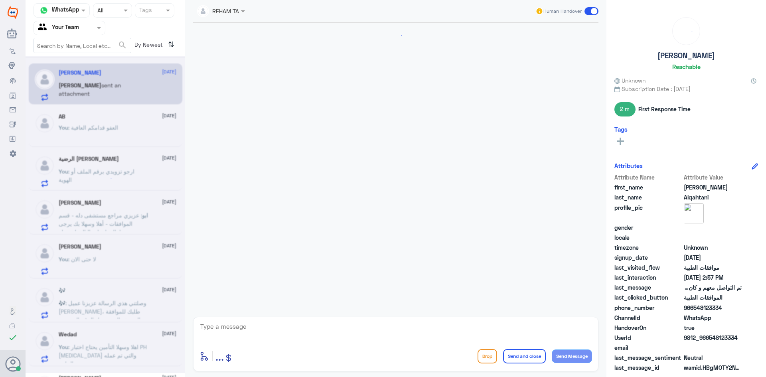
scroll to position [793, 0]
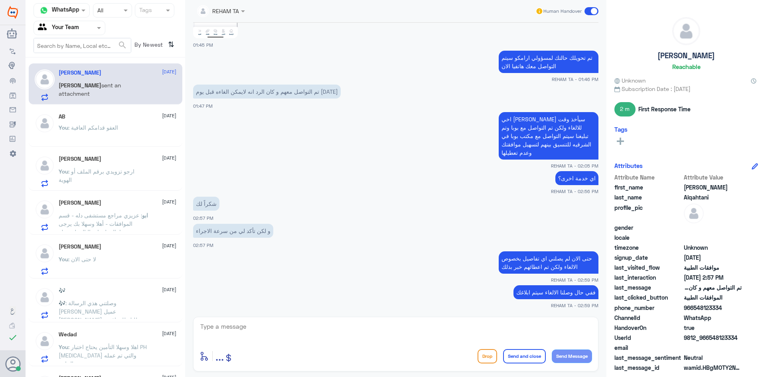
click at [56, 136] on div "AB 21 August You : العفو قدامكم العافية" at bounding box center [106, 128] width 142 height 30
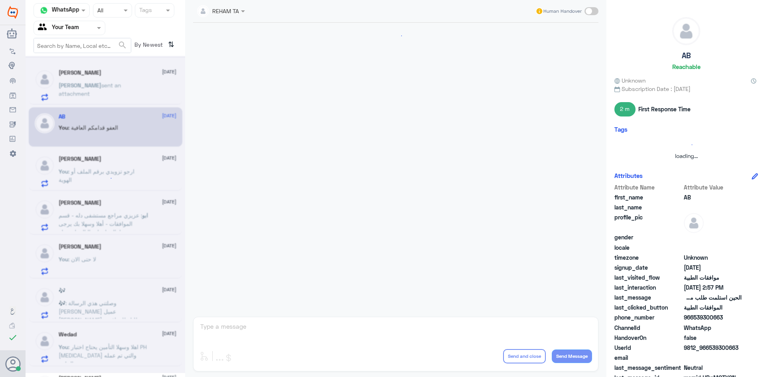
scroll to position [364, 0]
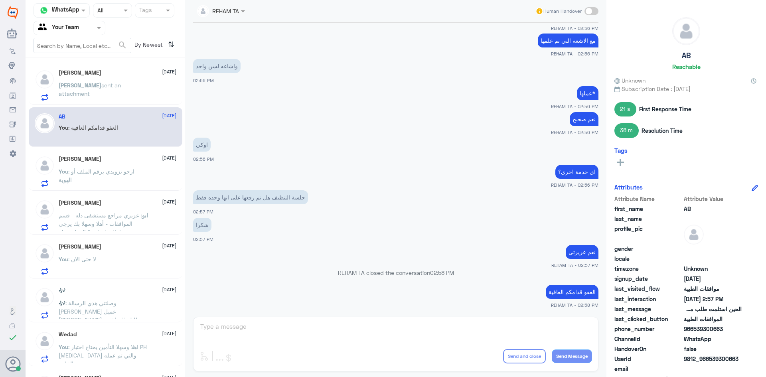
click at [101, 97] on p "[PERSON_NAME] sent an attachment" at bounding box center [104, 91] width 90 height 20
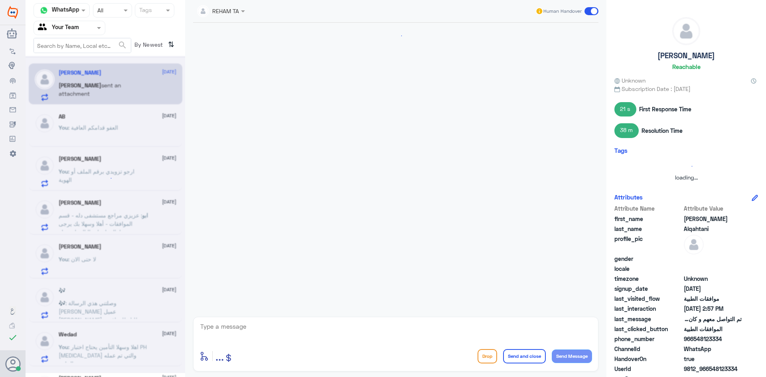
scroll to position [793, 0]
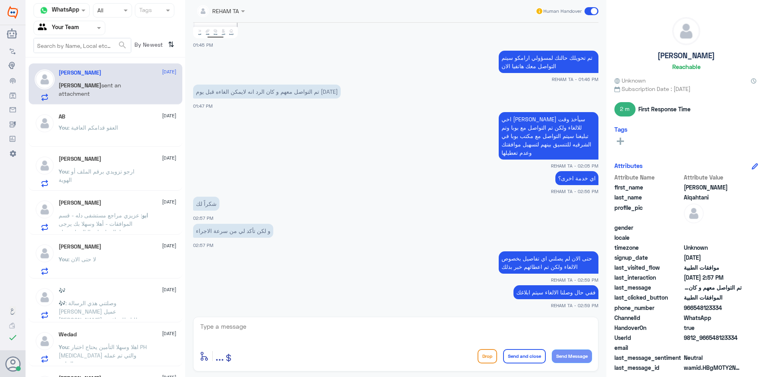
click at [125, 179] on p "You : ارجو تزويدي برقم الملف أو الهوية" at bounding box center [104, 177] width 90 height 20
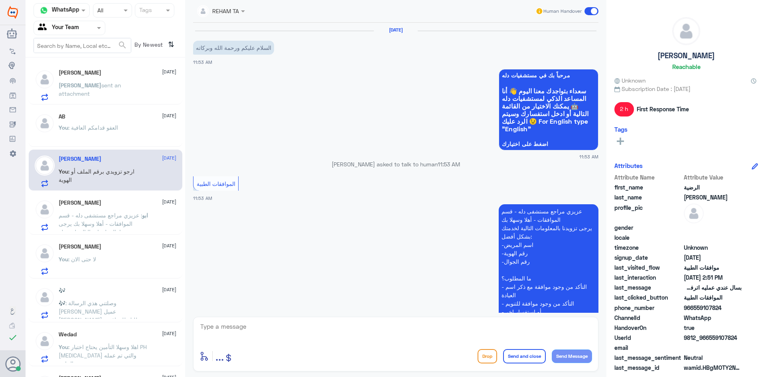
scroll to position [227, 0]
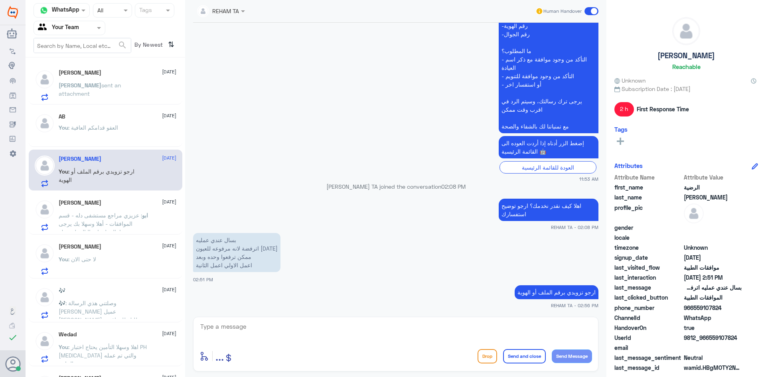
click at [141, 221] on p "ابو : عزيزي مراجع مستشفى دله - قسم الموافقات - أهلا وسهلا بك يرجى تزويدنا بالمع…" at bounding box center [104, 221] width 90 height 20
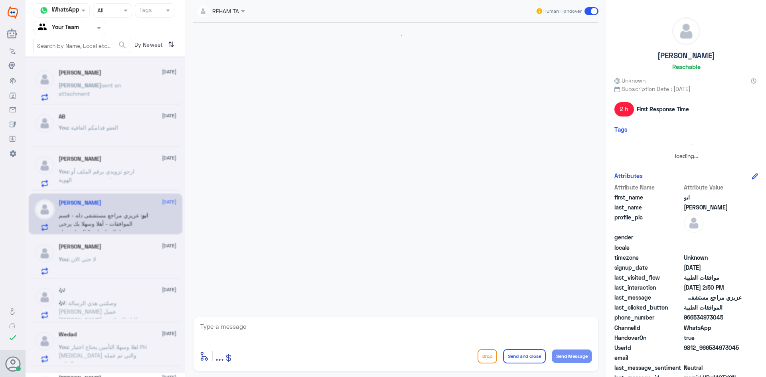
scroll to position [358, 0]
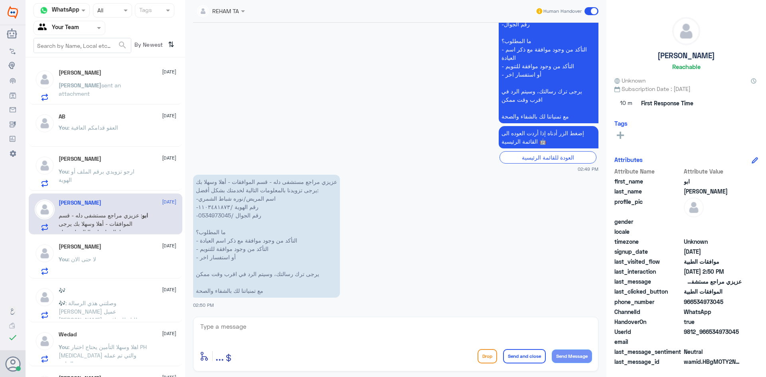
click at [127, 245] on div "Omar Bin Jahlan 21 August" at bounding box center [118, 246] width 118 height 7
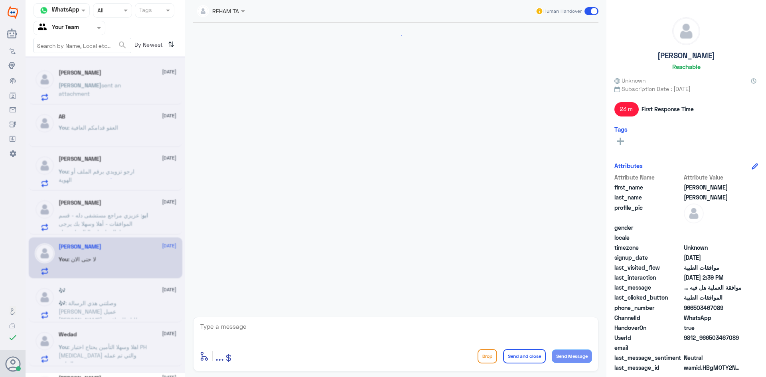
scroll to position [508, 0]
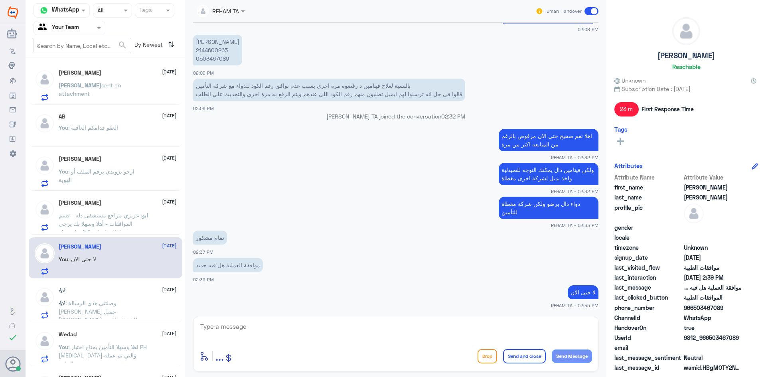
click at [112, 288] on div "🎶 [DATE]" at bounding box center [118, 290] width 118 height 7
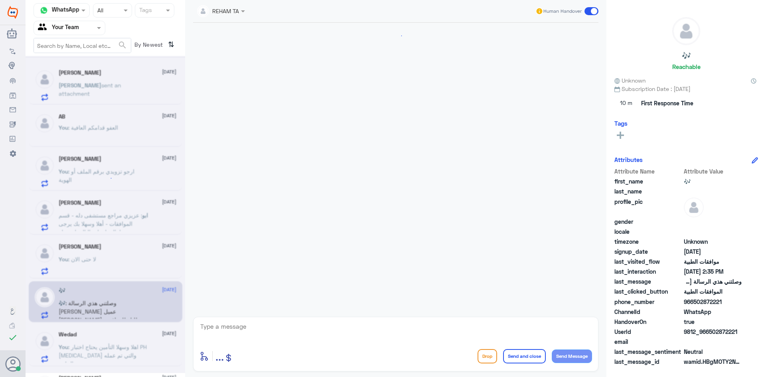
scroll to position [525, 0]
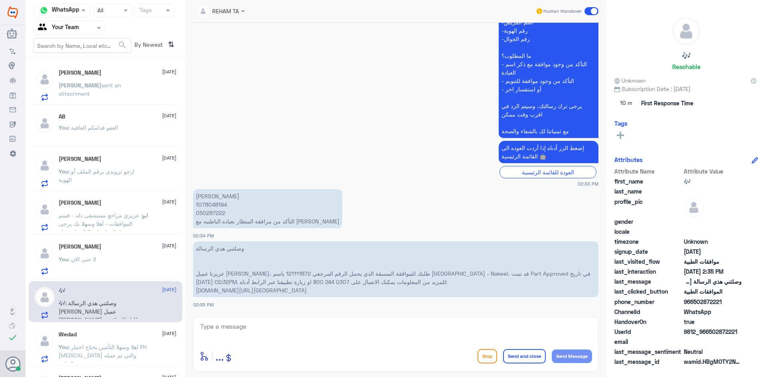
click at [87, 349] on span ": اهلا وسهلا التأمين يحتاج اختبار PH manometry والتي تم عمله بالخارج" at bounding box center [103, 356] width 88 height 24
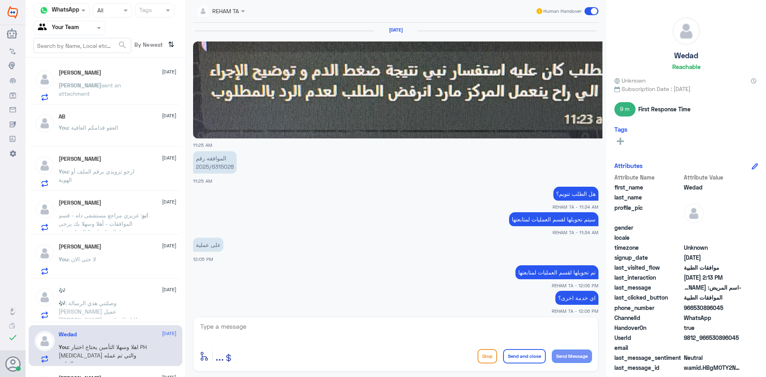
scroll to position [693, 0]
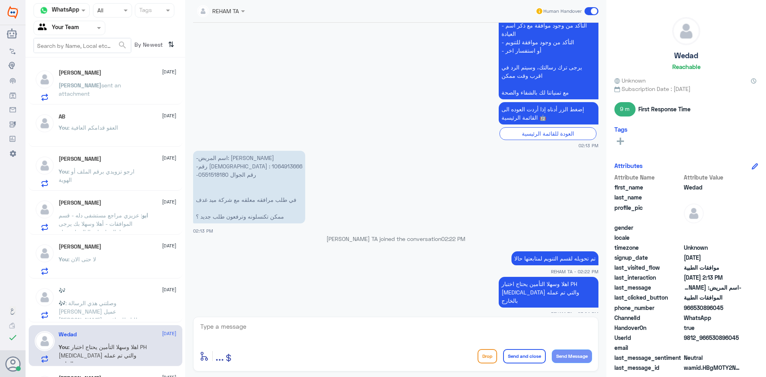
click at [140, 81] on div "Nadir Alqahtani 21 August Nadir sent an attachment" at bounding box center [118, 85] width 118 height 32
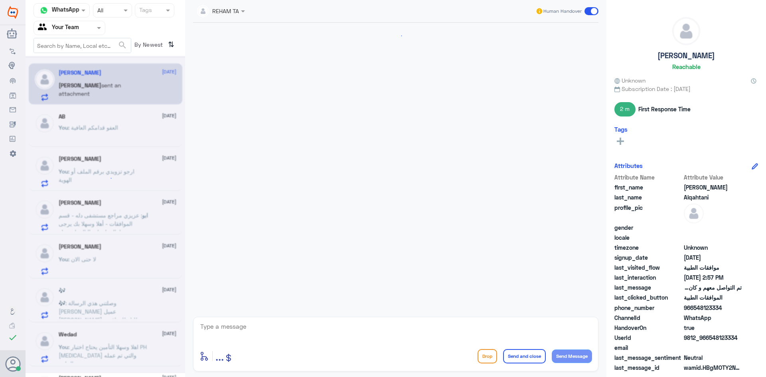
scroll to position [793, 0]
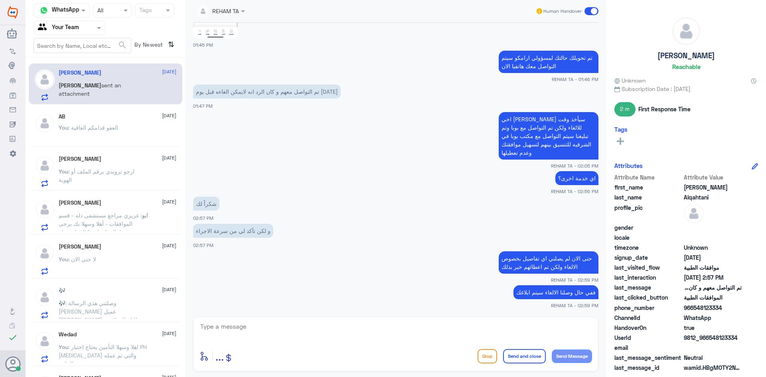
click at [118, 131] on span ": العفو قدامكم العافية" at bounding box center [93, 127] width 50 height 7
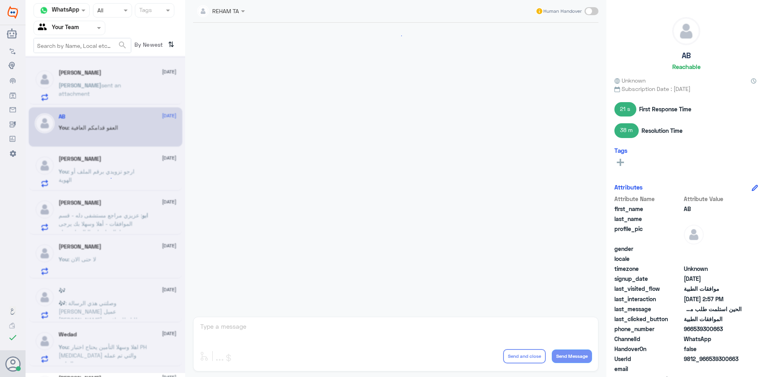
scroll to position [364, 0]
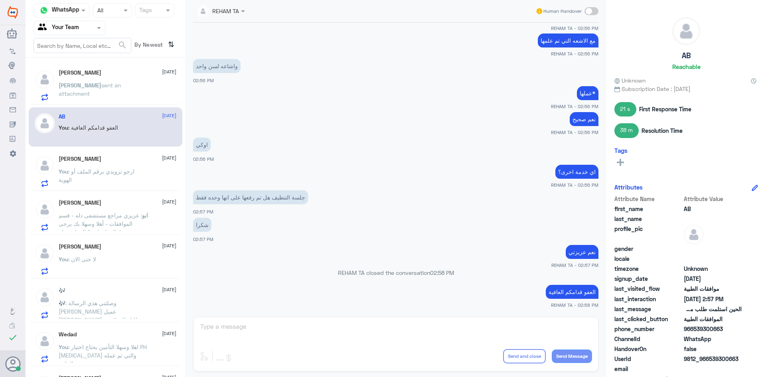
click at [128, 180] on p "You : ارجو تزويدي برقم الملف أو الهوية" at bounding box center [104, 177] width 90 height 20
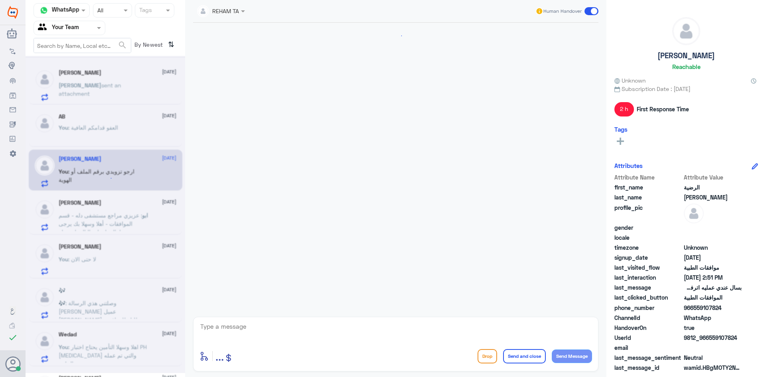
scroll to position [227, 0]
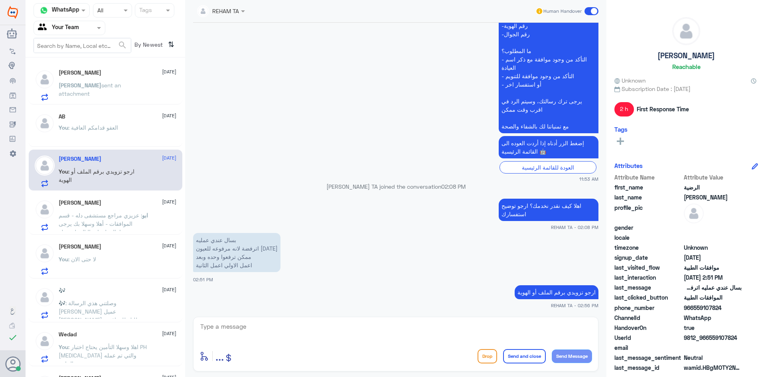
click at [116, 217] on span ": عزيزي مراجع مستشفى دله - قسم الموافقات - أهلا وسهلا بك يرجى تزويدنا بالمعلوما…" at bounding box center [103, 261] width 88 height 99
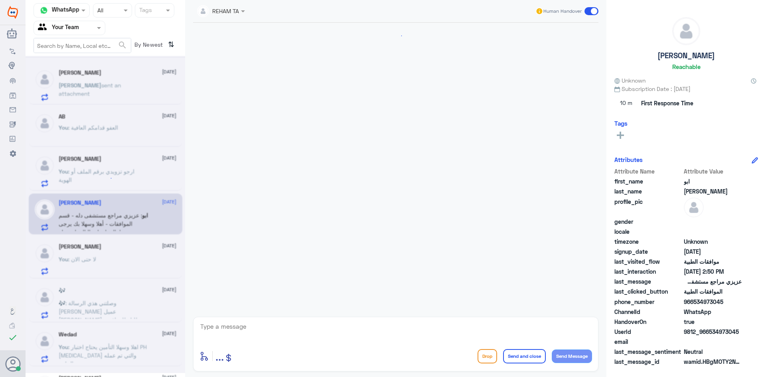
scroll to position [358, 0]
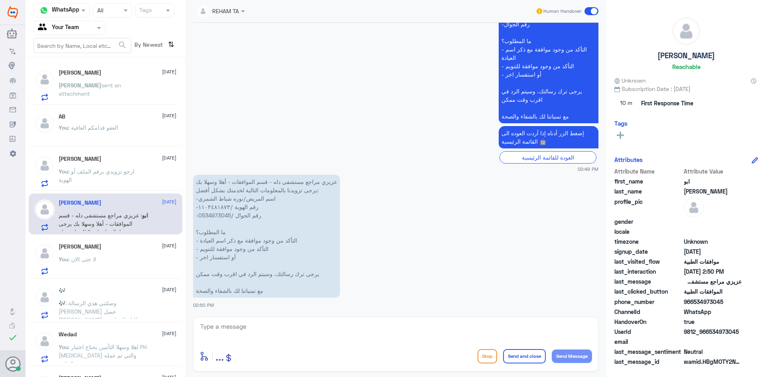
click at [217, 212] on p "عزيزي مراجع مستشفى دله - قسم الموافقات - أهلا وسهلا بك يرجى تزويدنا بالمعلومات …" at bounding box center [266, 236] width 147 height 123
copy p "0534973045"
click at [288, 318] on div "enter flow name ... Drop Send and close Send Message" at bounding box center [395, 344] width 405 height 55
click at [132, 74] on div "[PERSON_NAME] [DATE]" at bounding box center [118, 72] width 118 height 7
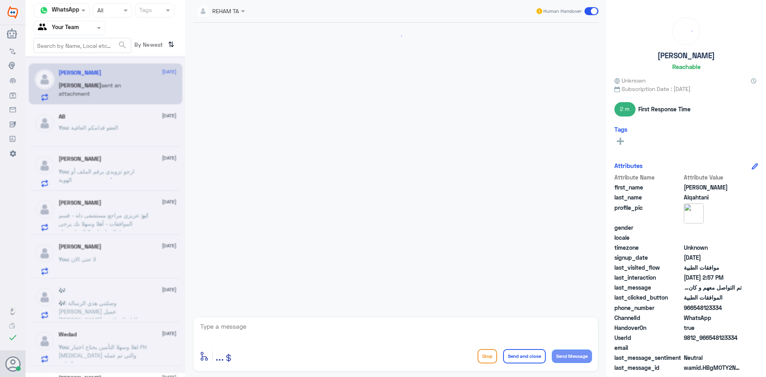
scroll to position [793, 0]
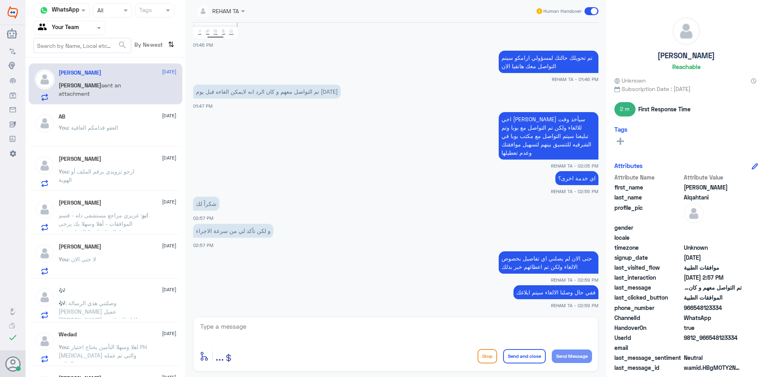
click at [88, 127] on span ": العفو قدامكم العافية" at bounding box center [93, 127] width 50 height 7
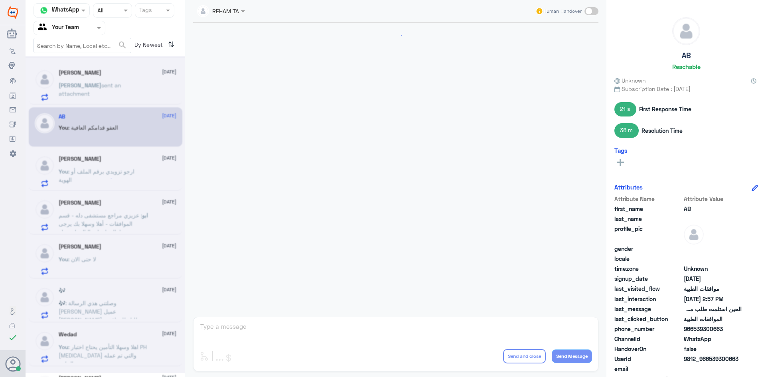
scroll to position [364, 0]
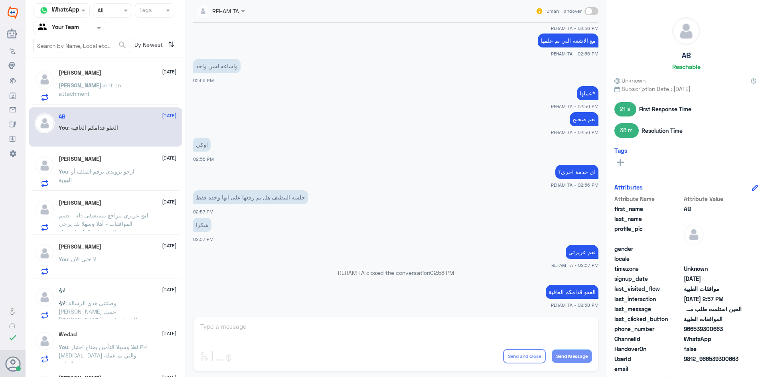
click at [129, 80] on div "Nadir Alqahtani 21 August Nadir sent an attachment" at bounding box center [118, 85] width 118 height 32
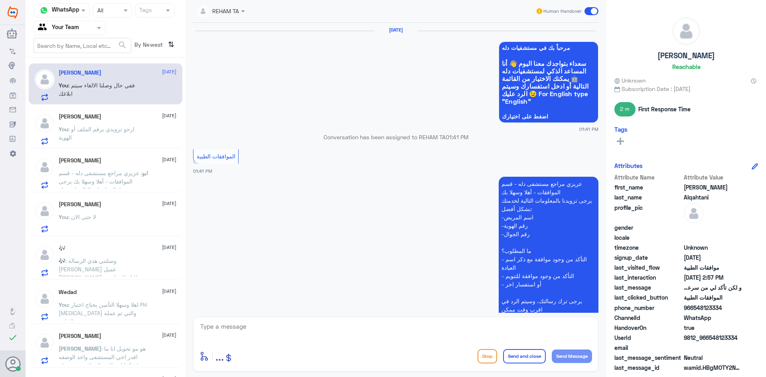
scroll to position [793, 0]
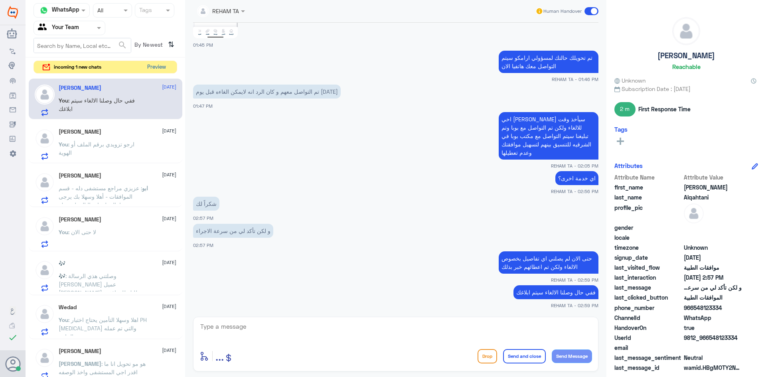
click at [151, 71] on button "Preview" at bounding box center [156, 67] width 25 height 12
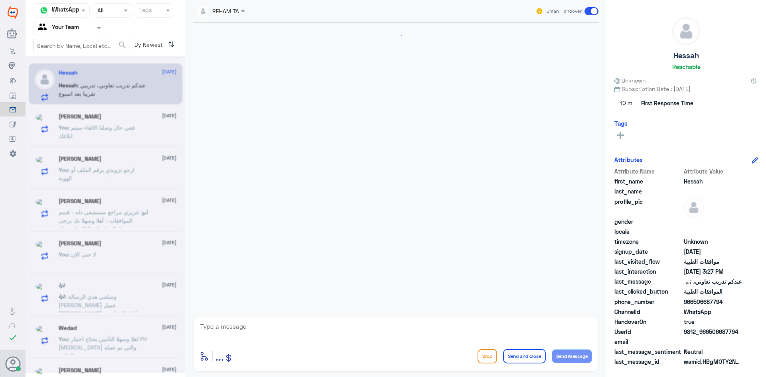
scroll to position [128, 0]
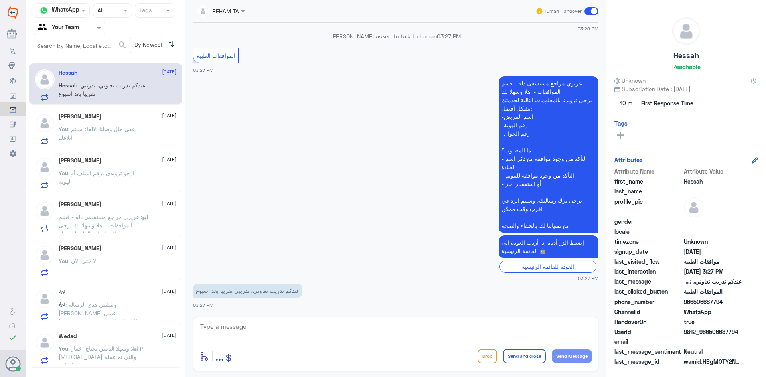
click at [253, 320] on div "enter flow name ... Drop Send and close Send Message" at bounding box center [395, 344] width 405 height 55
click at [249, 337] on textarea at bounding box center [396, 331] width 393 height 20
type textarea "عزيزتي نحن قسم الموافقات الطبية فقط"
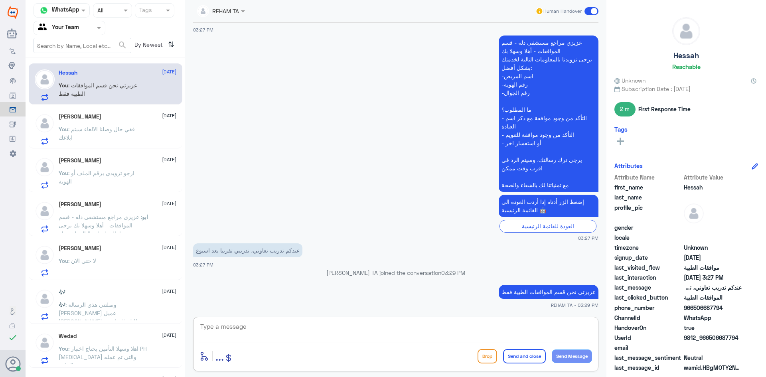
click at [506, 342] on div at bounding box center [396, 332] width 393 height 22
click at [509, 333] on textarea at bounding box center [396, 331] width 393 height 20
type textarea "نعتذر منكم"
click at [519, 358] on button "Send and close" at bounding box center [524, 356] width 43 height 14
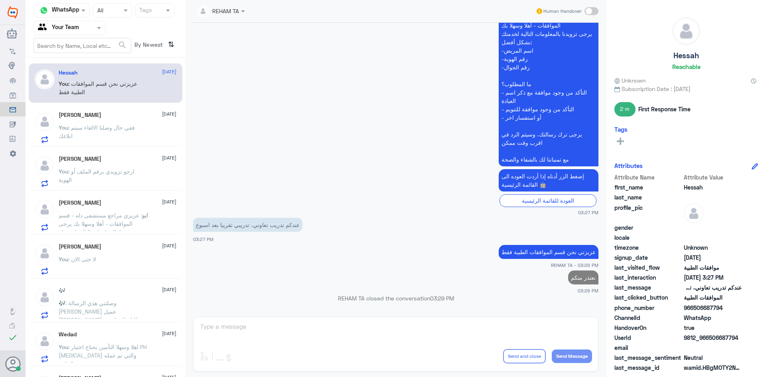
click at [109, 122] on div "Nadir Alqahtani 21 August You : ففي حال وصلنا الالغاء سيتم ابلاغك" at bounding box center [118, 128] width 118 height 32
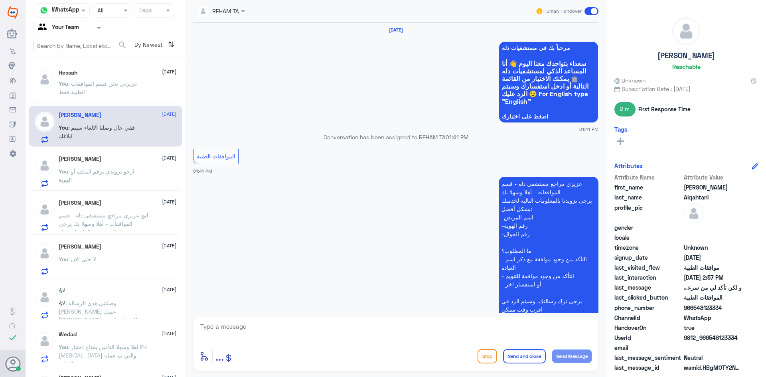
scroll to position [793, 0]
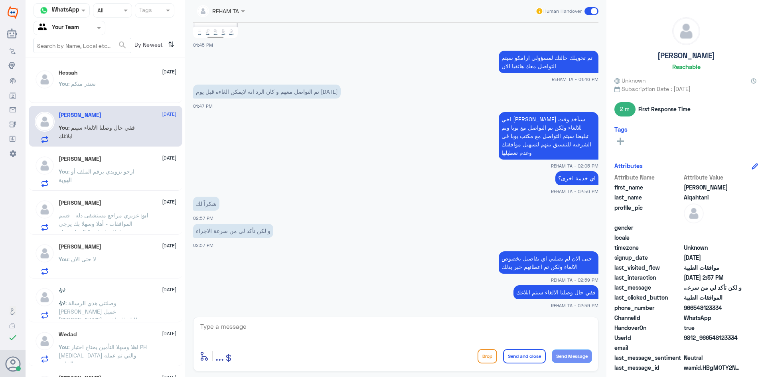
click at [93, 77] on div "Hessah 21 August You : نعتذر منكم" at bounding box center [118, 84] width 118 height 30
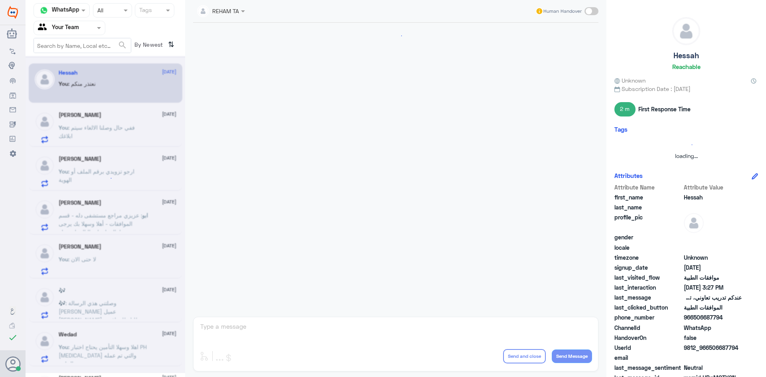
scroll to position [208, 0]
